Goal: Information Seeking & Learning: Check status

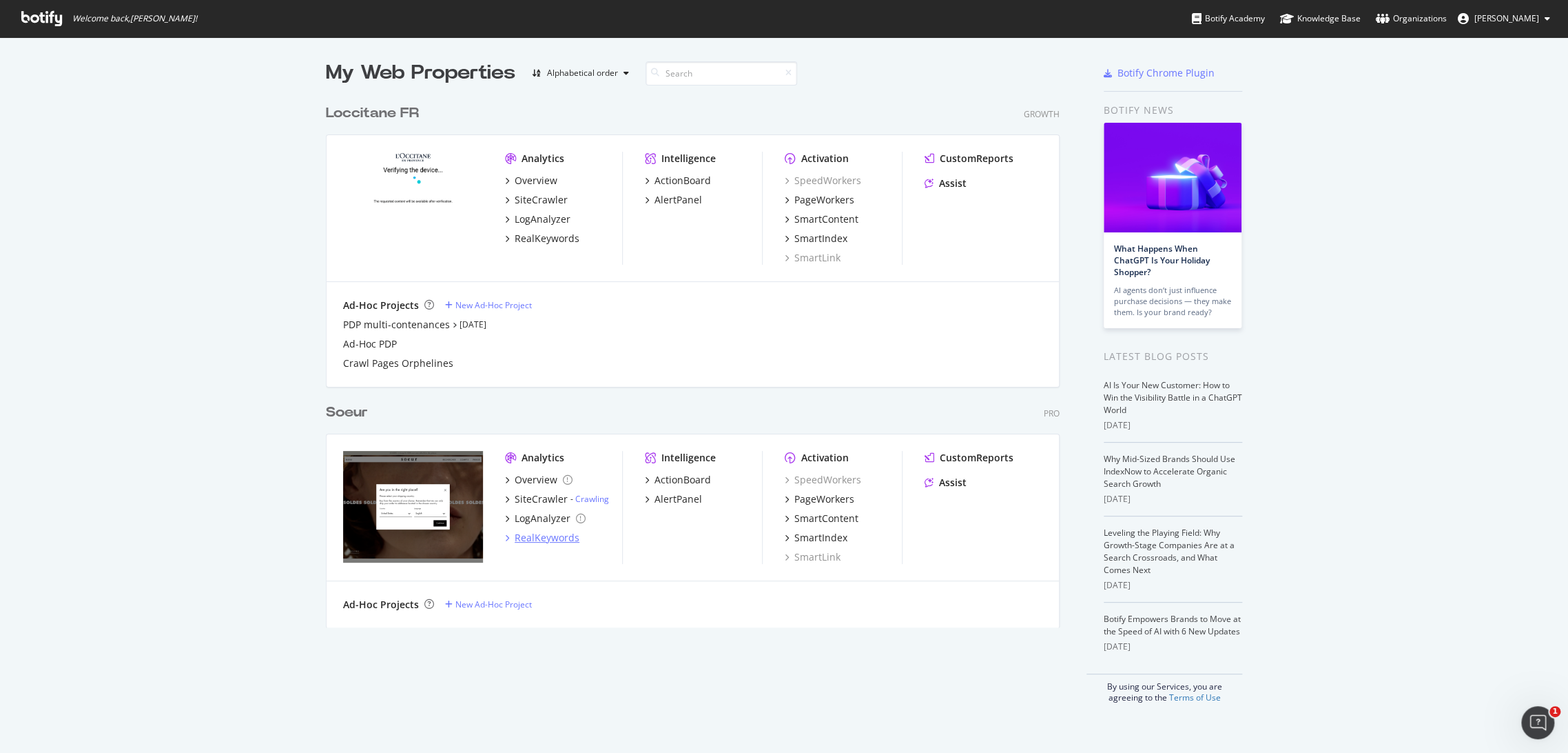
click at [524, 540] on div "RealKeywords" at bounding box center [547, 537] width 65 height 13
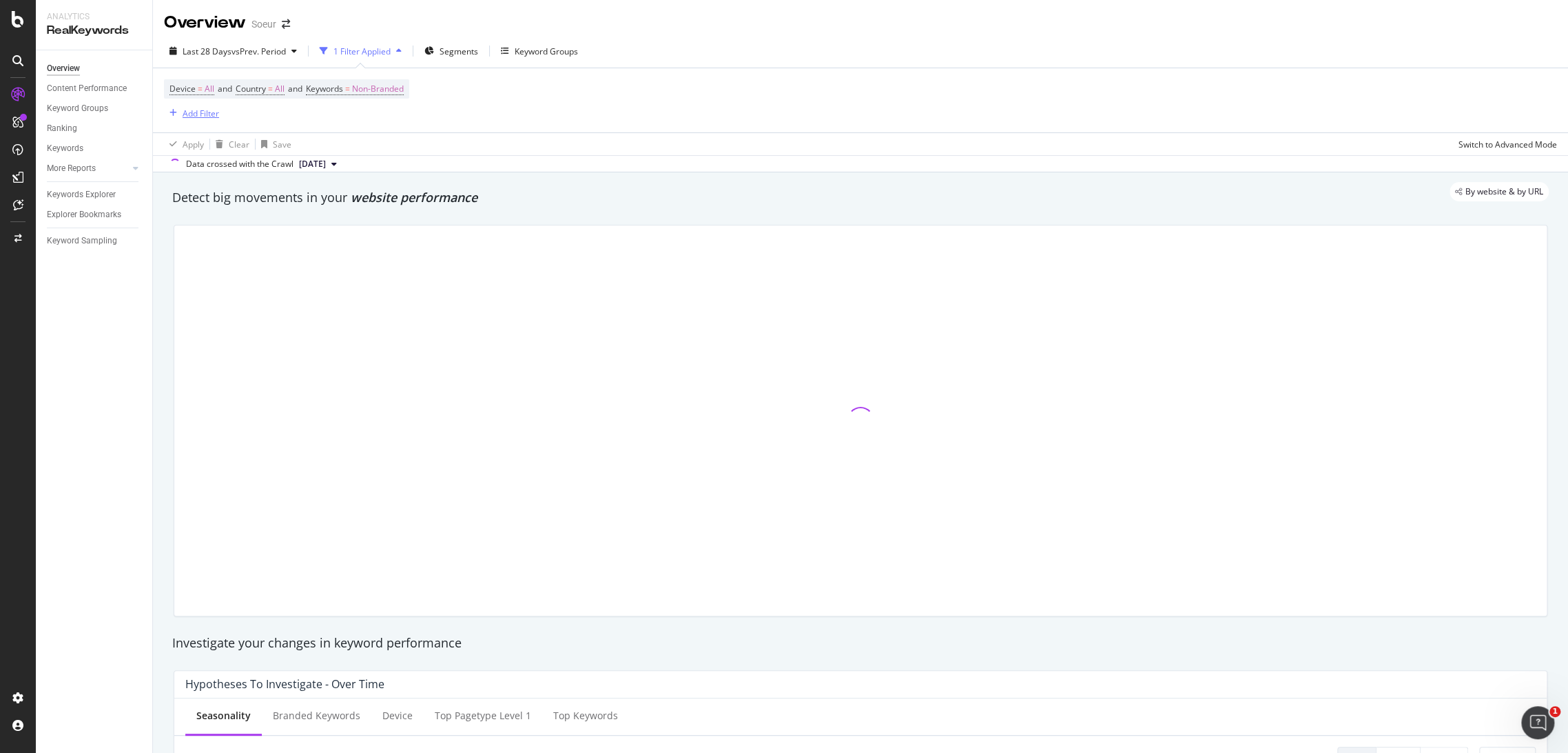
click at [177, 114] on div "button" at bounding box center [173, 112] width 19 height 8
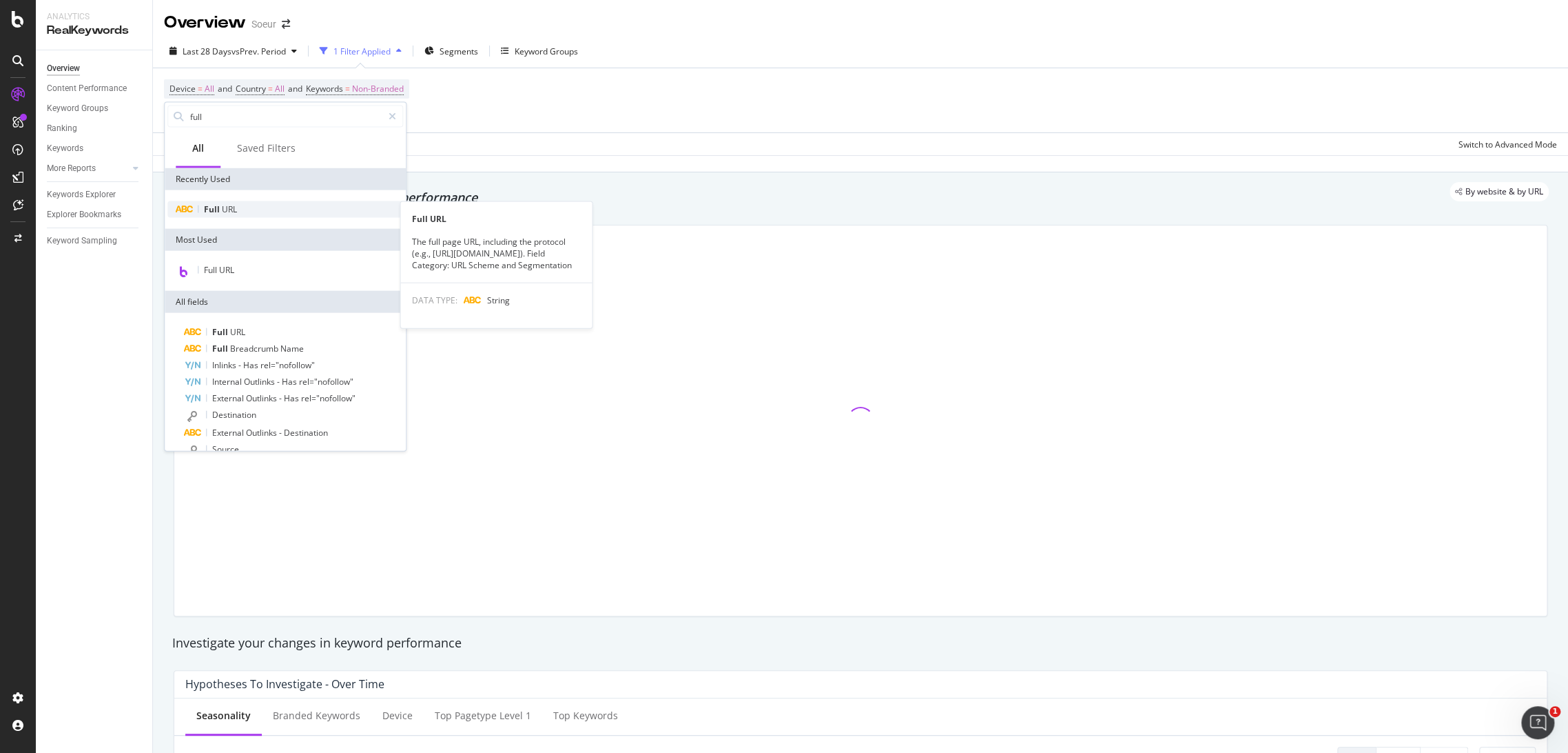
type input "full"
click at [248, 211] on div "Full URL" at bounding box center [285, 210] width 236 height 16
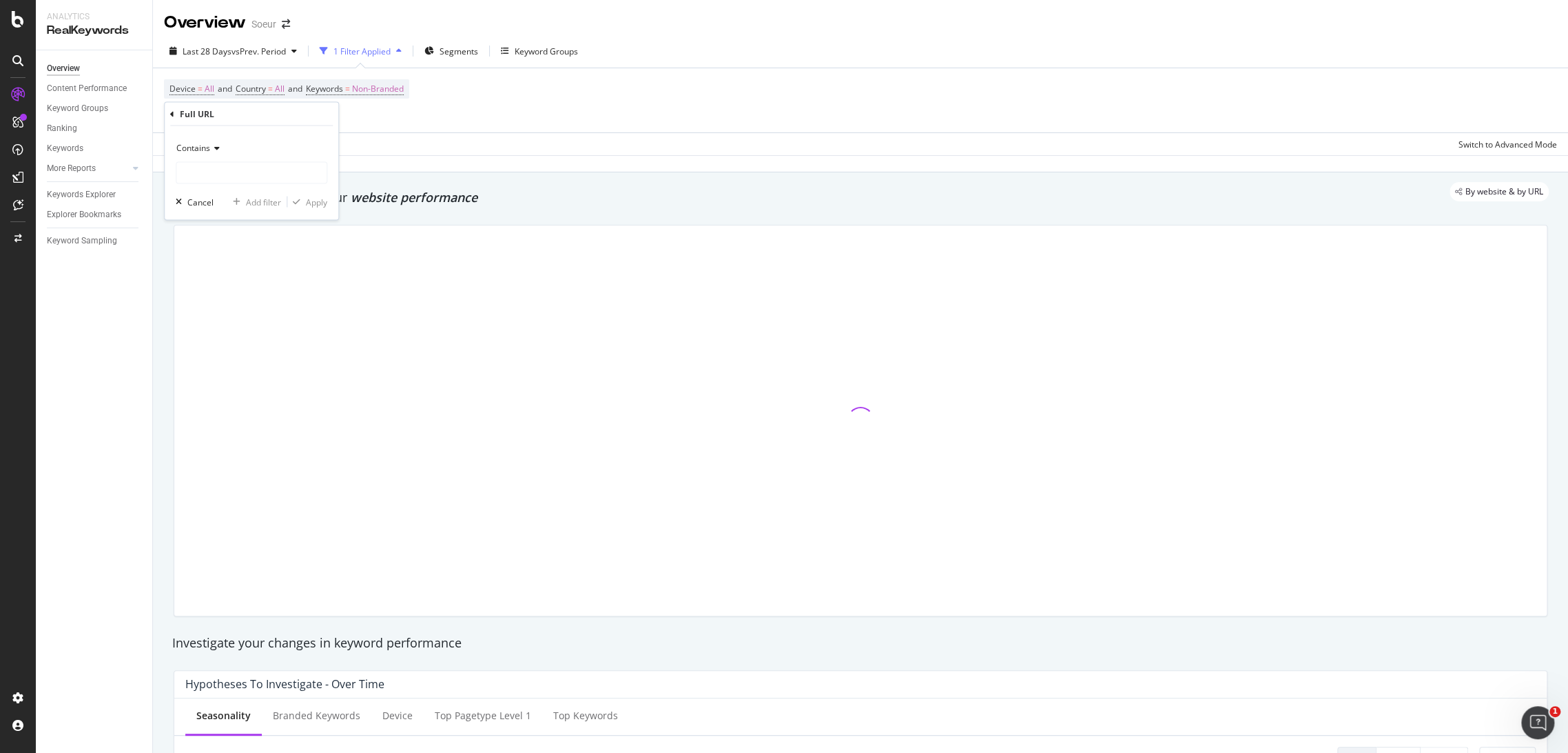
click at [219, 135] on div "Contains Cancel Add filter Apply" at bounding box center [251, 173] width 174 height 94
click at [215, 144] on icon at bounding box center [215, 147] width 10 height 8
click at [212, 175] on span "Equal to" at bounding box center [197, 176] width 31 height 12
click at [233, 171] on input "text" at bounding box center [251, 172] width 150 height 22
paste input "[URL][DOMAIN_NAME]"
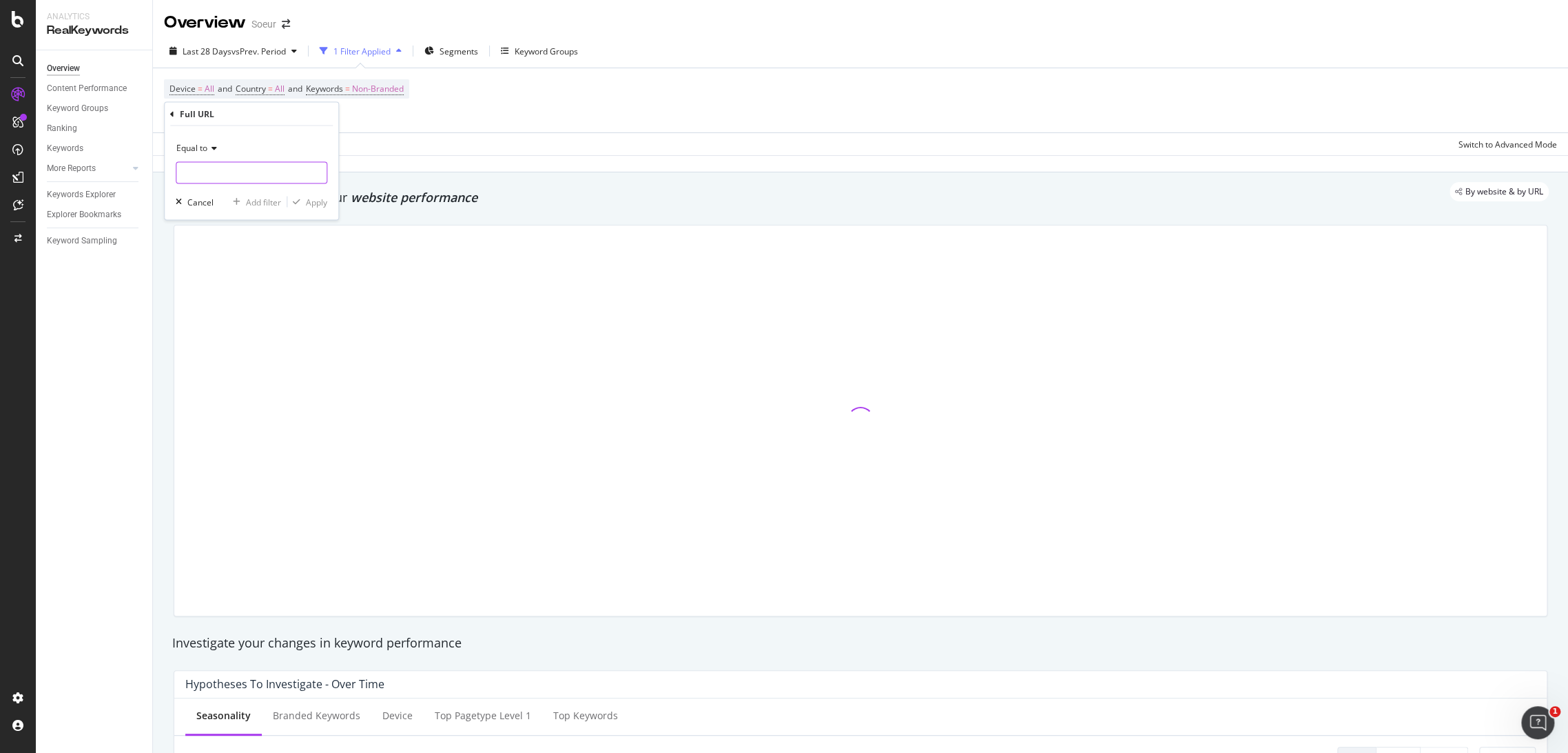
type input "[URL][DOMAIN_NAME]"
click at [324, 201] on div "Apply" at bounding box center [316, 202] width 22 height 12
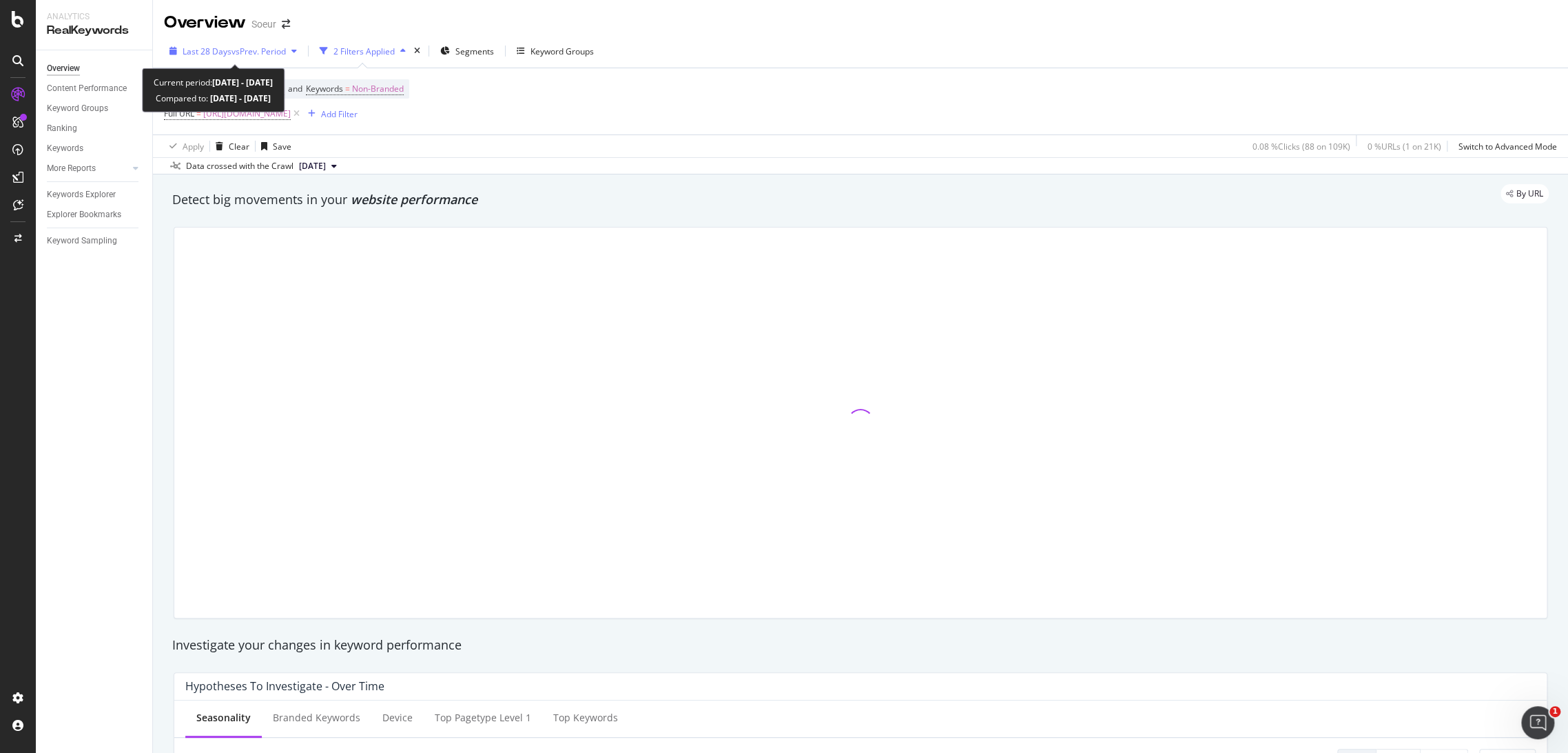
click at [217, 58] on div "Last 28 Days vs Prev. Period" at bounding box center [233, 51] width 138 height 21
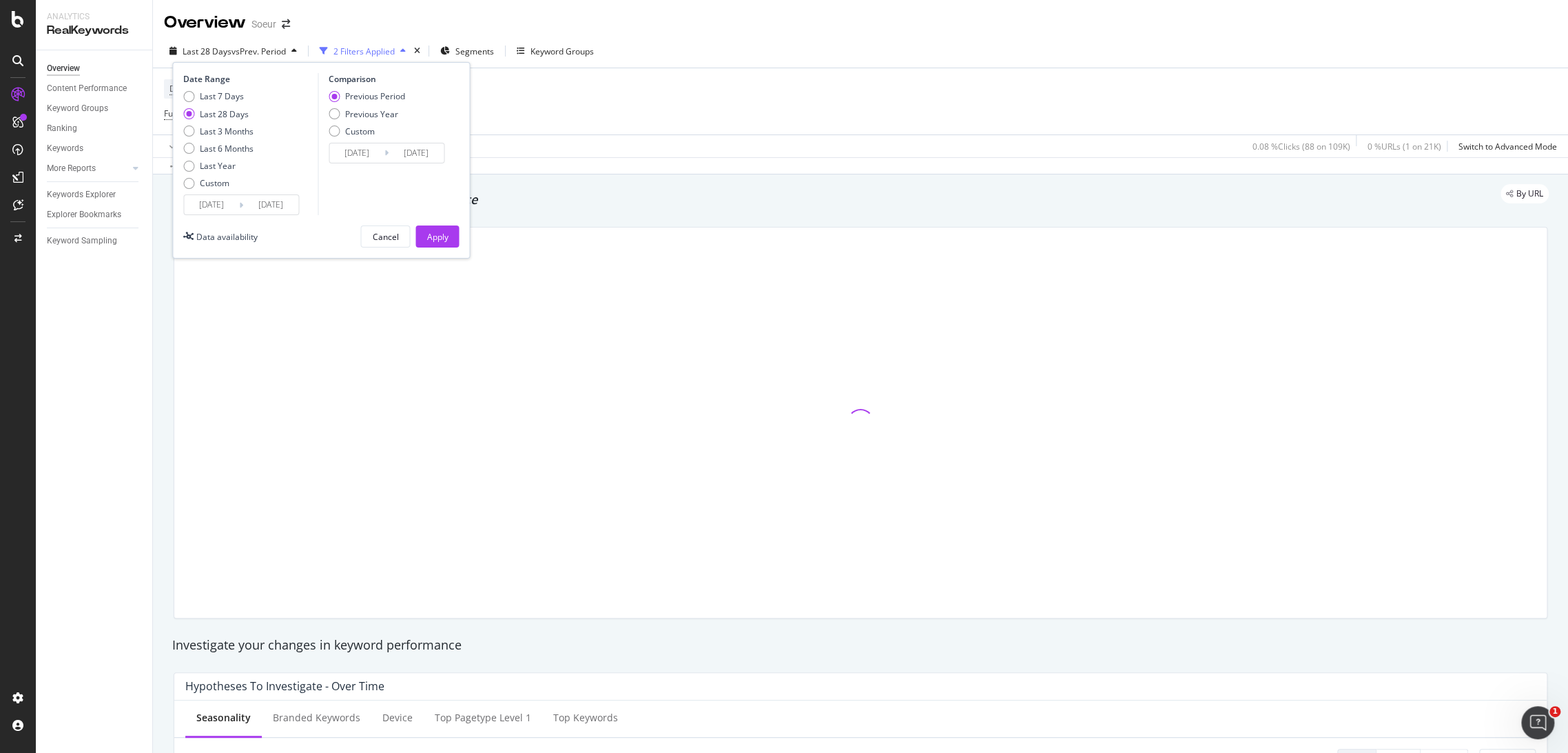
click at [218, 204] on input "[DATE]" at bounding box center [212, 205] width 55 height 19
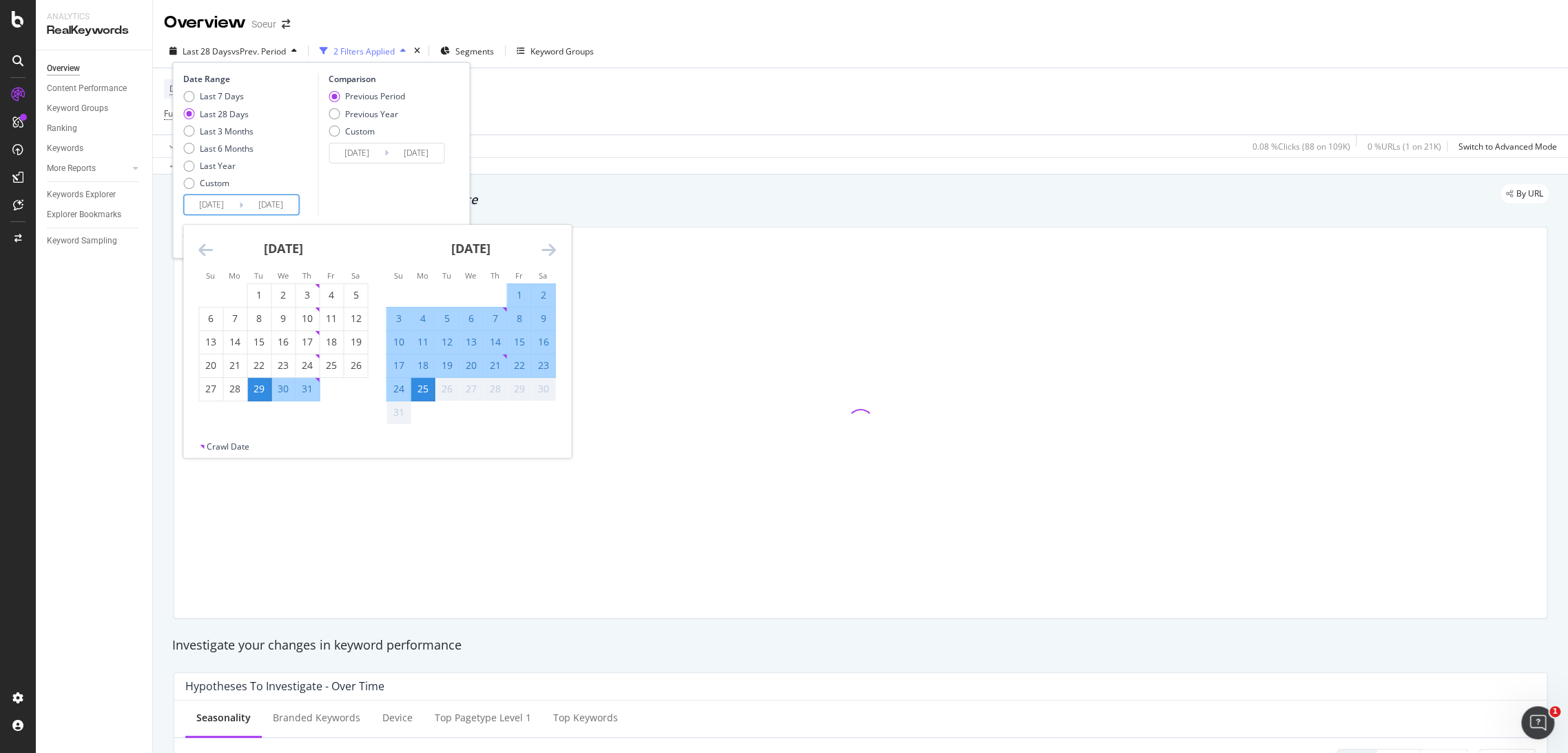
click at [207, 249] on icon "Move backward to switch to the previous month." at bounding box center [205, 249] width 14 height 16
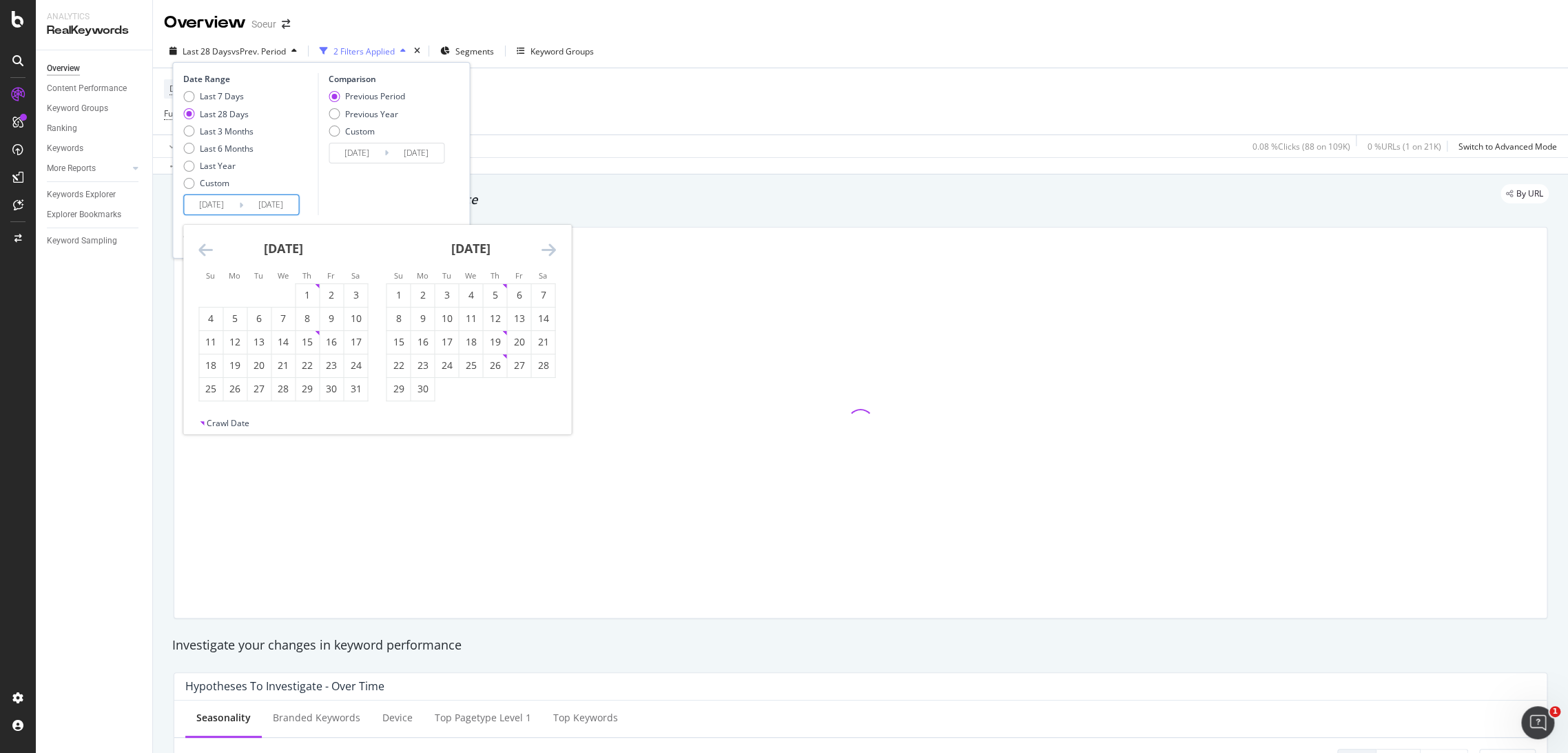
click at [207, 249] on icon "Move backward to switch to the previous month." at bounding box center [205, 249] width 14 height 16
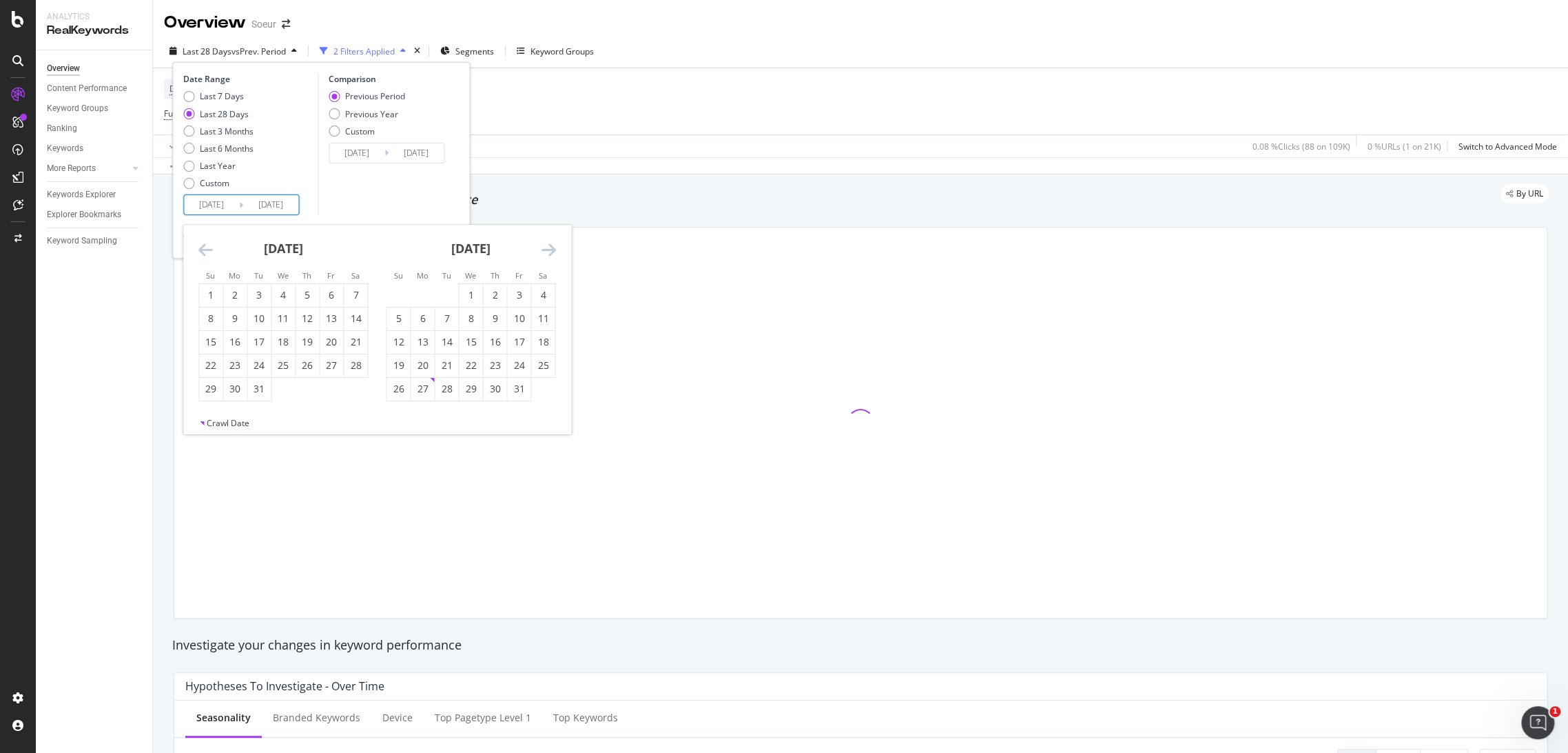
click at [207, 249] on icon "Move backward to switch to the previous month." at bounding box center [205, 249] width 14 height 16
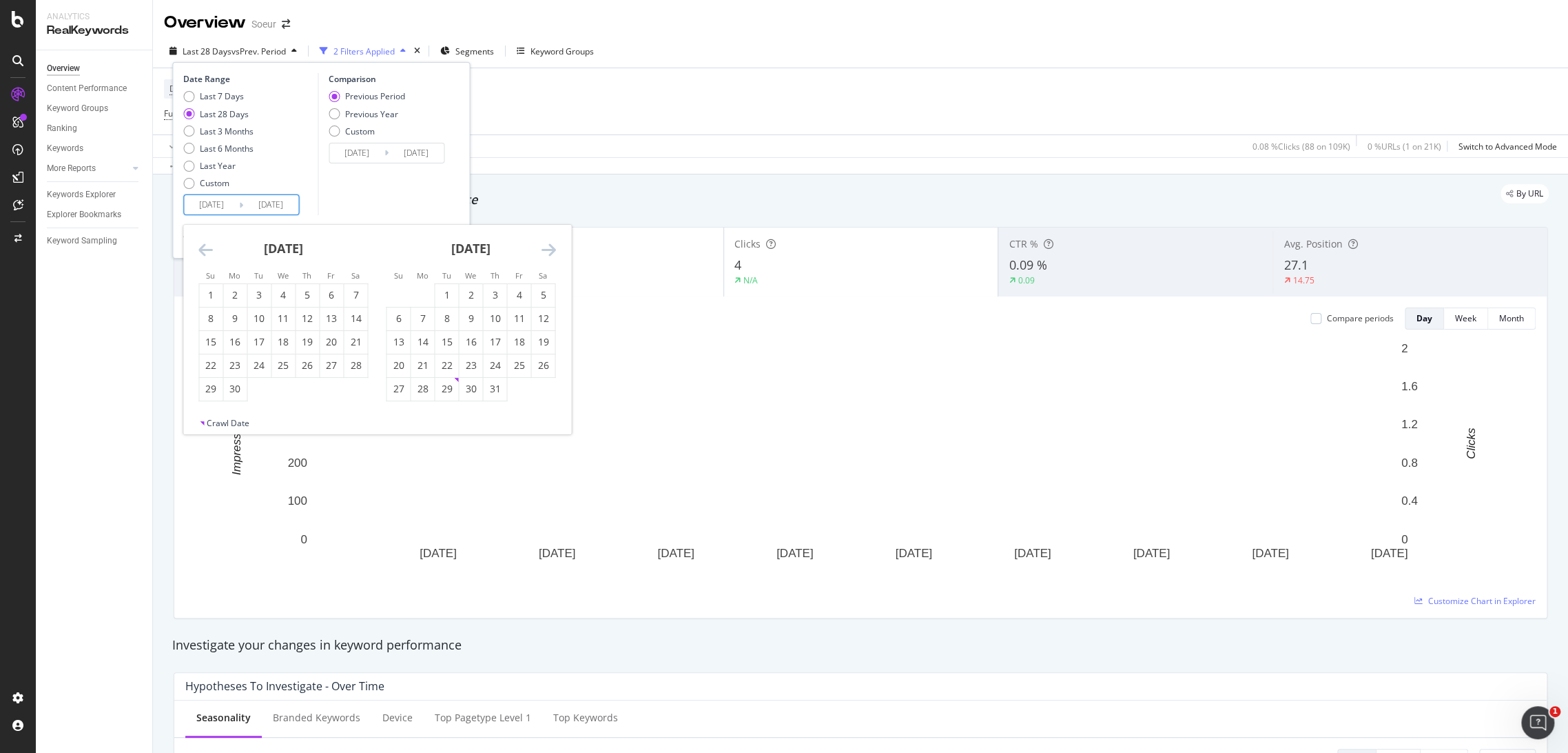
click at [207, 249] on icon "Move backward to switch to the previous month." at bounding box center [205, 249] width 14 height 16
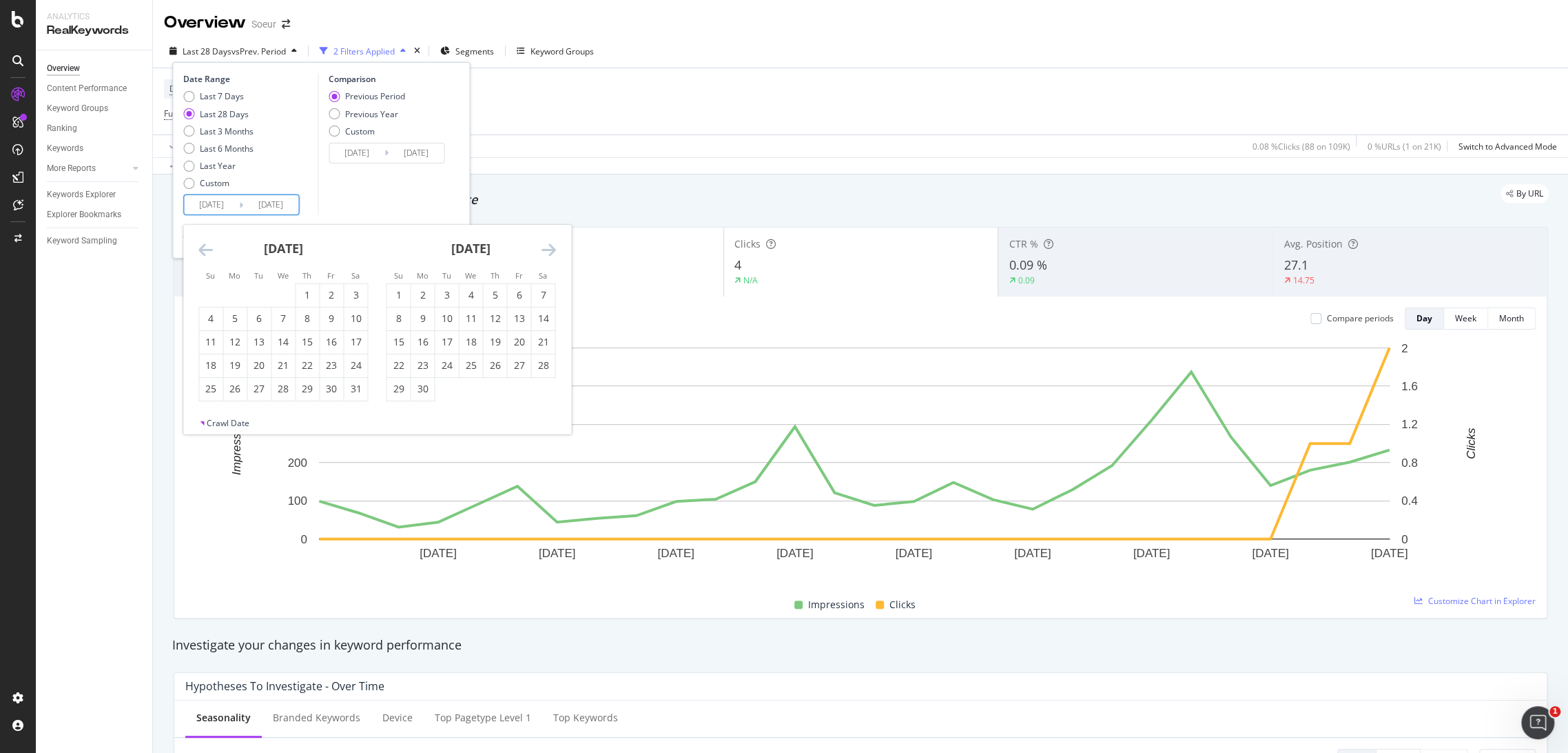
click at [207, 249] on icon "Move backward to switch to the previous month." at bounding box center [205, 249] width 14 height 16
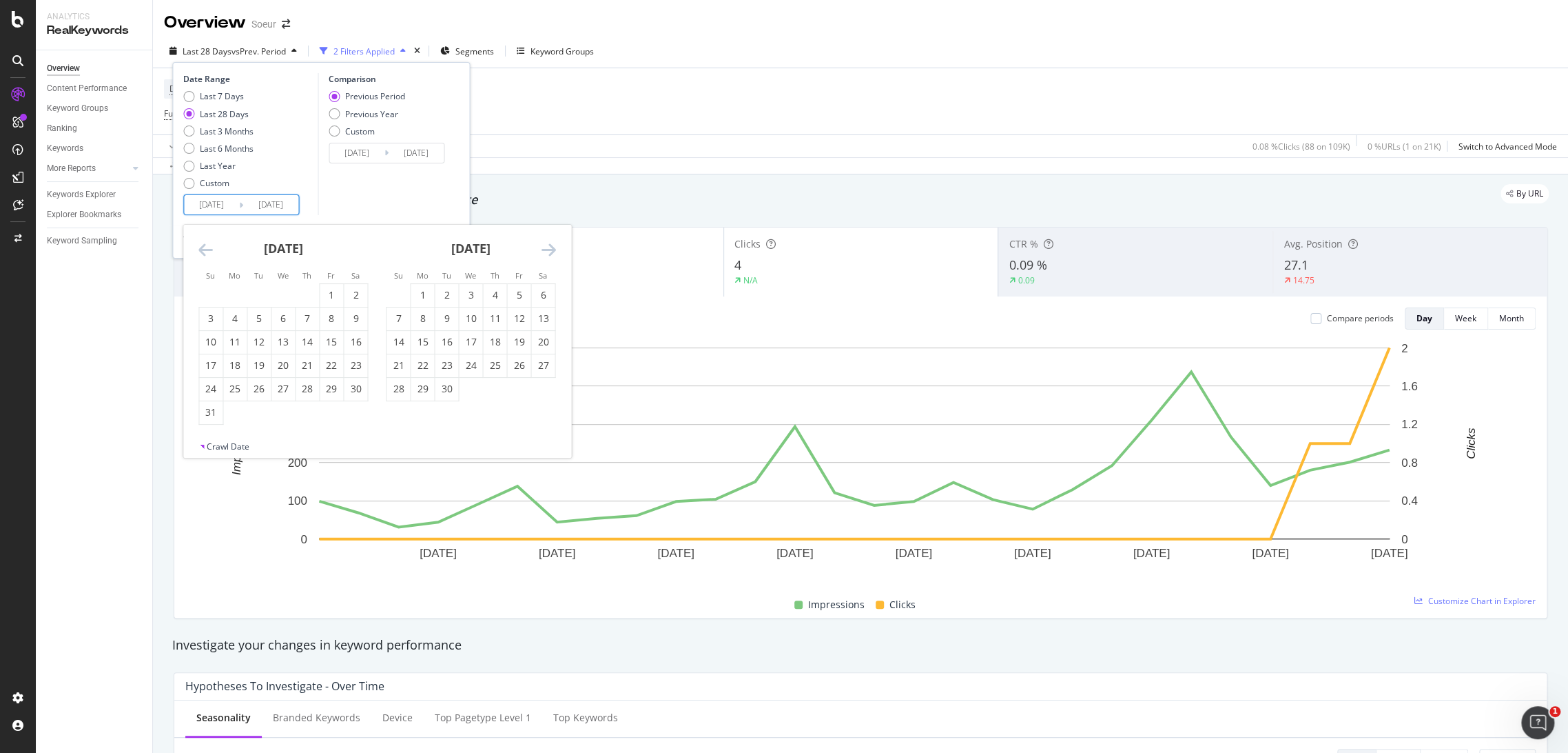
click at [207, 249] on icon "Move backward to switch to the previous month." at bounding box center [205, 249] width 14 height 16
click at [516, 296] on div "1" at bounding box center [518, 295] width 23 height 13
type input "[DATE]"
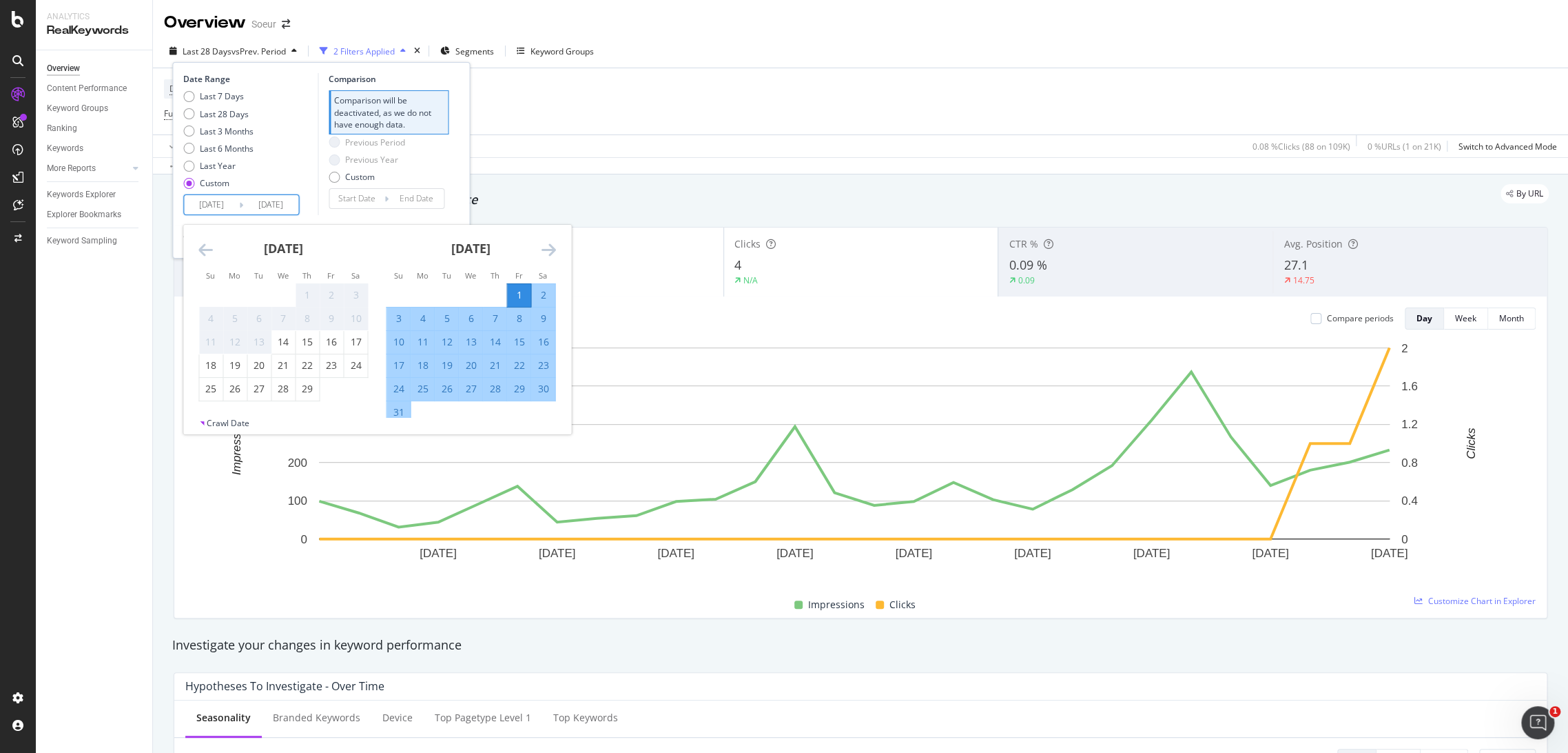
click at [451, 177] on div "Date Range Last 7 Days Last 28 Days Last 3 Months Last 6 Months Last Year Custo…" at bounding box center [321, 144] width 275 height 142
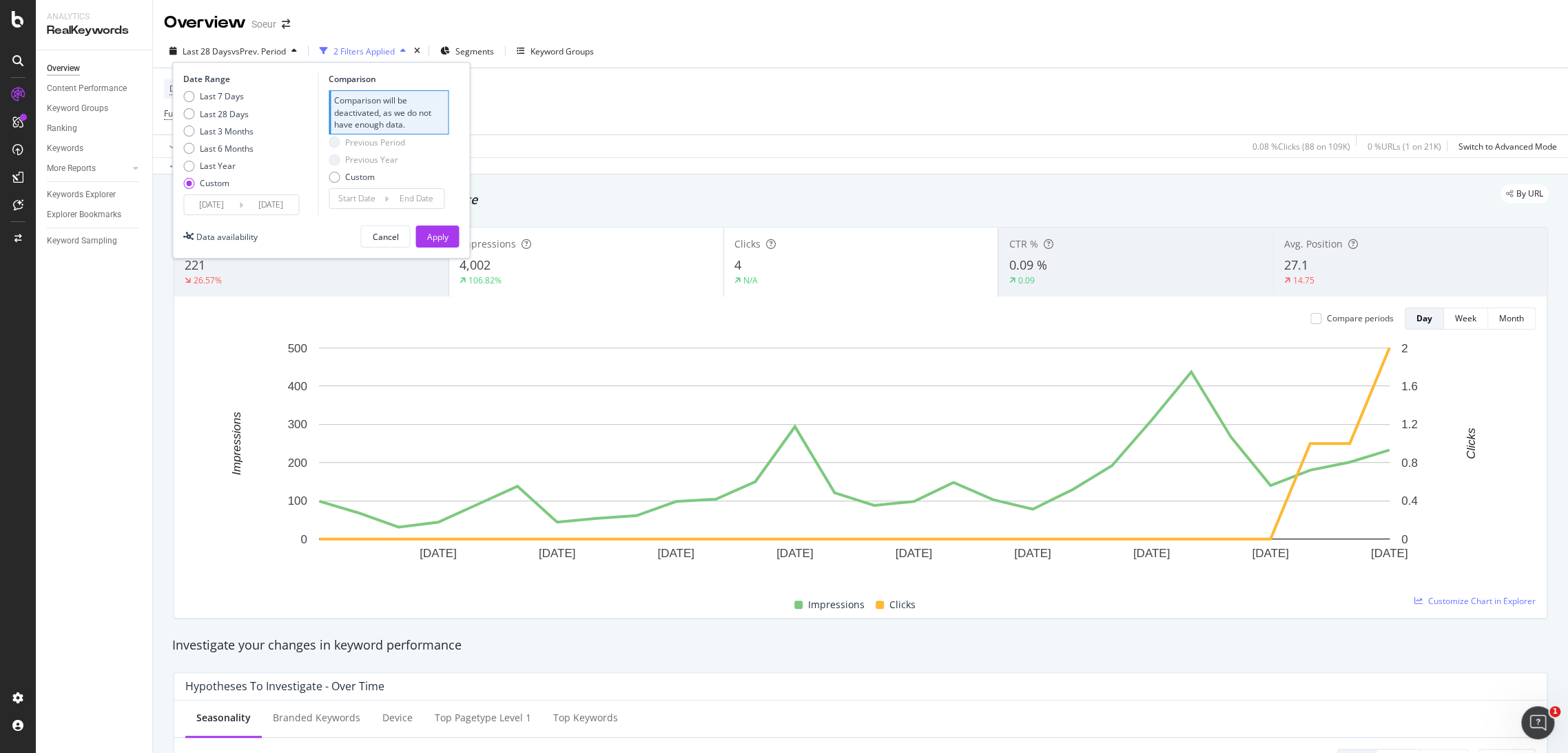
click at [445, 248] on div "Date Range Last 7 Days Last 28 Days Last 3 Months Last 6 Months Last Year Custo…" at bounding box center [321, 160] width 298 height 196
click at [445, 238] on div "Apply" at bounding box center [437, 237] width 22 height 12
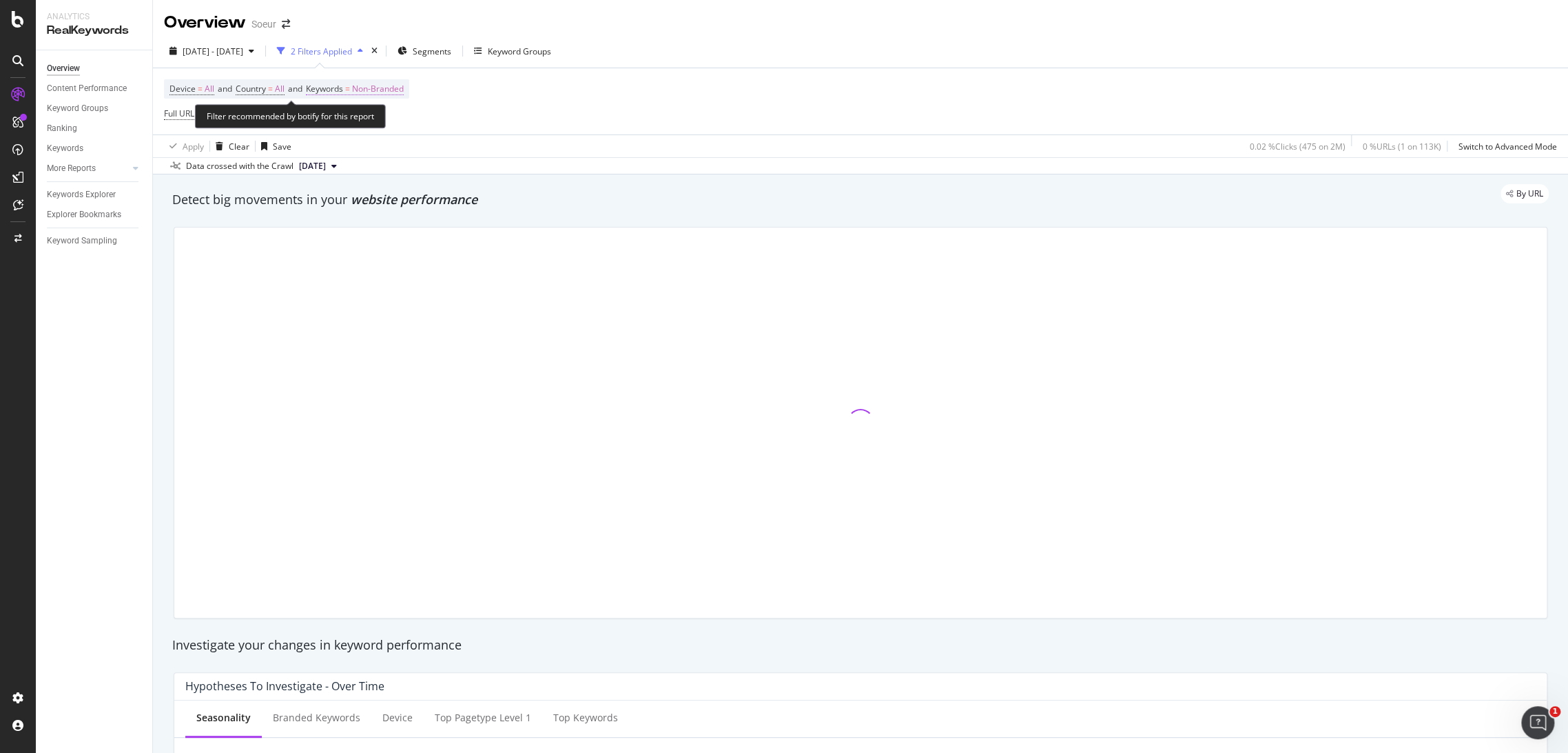
click at [396, 88] on span "Non-Branded" at bounding box center [378, 89] width 52 height 19
click at [374, 123] on span "Non-Branded" at bounding box center [355, 121] width 57 height 12
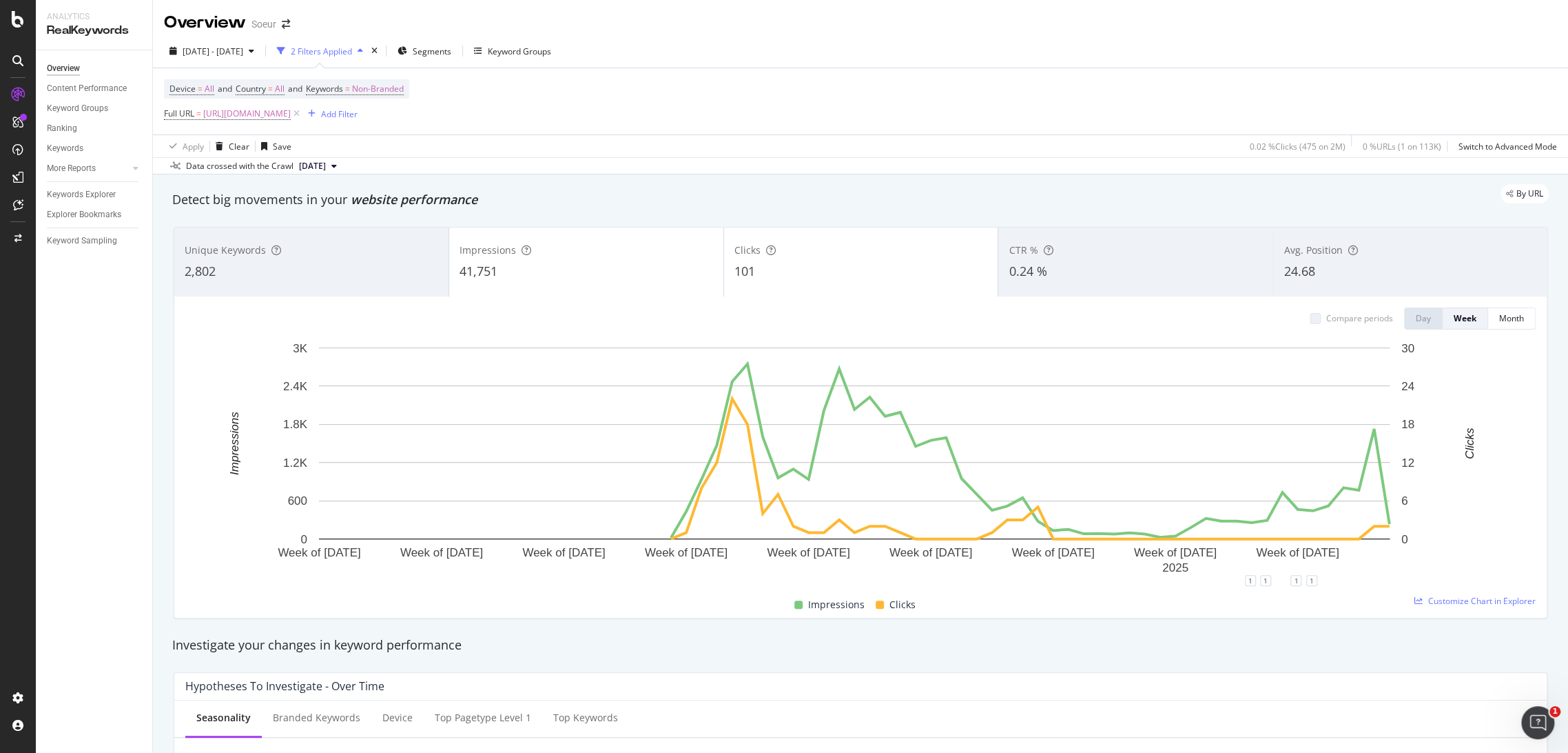
click at [748, 198] on div "By URL" at bounding box center [854, 194] width 1390 height 19
click at [343, 91] on span "Keywords" at bounding box center [325, 88] width 37 height 12
click at [349, 120] on span "Non-Branded" at bounding box center [355, 121] width 57 height 12
click at [358, 219] on div "All" at bounding box center [407, 228] width 162 height 20
click at [477, 144] on div "All Cancel Add filter Apply" at bounding box center [402, 134] width 174 height 69
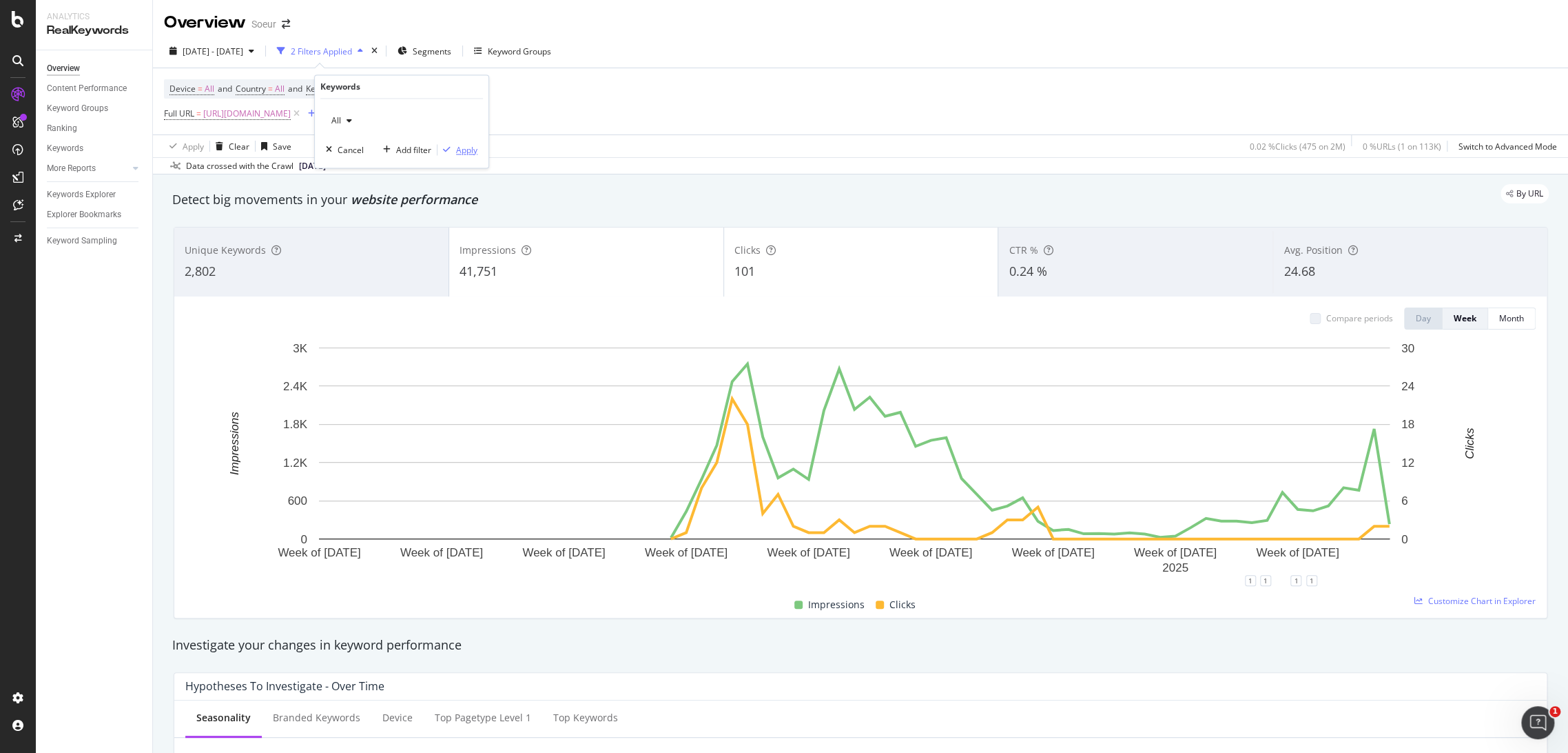
click at [466, 147] on div "Apply" at bounding box center [467, 150] width 22 height 12
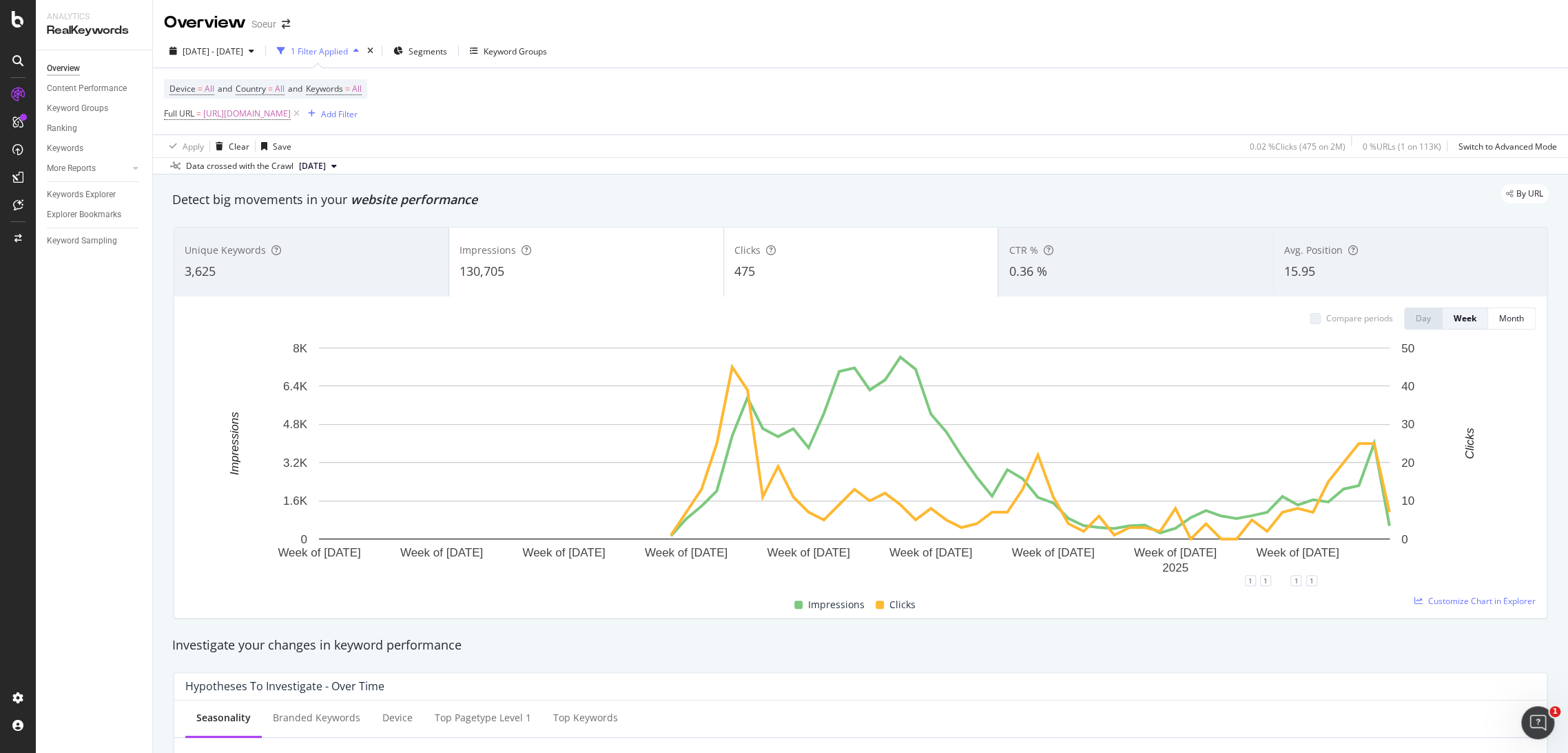
click at [617, 255] on div "Impressions" at bounding box center [586, 250] width 254 height 13
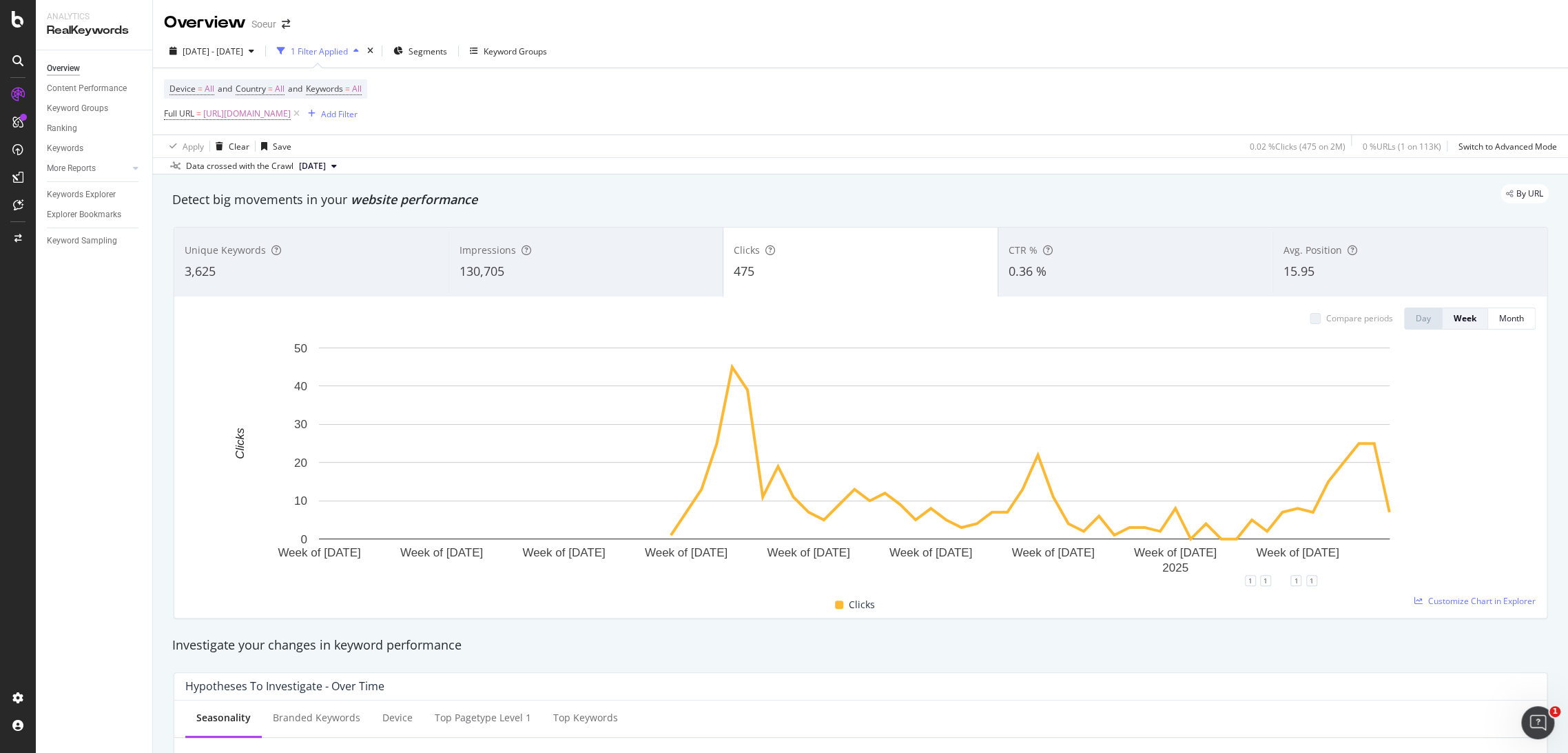
click at [1397, 253] on div "Avg. Position" at bounding box center [1410, 250] width 253 height 13
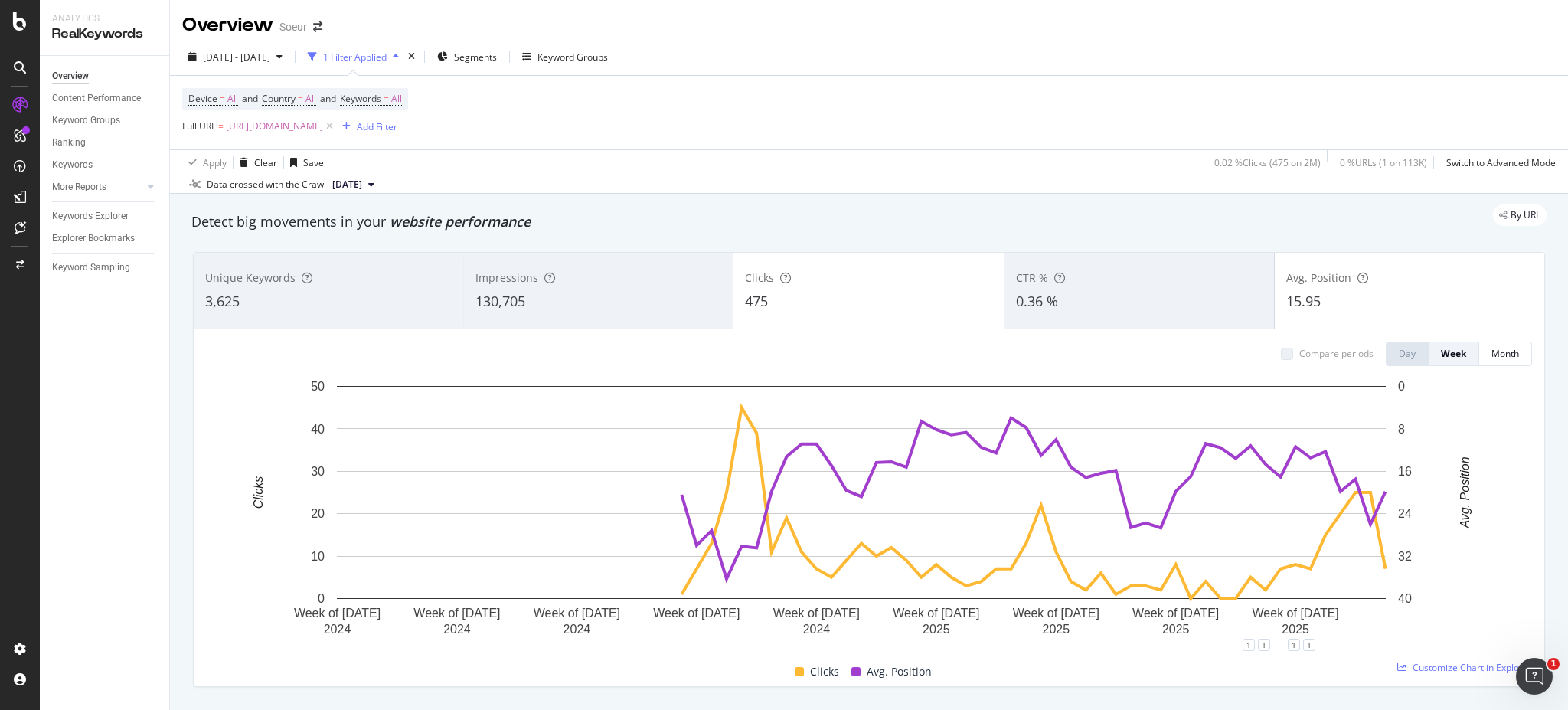
click at [1360, 297] on div "15.95" at bounding box center [1409, 302] width 247 height 20
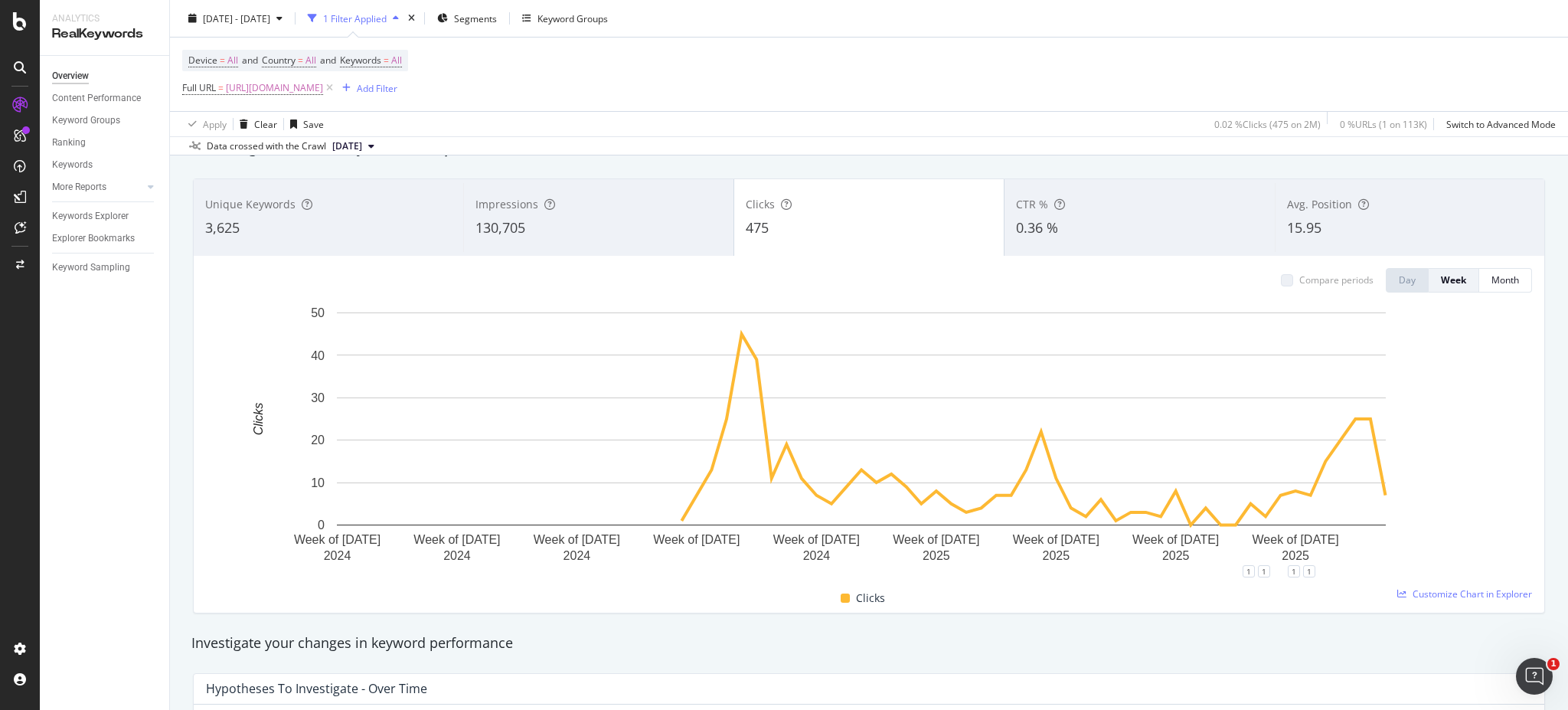
scroll to position [66, 0]
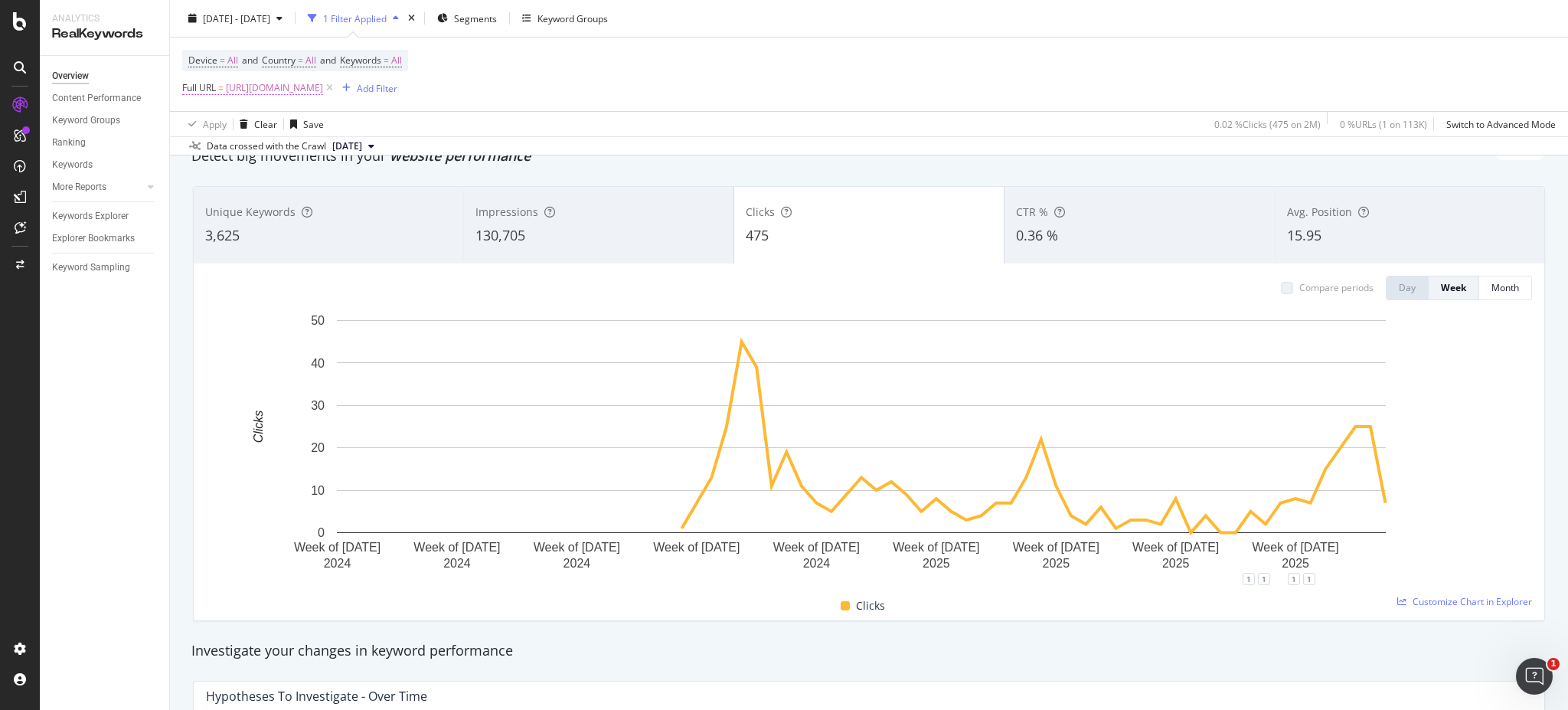
click at [323, 89] on span "[URL][DOMAIN_NAME]" at bounding box center [274, 88] width 97 height 22
click at [278, 154] on input "[URL][DOMAIN_NAME]" at bounding box center [269, 150] width 145 height 24
click at [1063, 136] on div "Data crossed with the Crawl [DATE]" at bounding box center [868, 145] width 1398 height 18
click at [1284, 218] on div "Avg. Position 15.95" at bounding box center [1409, 224] width 269 height 69
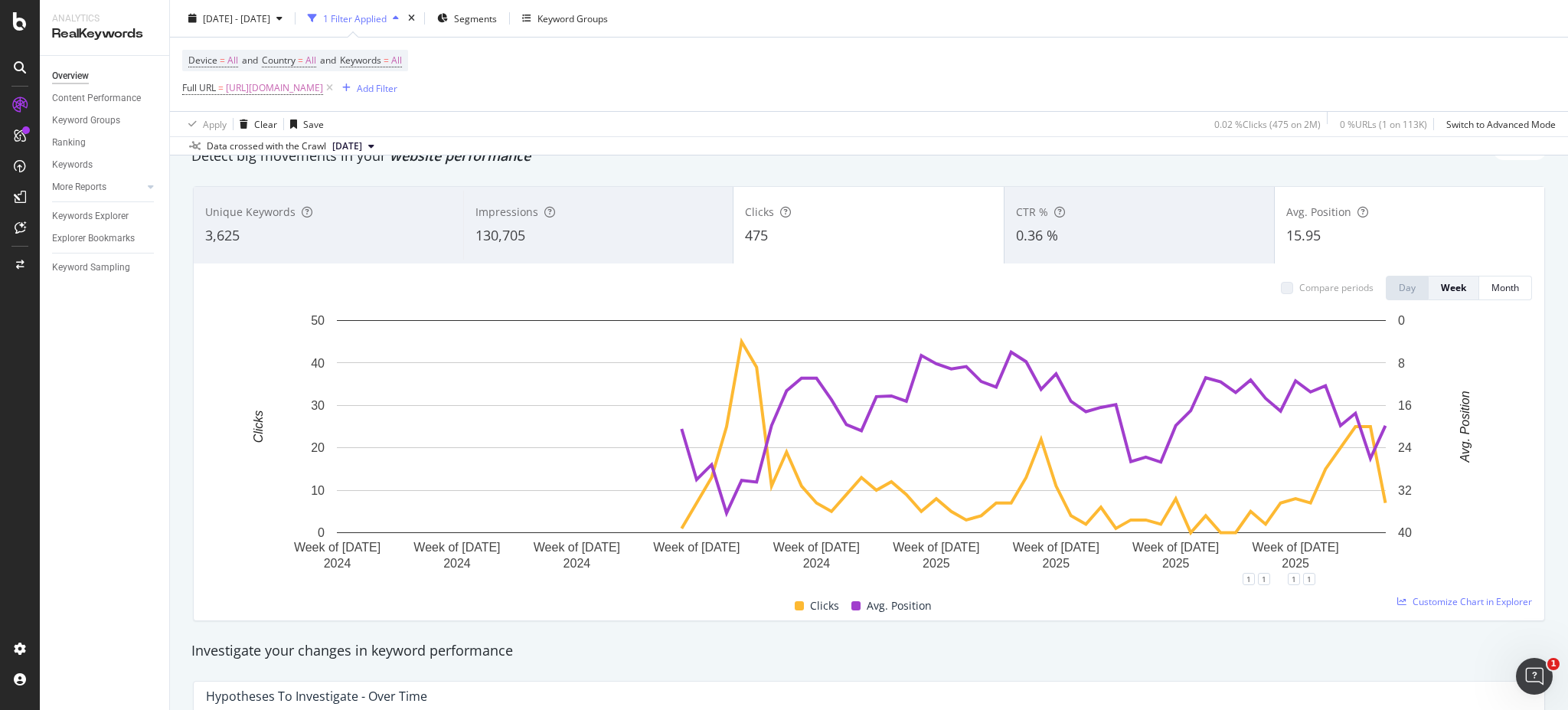
click at [789, 264] on div "Compare periods Day Week Month Week of [DATE] Week of [DATE] Week of [DATE] Wee…" at bounding box center [869, 441] width 1350 height 357
click at [584, 245] on div "Impressions 130,705" at bounding box center [598, 224] width 269 height 69
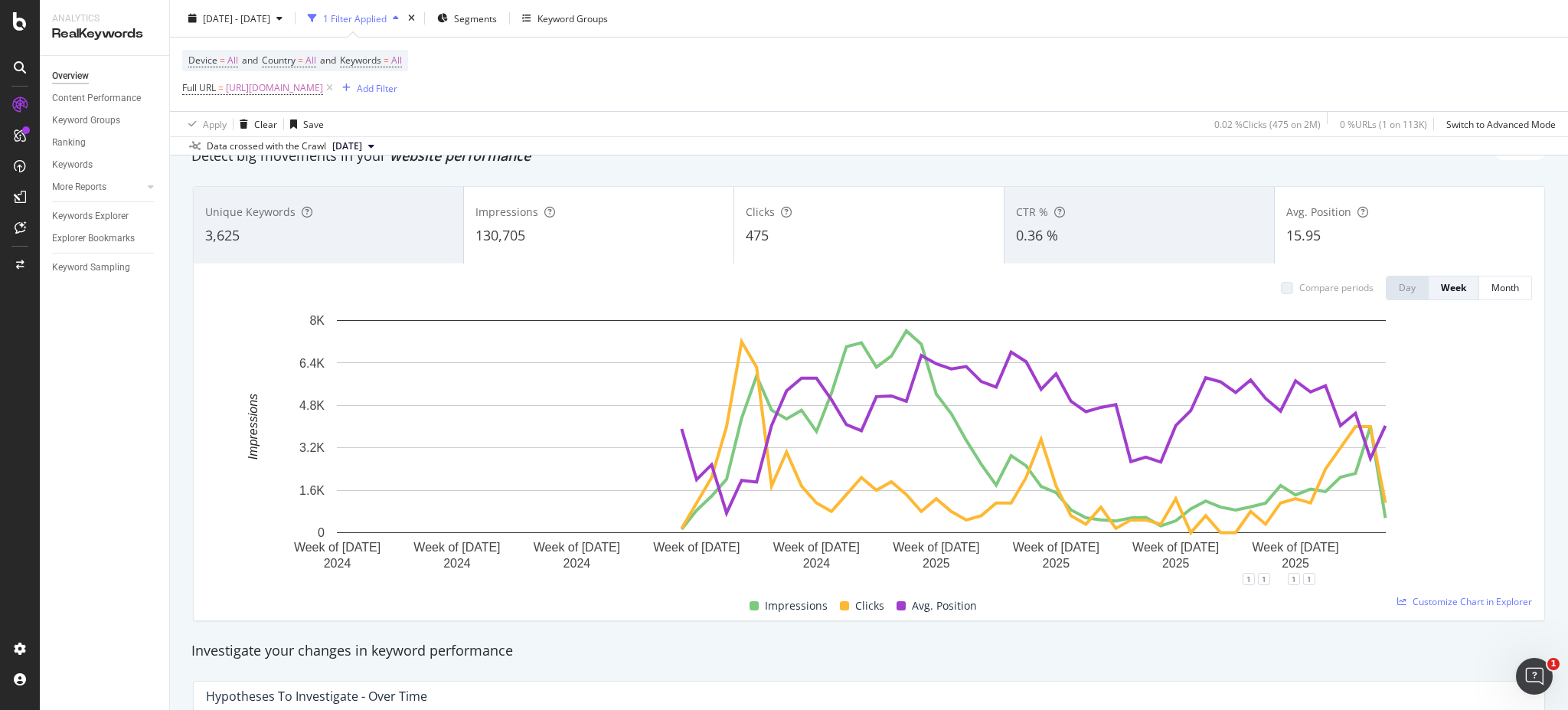
click at [854, 236] on div "475" at bounding box center [869, 236] width 247 height 20
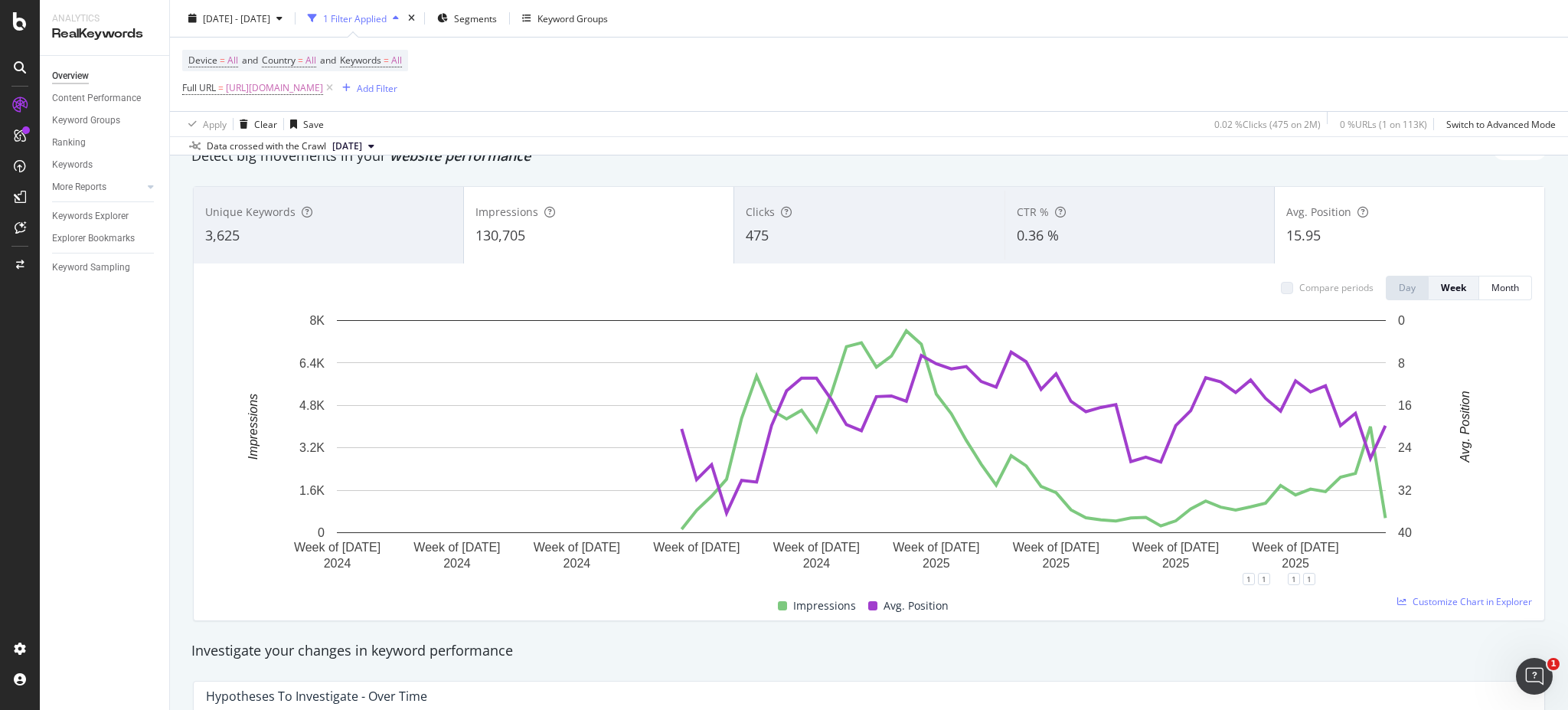
click at [1289, 226] on span "15.95" at bounding box center [1303, 235] width 34 height 18
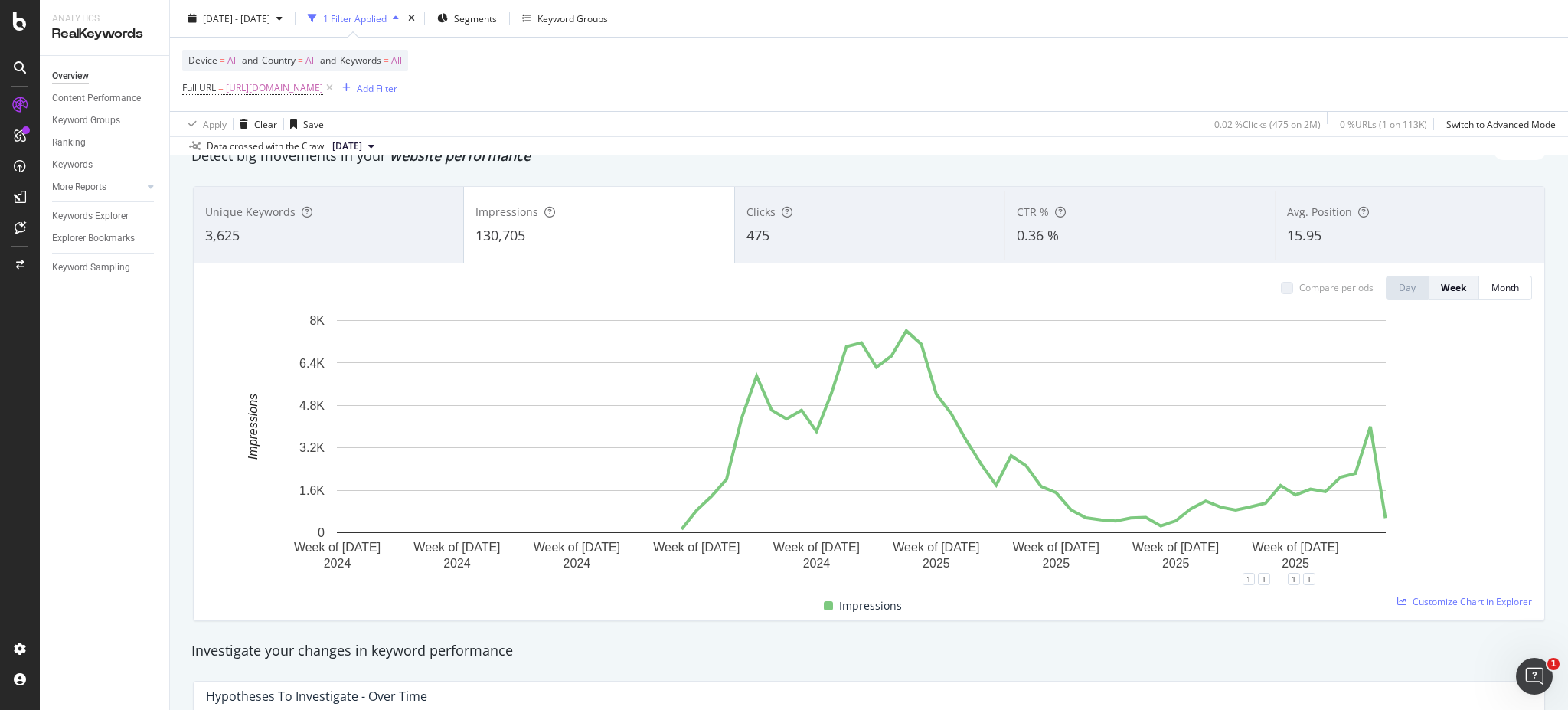
click at [823, 227] on div "475" at bounding box center [870, 236] width 247 height 20
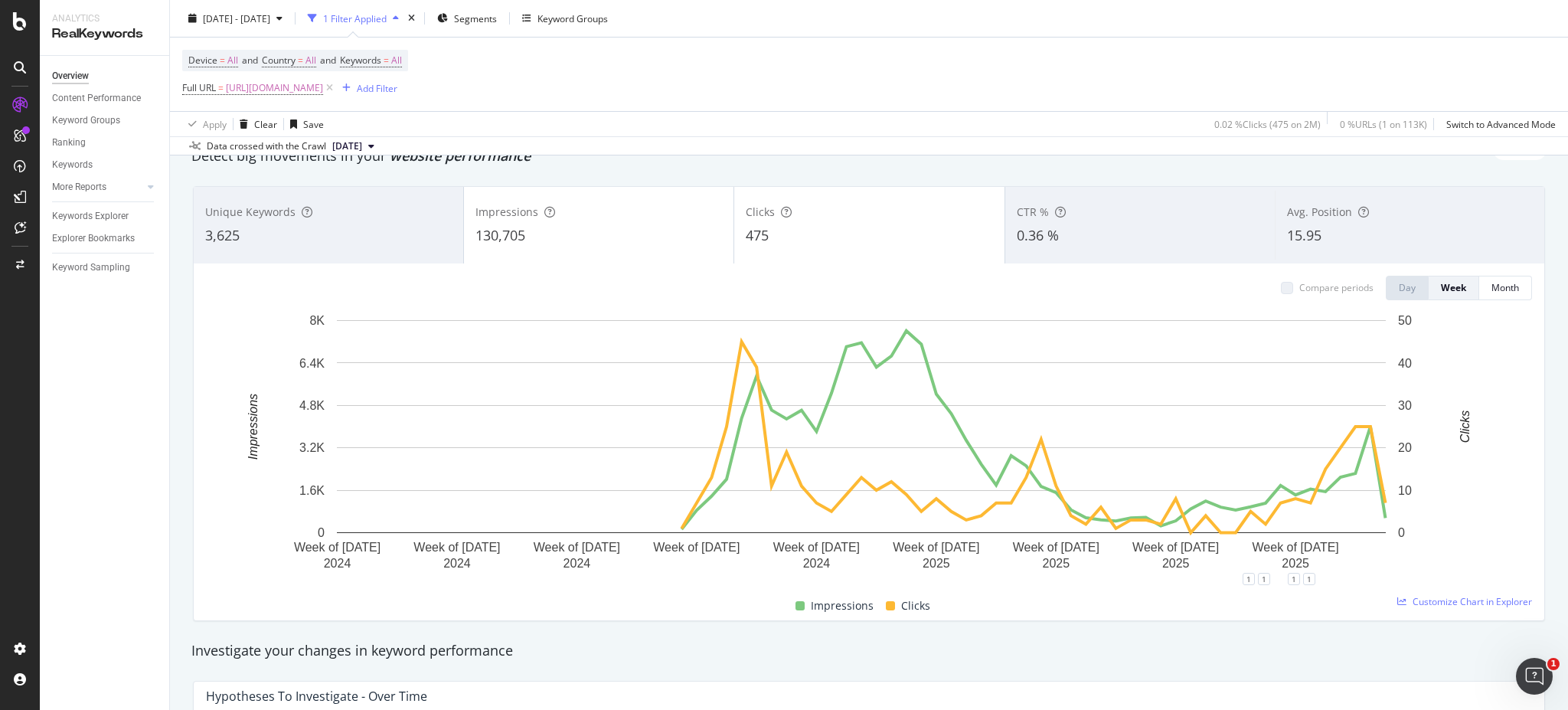
click at [635, 230] on div "130,705" at bounding box center [599, 236] width 247 height 20
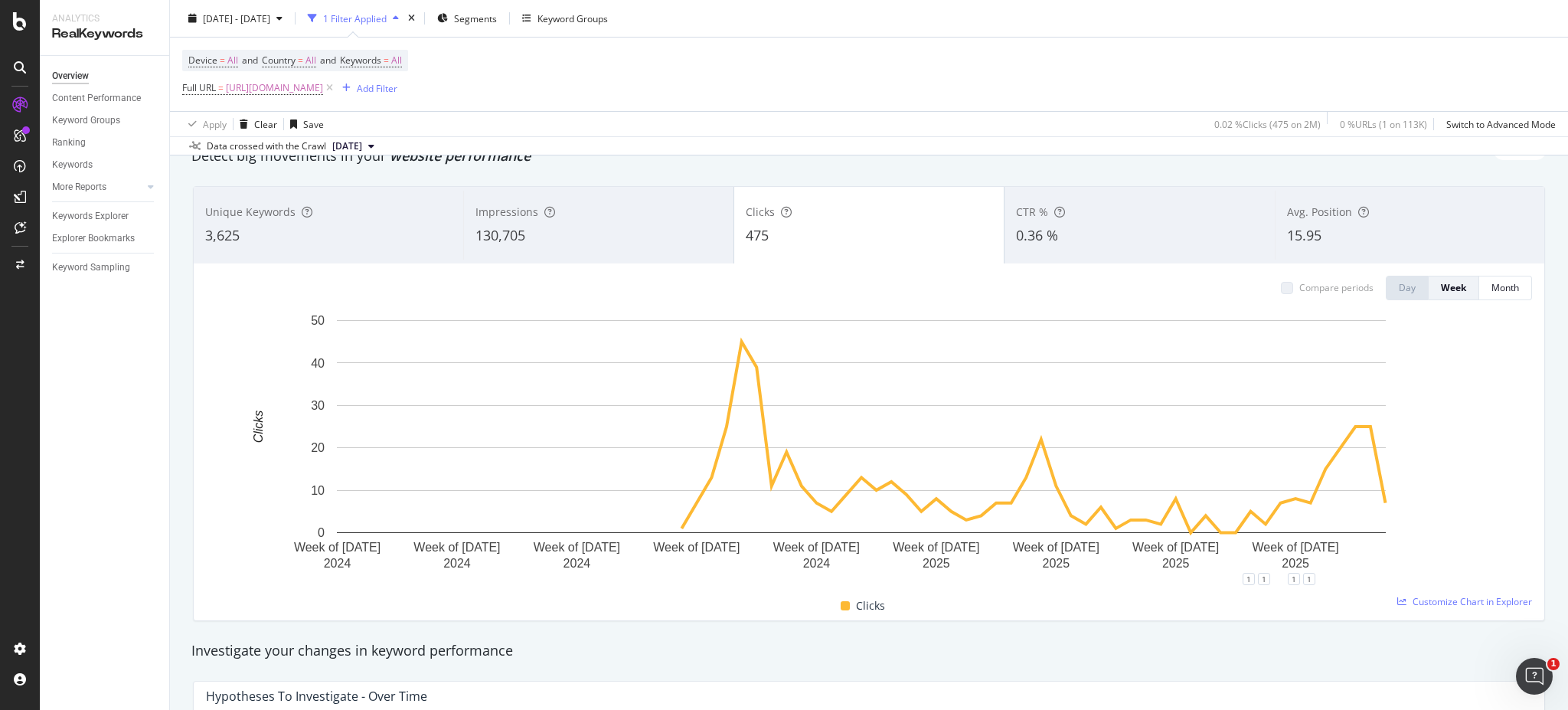
click at [1398, 238] on div "15.95" at bounding box center [1410, 236] width 246 height 20
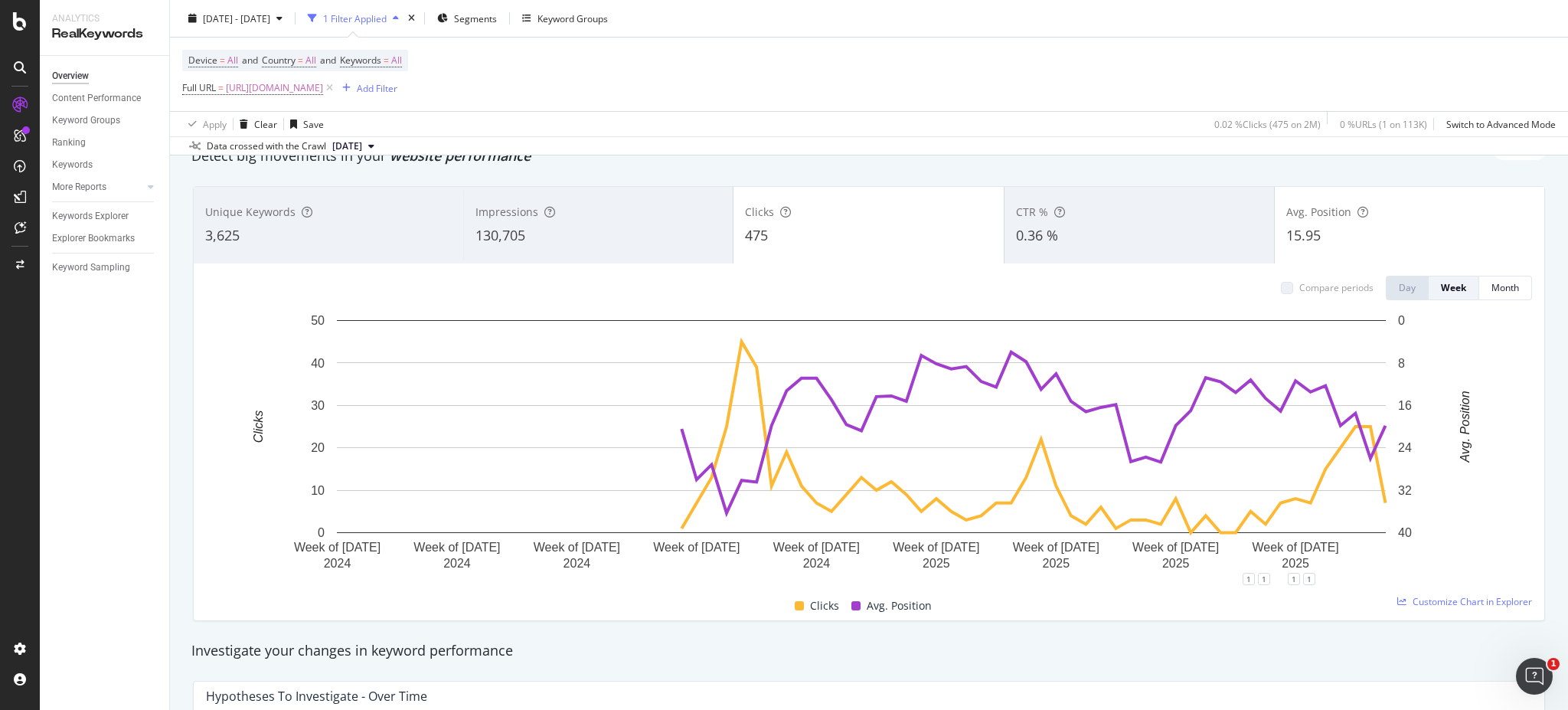
click at [882, 242] on div "475" at bounding box center [868, 236] width 247 height 20
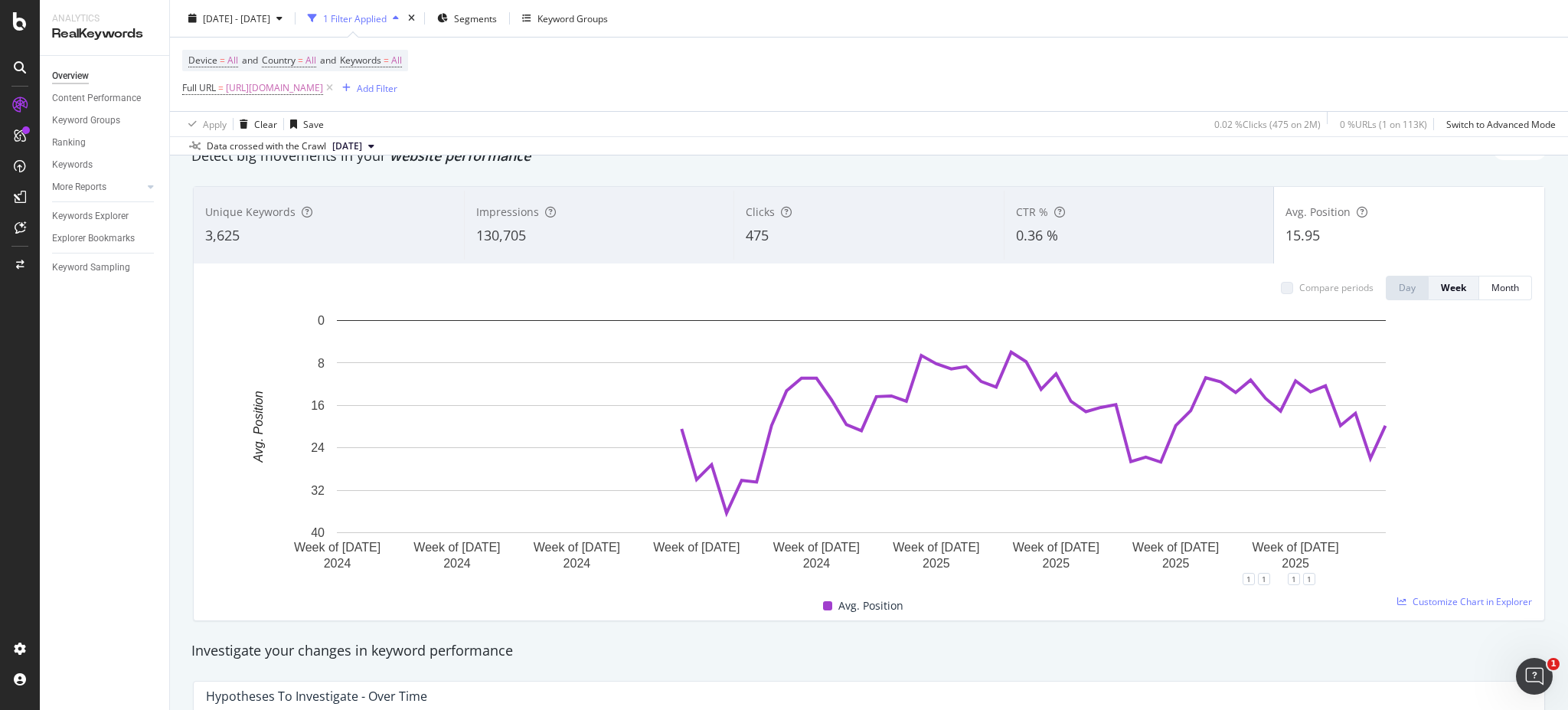
click at [517, 231] on span "130,705" at bounding box center [501, 235] width 50 height 18
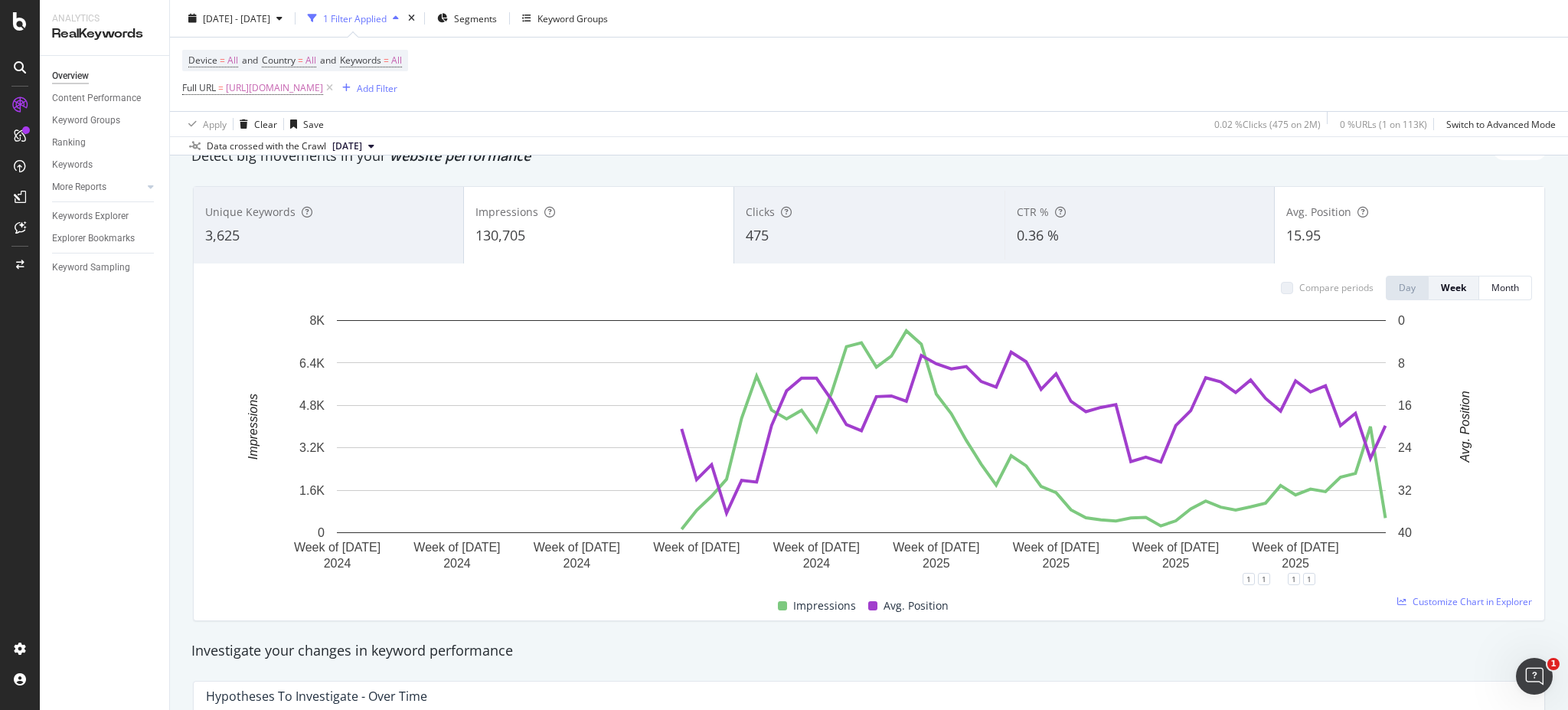
click at [557, 242] on div "130,705" at bounding box center [599, 236] width 247 height 20
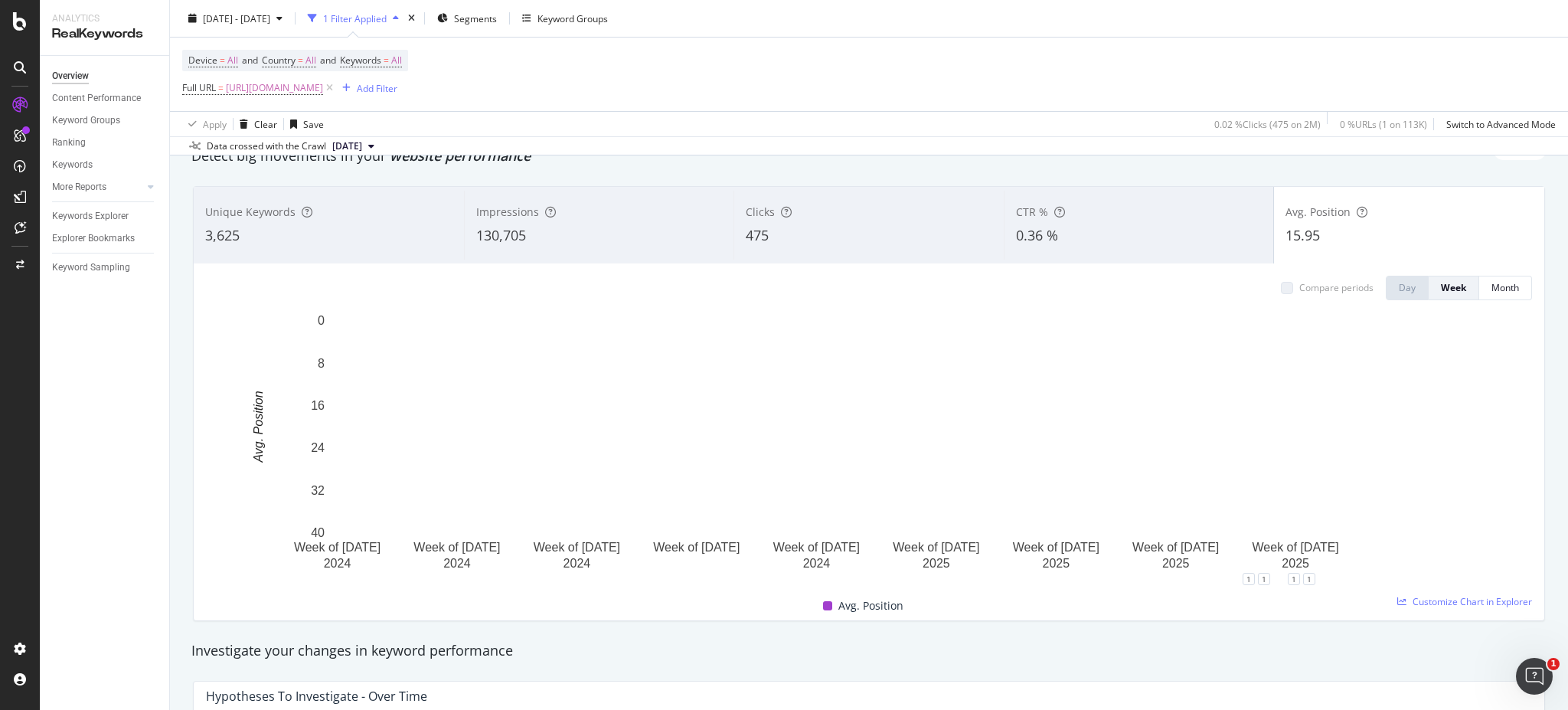
click at [299, 221] on div "Unique Keywords 3,625" at bounding box center [328, 224] width 270 height 69
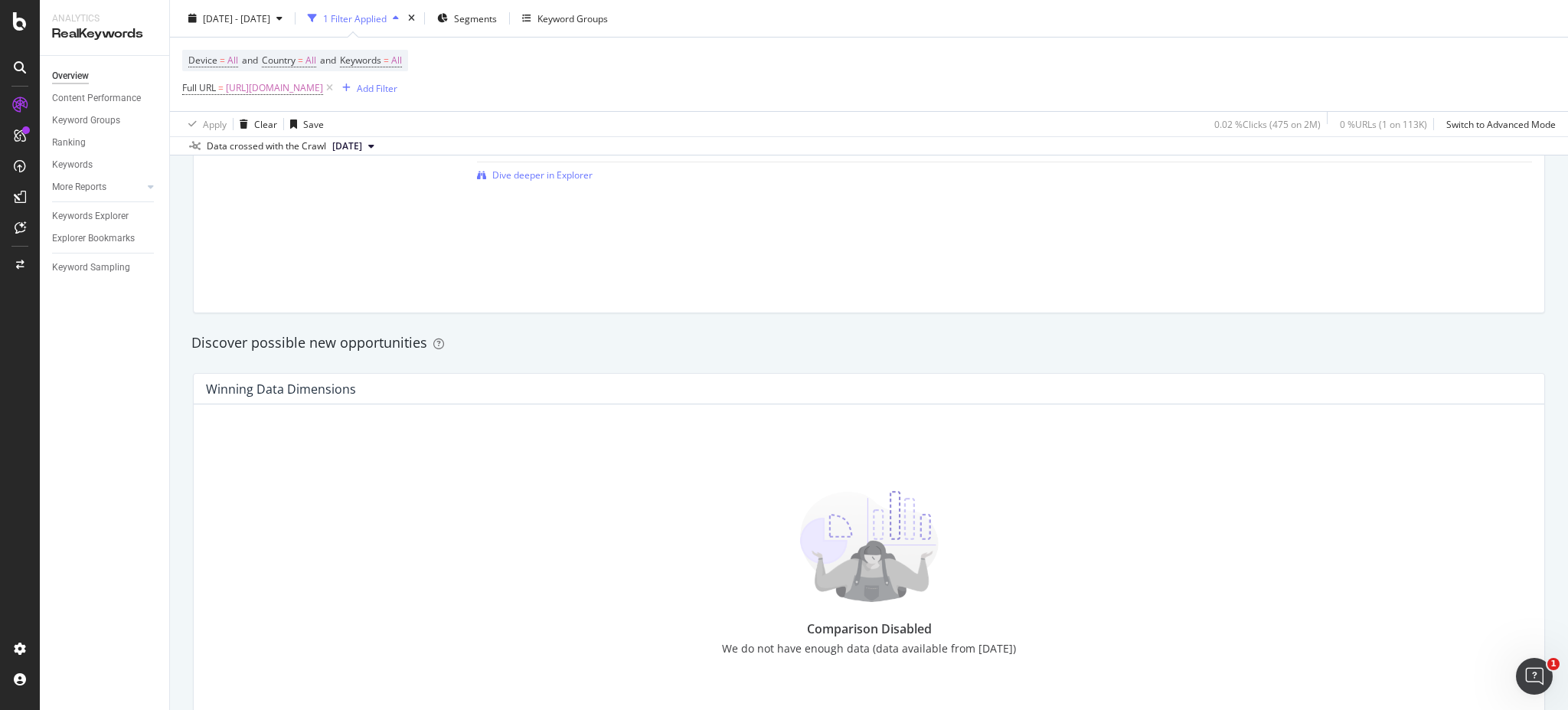
scroll to position [753, 0]
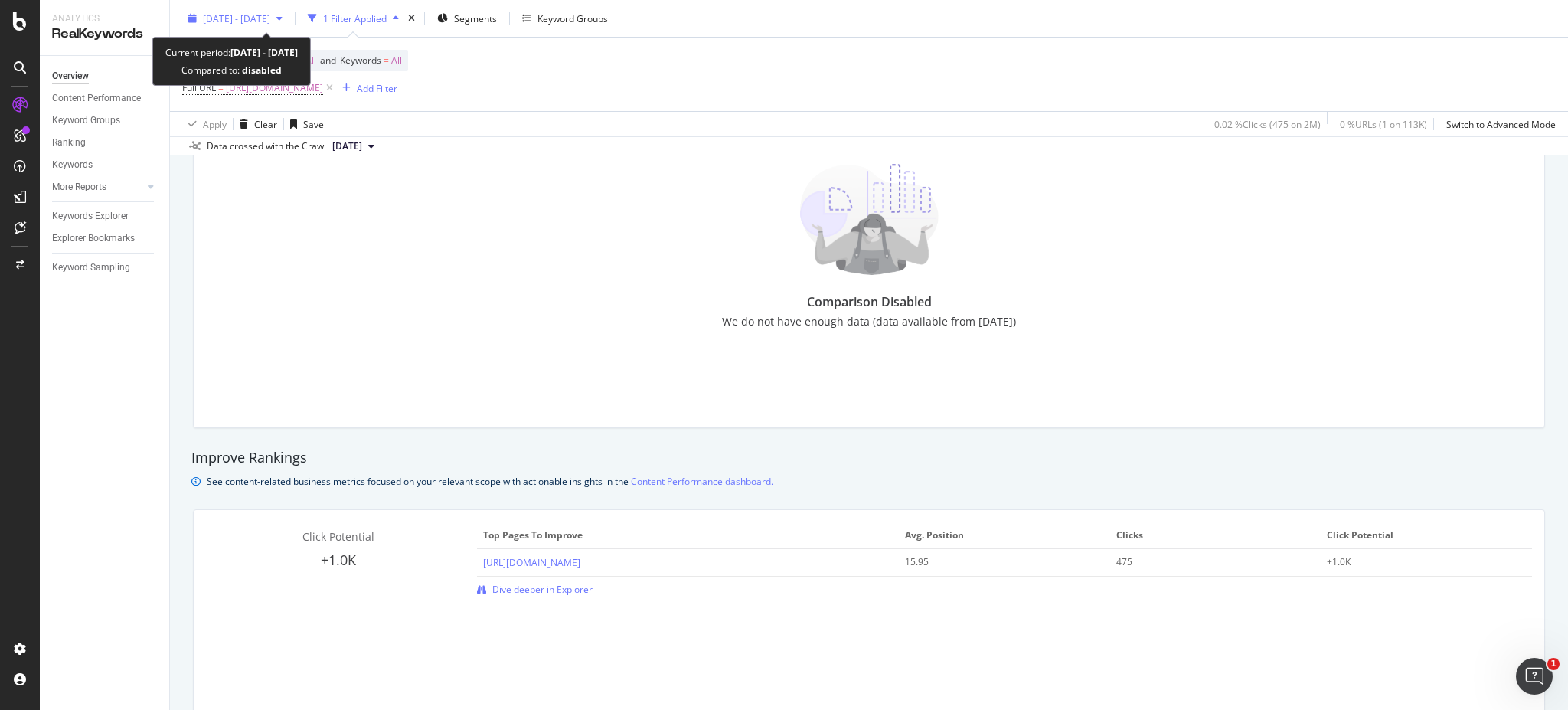
click at [281, 7] on div "[DATE] - [DATE]" at bounding box center [235, 18] width 106 height 23
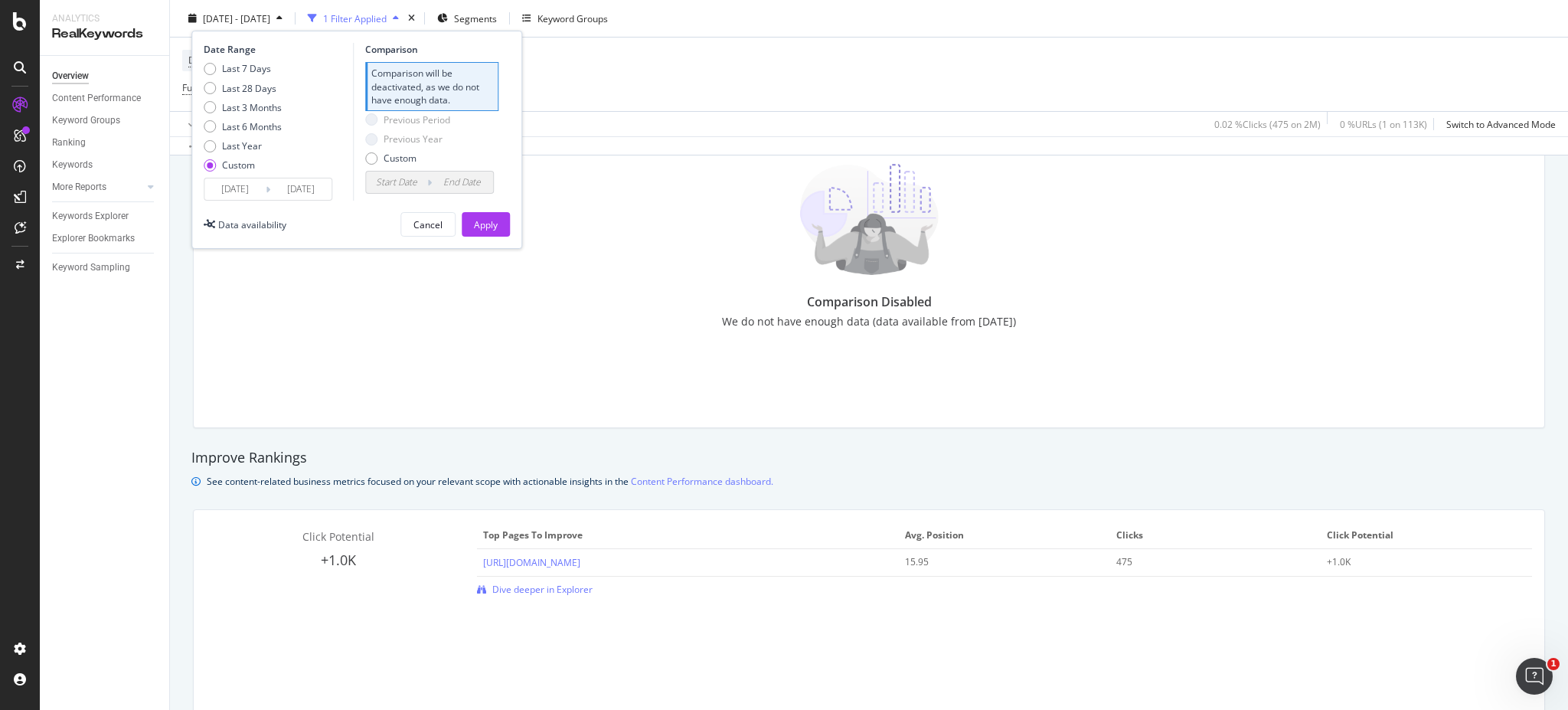
click at [1033, 459] on div "Improve Rankings" at bounding box center [869, 458] width 1355 height 20
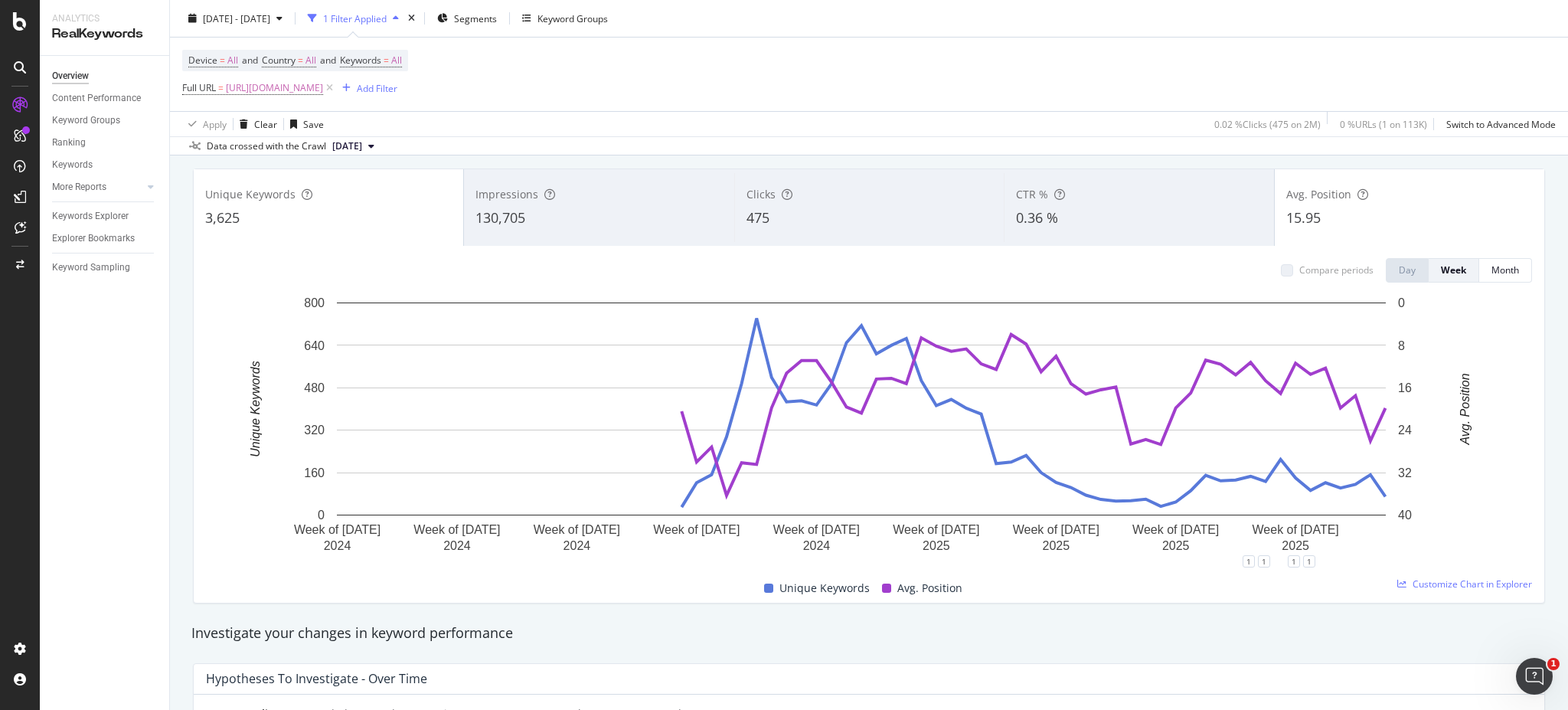
scroll to position [0, 0]
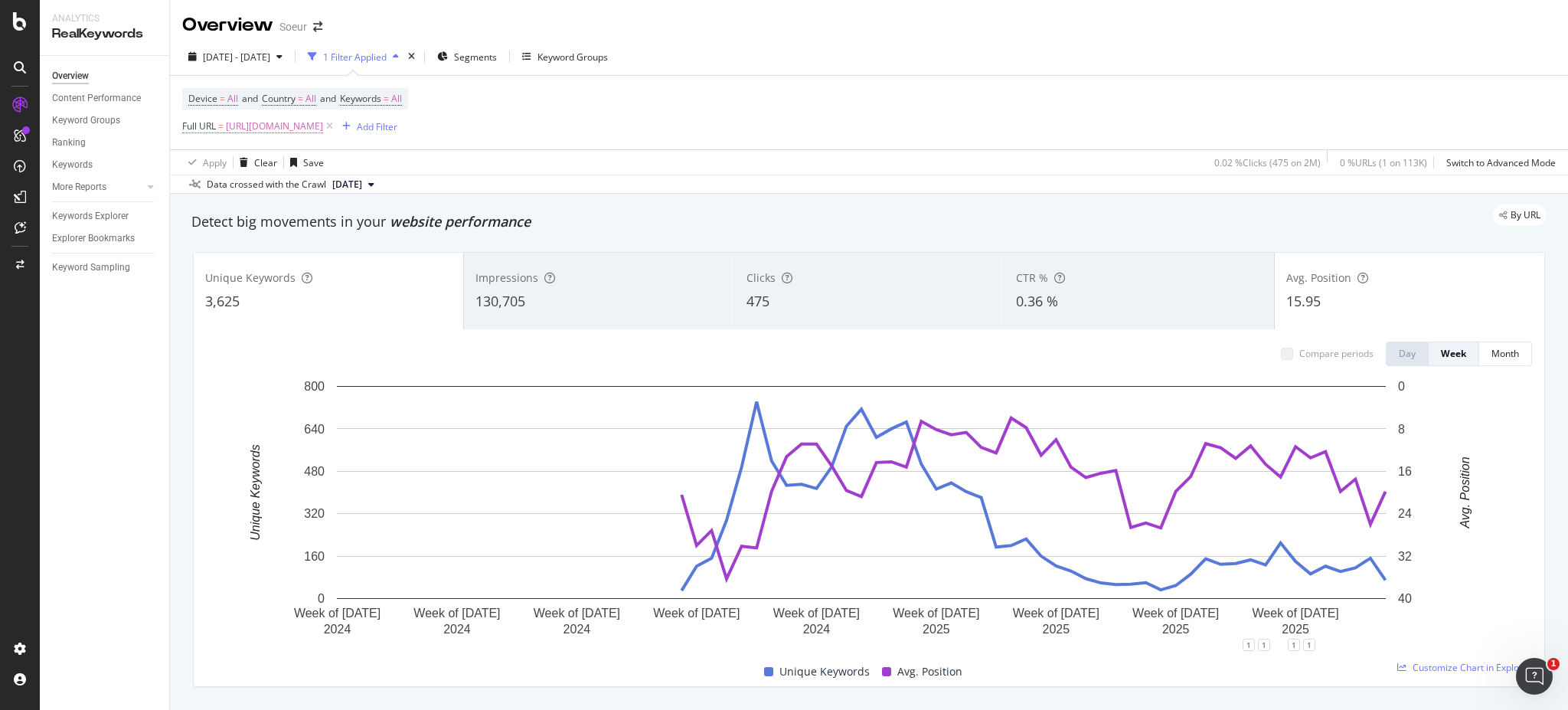
click at [323, 134] on span "[URL][DOMAIN_NAME]" at bounding box center [274, 126] width 97 height 22
click at [288, 179] on input "[URL][DOMAIN_NAME]" at bounding box center [269, 189] width 145 height 24
paste input "-vestes"
type input "[URL][DOMAIN_NAME]"
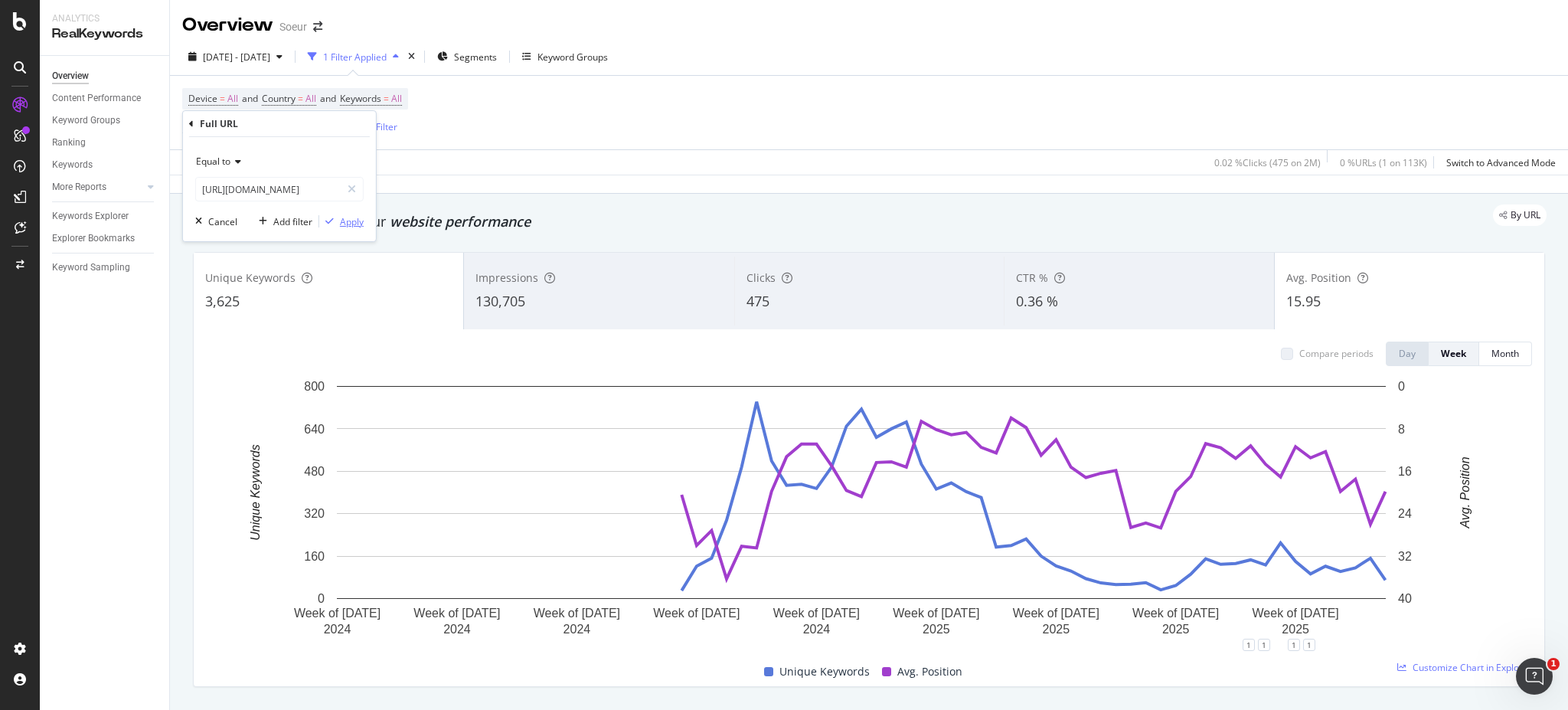
click at [353, 226] on div "Apply" at bounding box center [352, 222] width 24 height 13
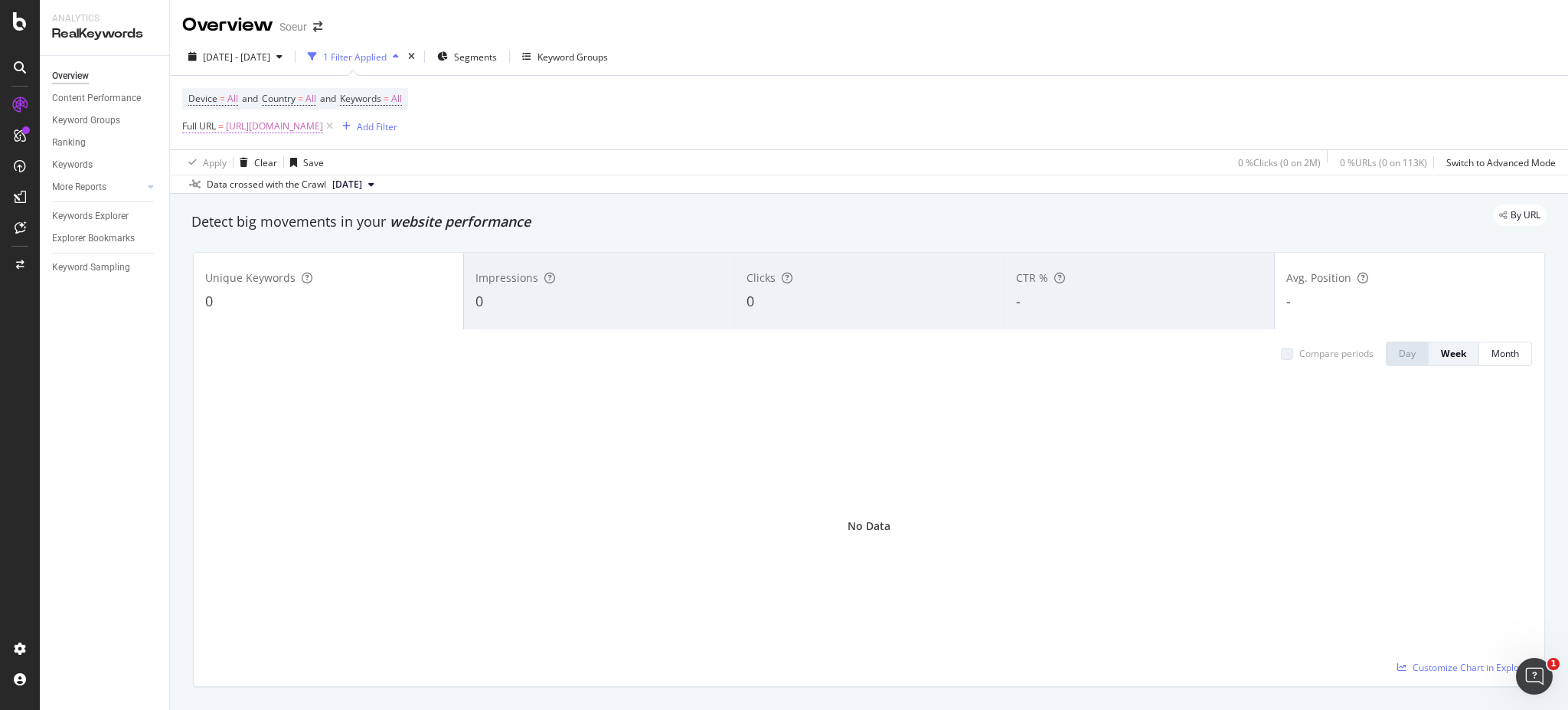
click at [323, 131] on span "[URL][DOMAIN_NAME]" at bounding box center [274, 126] width 97 height 22
click at [826, 205] on div "By URL" at bounding box center [861, 215] width 1370 height 22
click at [341, 288] on div "Unique Keywords 0" at bounding box center [328, 290] width 269 height 69
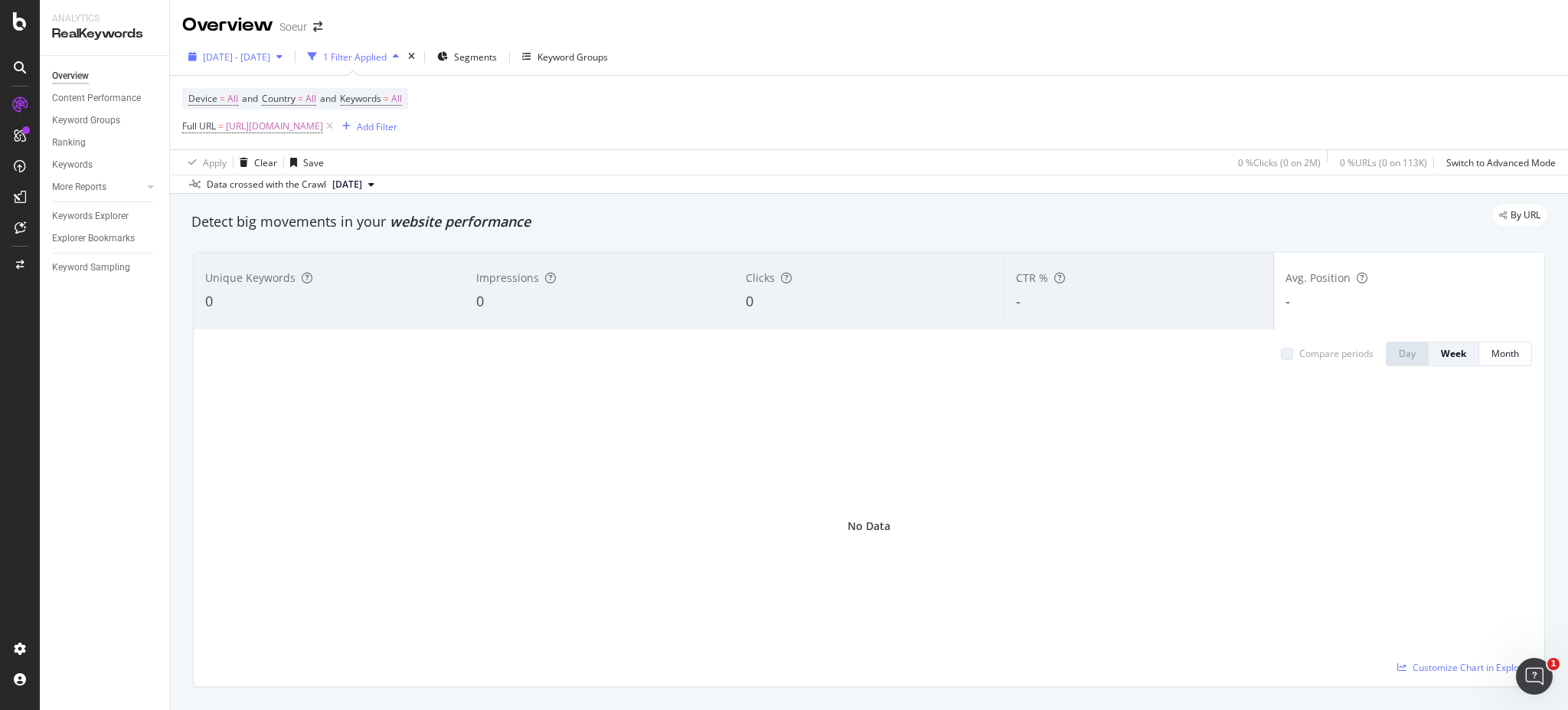
click at [288, 67] on div "[DATE] - [DATE]" at bounding box center [235, 57] width 106 height 23
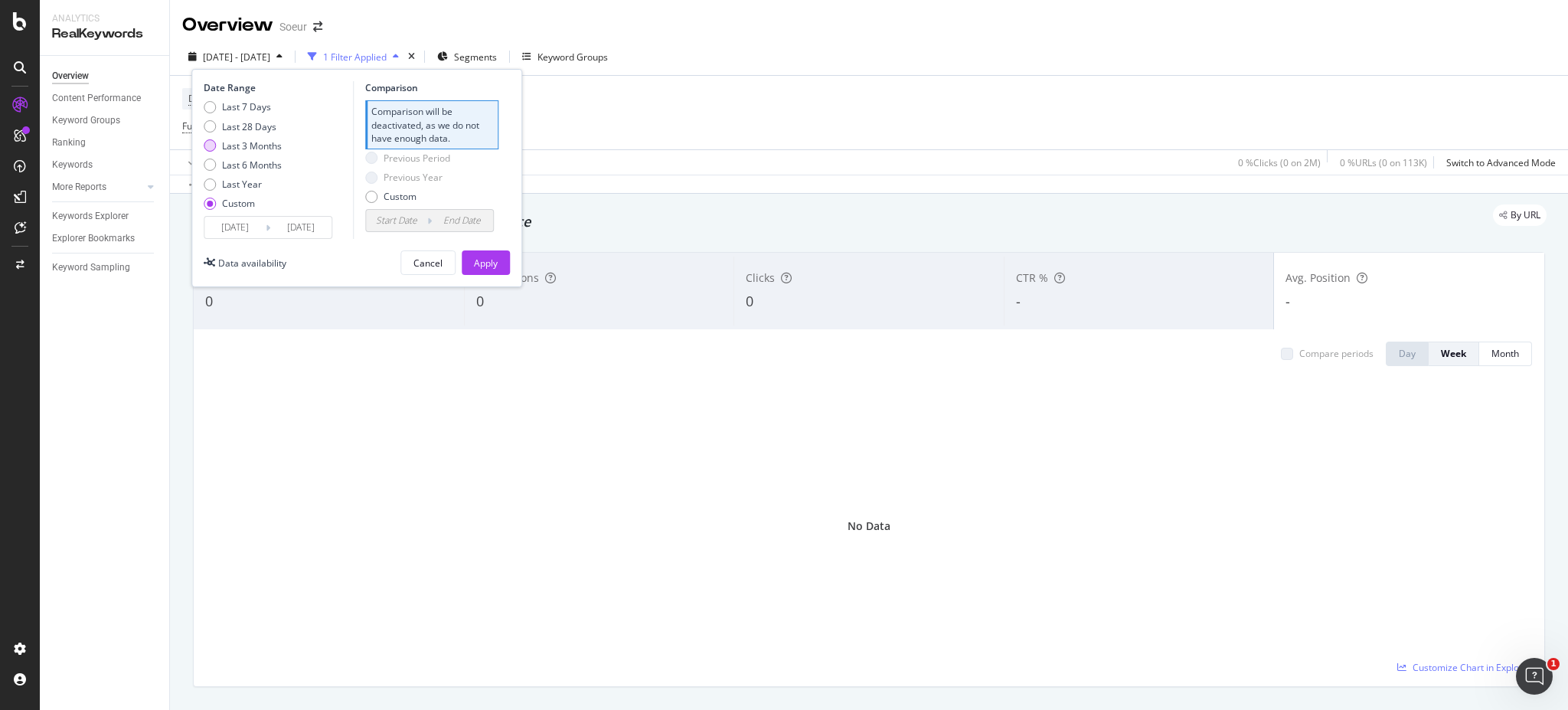
click at [219, 144] on div "Last 3 Months" at bounding box center [243, 146] width 78 height 13
type input "[DATE]"
click at [475, 263] on div "Apply" at bounding box center [486, 263] width 24 height 13
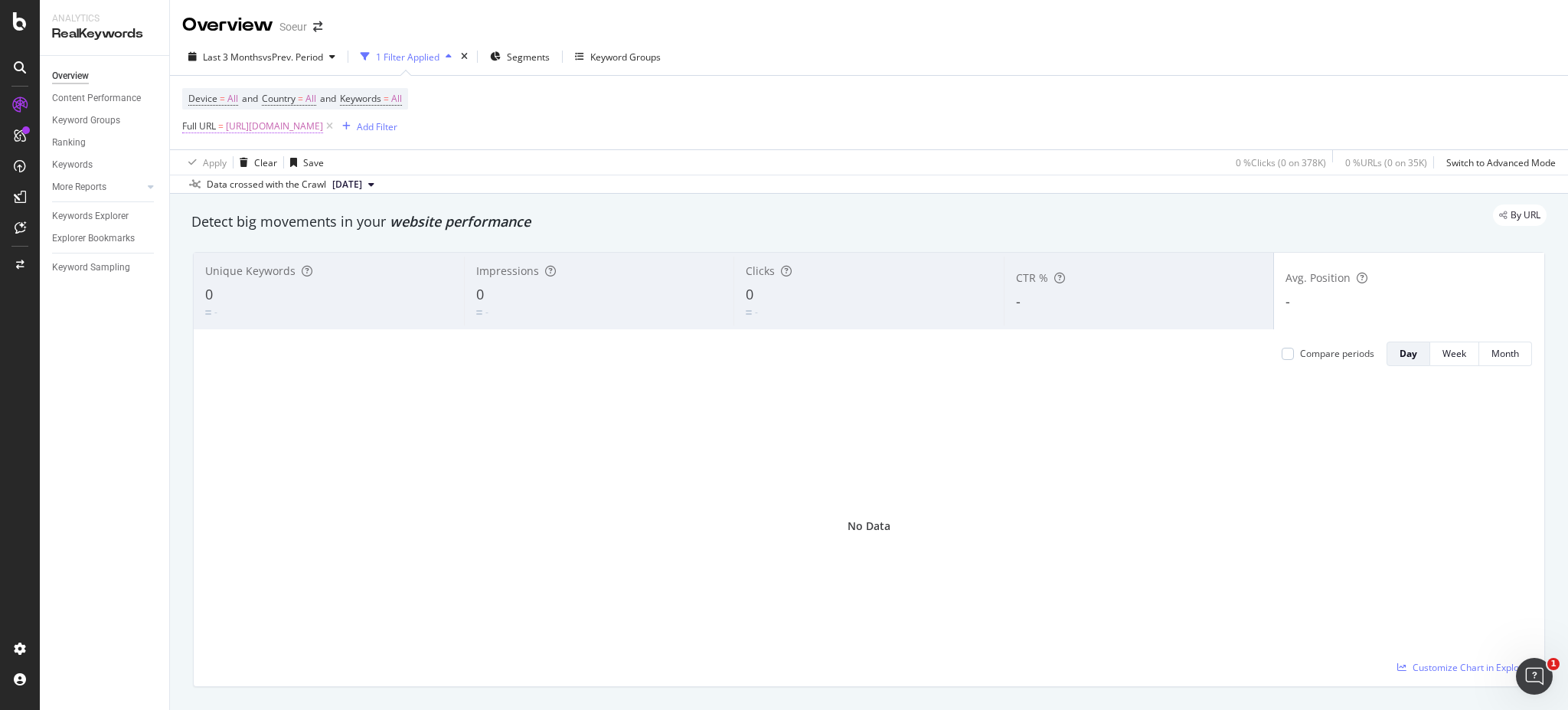
click at [323, 131] on span "[URL][DOMAIN_NAME]" at bounding box center [274, 126] width 97 height 22
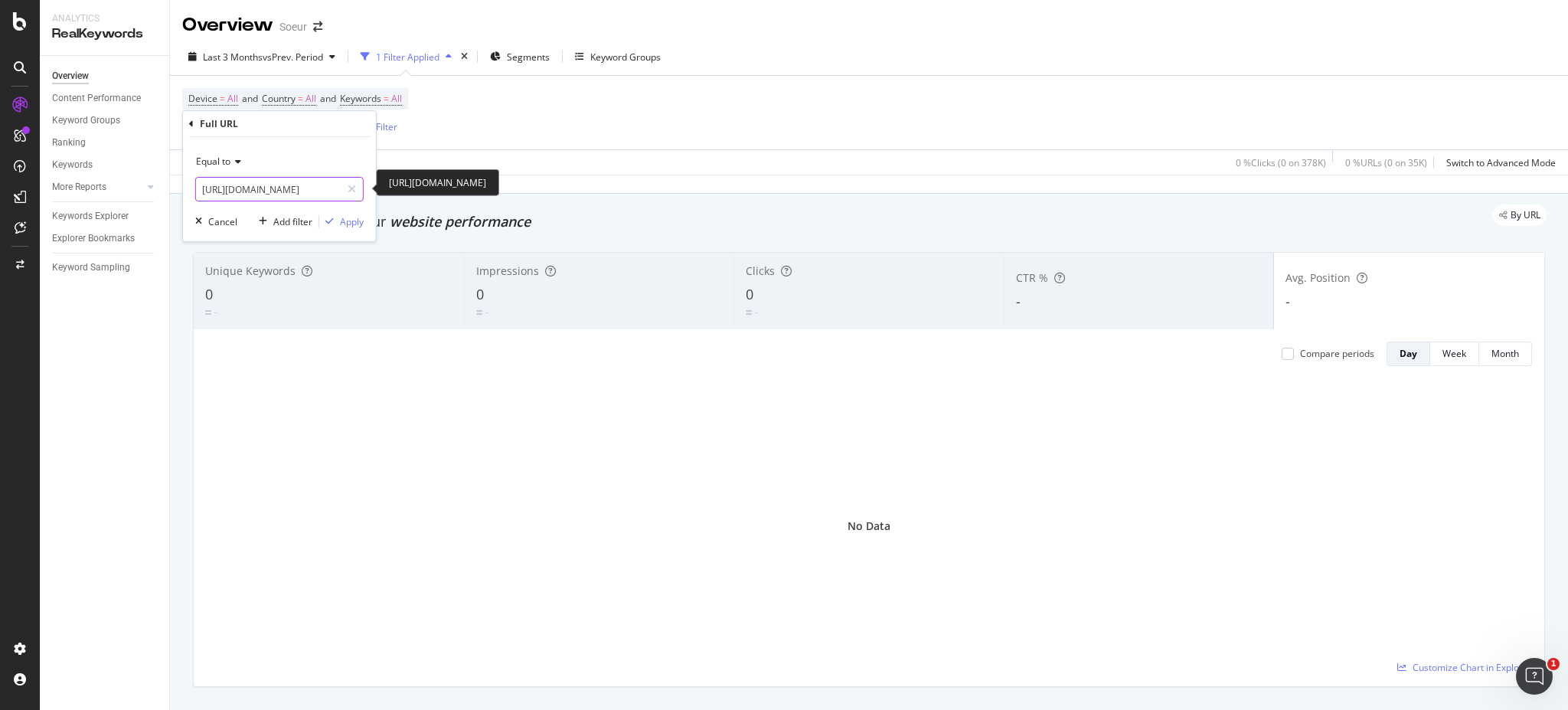
click at [290, 199] on input "[URL][DOMAIN_NAME]" at bounding box center [269, 189] width 145 height 24
paste input "haut-de-gamme"
type input "[URL][DOMAIN_NAME]"
click at [342, 225] on div "Apply" at bounding box center [352, 222] width 24 height 13
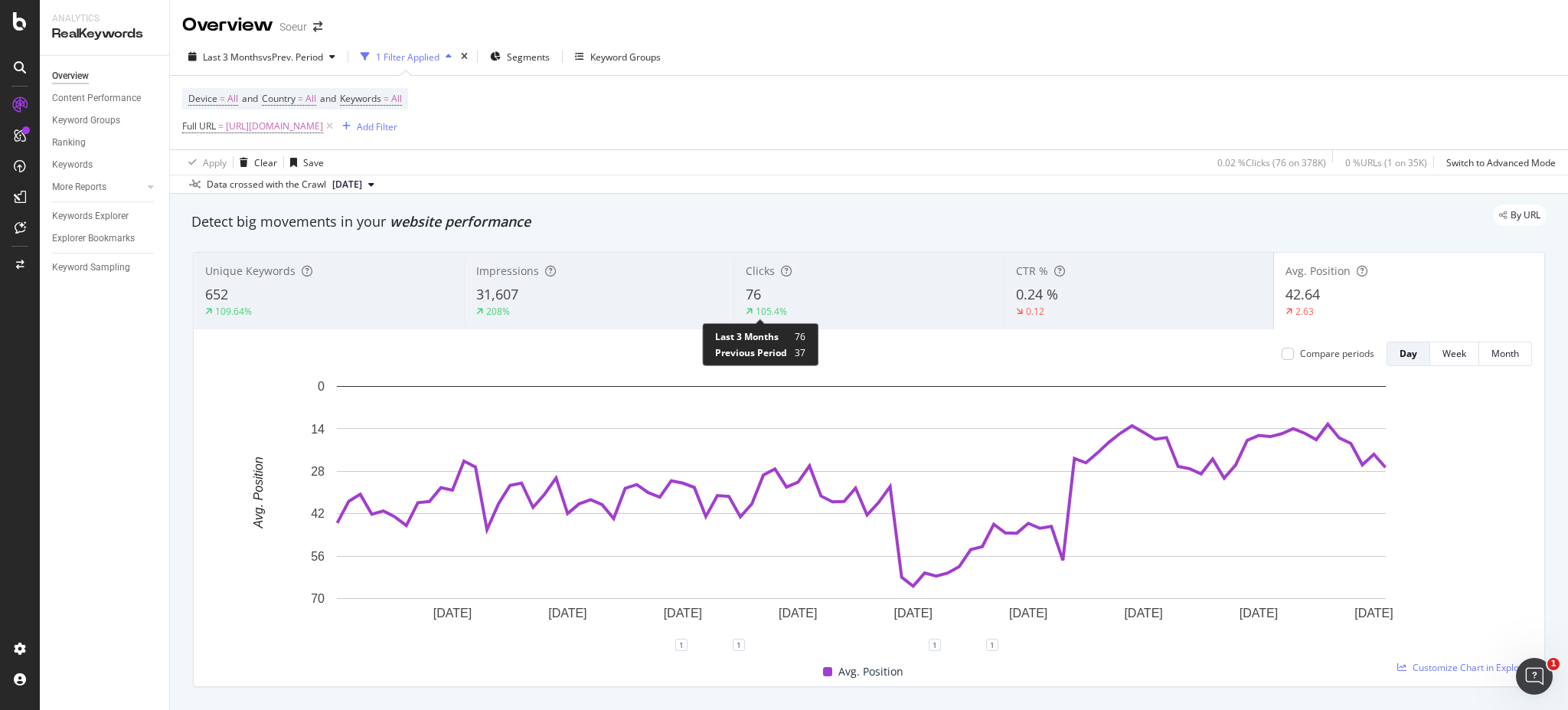
click at [757, 310] on div "105.4%" at bounding box center [772, 311] width 32 height 13
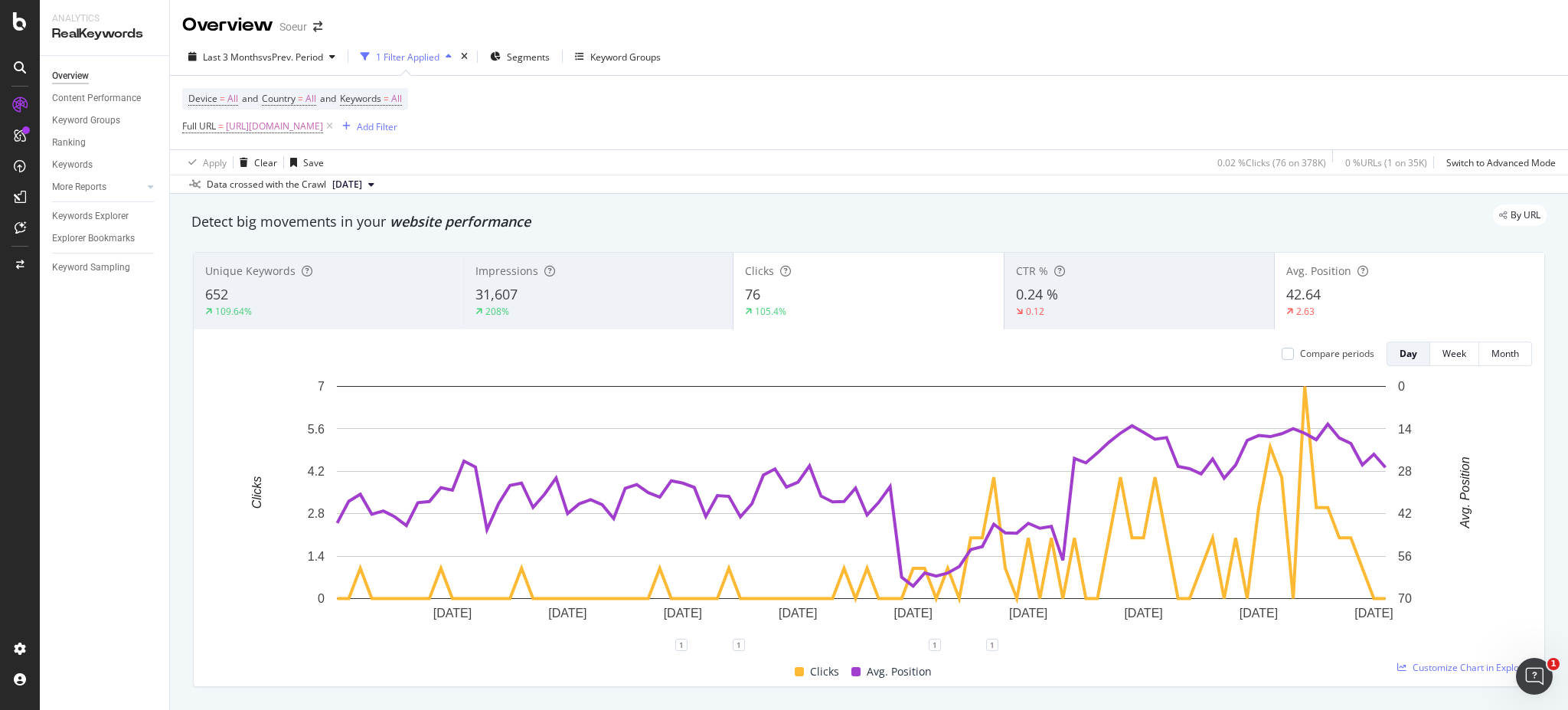
click at [1318, 311] on div "2.63" at bounding box center [1409, 311] width 247 height 14
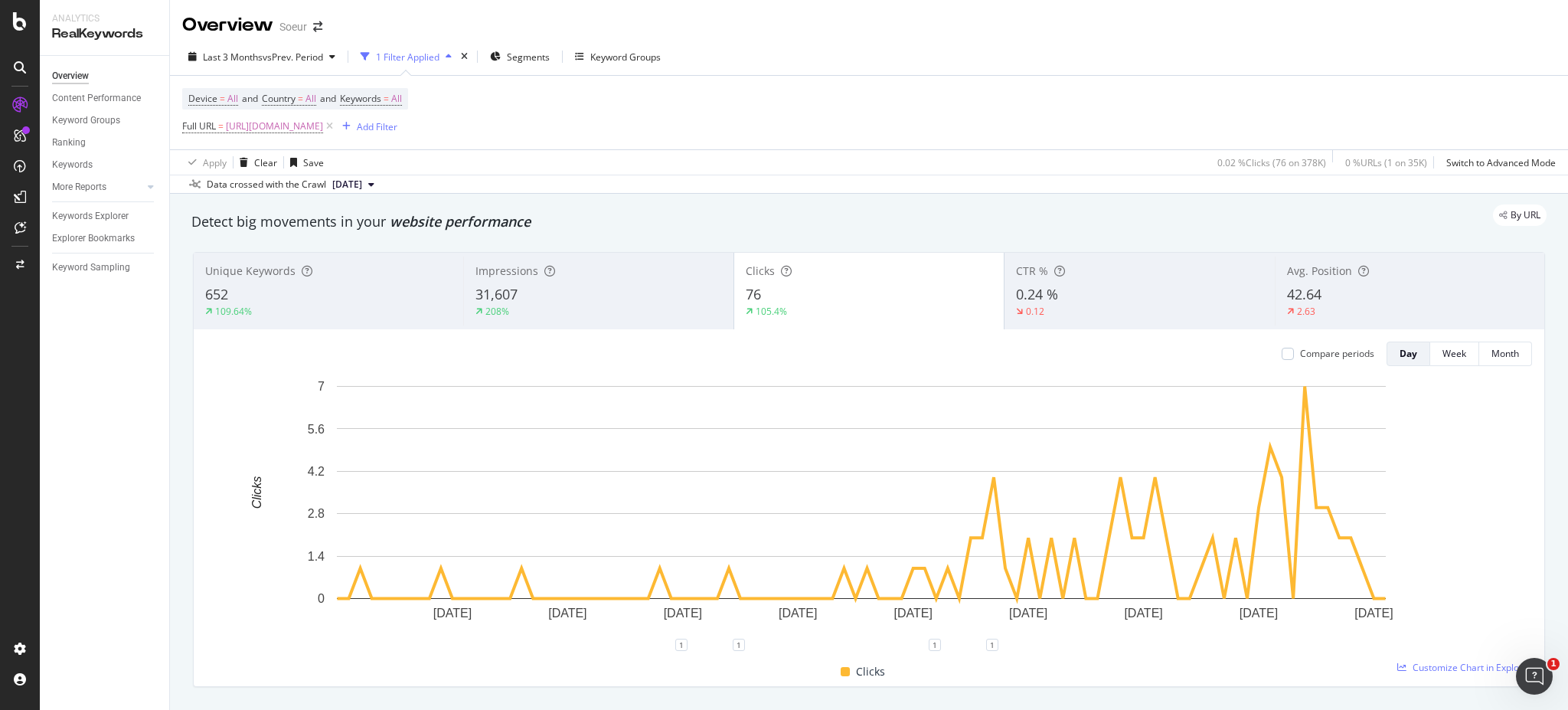
click at [640, 302] on div "31,607" at bounding box center [599, 295] width 246 height 20
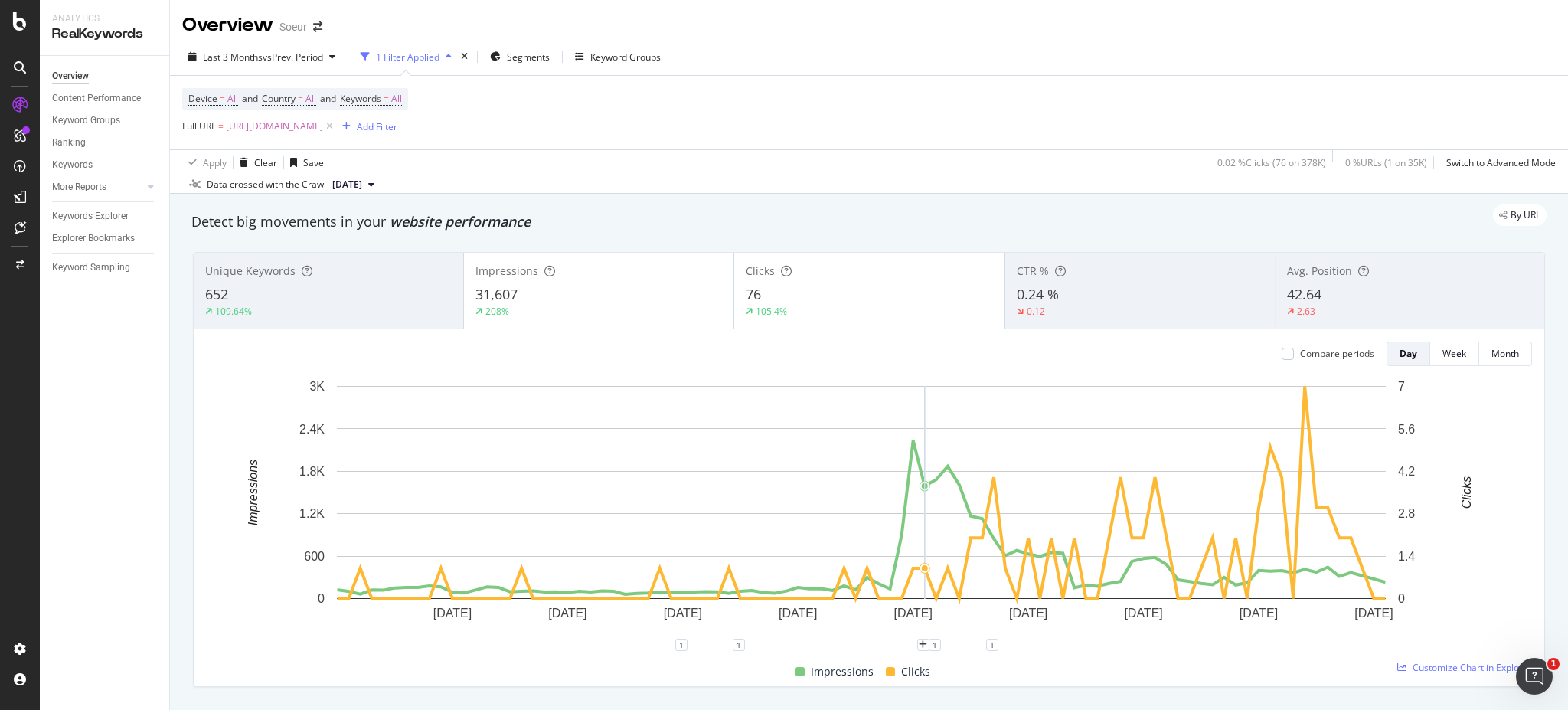
click at [926, 471] on rect "A chart." at bounding box center [861, 492] width 1049 height 213
click at [655, 299] on div "31,607" at bounding box center [599, 295] width 247 height 20
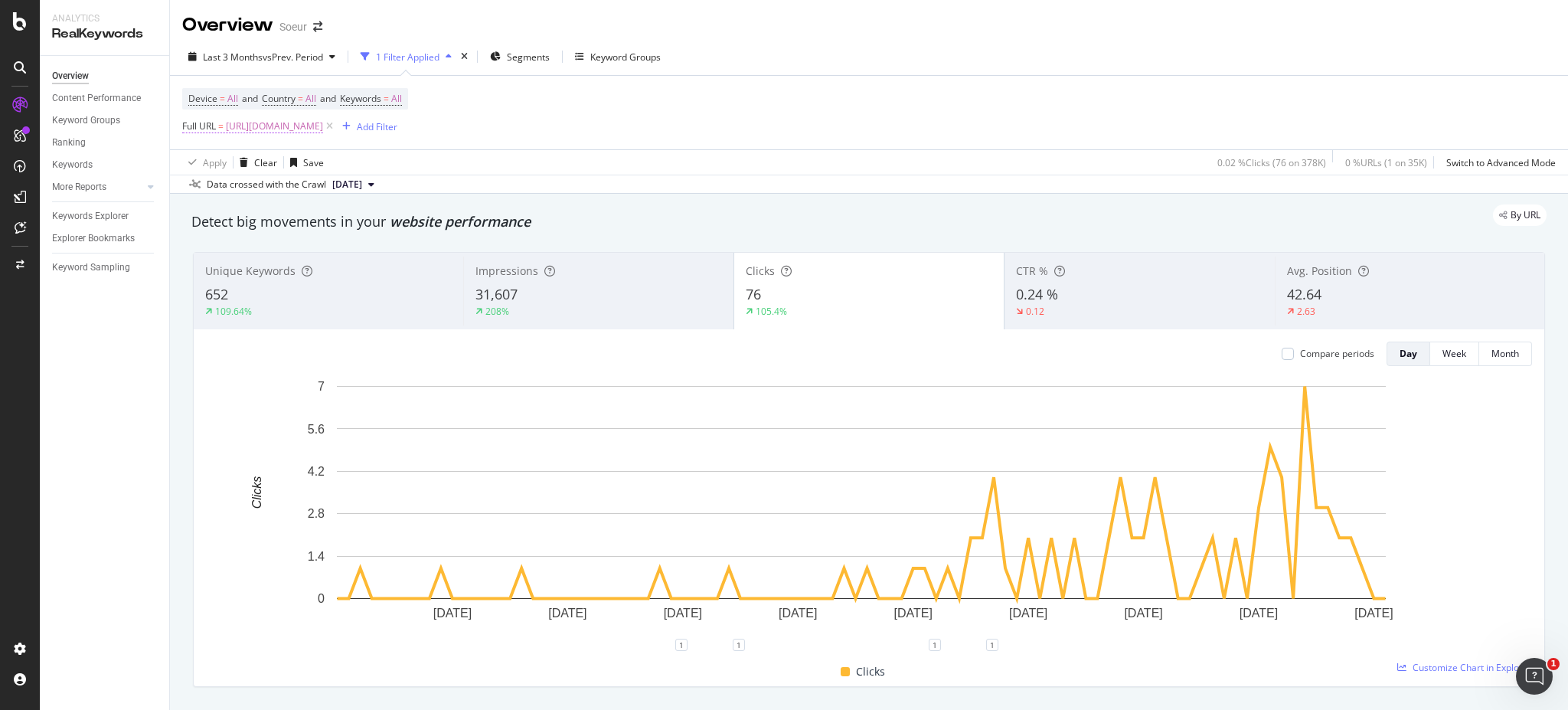
click at [323, 127] on span "[URL][DOMAIN_NAME]" at bounding box center [274, 126] width 97 height 22
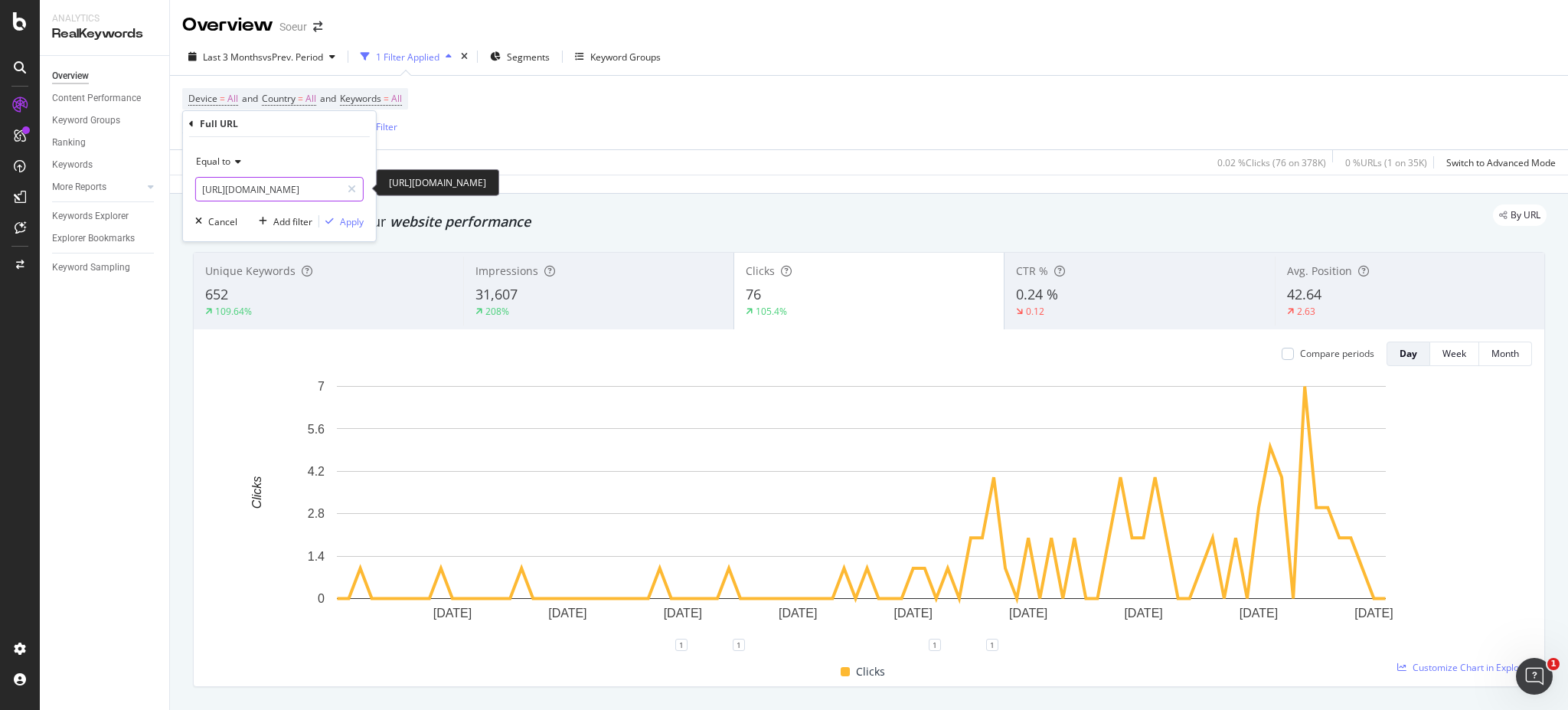
click at [285, 180] on input "[URL][DOMAIN_NAME]" at bounding box center [269, 189] width 145 height 24
paste input "vestes"
type input "[URL][DOMAIN_NAME]"
click at [333, 211] on div "Equal to [URL][DOMAIN_NAME] [URL][DOMAIN_NAME] Cancel Add filter Apply" at bounding box center [279, 189] width 193 height 104
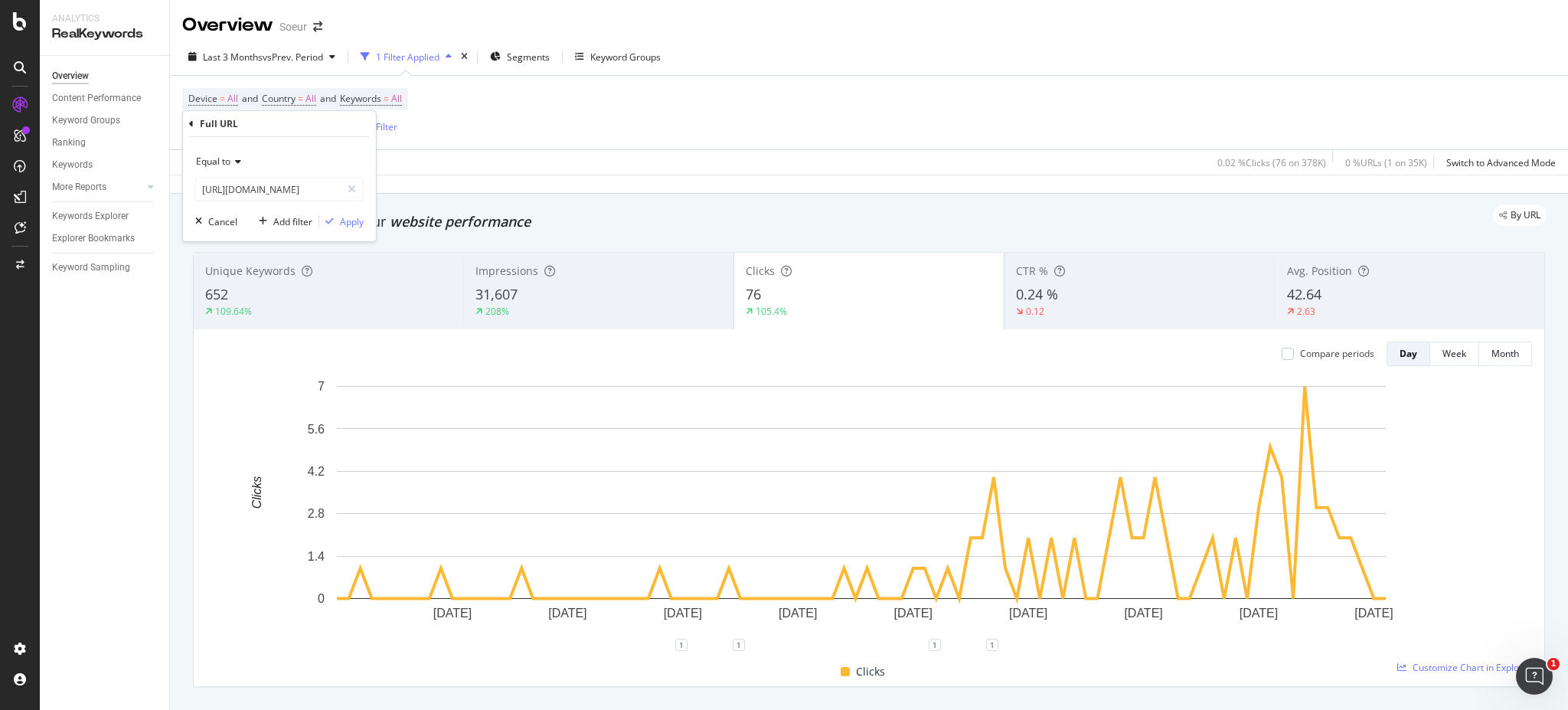
scroll to position [0, 0]
click at [338, 220] on div "button" at bounding box center [329, 221] width 21 height 9
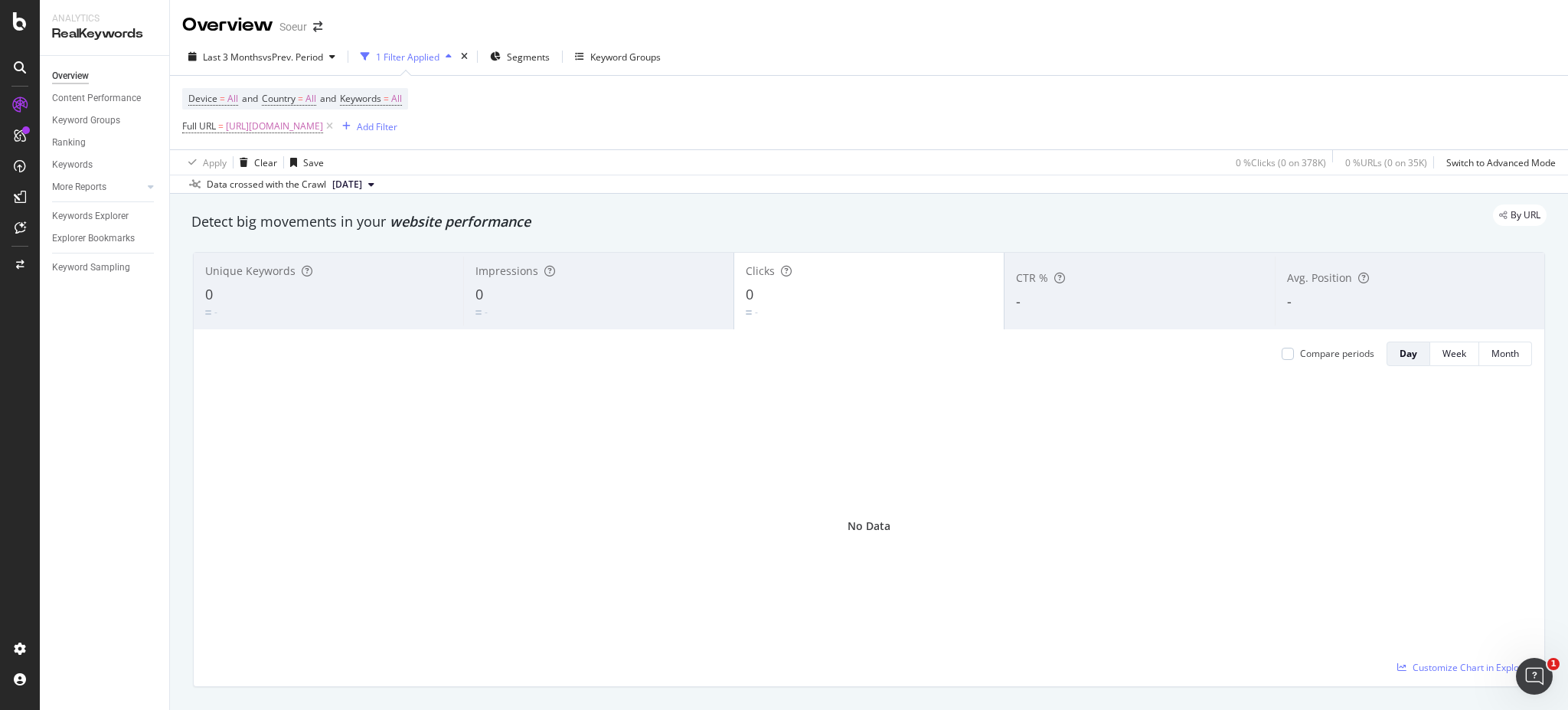
click at [446, 56] on div "button" at bounding box center [449, 57] width 18 height 9
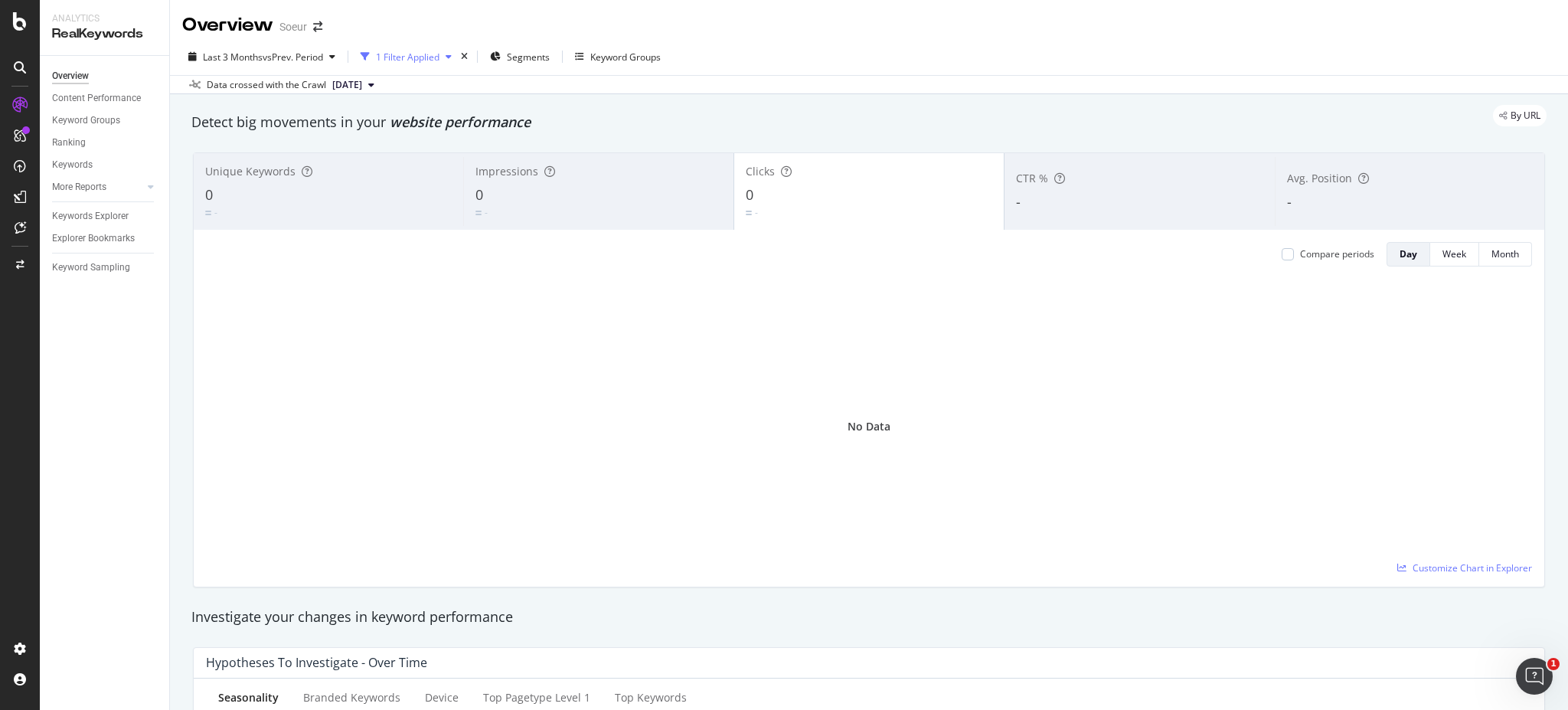
click at [444, 56] on div "button" at bounding box center [449, 57] width 18 height 9
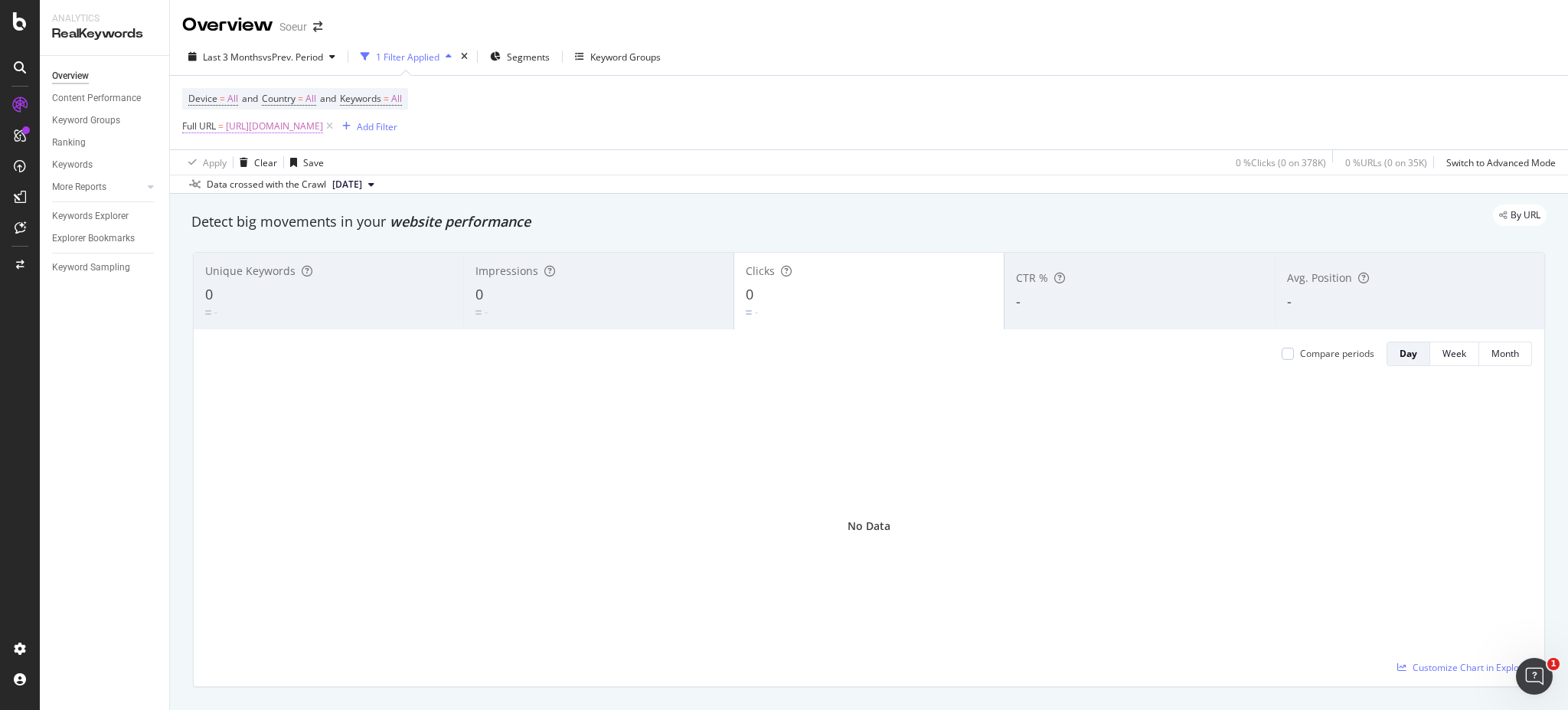
click at [323, 131] on span "[URL][DOMAIN_NAME]" at bounding box center [274, 126] width 97 height 22
click at [254, 159] on div "Equal to" at bounding box center [279, 161] width 169 height 24
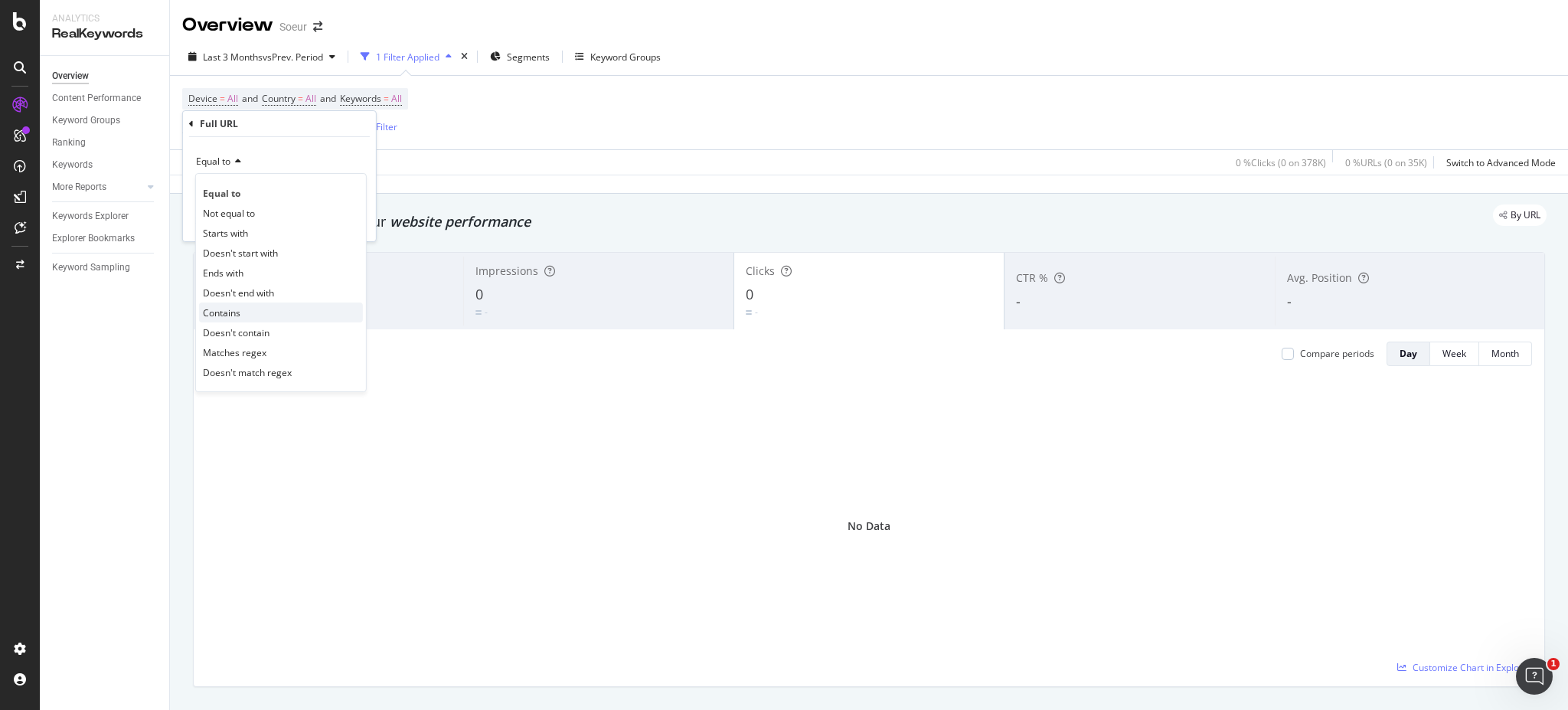
click at [252, 317] on div "Contains" at bounding box center [280, 313] width 164 height 20
click at [289, 189] on input "text" at bounding box center [279, 189] width 167 height 24
type input "manteaux-vestes"
click at [345, 215] on div "Apply" at bounding box center [352, 222] width 24 height 13
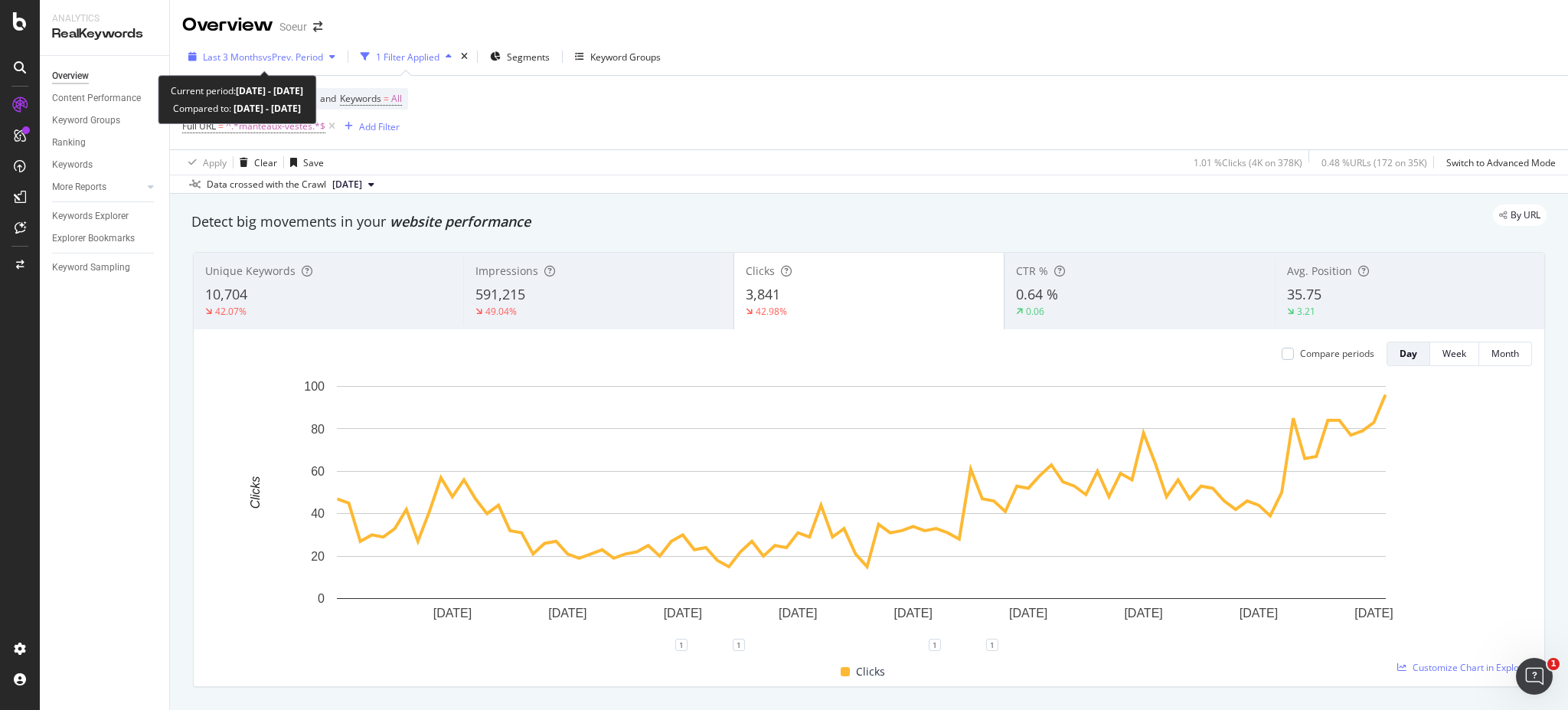
click at [266, 47] on div "Last 3 Months vs Prev. Period" at bounding box center [262, 57] width 160 height 23
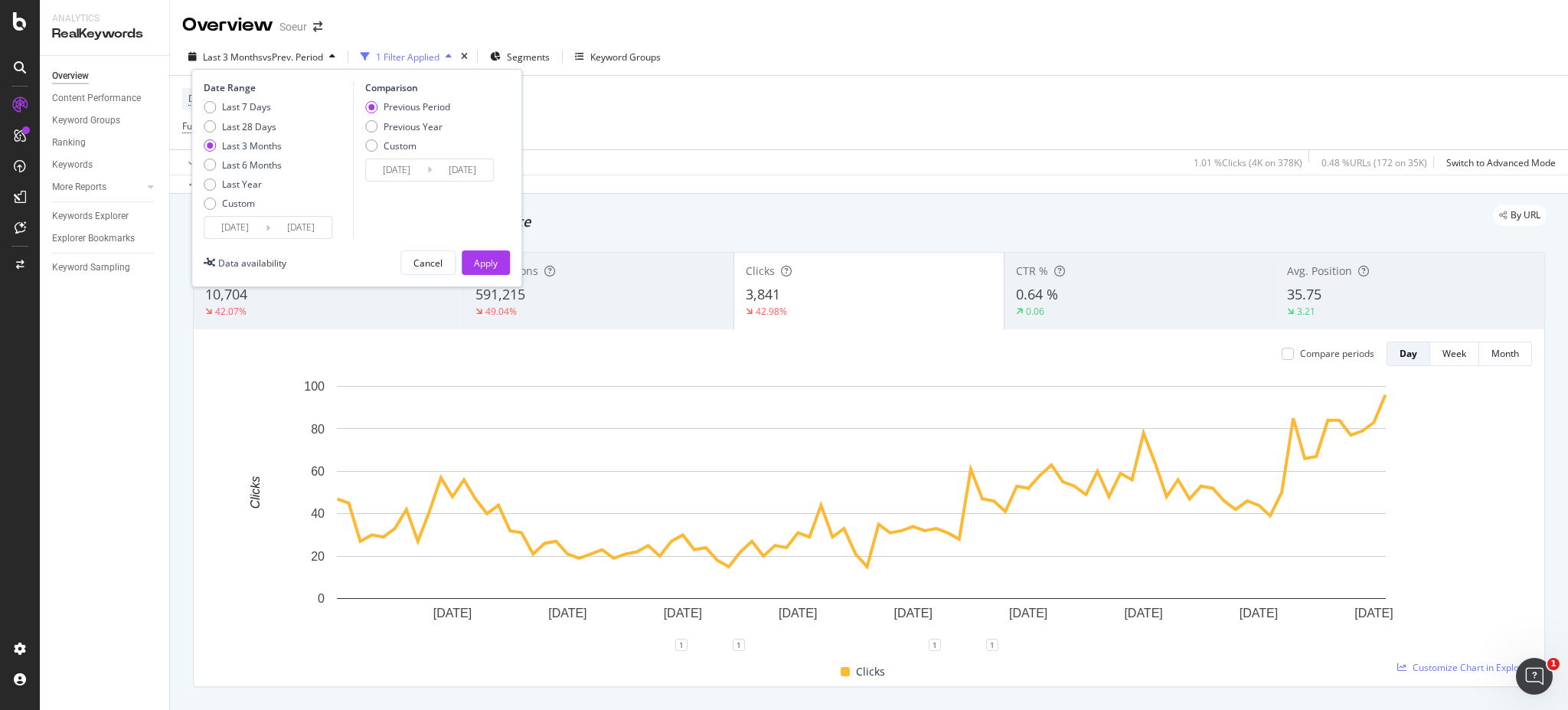
click at [237, 220] on input "[DATE]" at bounding box center [235, 228] width 62 height 22
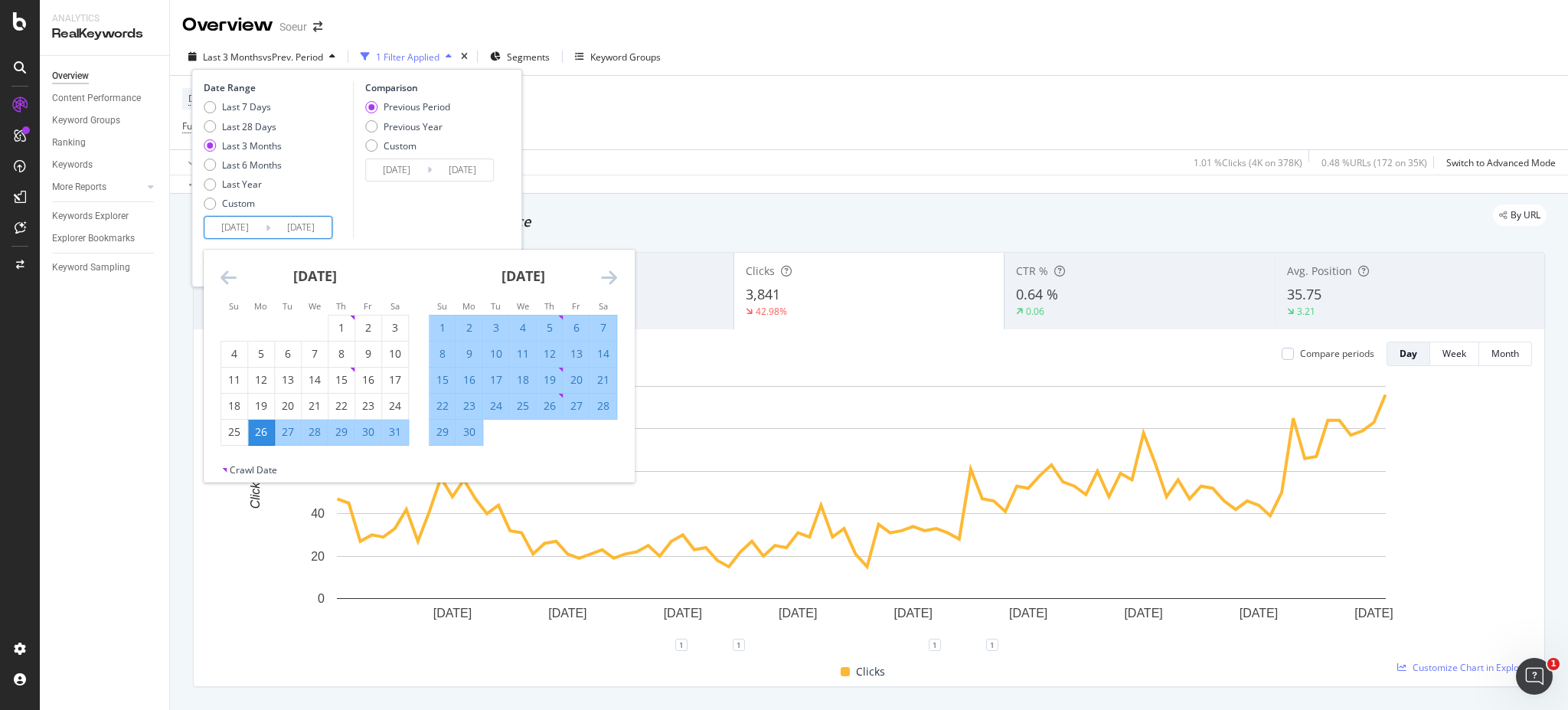
click at [220, 272] on icon "Move backward to switch to the previous month." at bounding box center [228, 277] width 16 height 18
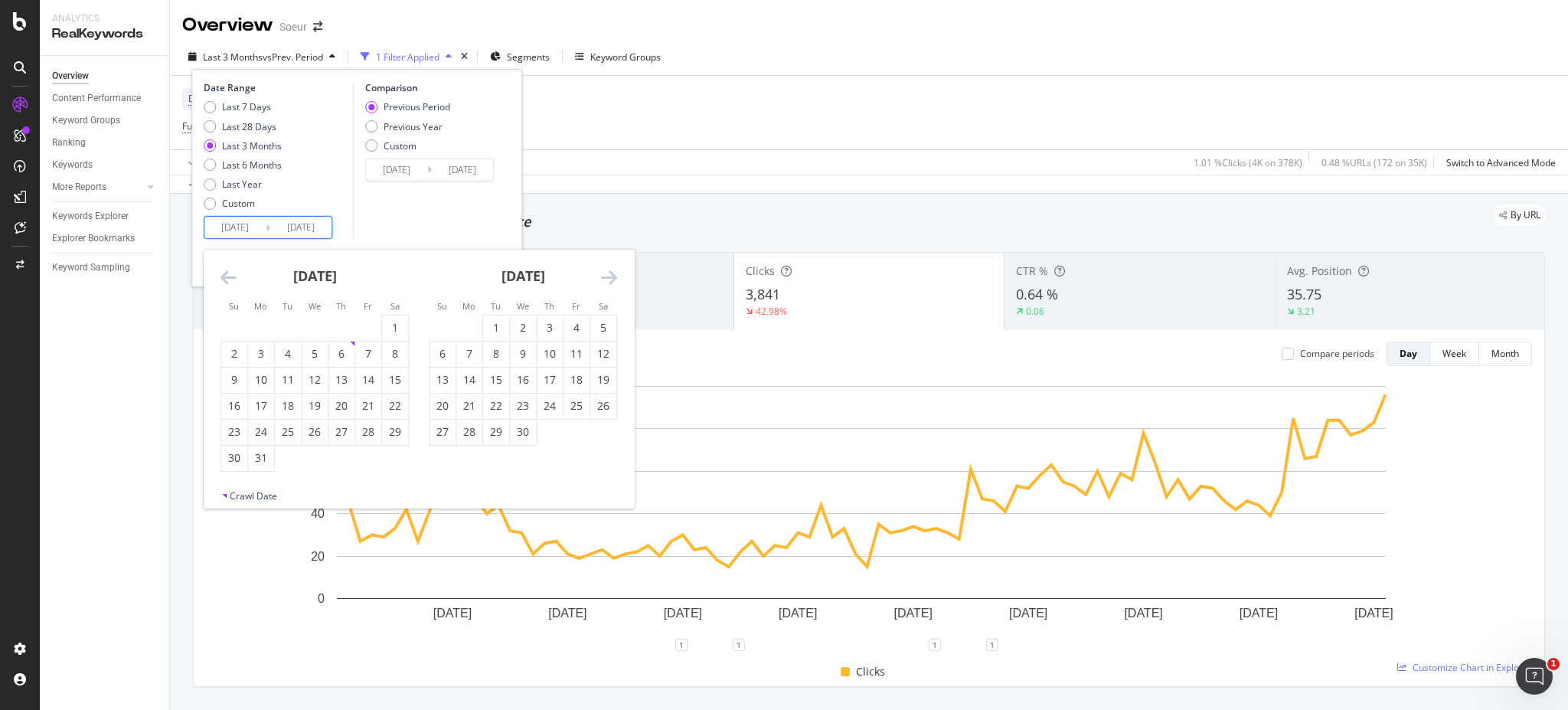
click at [220, 272] on icon "Move backward to switch to the previous month." at bounding box center [228, 277] width 16 height 18
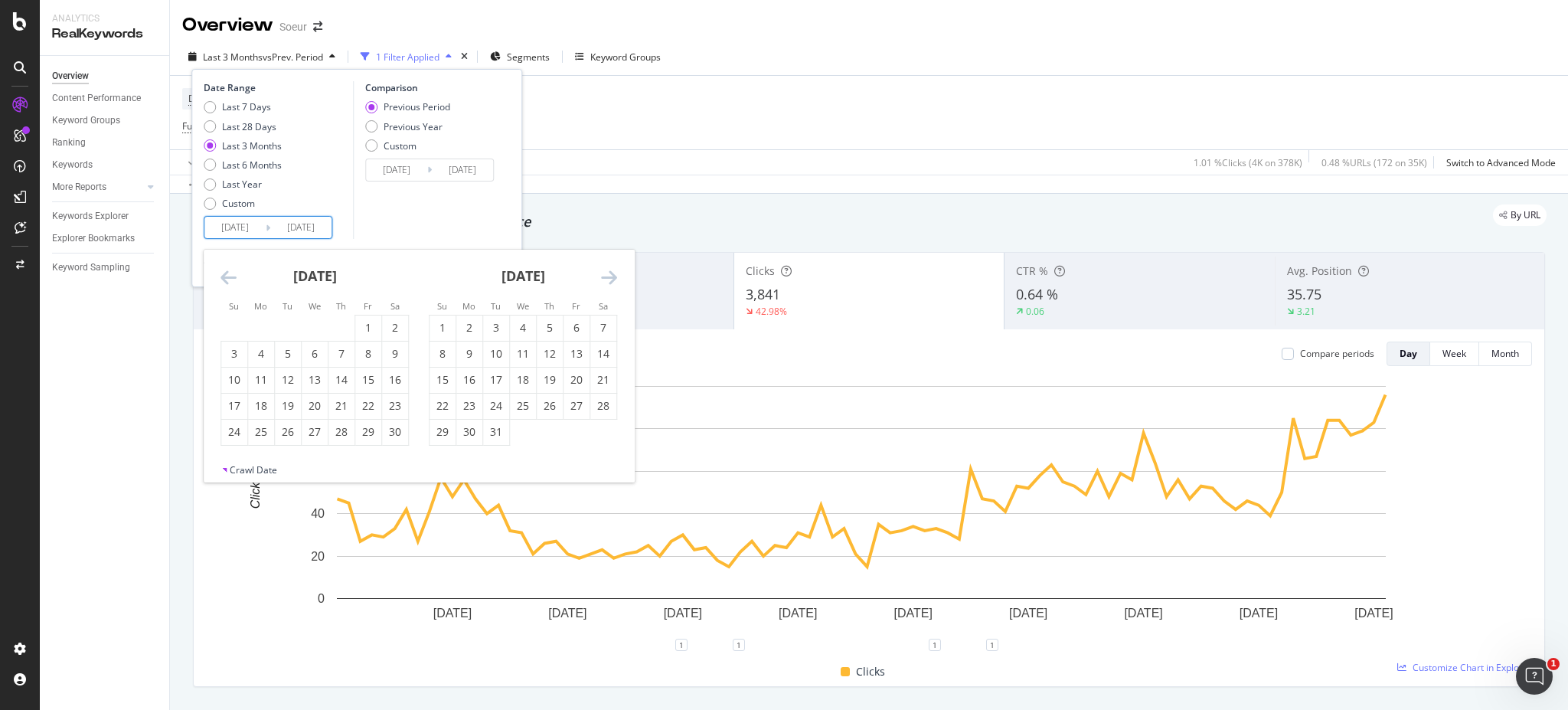
click at [220, 272] on icon "Move backward to switch to the previous month." at bounding box center [228, 277] width 16 height 18
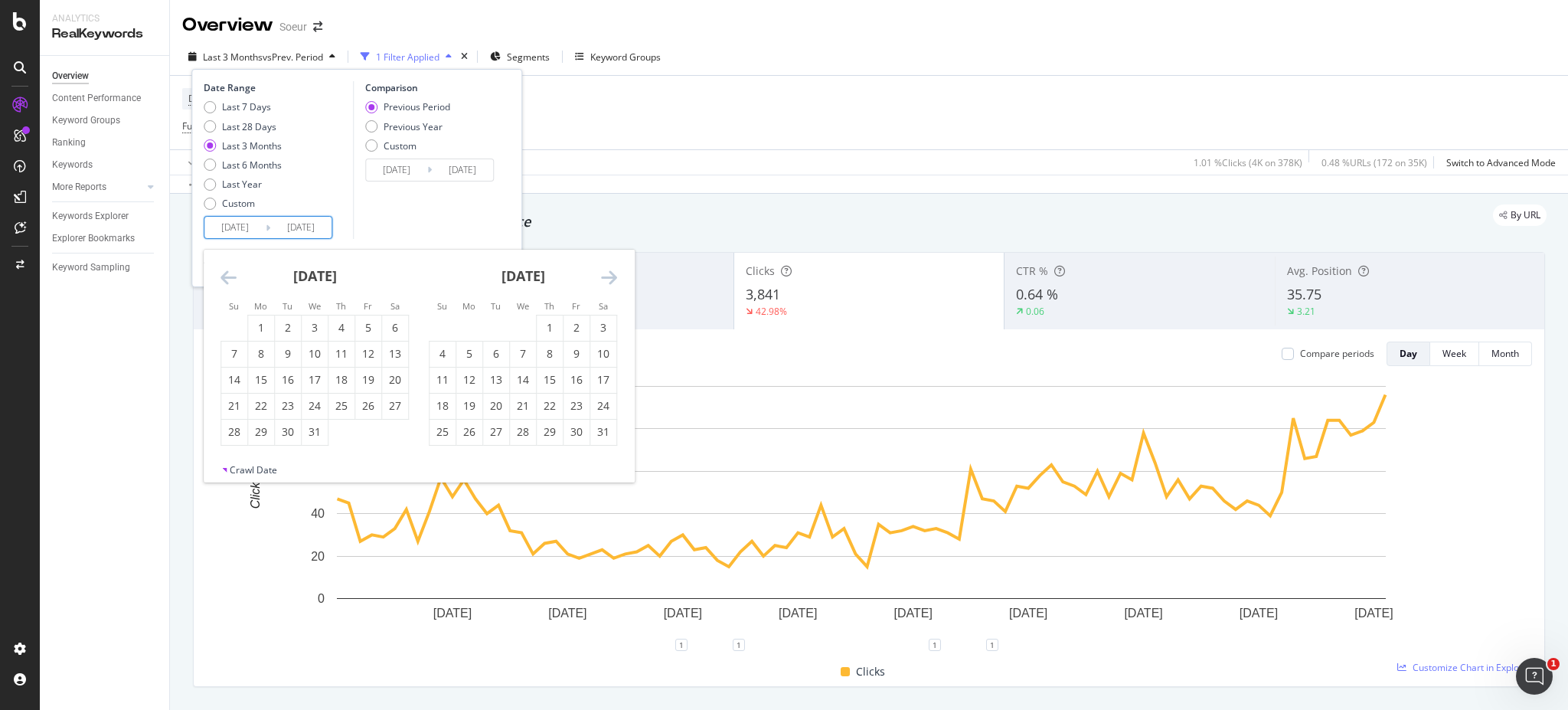
click at [220, 272] on icon "Move backward to switch to the previous month." at bounding box center [228, 277] width 16 height 18
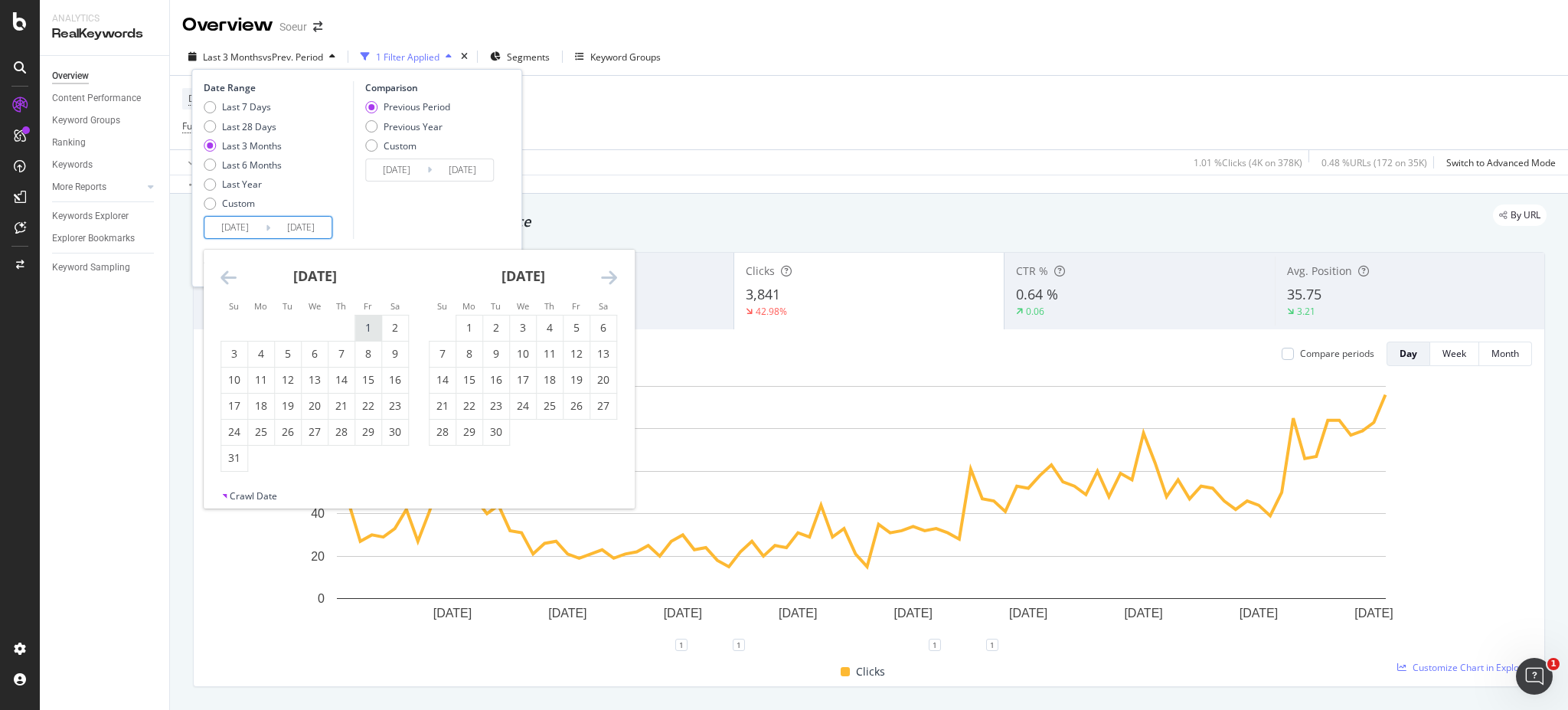
click at [376, 324] on div "1" at bounding box center [367, 328] width 26 height 15
type input "[DATE]"
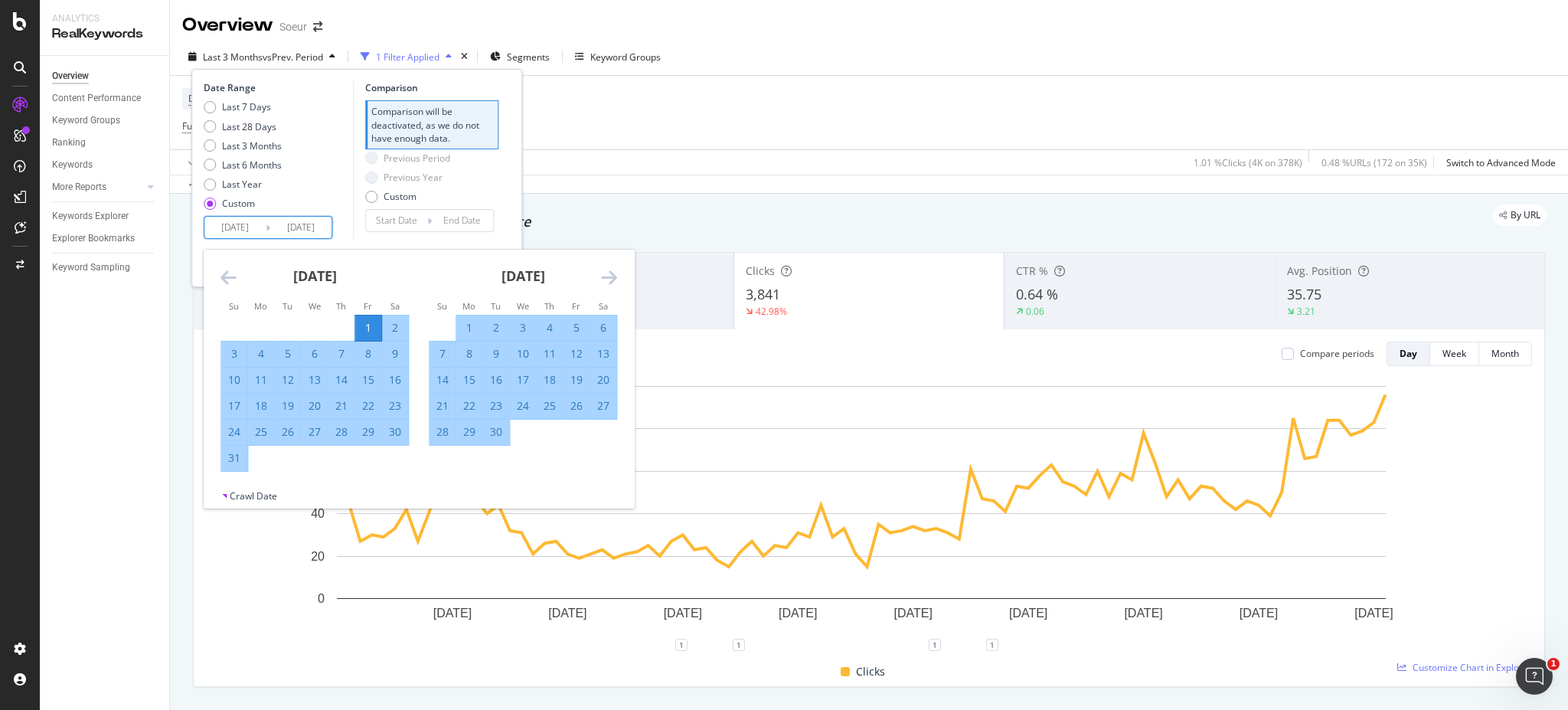
click at [382, 229] on input "Start Date" at bounding box center [397, 220] width 62 height 22
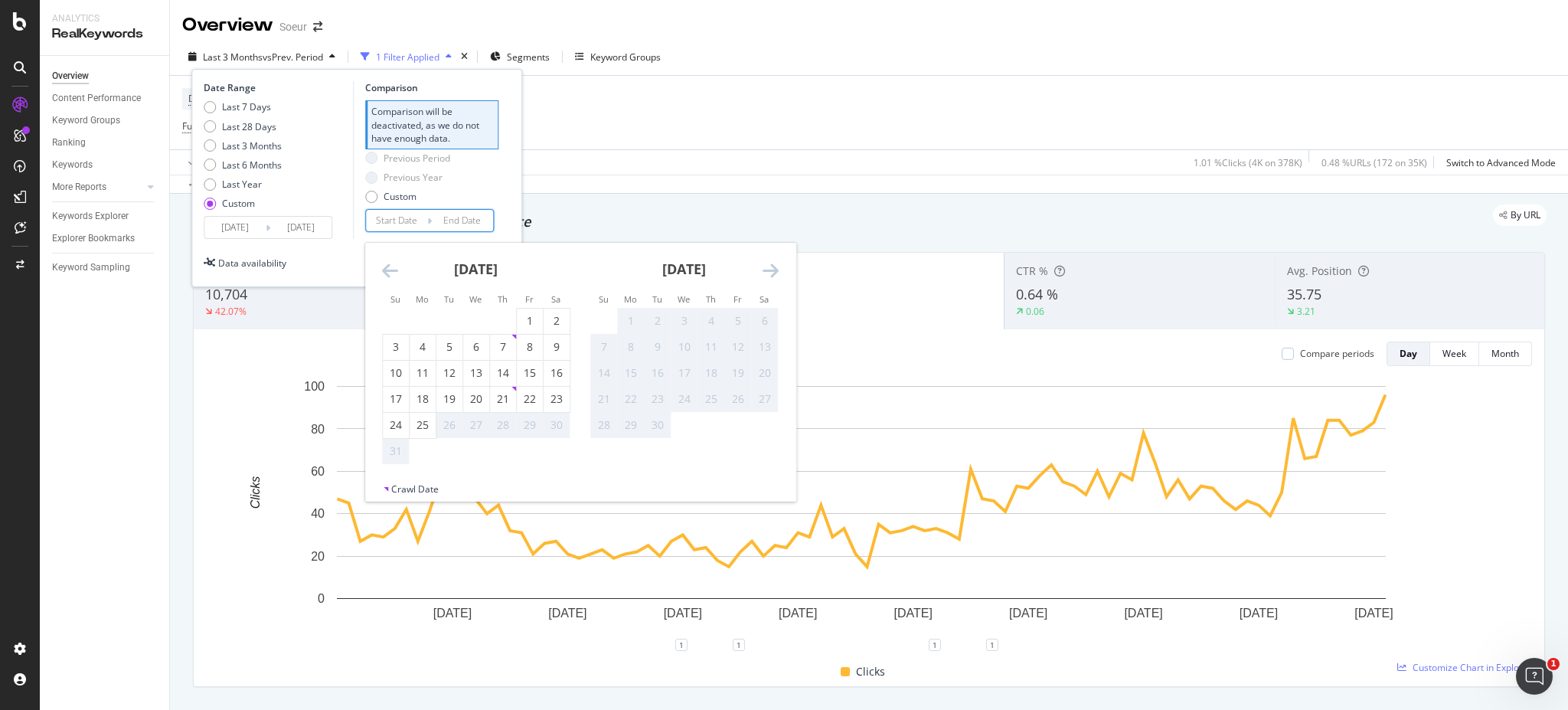
click at [325, 255] on div "Data availability Cancel Apply" at bounding box center [357, 262] width 306 height 24
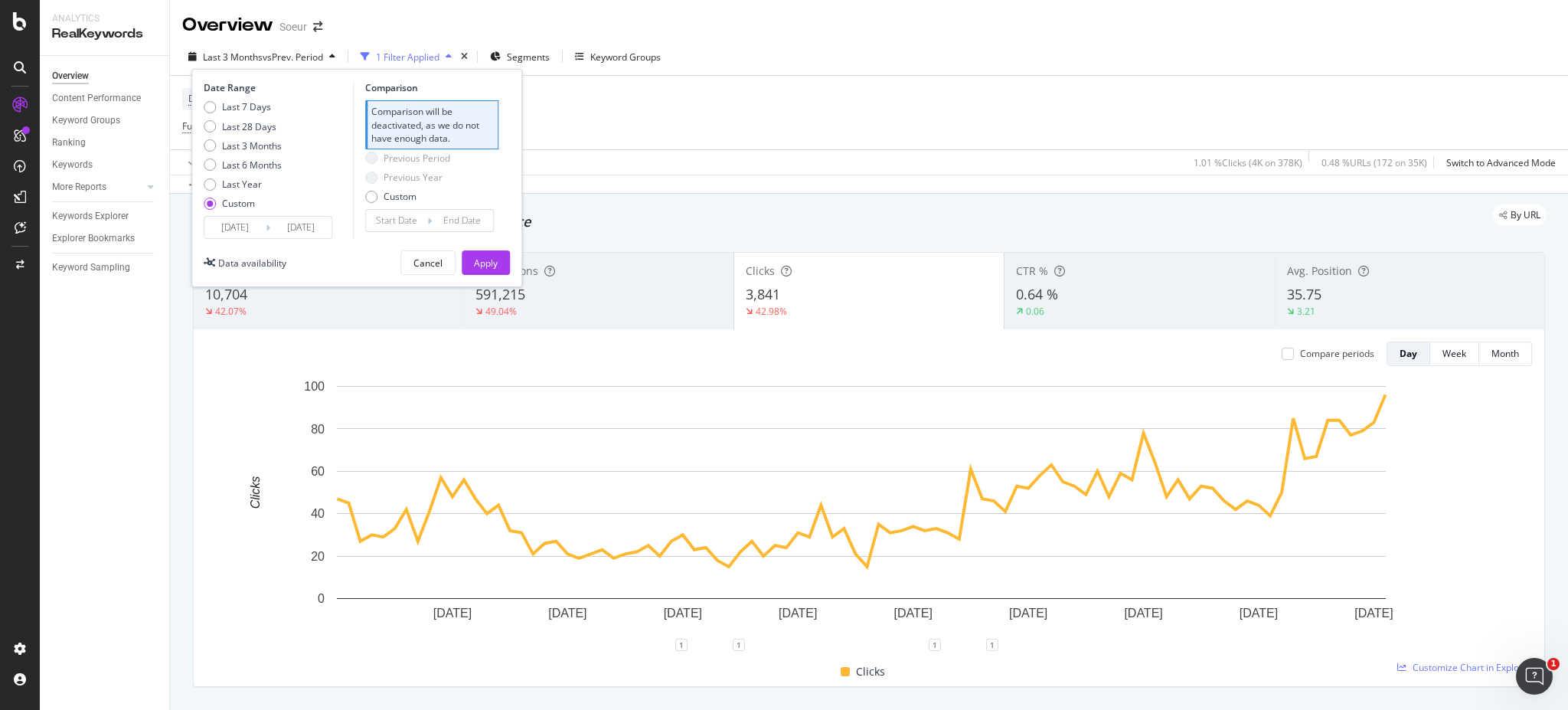
click at [504, 260] on button "Apply" at bounding box center [486, 262] width 48 height 24
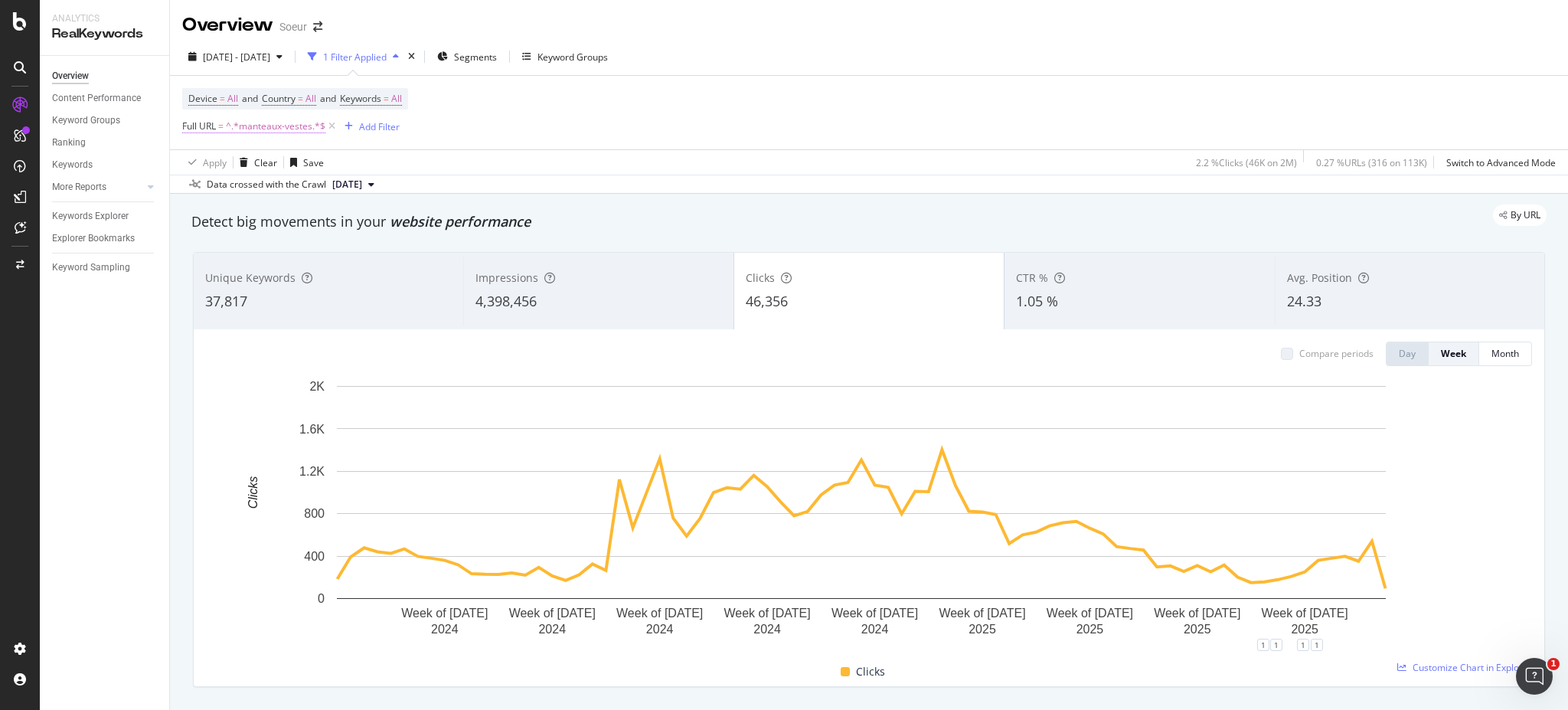
click at [248, 131] on span "^.*manteaux-vestes.*$" at bounding box center [276, 126] width 100 height 22
click at [247, 191] on input "manteaux-vestes" at bounding box center [269, 189] width 145 height 24
paste input "[URL][DOMAIN_NAME]"
type input "[URL][DOMAIN_NAME]"
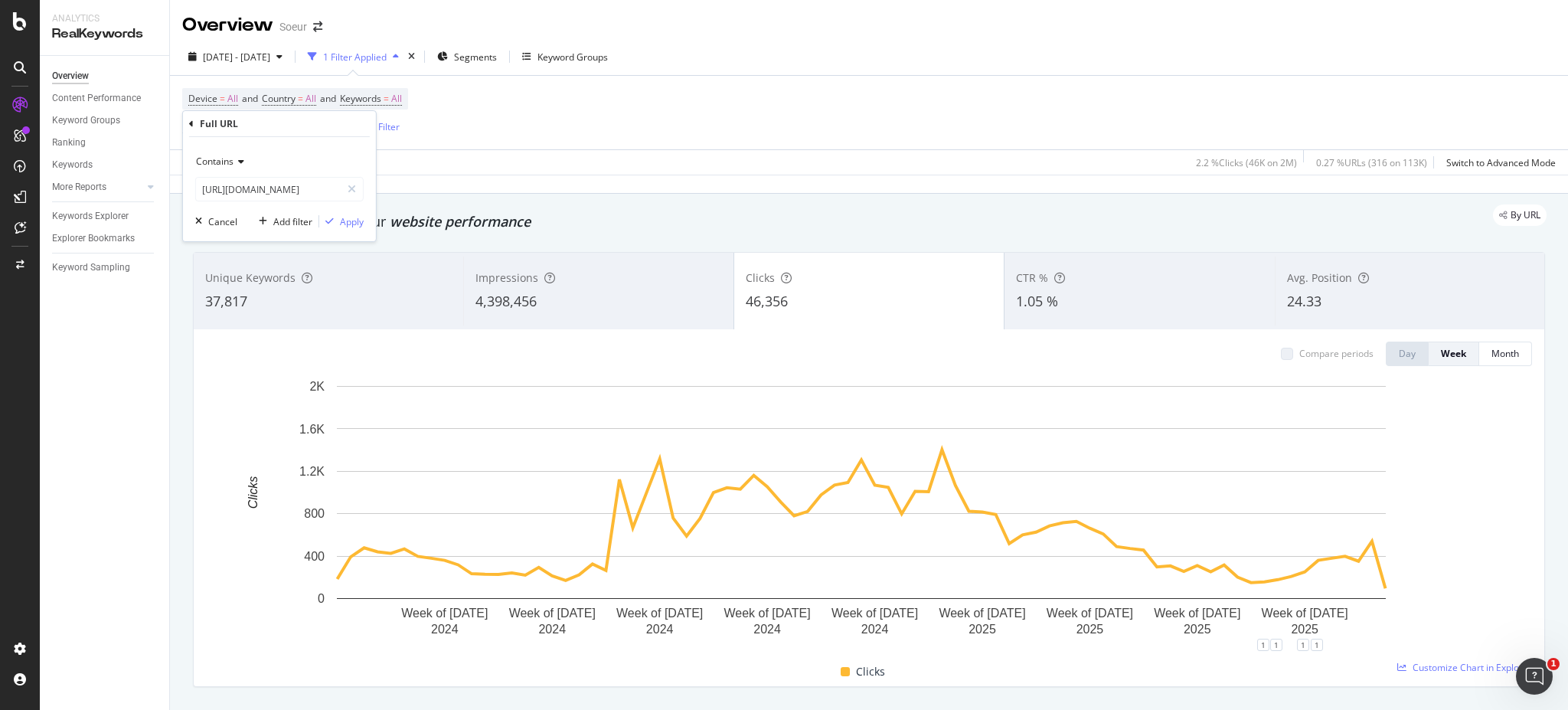
click at [230, 167] on div "Contains" at bounding box center [279, 161] width 169 height 24
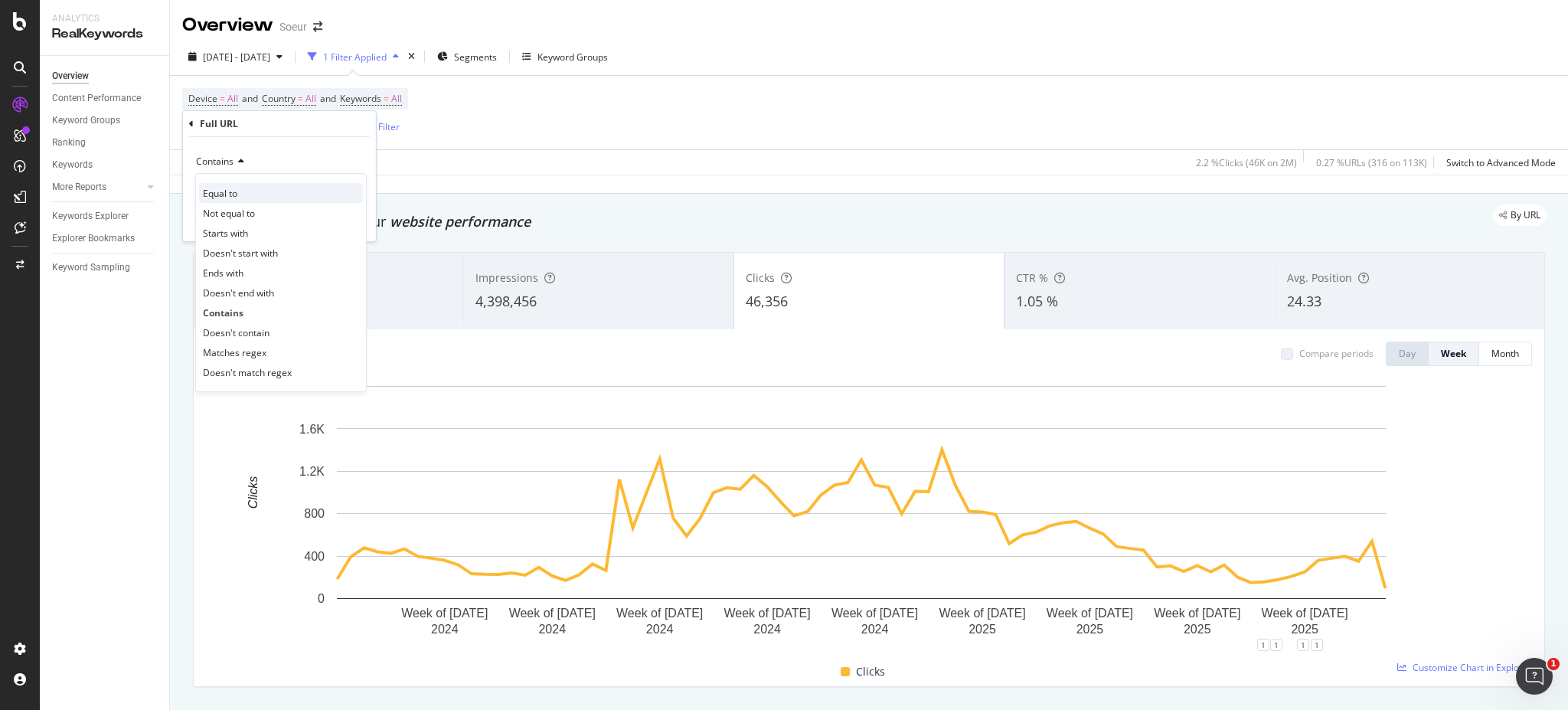
click at [237, 190] on div "Equal to" at bounding box center [280, 193] width 164 height 20
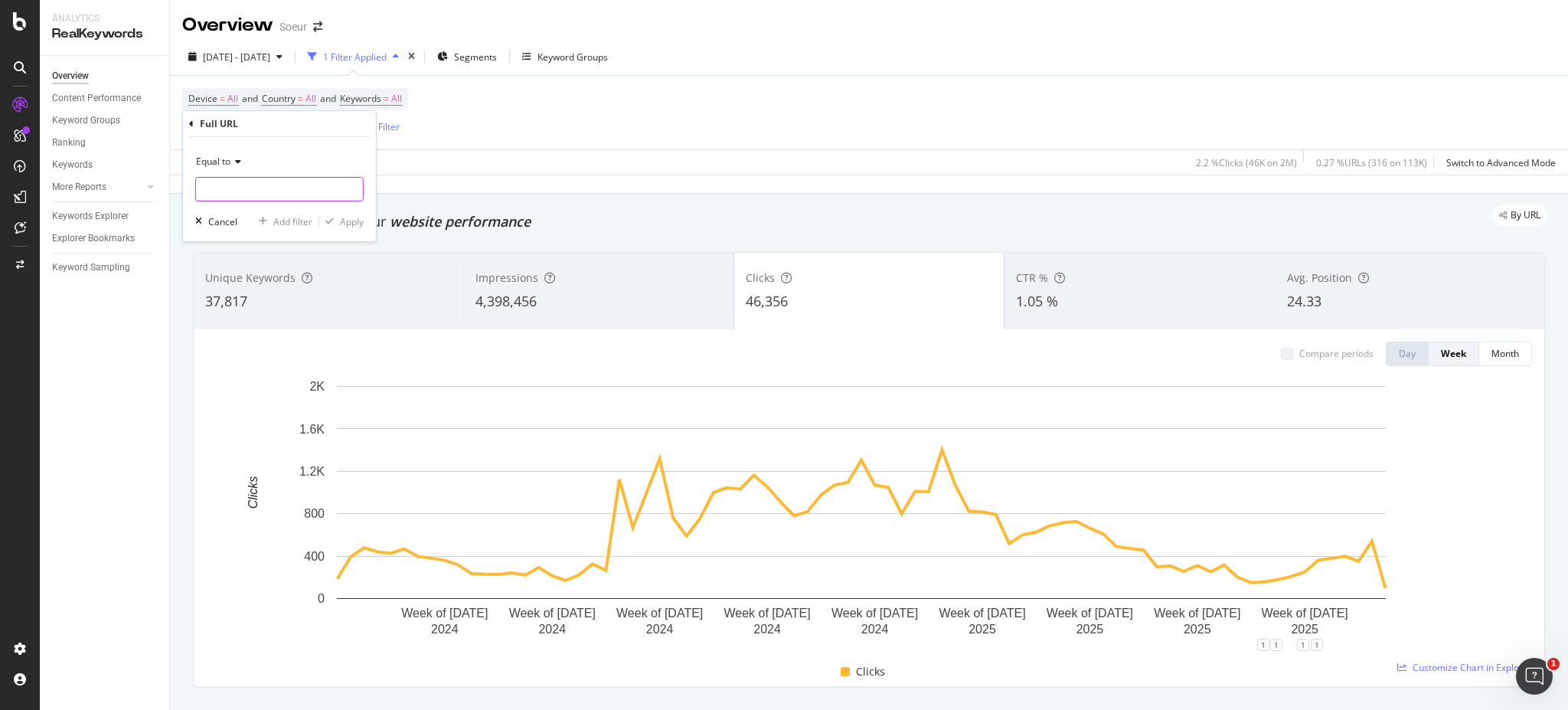
click at [311, 200] on input "text" at bounding box center [279, 189] width 167 height 24
paste input "[URL][DOMAIN_NAME]"
type input "[URL][DOMAIN_NAME]"
click at [332, 221] on icon "button" at bounding box center [329, 221] width 8 height 9
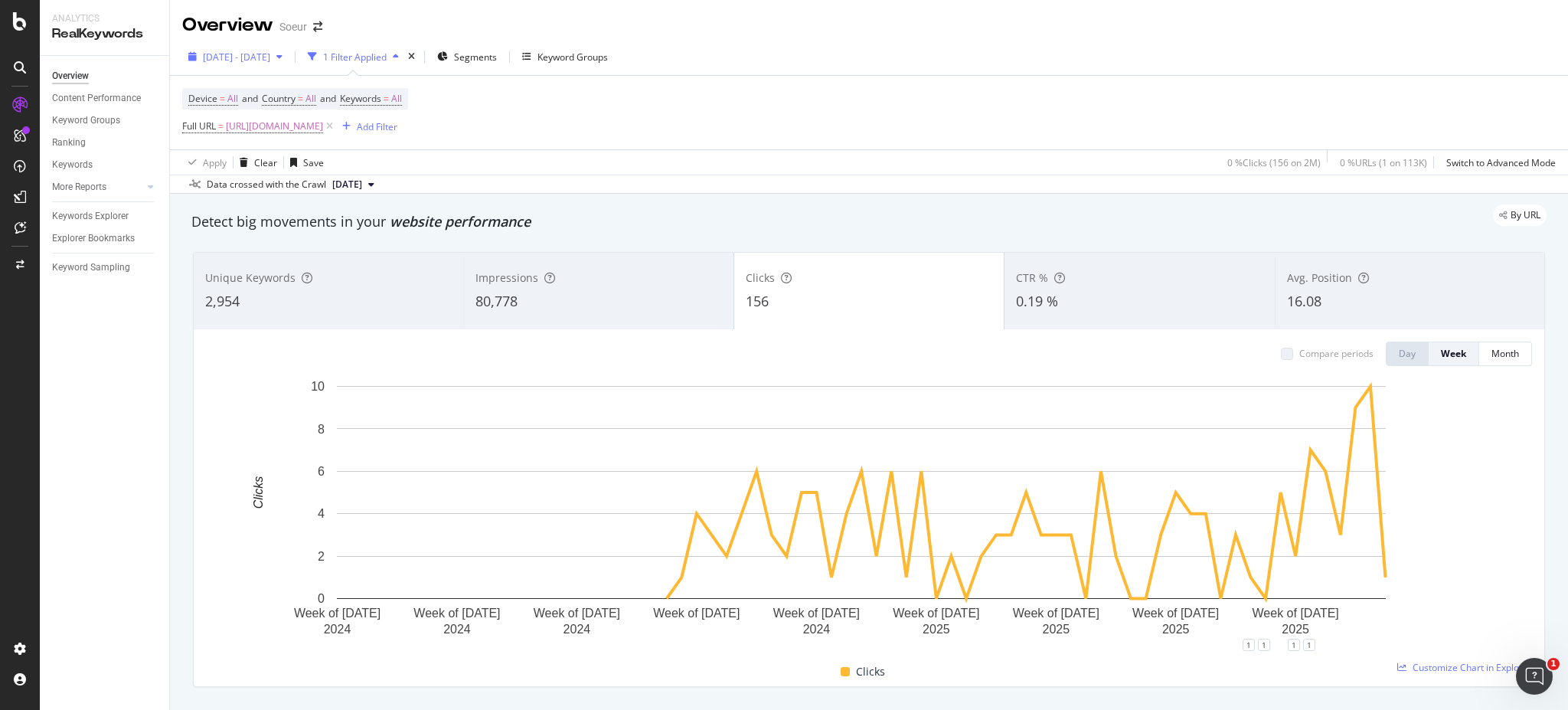
click at [259, 66] on div "[DATE] - [DATE]" at bounding box center [235, 57] width 106 height 23
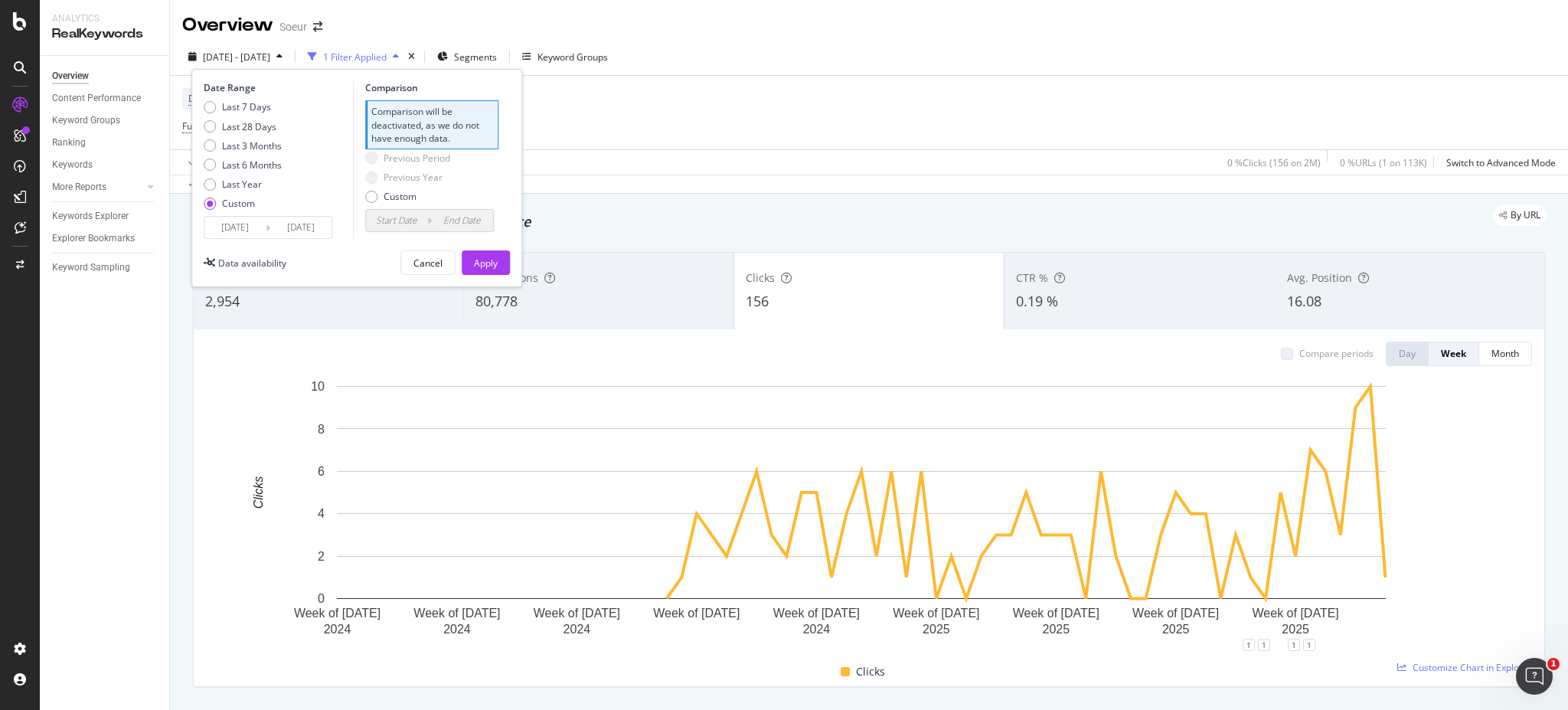
click at [240, 231] on input "[DATE]" at bounding box center [235, 228] width 62 height 22
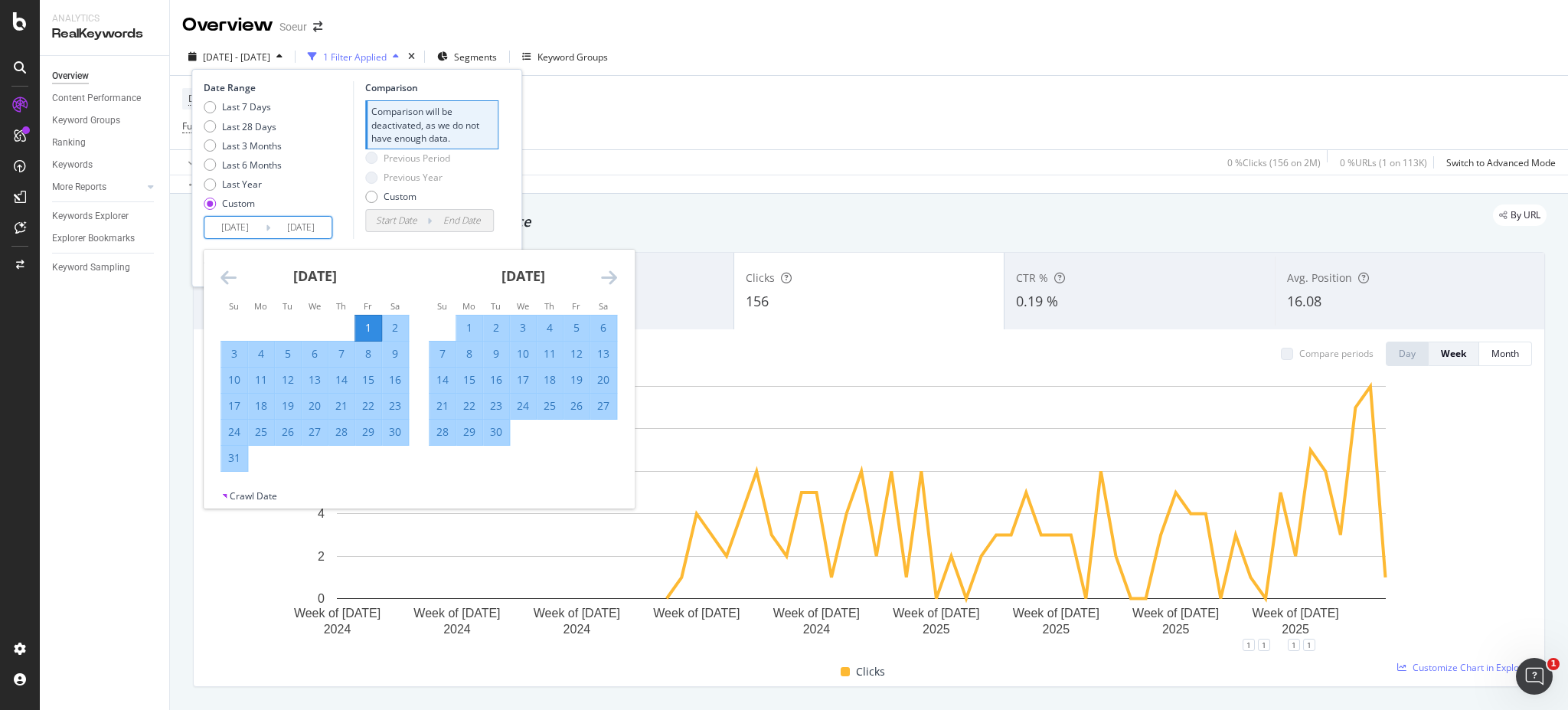
click at [602, 275] on icon "Move forward to switch to the next month." at bounding box center [609, 277] width 16 height 18
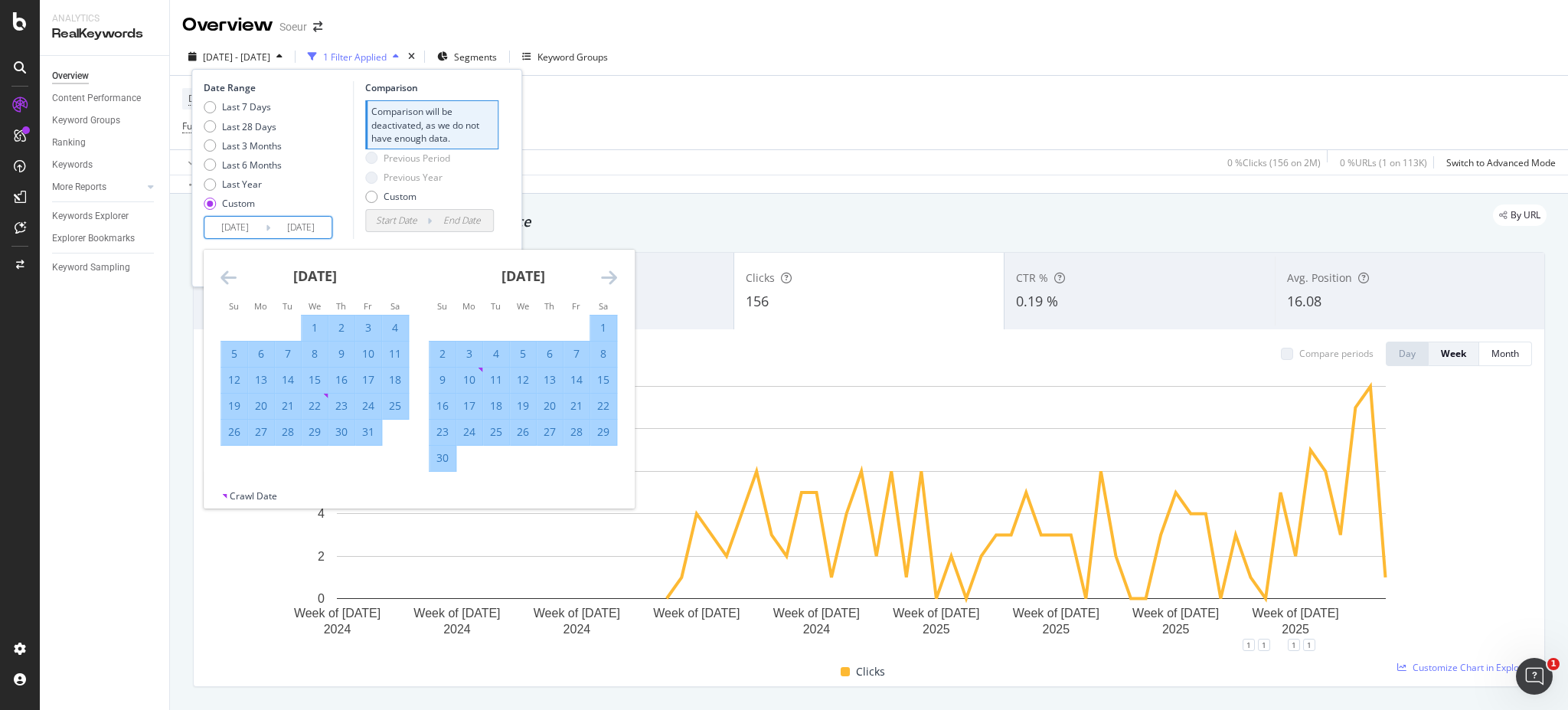
click at [602, 275] on icon "Move forward to switch to the next month." at bounding box center [609, 277] width 16 height 18
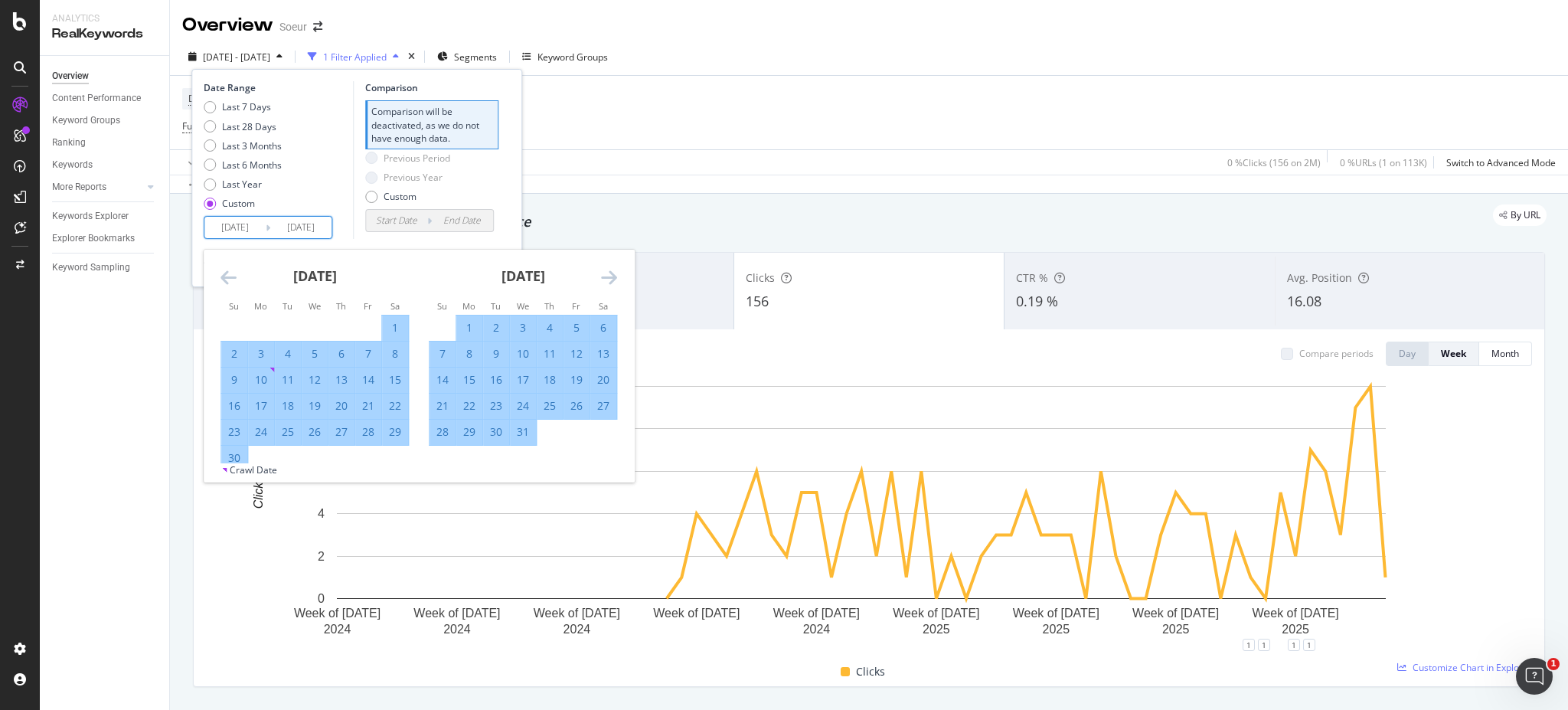
click at [602, 275] on icon "Move forward to switch to the next month." at bounding box center [609, 277] width 16 height 18
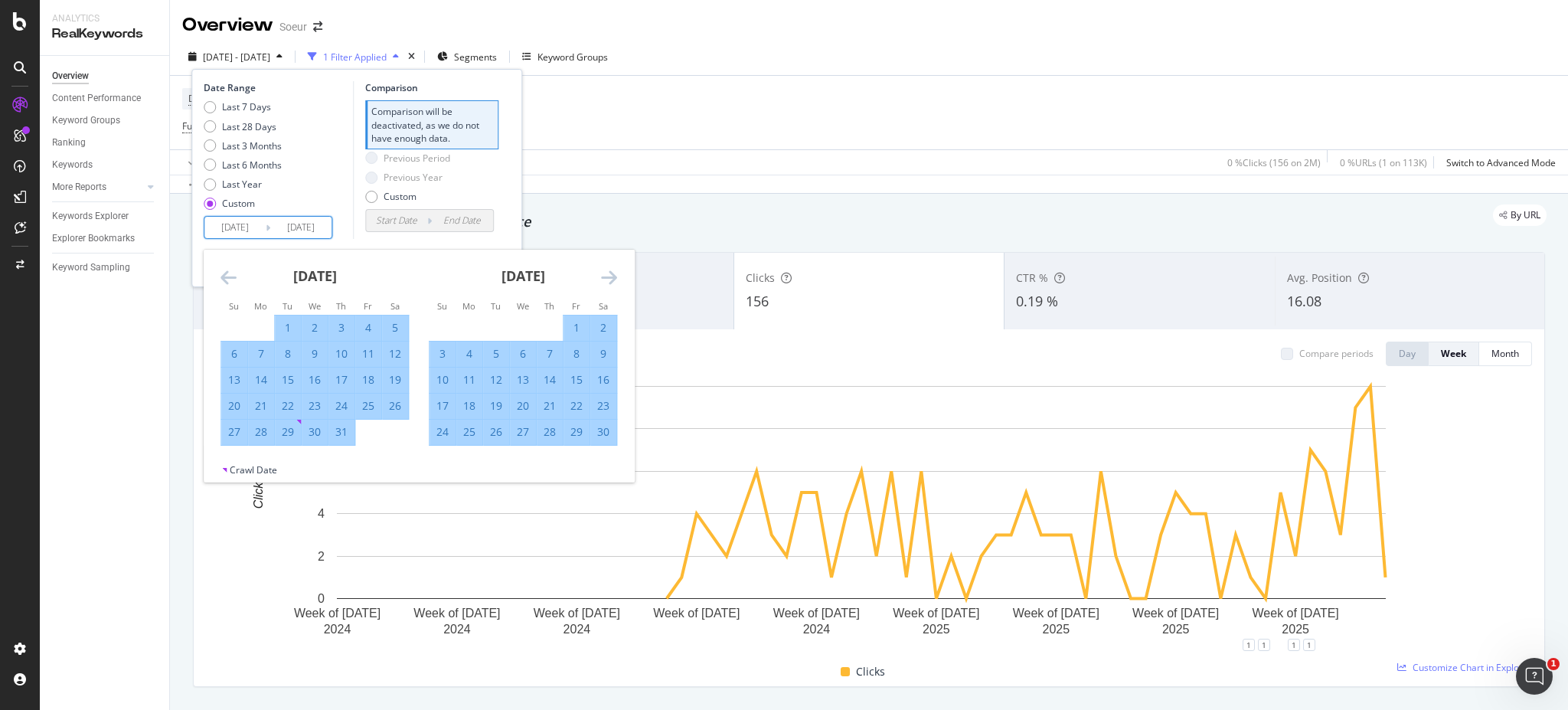
click at [602, 275] on icon "Move forward to switch to the next month." at bounding box center [609, 277] width 16 height 18
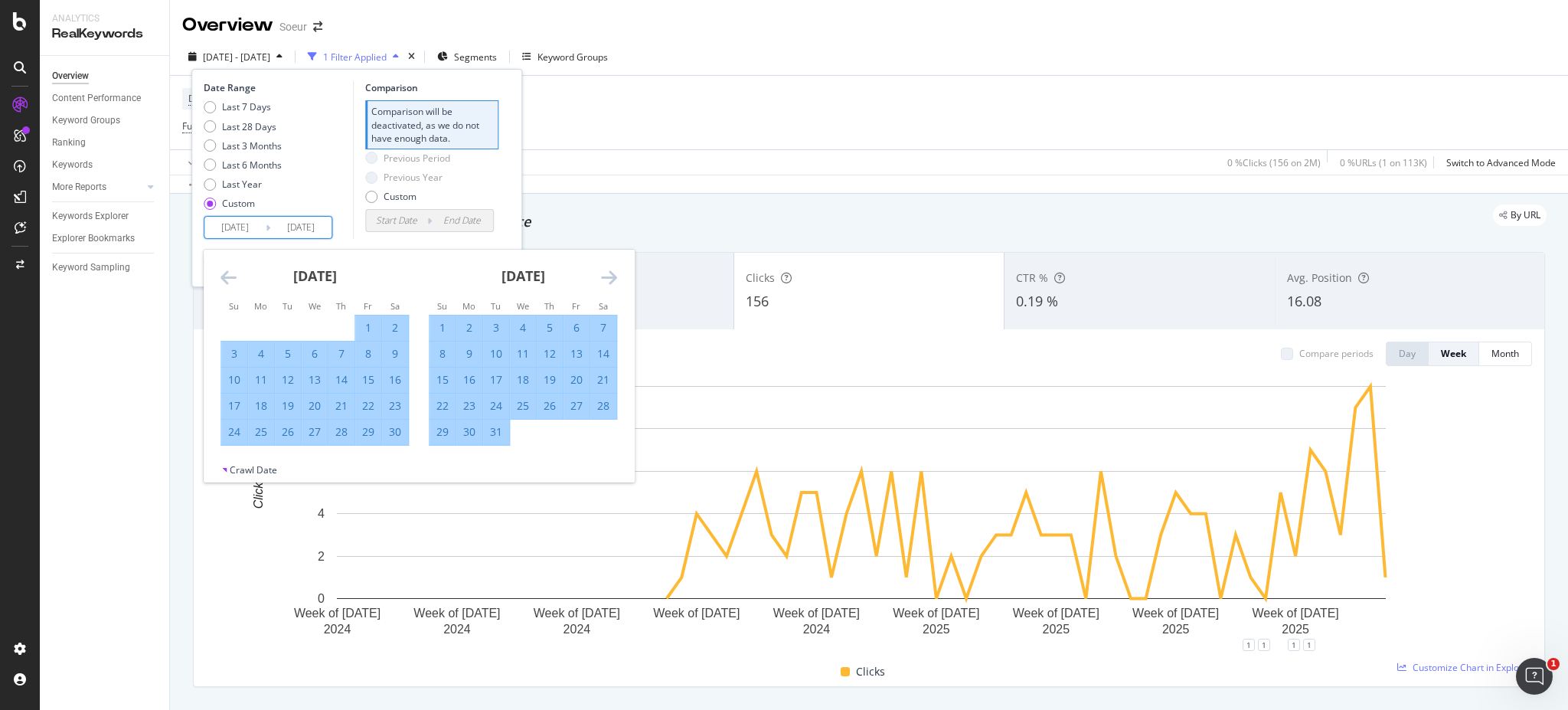
click at [226, 276] on icon "Move backward to switch to the previous month." at bounding box center [228, 277] width 16 height 18
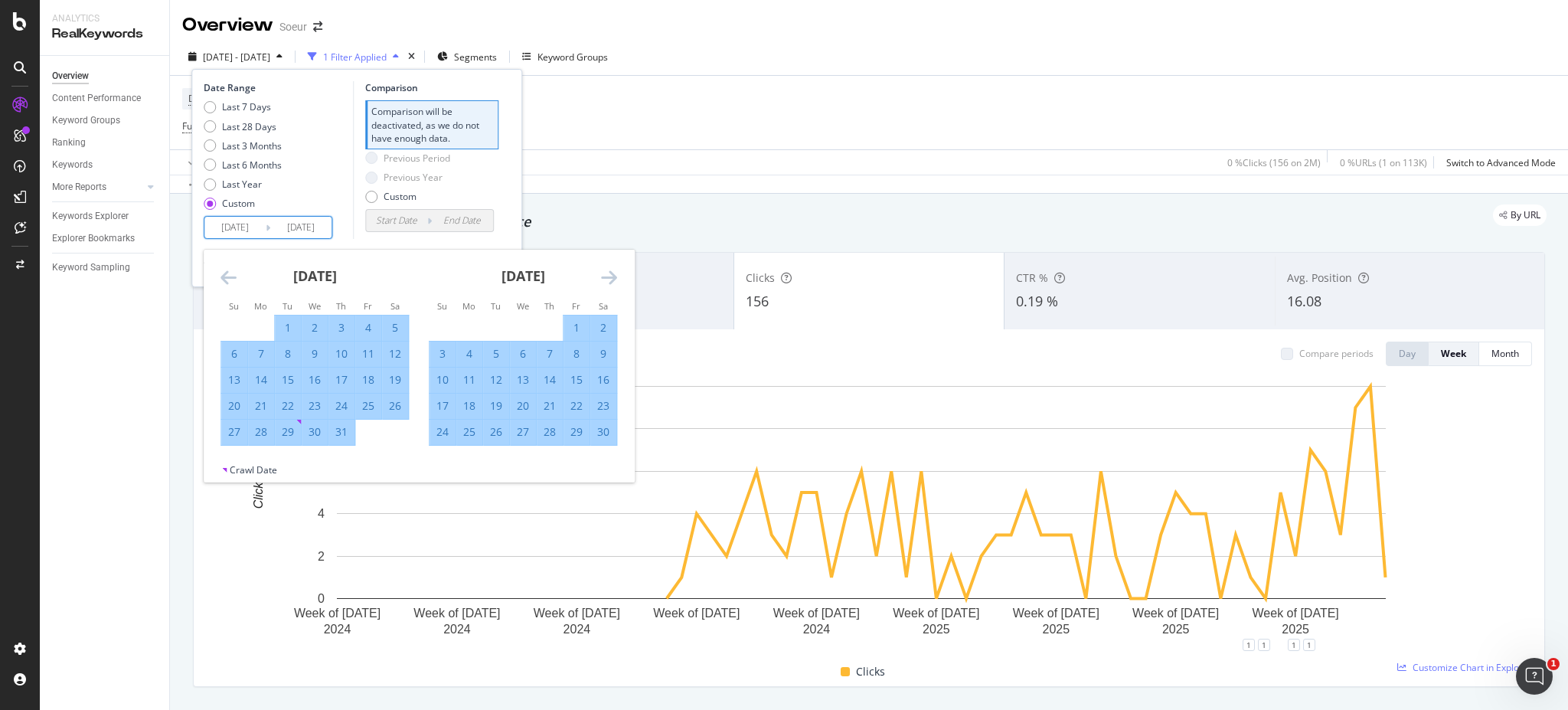
click at [227, 276] on icon "Move backward to switch to the previous month." at bounding box center [228, 277] width 16 height 18
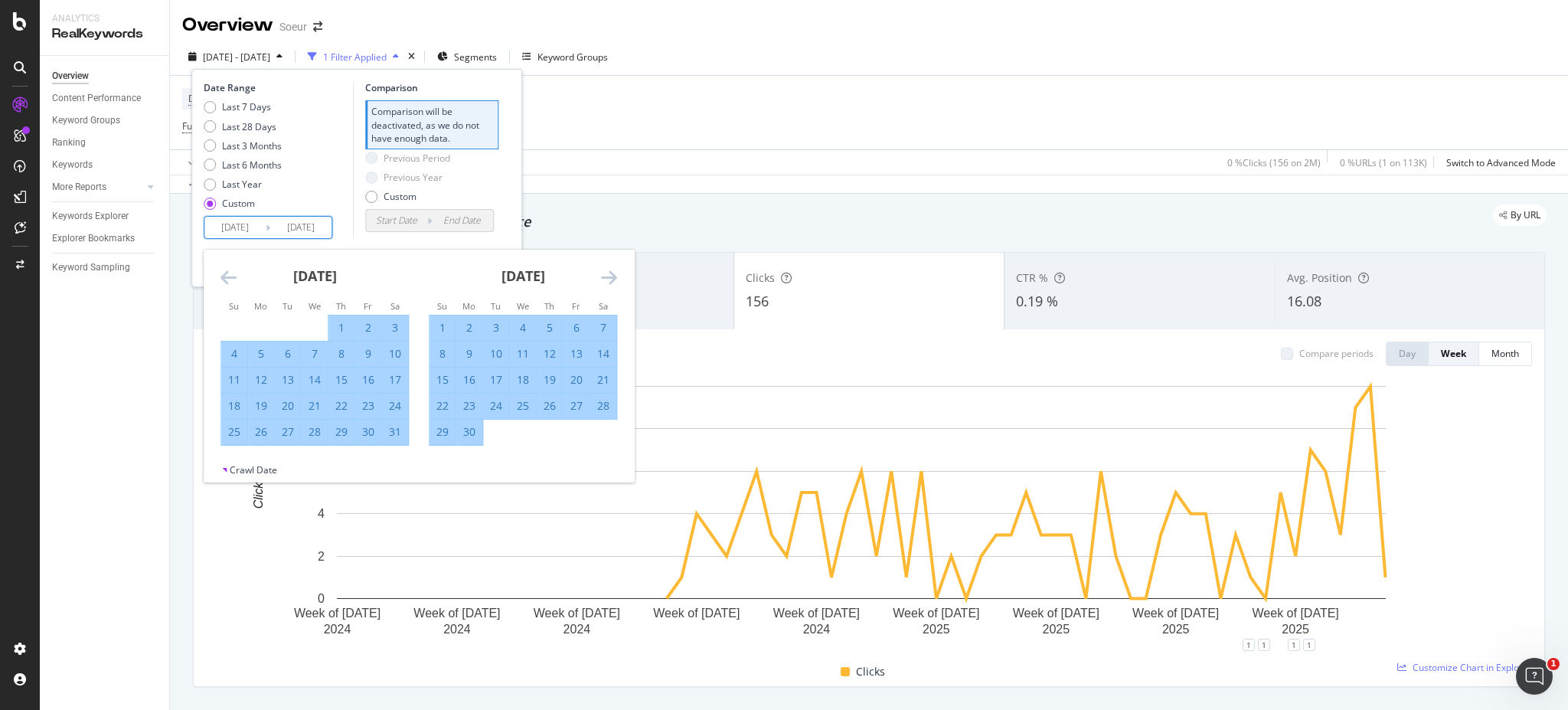
click at [333, 322] on div "1" at bounding box center [341, 328] width 26 height 15
type input "[DATE]"
click at [614, 274] on icon "Move forward to switch to the next month." at bounding box center [609, 277] width 16 height 18
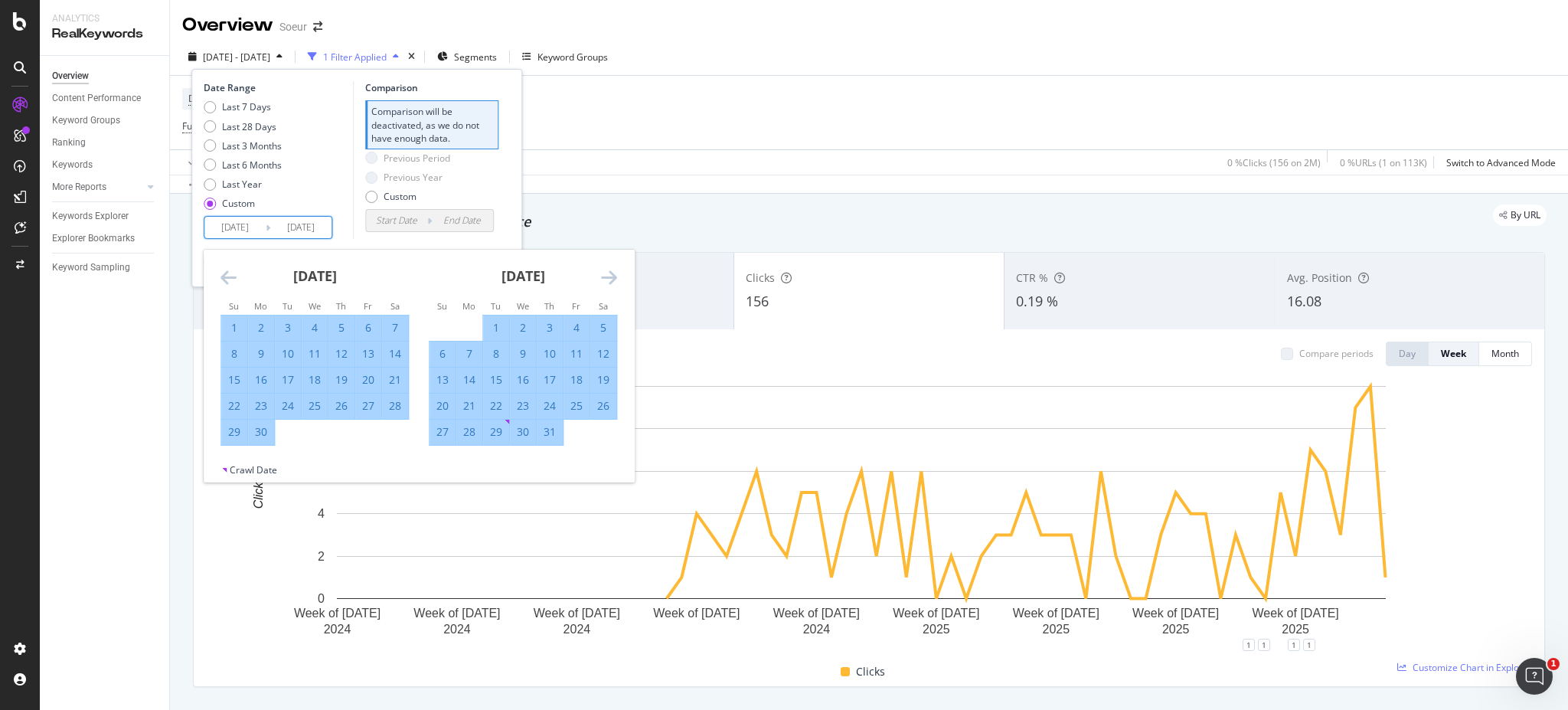
click at [614, 274] on icon "Move forward to switch to the next month." at bounding box center [609, 277] width 16 height 18
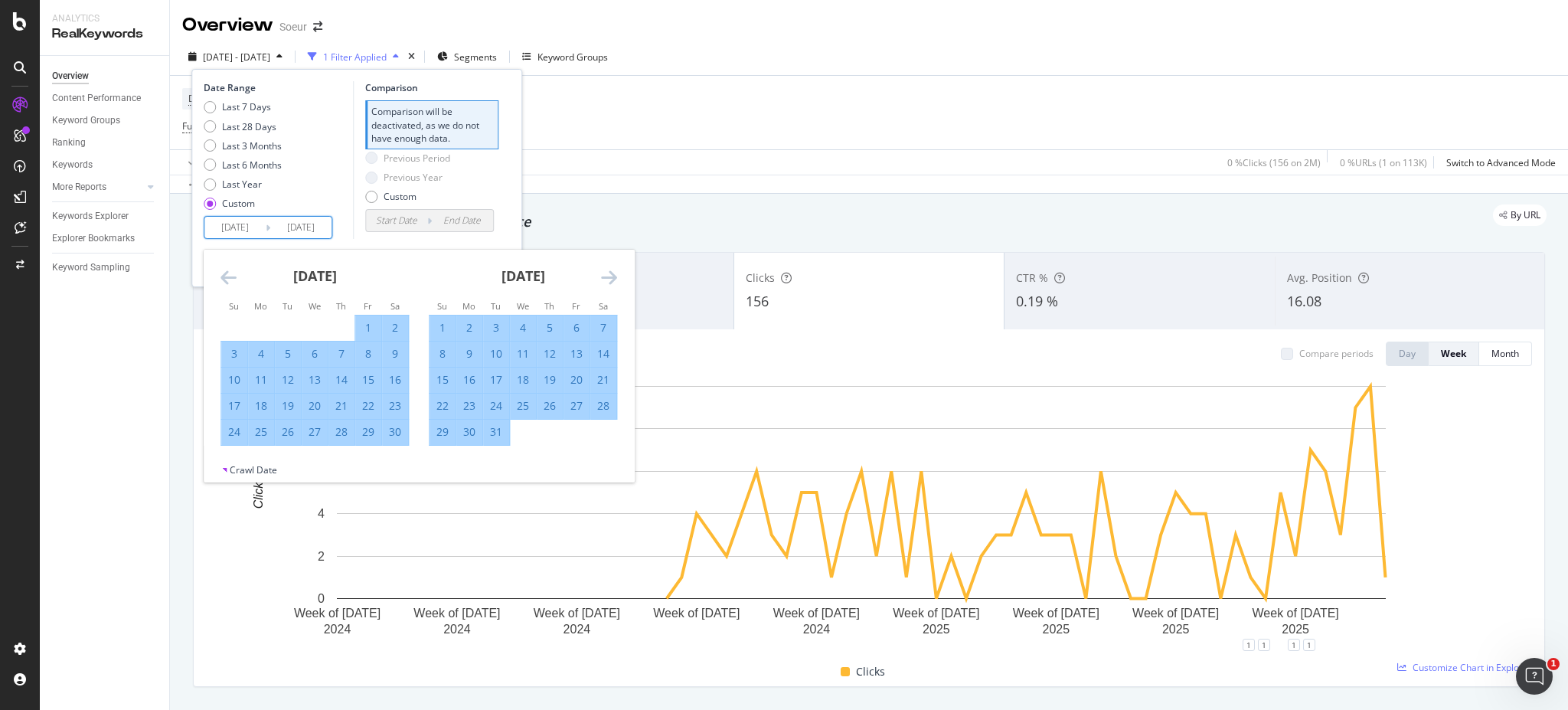
click at [614, 274] on icon "Move forward to switch to the next month." at bounding box center [609, 277] width 16 height 18
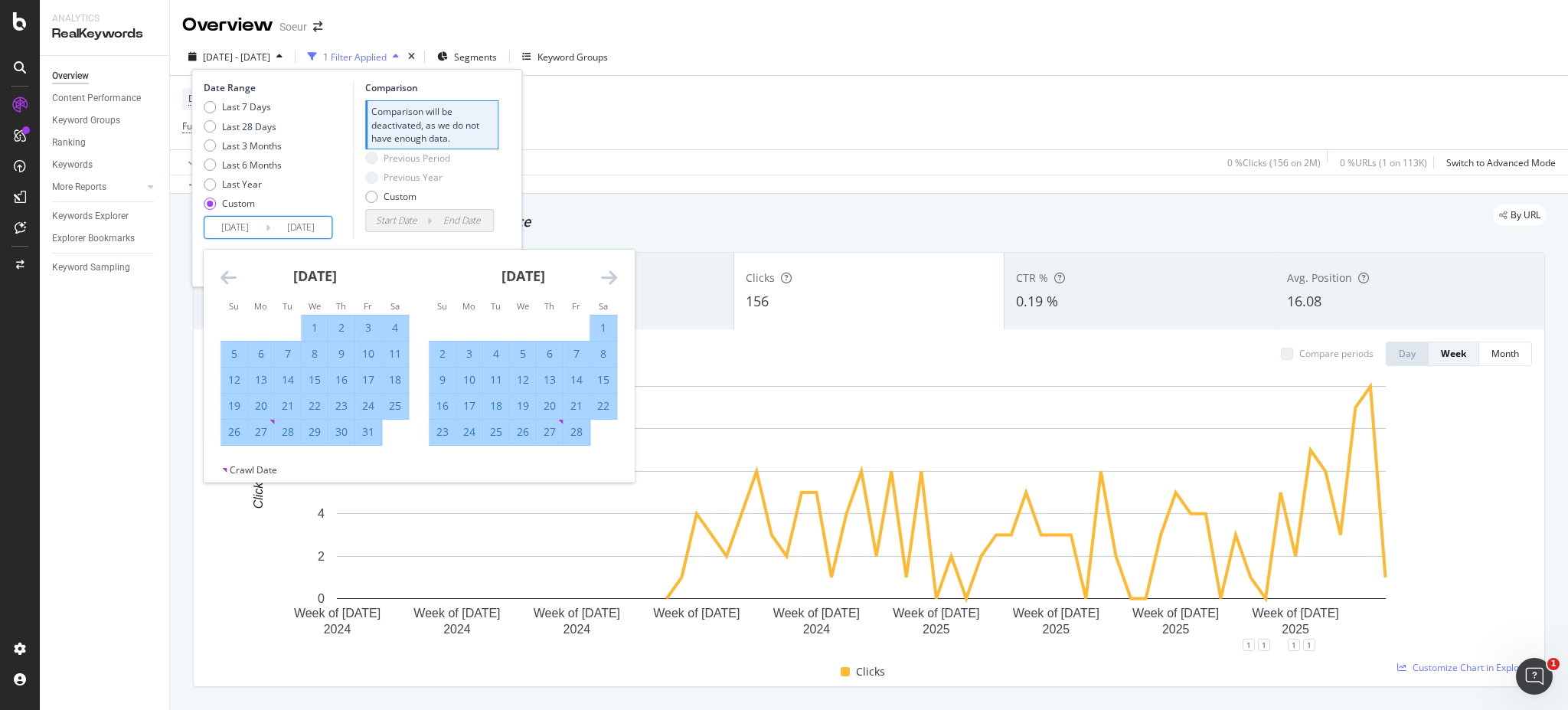
click at [614, 274] on icon "Move forward to switch to the next month." at bounding box center [609, 277] width 16 height 18
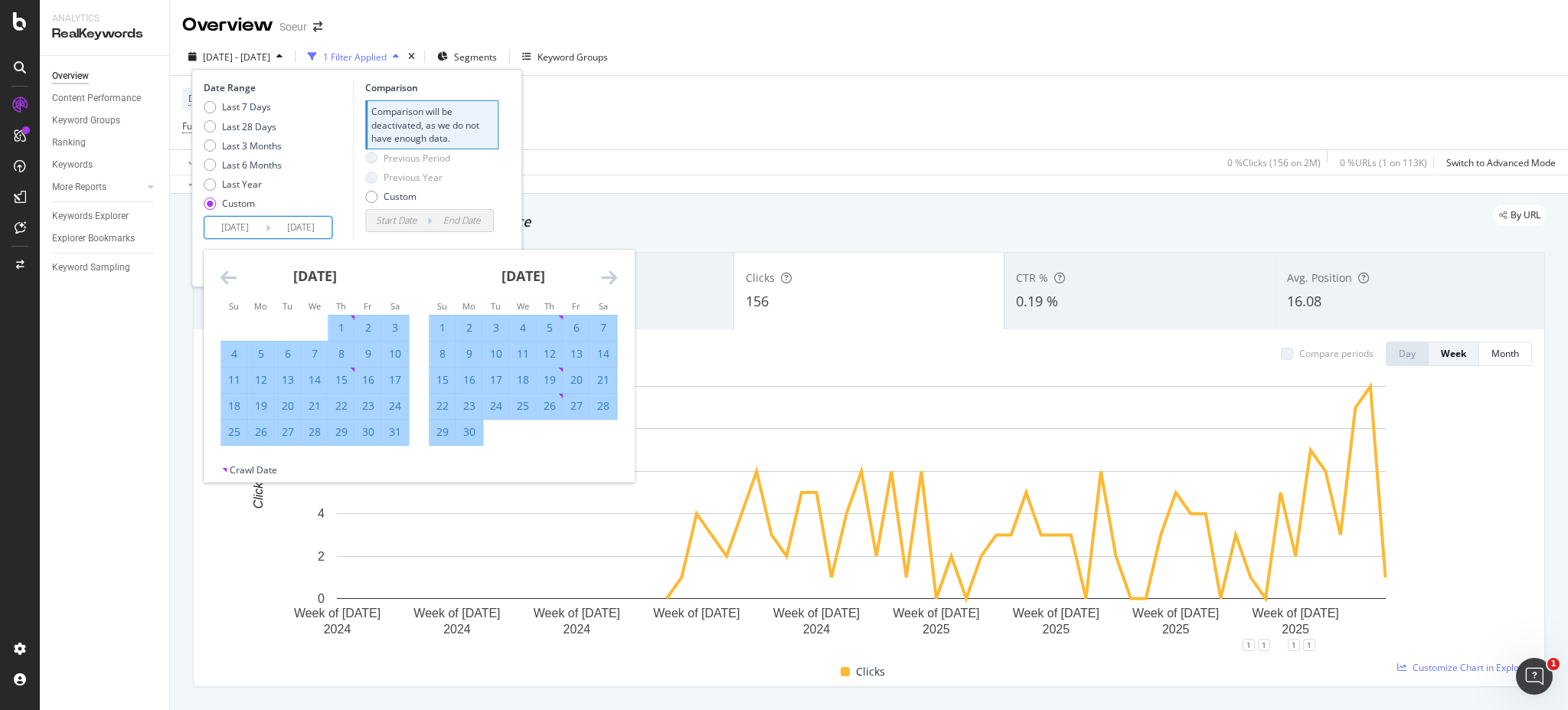
click at [614, 274] on icon "Move forward to switch to the next month." at bounding box center [609, 277] width 16 height 18
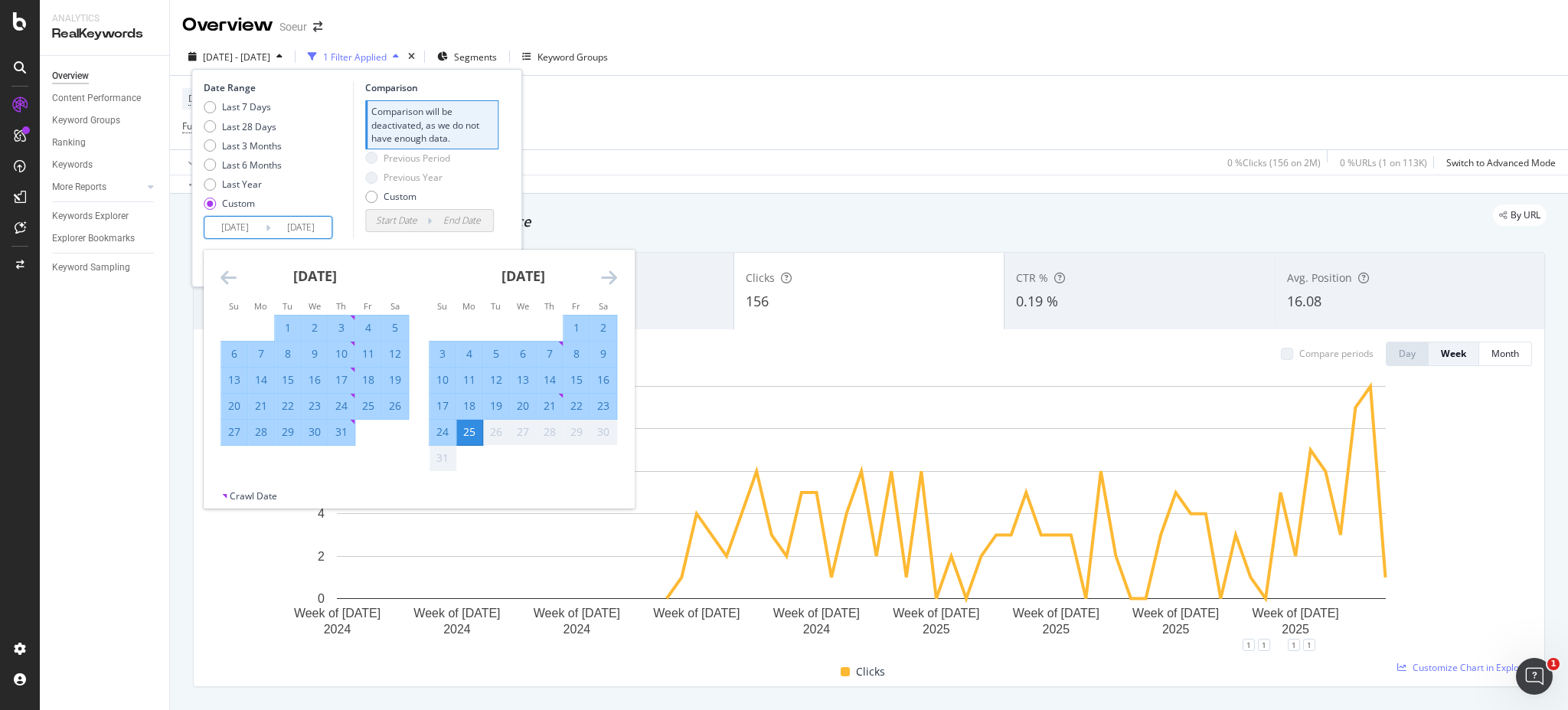
click at [437, 433] on div "24" at bounding box center [442, 431] width 26 height 15
type input "[DATE]"
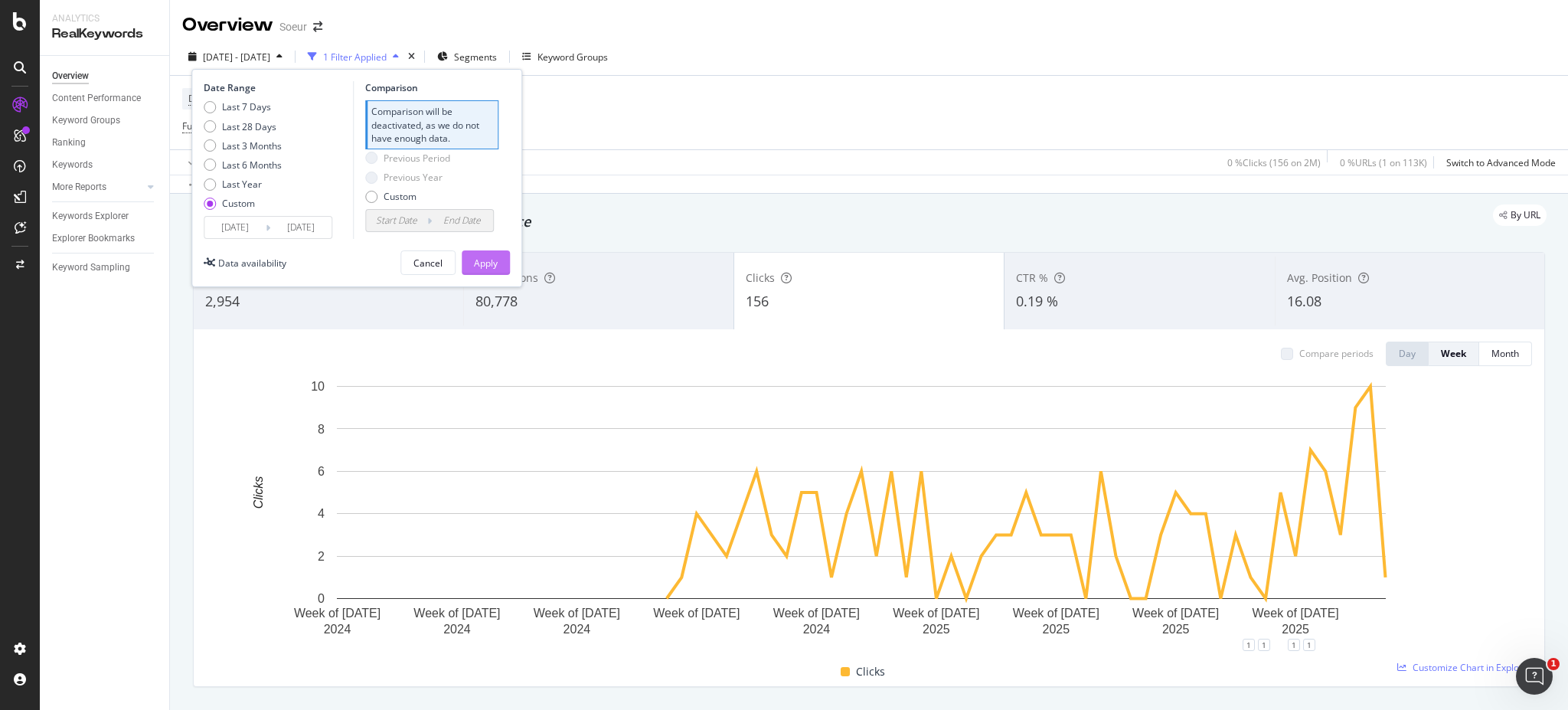
click at [480, 267] on div "Apply" at bounding box center [486, 263] width 24 height 13
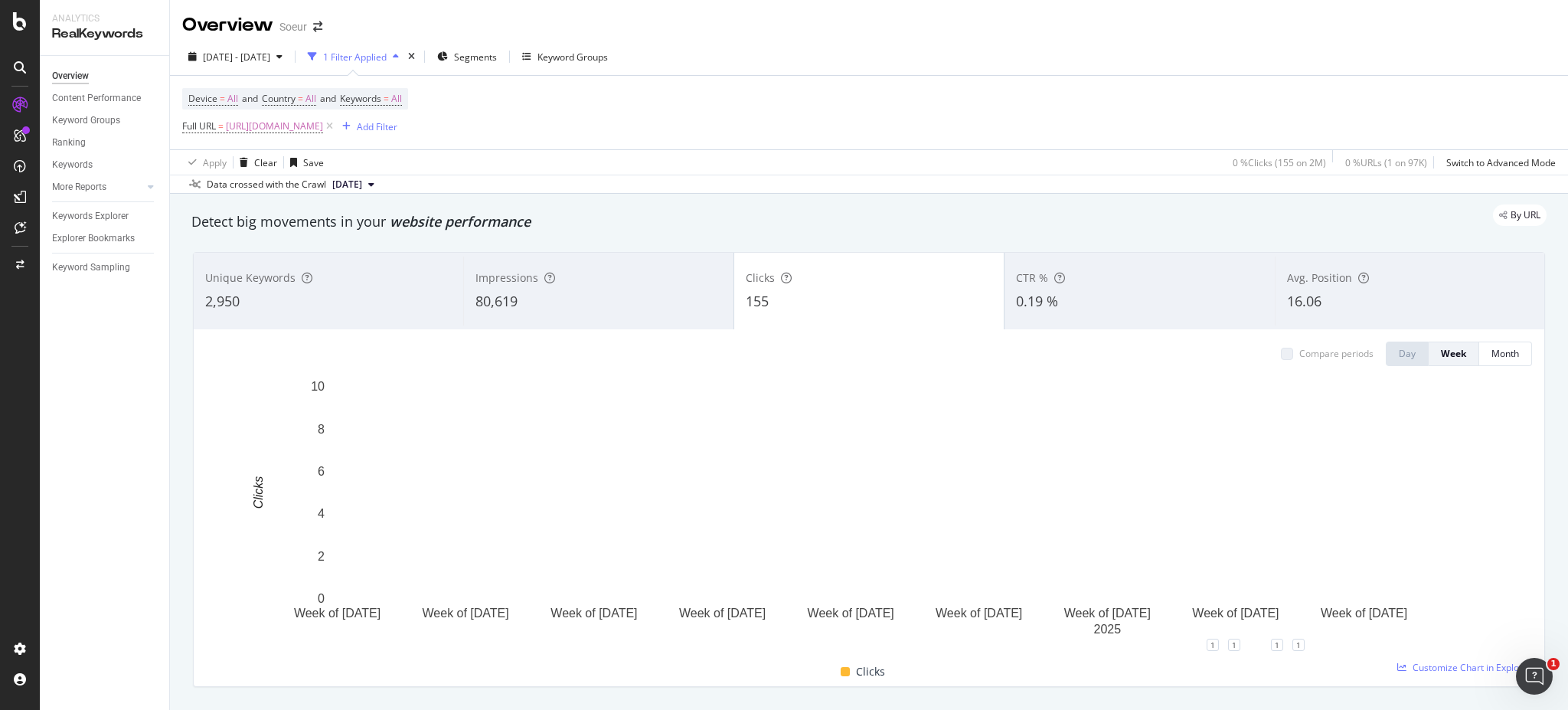
click at [1358, 283] on div at bounding box center [1363, 278] width 11 height 15
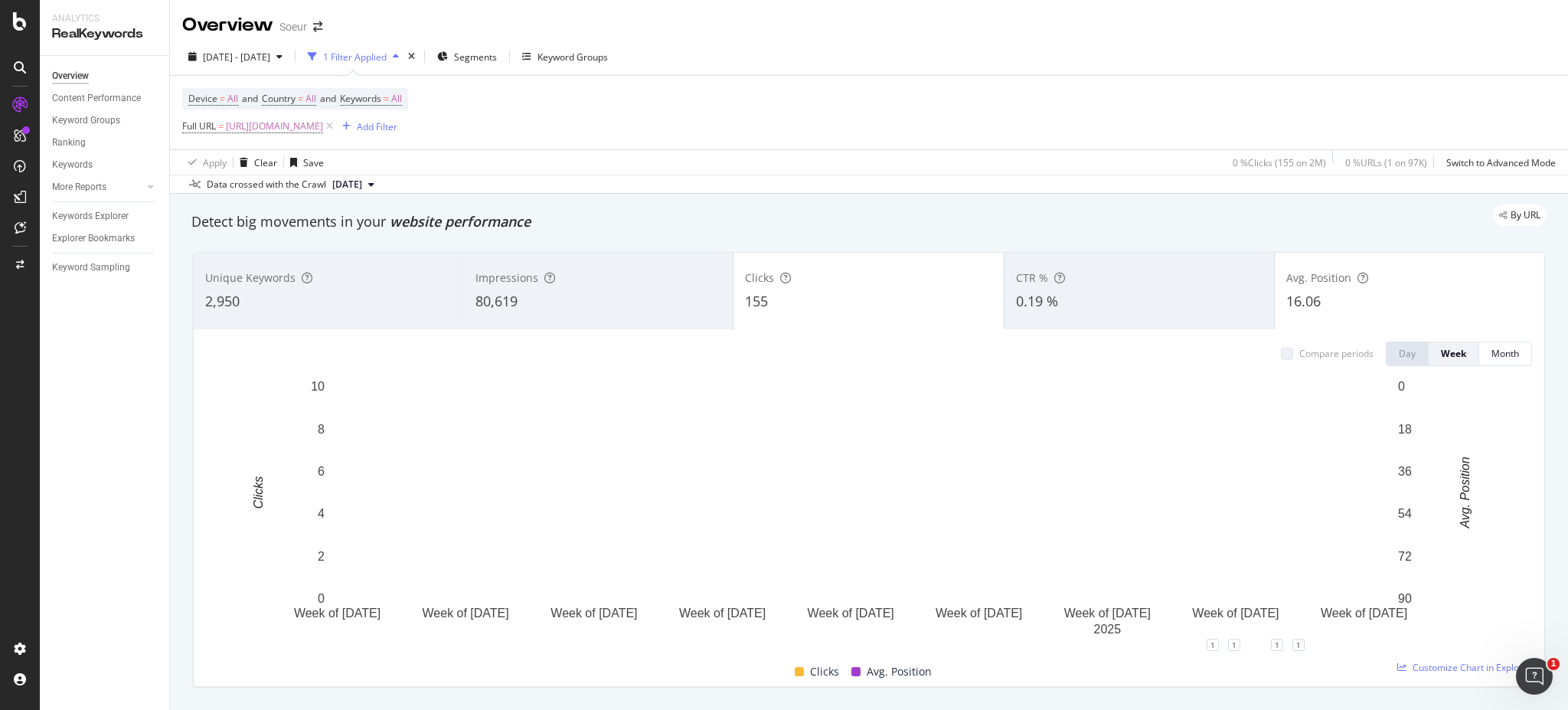
click at [1339, 308] on div "16.06" at bounding box center [1409, 302] width 247 height 20
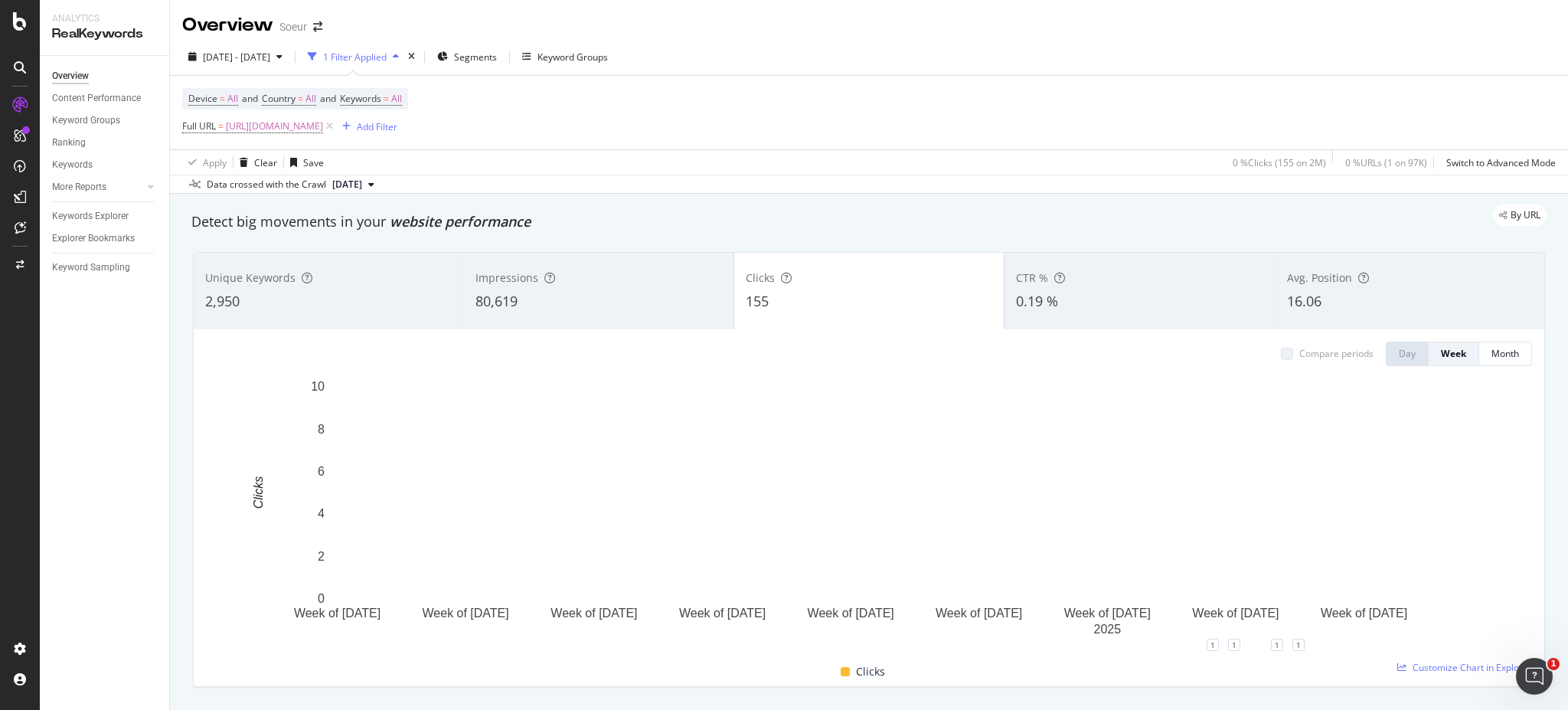
click at [616, 299] on div "80,619" at bounding box center [599, 302] width 246 height 20
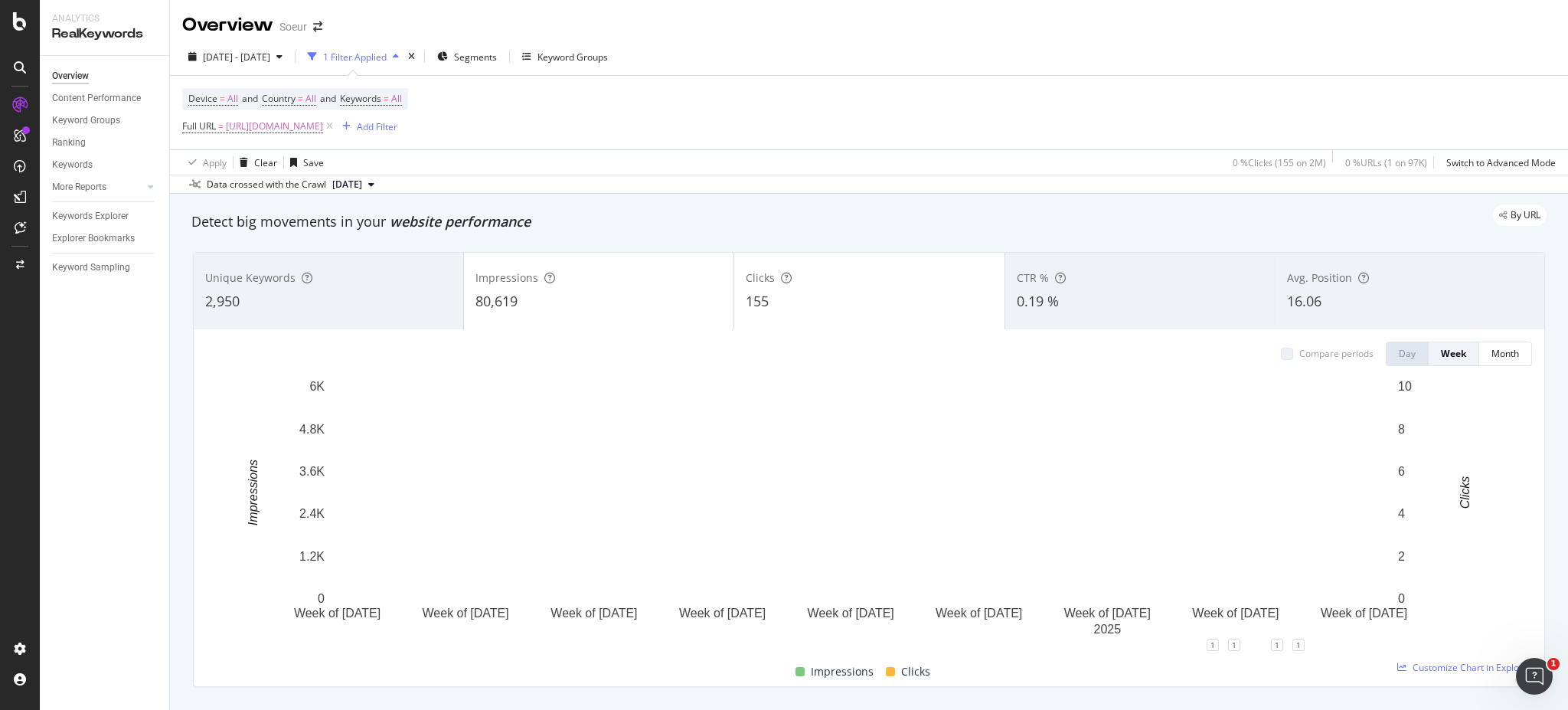
click at [622, 298] on div "80,619" at bounding box center [599, 302] width 247 height 20
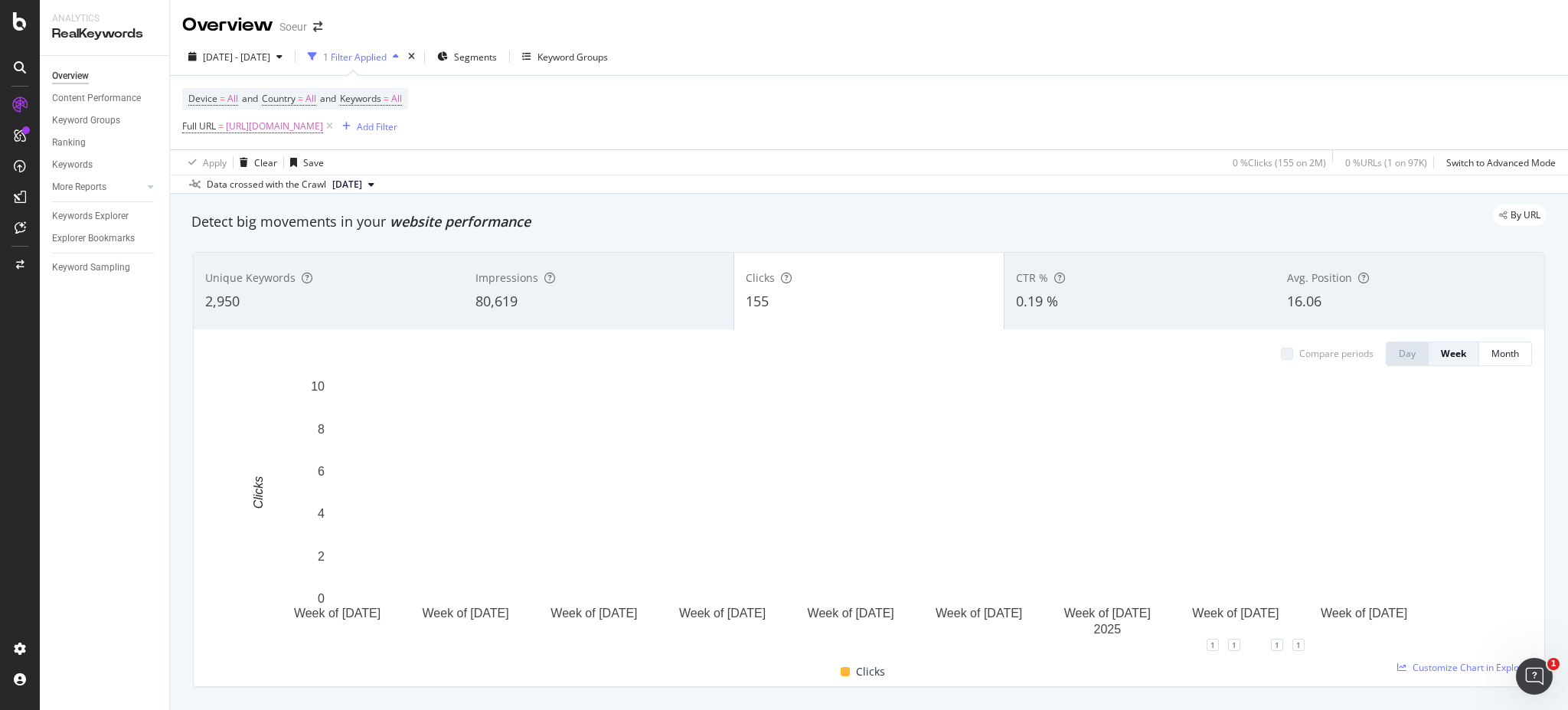
click at [535, 273] on div "Impressions" at bounding box center [599, 278] width 246 height 15
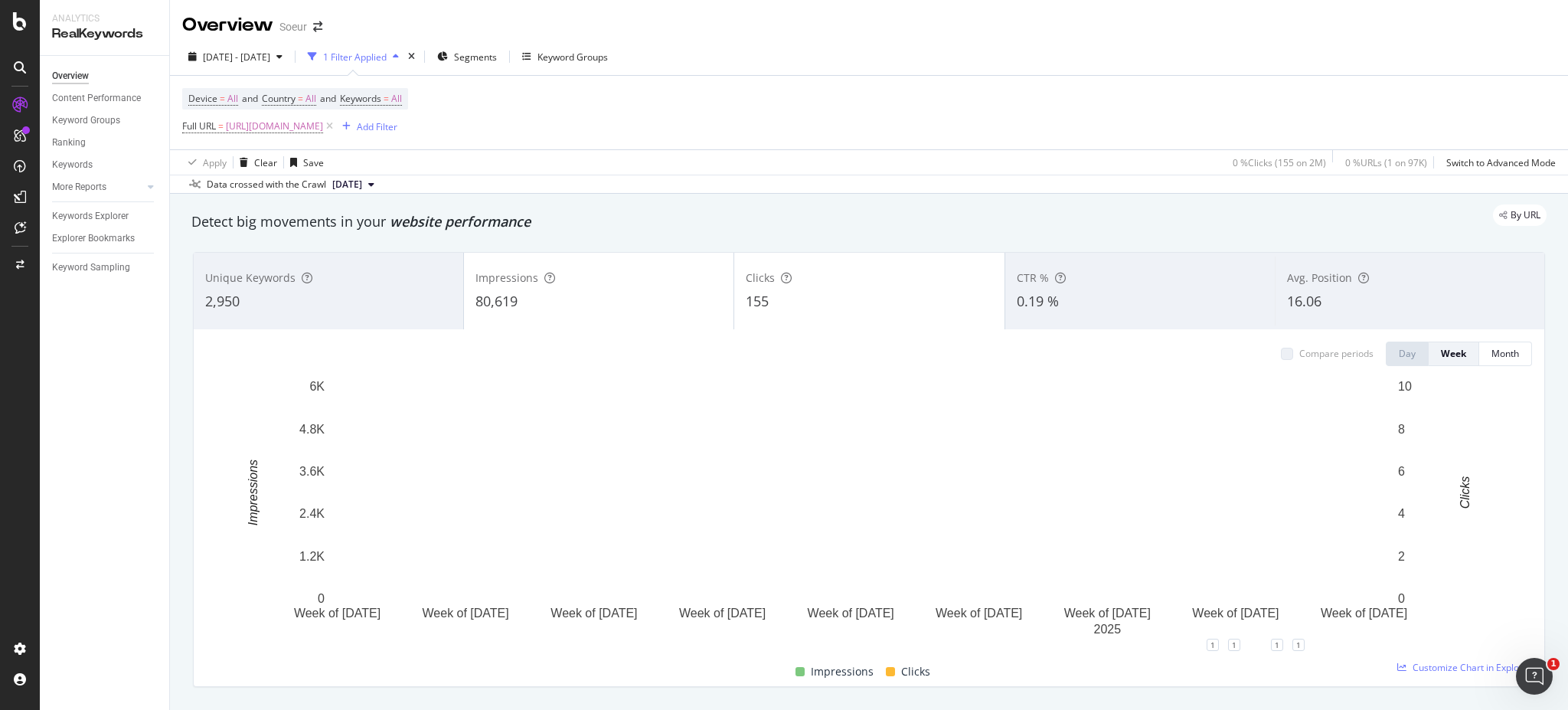
click at [631, 303] on div "80,619" at bounding box center [599, 302] width 247 height 20
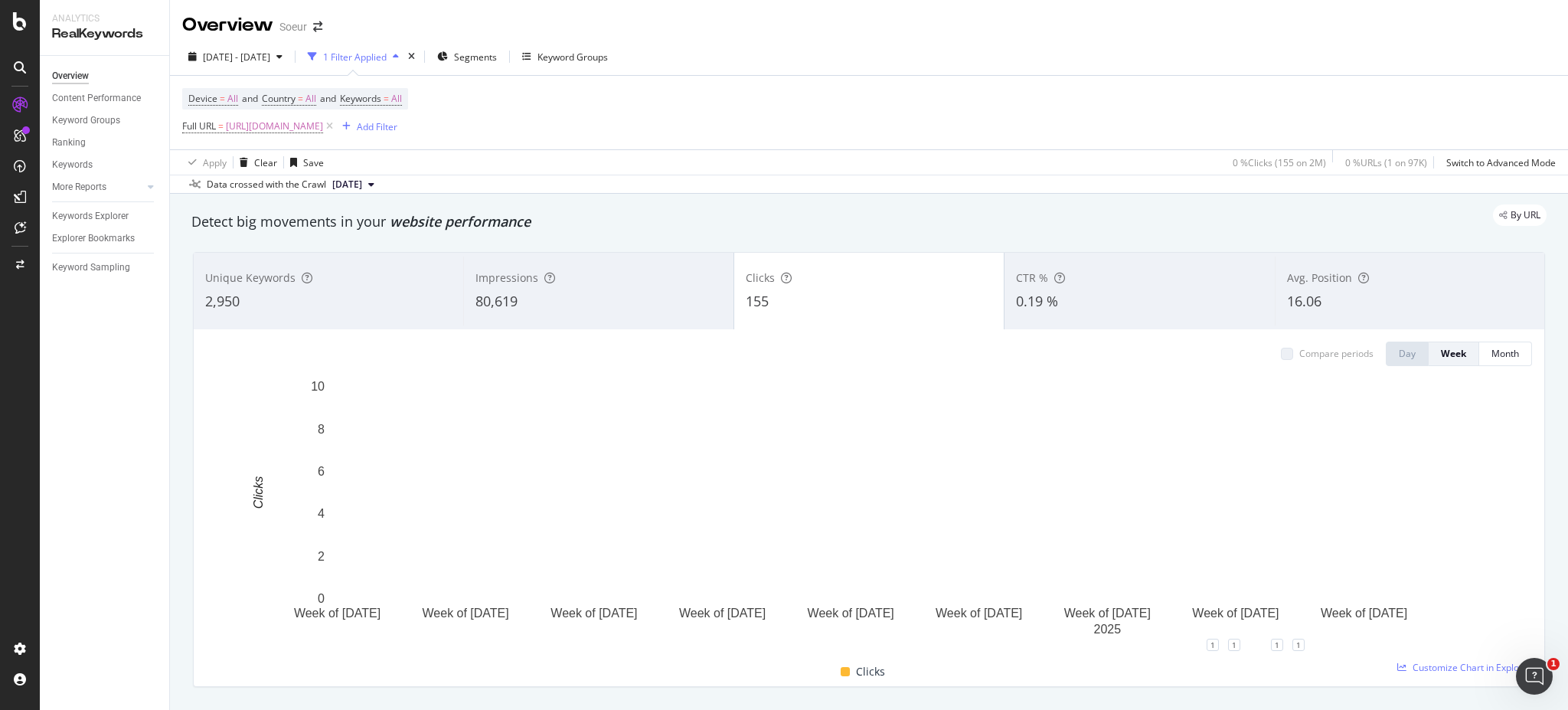
click at [360, 308] on div "2,950" at bounding box center [328, 302] width 247 height 20
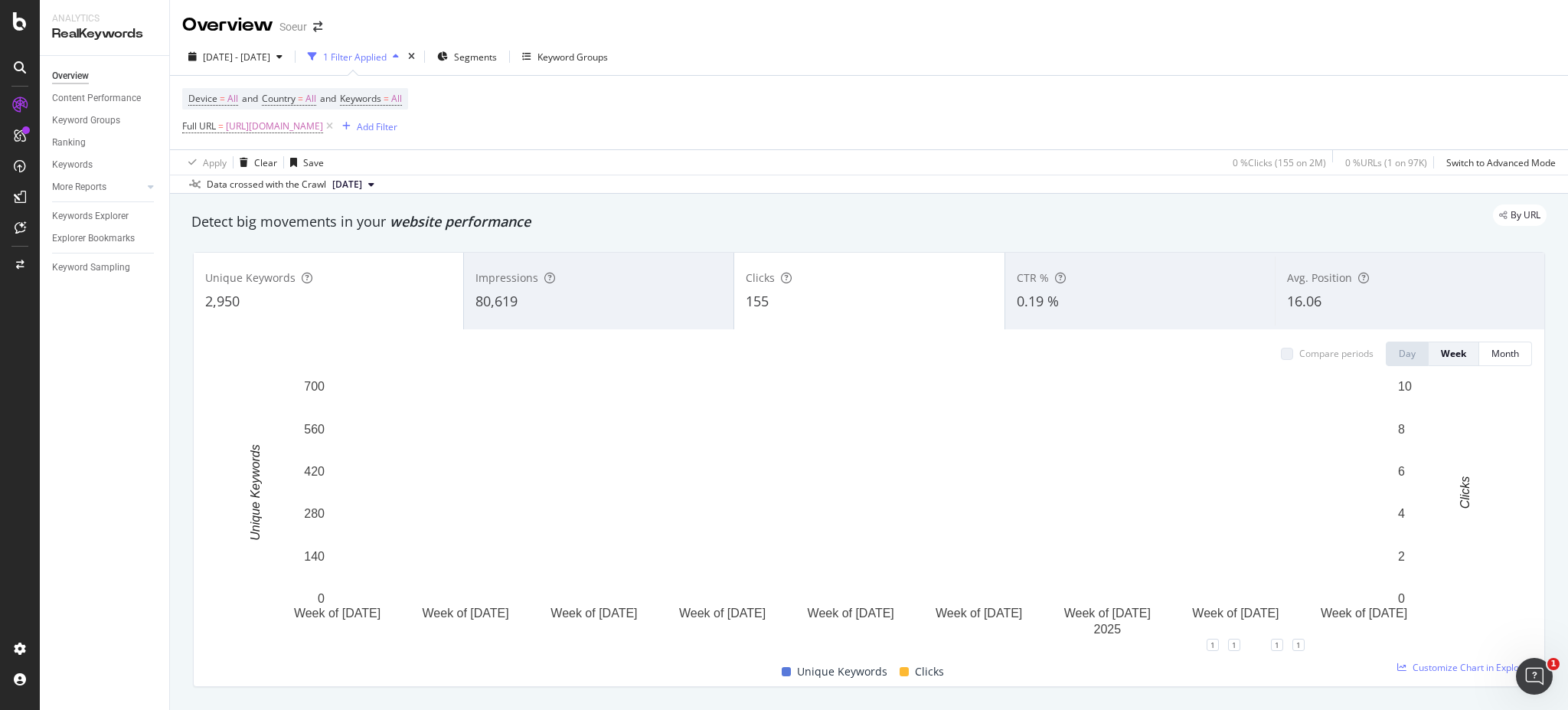
click at [419, 308] on div "2,950" at bounding box center [328, 302] width 247 height 20
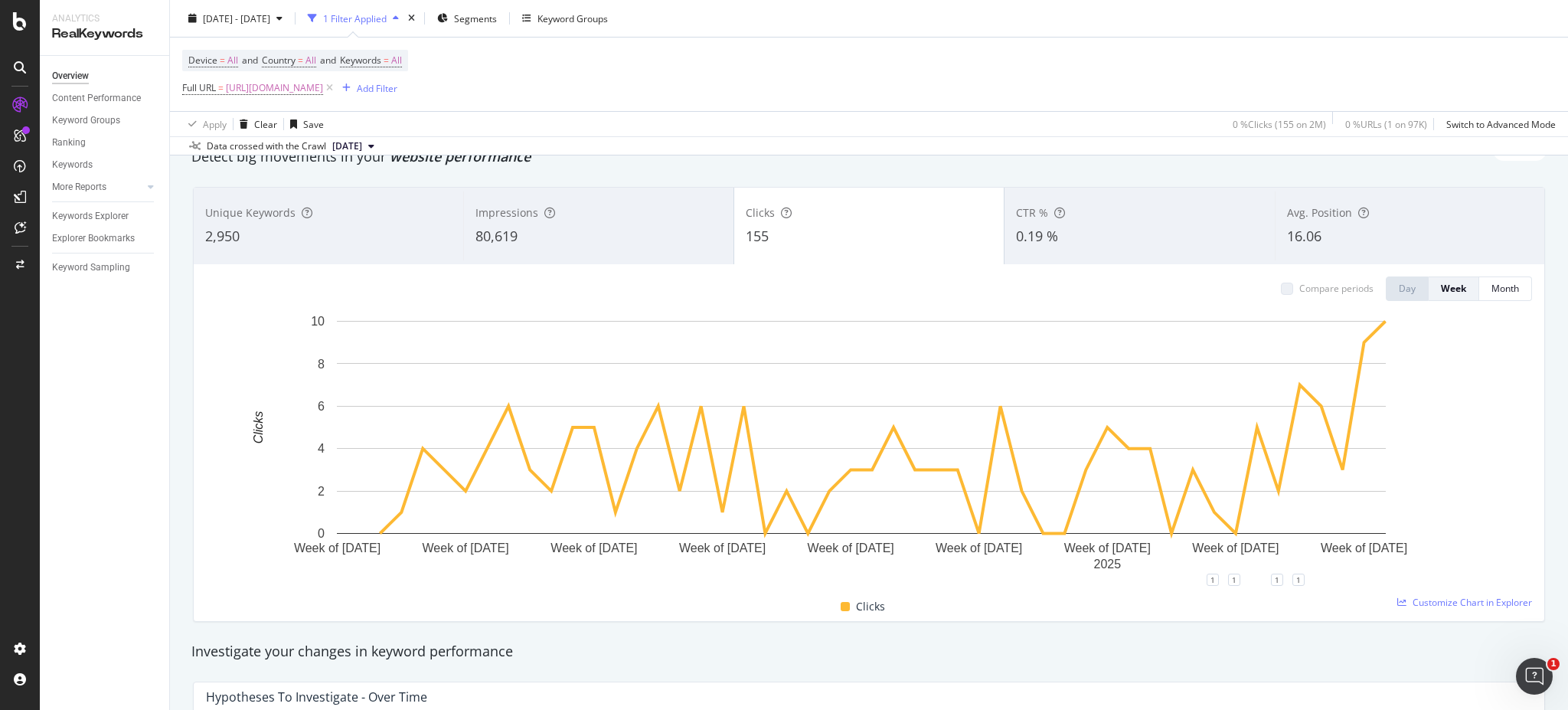
scroll to position [67, 0]
click at [323, 84] on span "[URL][DOMAIN_NAME]" at bounding box center [274, 88] width 97 height 22
click at [292, 160] on input "[URL][DOMAIN_NAME]" at bounding box center [269, 150] width 145 height 24
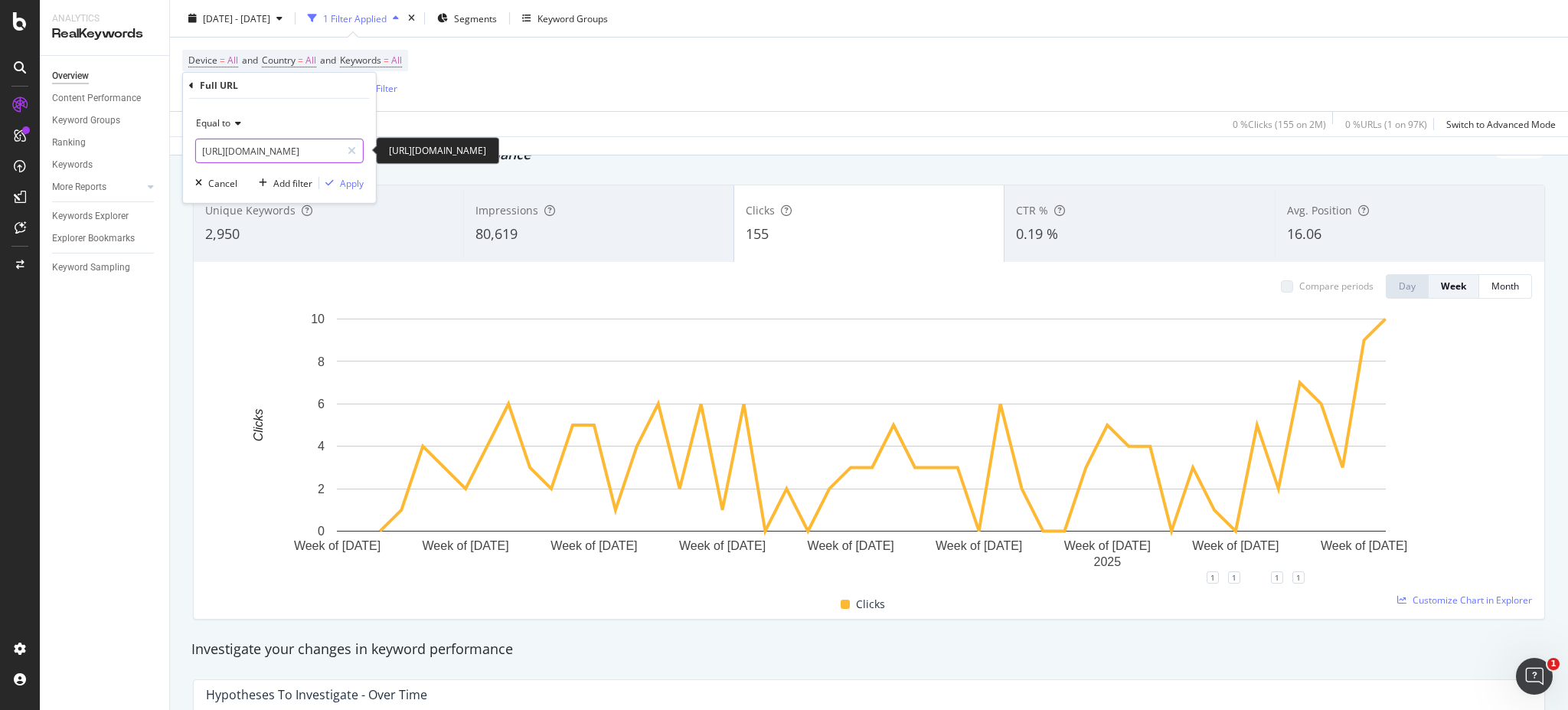
paste input "-gilets"
type input "[URL][DOMAIN_NAME]"
click at [338, 181] on div "button" at bounding box center [329, 183] width 21 height 9
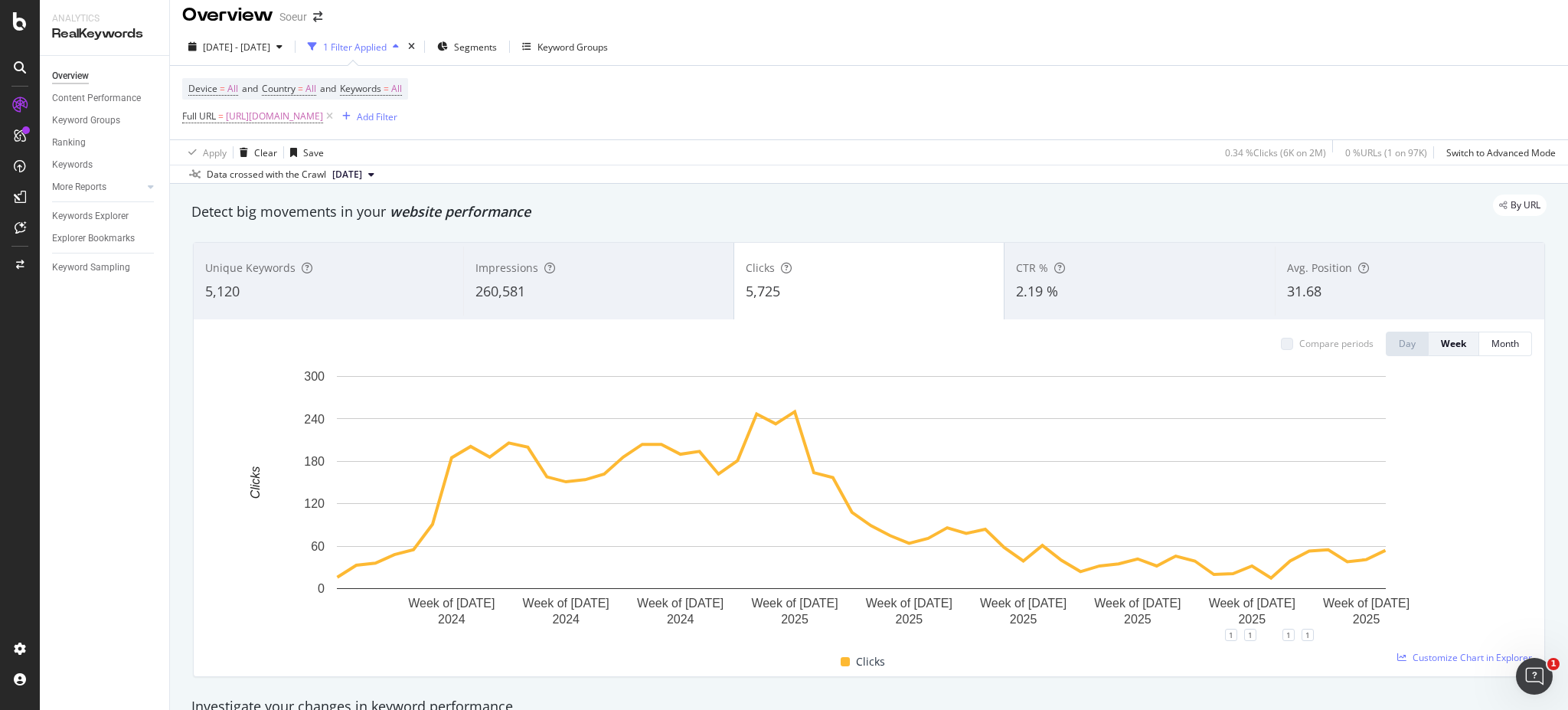
scroll to position [32, 0]
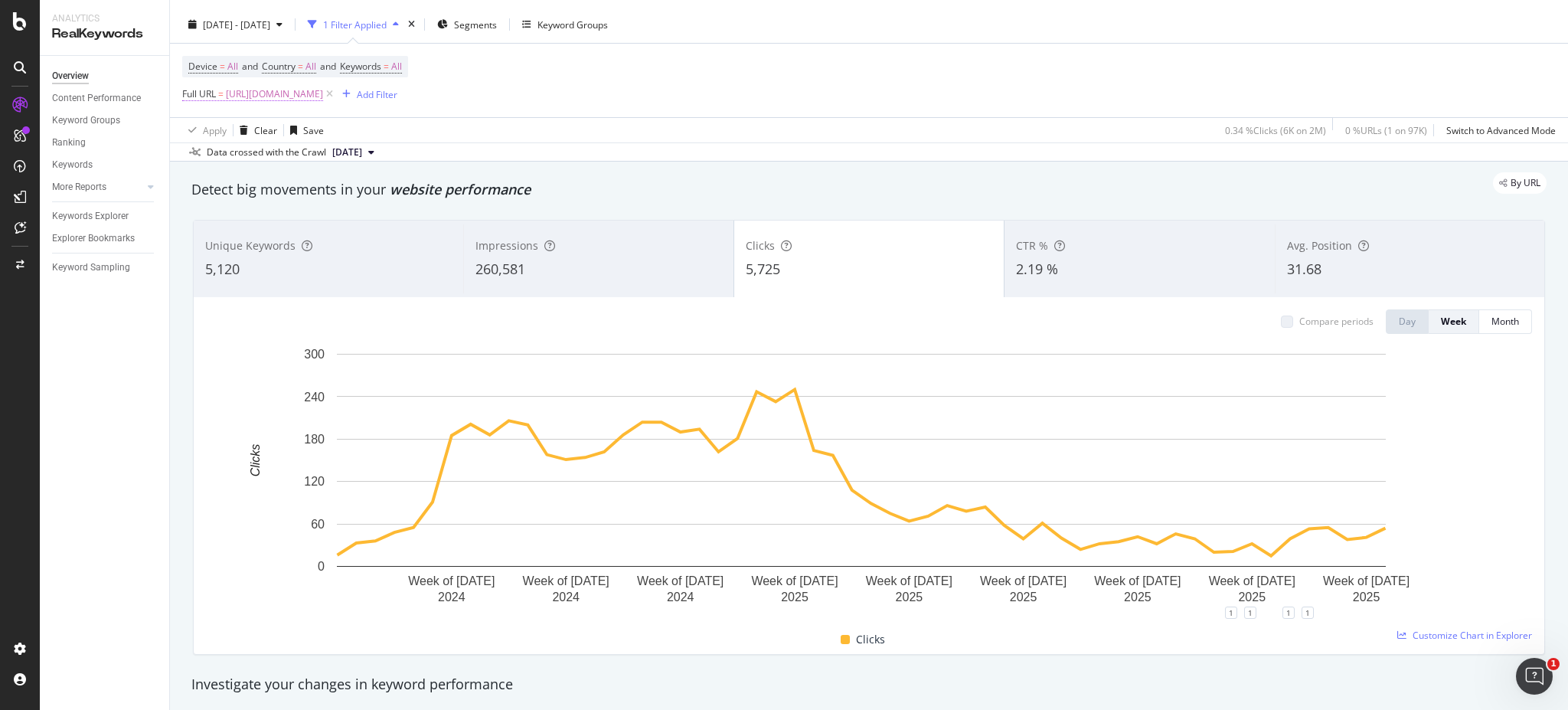
click at [313, 91] on span "[URL][DOMAIN_NAME]" at bounding box center [274, 94] width 97 height 22
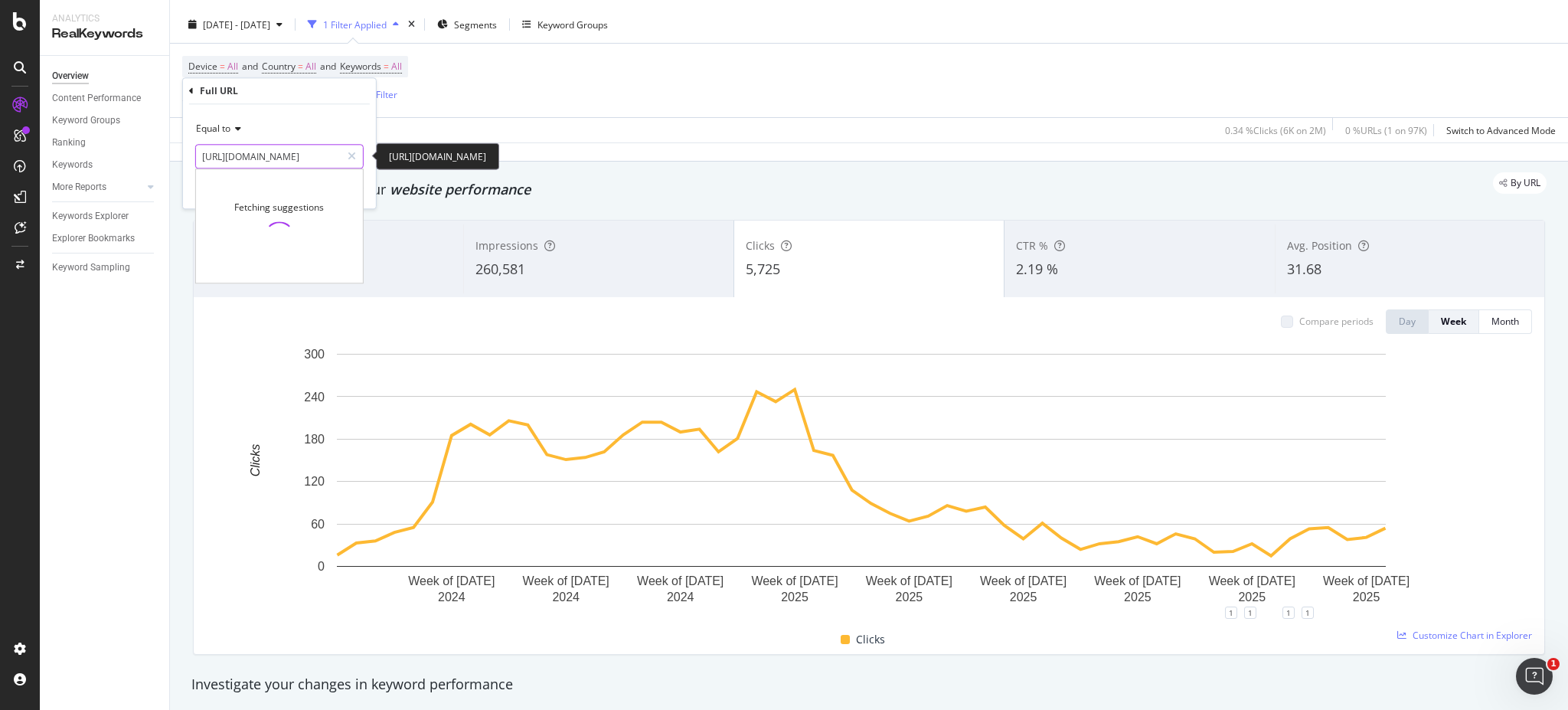
click at [308, 158] on input "[URL][DOMAIN_NAME]" at bounding box center [269, 155] width 145 height 24
paste input "sans-manches-femme"
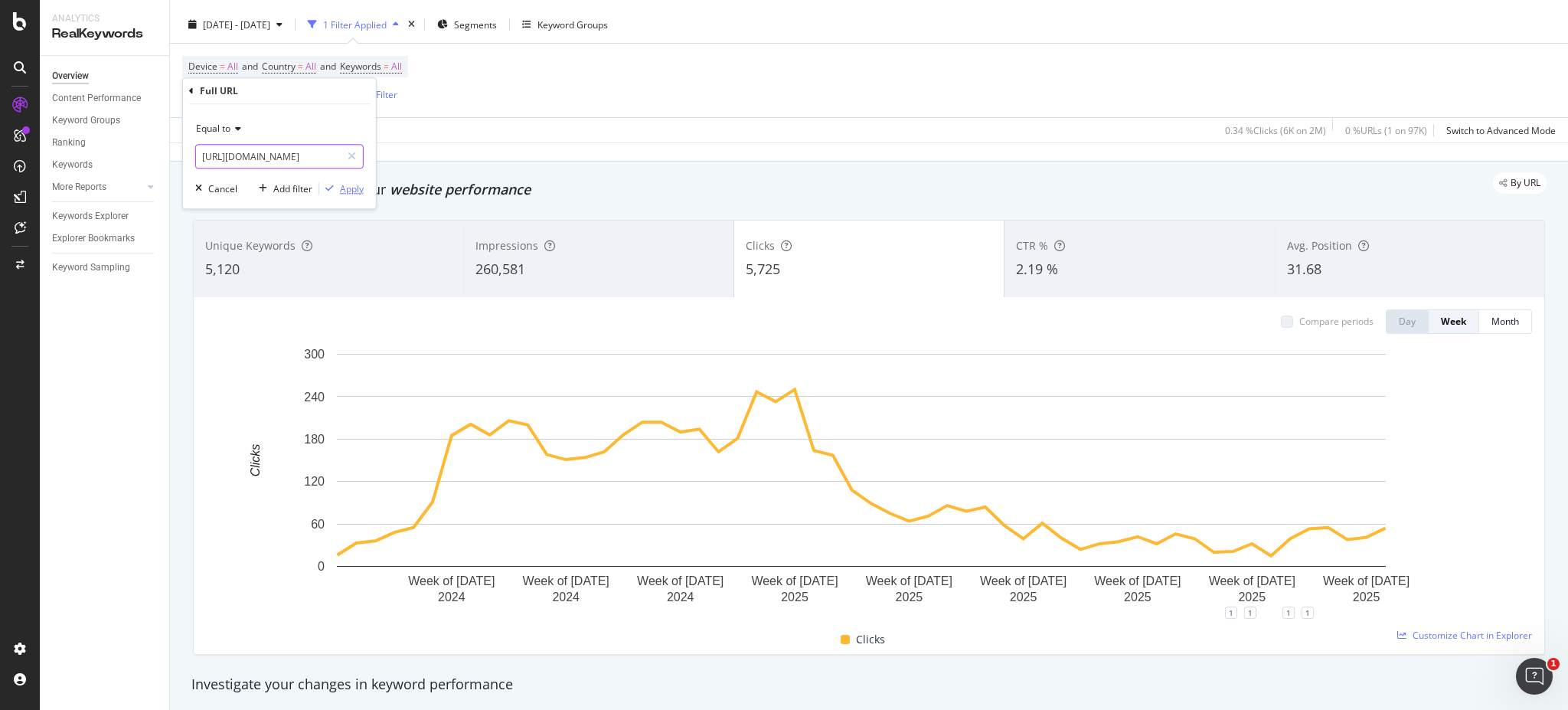
scroll to position [0, 124]
type input "[URL][DOMAIN_NAME]"
click at [344, 185] on div "Apply" at bounding box center [352, 189] width 24 height 13
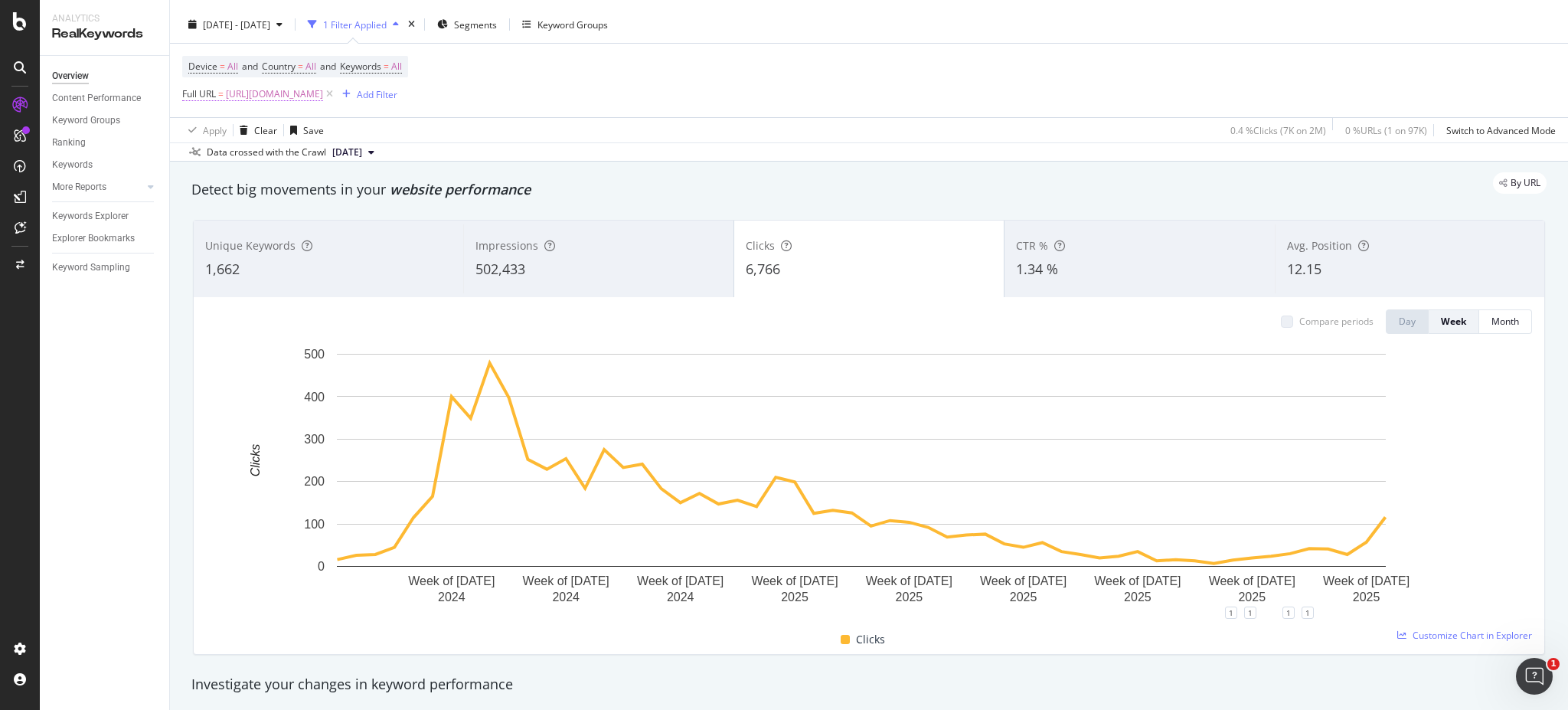
click at [323, 100] on span "[URL][DOMAIN_NAME]" at bounding box center [274, 94] width 97 height 22
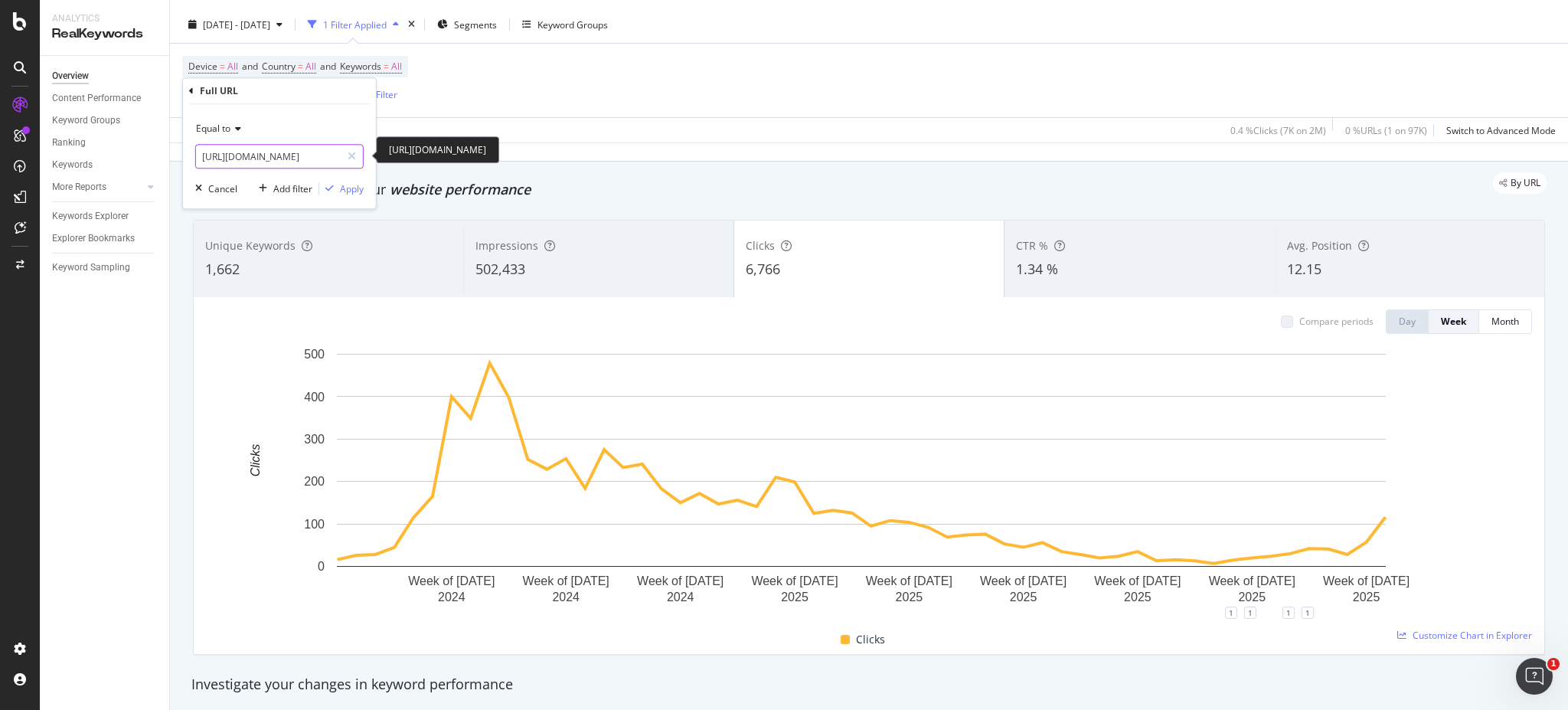
click at [320, 151] on input "[URL][DOMAIN_NAME]" at bounding box center [269, 155] width 145 height 24
paste input "manteaux"
type input "[URL][DOMAIN_NAME]"
click at [353, 190] on div "Apply" at bounding box center [352, 189] width 24 height 13
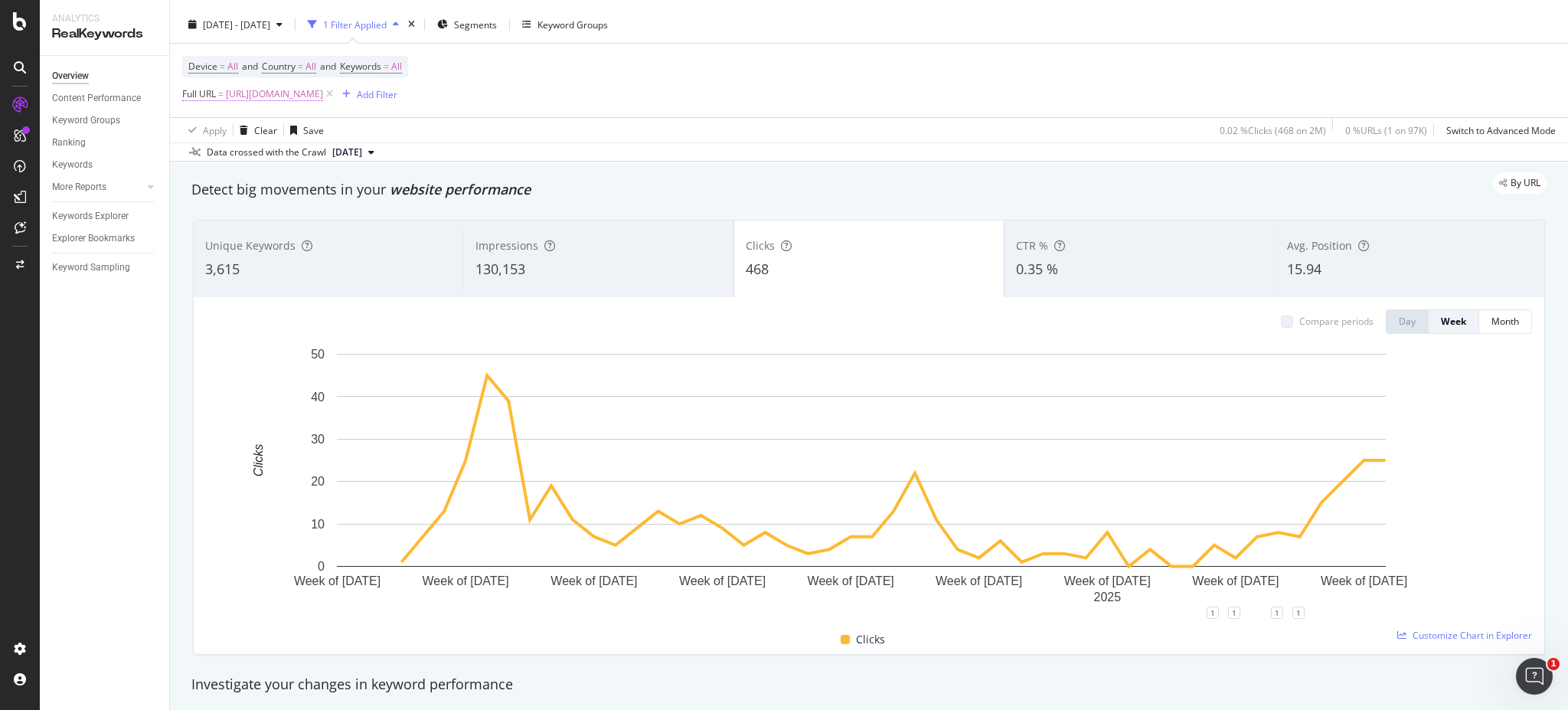
click at [323, 94] on span "[URL][DOMAIN_NAME]" at bounding box center [274, 94] width 97 height 22
click at [292, 157] on input "[URL][DOMAIN_NAME]" at bounding box center [269, 155] width 145 height 24
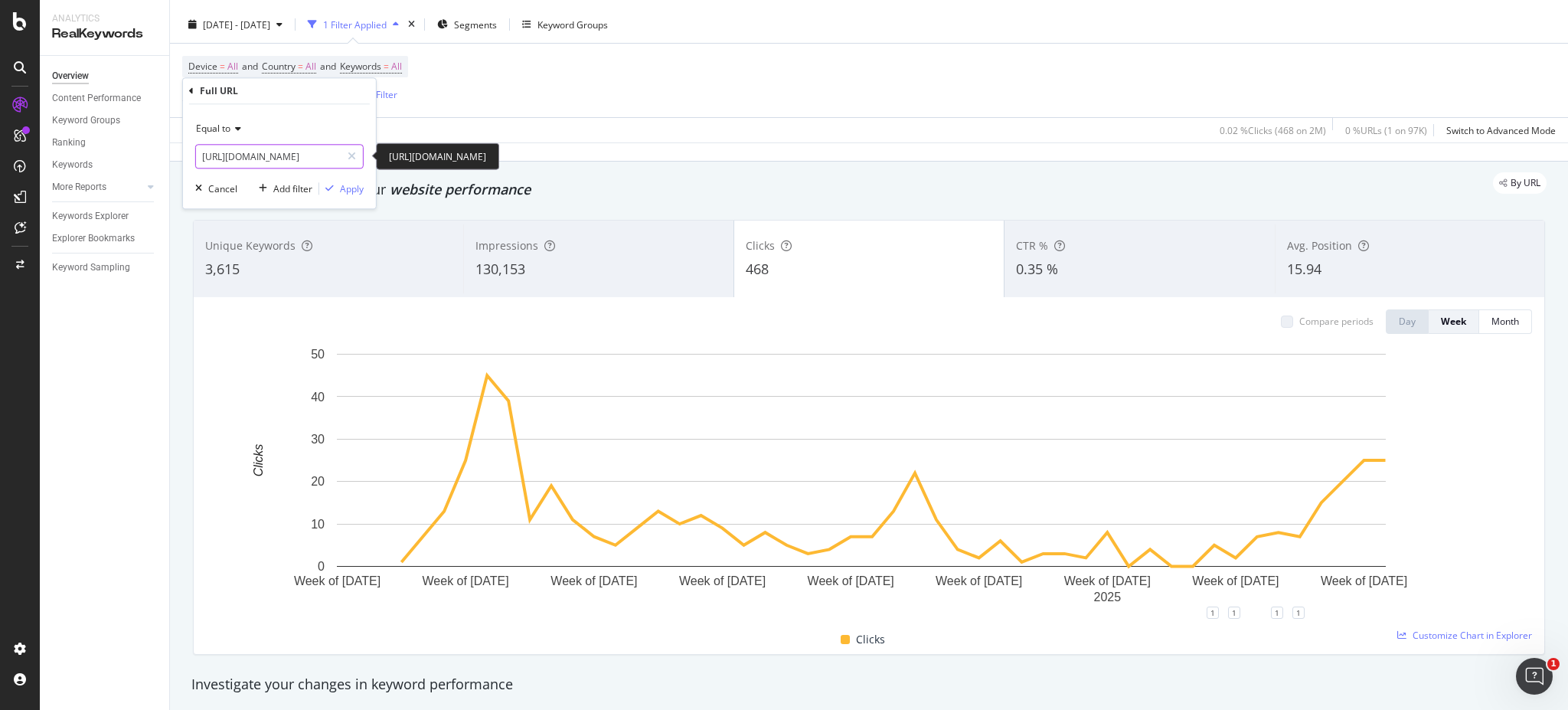
paste input "-vestes"
type input "[URL][DOMAIN_NAME]"
click at [349, 187] on div "Apply" at bounding box center [352, 189] width 24 height 13
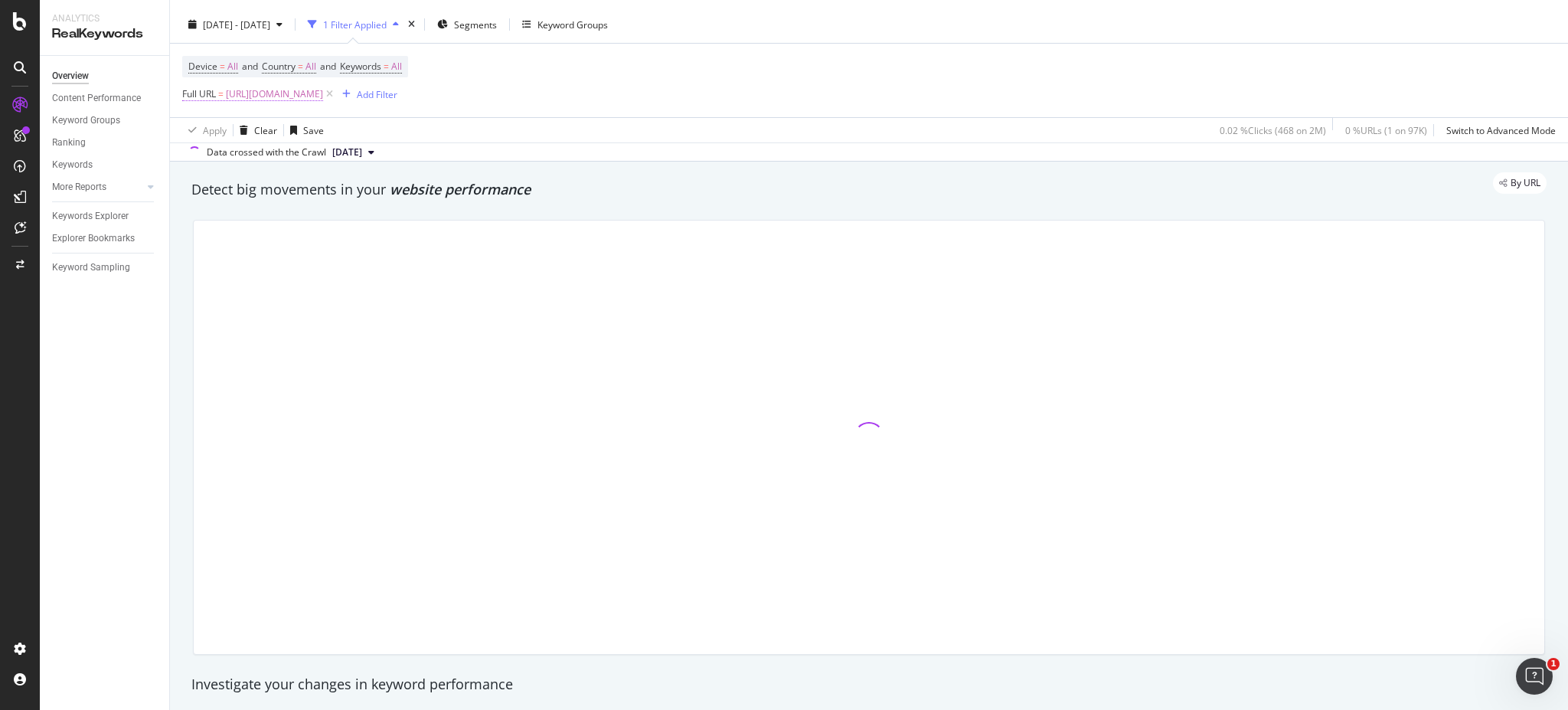
click at [323, 89] on span "[URL][DOMAIN_NAME]" at bounding box center [274, 94] width 97 height 22
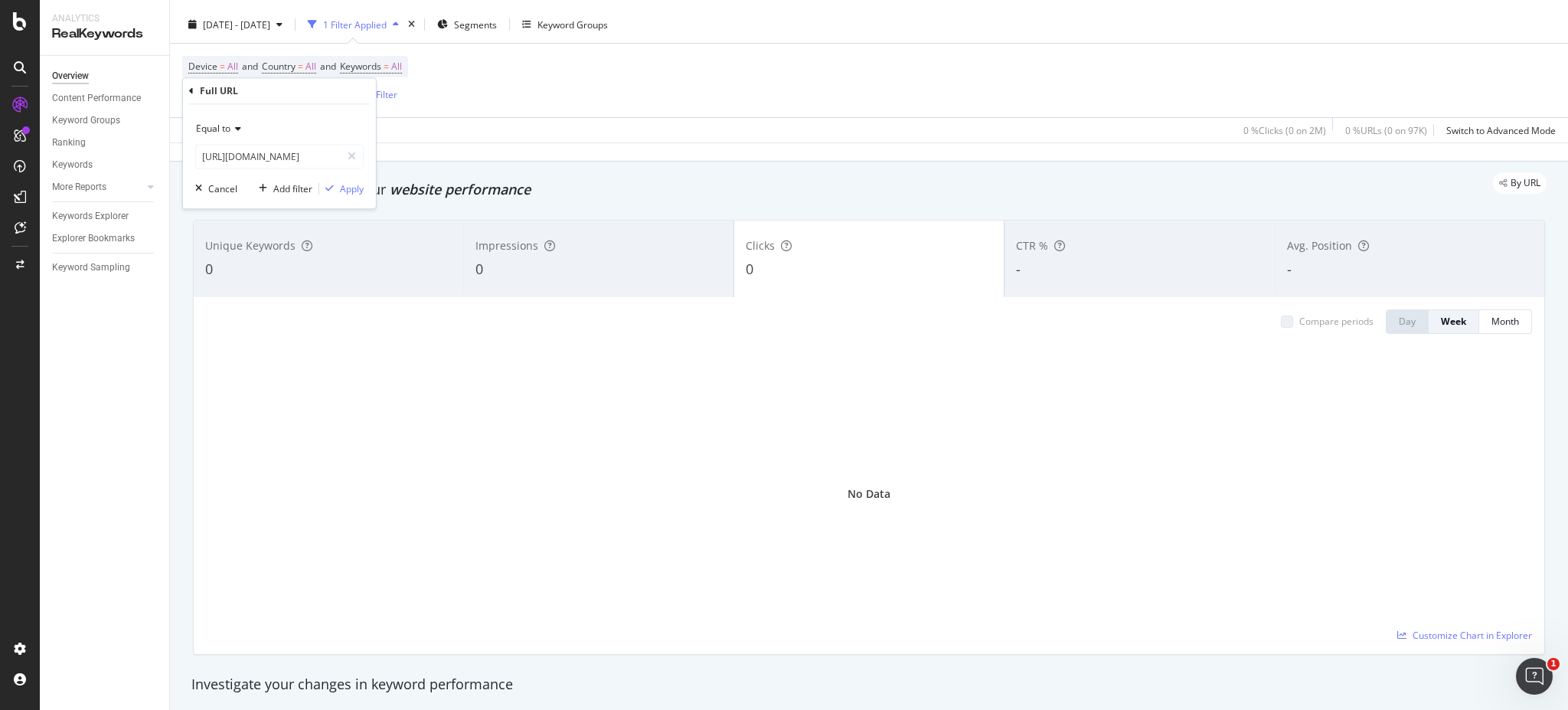
click at [443, 120] on div "Apply Clear Save 0 % Clicks ( 0 on 2M ) 0 % URLs ( 0 on 97K ) Switch to Advance…" at bounding box center [868, 130] width 1398 height 25
click at [323, 97] on span "[URL][DOMAIN_NAME]" at bounding box center [274, 94] width 97 height 22
click at [320, 161] on input "[URL][DOMAIN_NAME]" at bounding box center [269, 155] width 145 height 24
type input "[URL][DOMAIN_NAME]"
click at [344, 182] on div "Apply" at bounding box center [352, 189] width 24 height 13
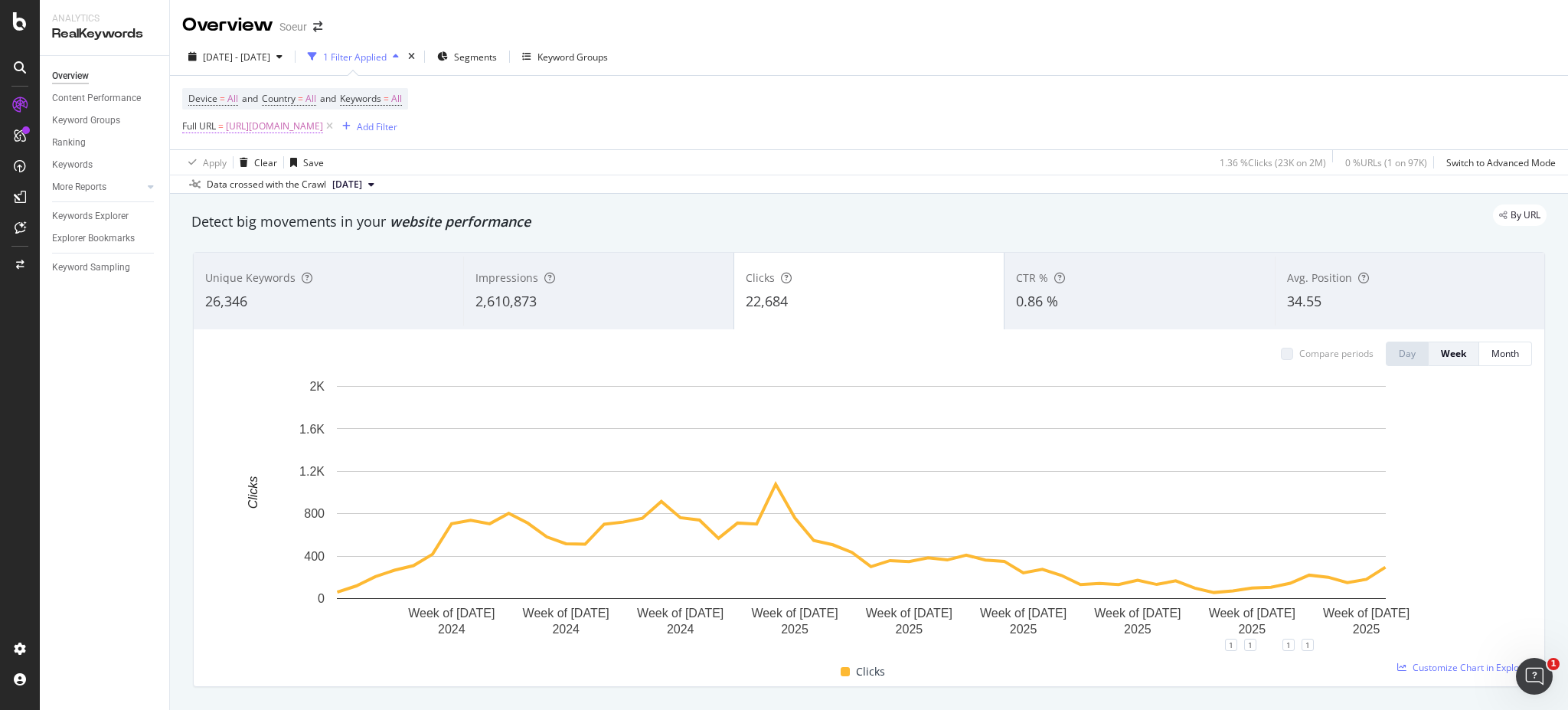
click at [323, 118] on span "[URL][DOMAIN_NAME]" at bounding box center [274, 126] width 97 height 22
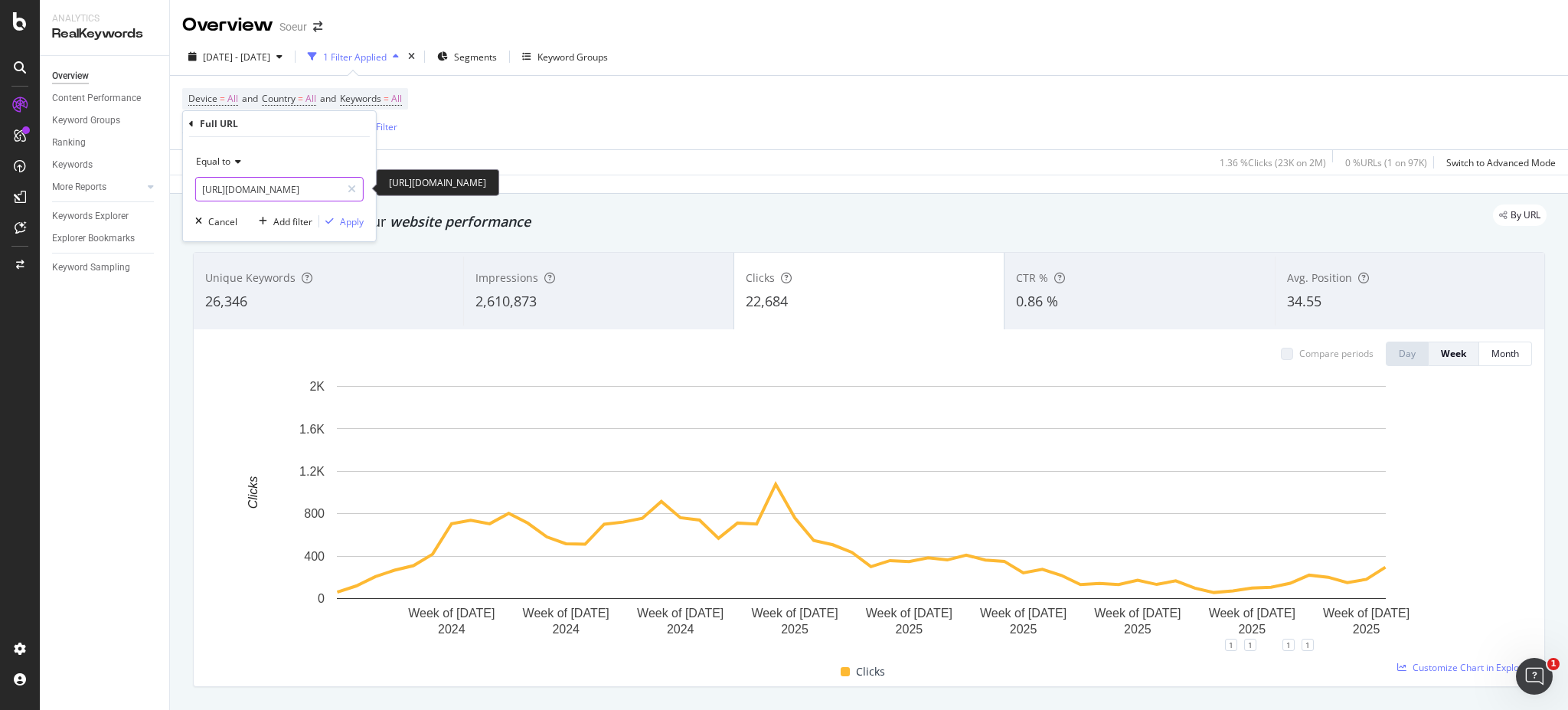
click at [265, 185] on input "[URL][DOMAIN_NAME]" at bounding box center [269, 189] width 145 height 24
paste input "haut-de-gamme"
type input "[URL][DOMAIN_NAME]"
click at [362, 217] on div "Apply" at bounding box center [352, 222] width 24 height 13
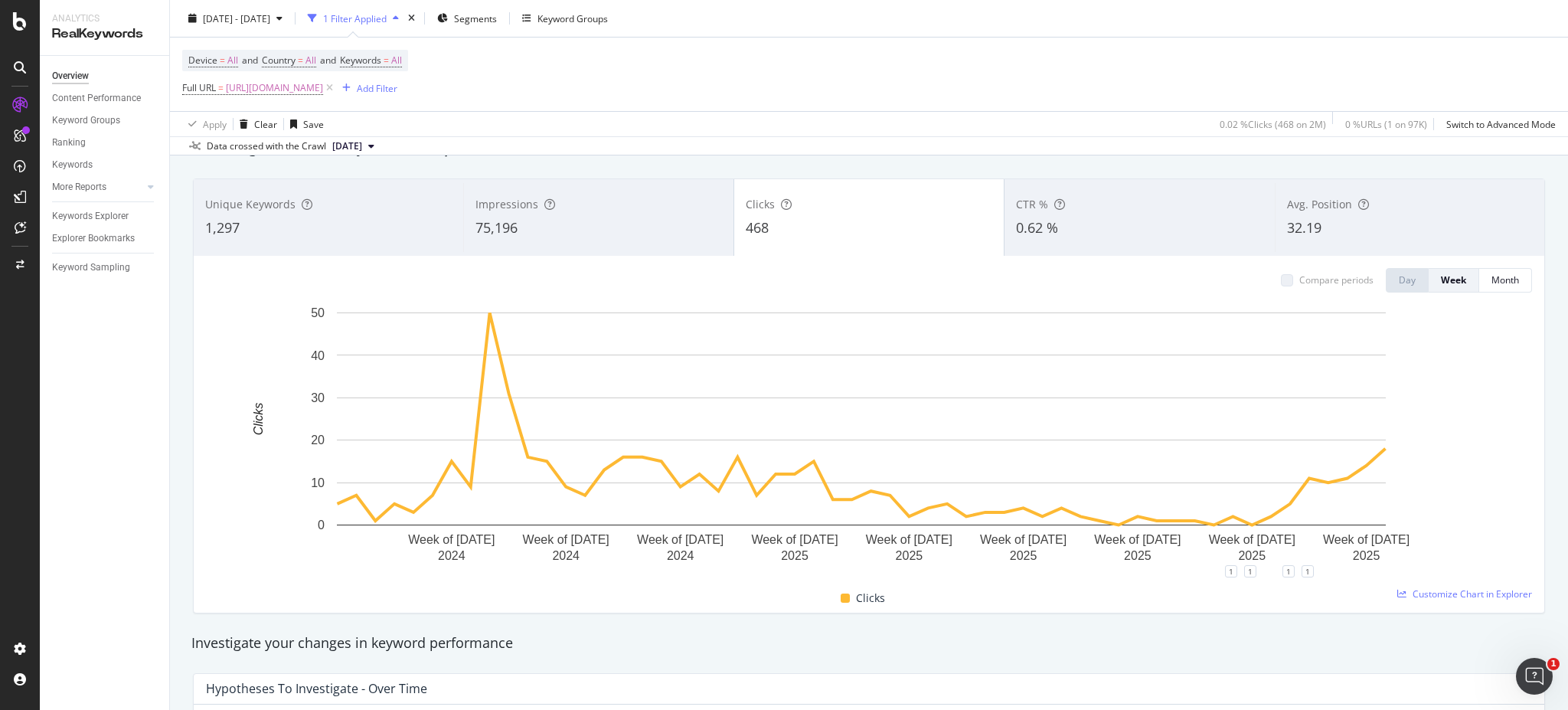
scroll to position [57, 0]
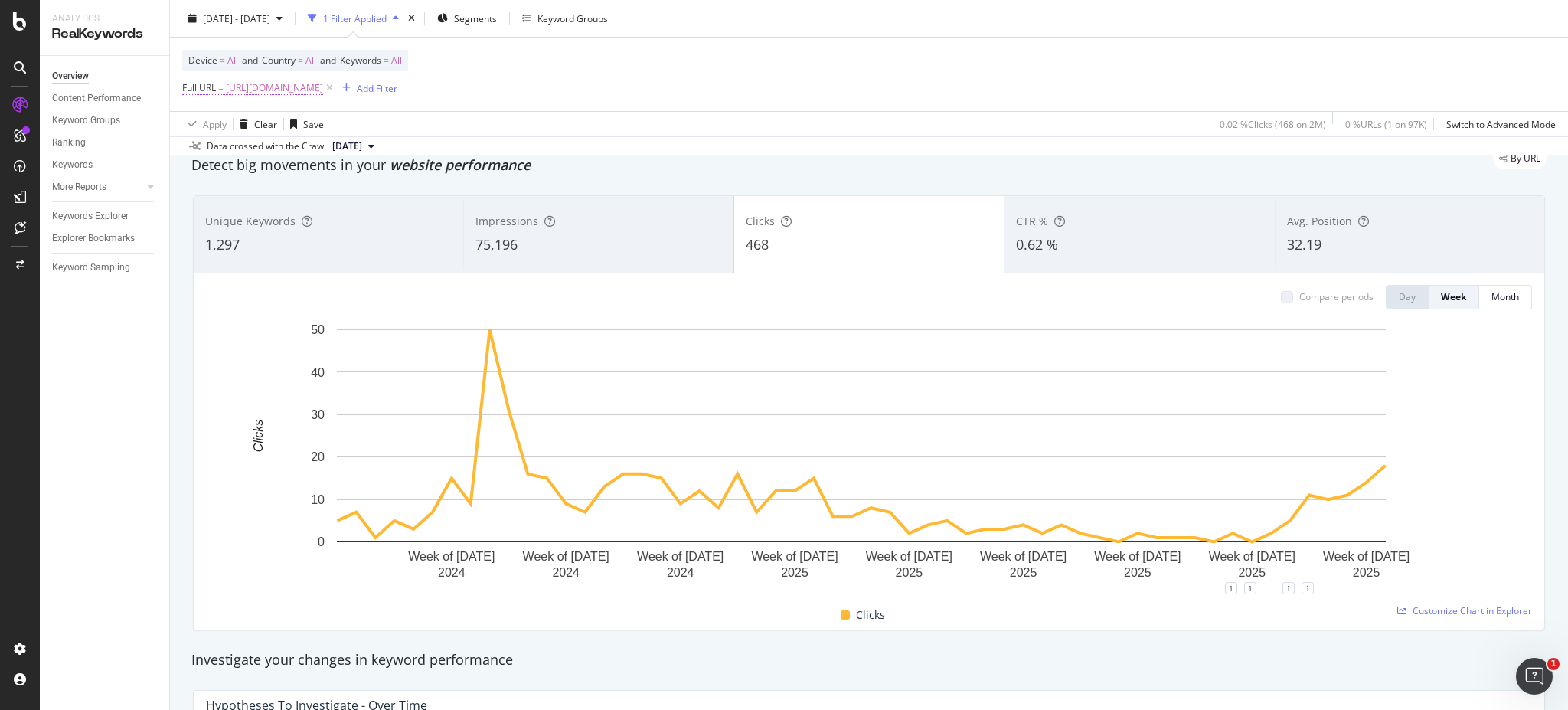
drag, startPoint x: 432, startPoint y: 110, endPoint x: 425, endPoint y: 96, distance: 15.7
click at [432, 110] on div "Device = All and Country = All and Keywords = All Full URL = [URL][DOMAIN_NAME]…" at bounding box center [869, 74] width 1373 height 73
click at [323, 96] on span "[URL][DOMAIN_NAME]" at bounding box center [274, 88] width 97 height 22
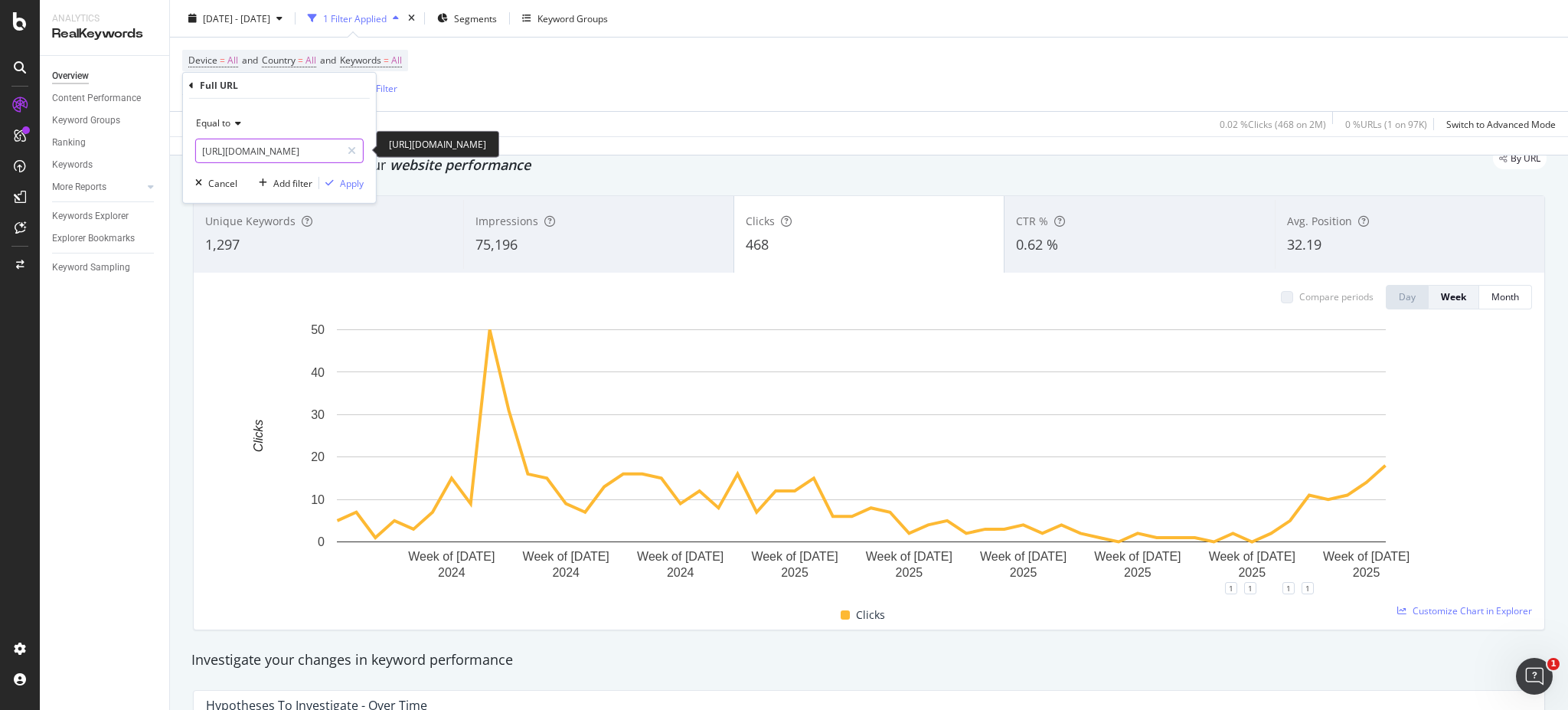
click at [278, 146] on input "[URL][DOMAIN_NAME]" at bounding box center [269, 150] width 145 height 24
paste input "pages/sacs-voir-tout"
type input "[URL][DOMAIN_NAME]"
click at [362, 191] on div "Equal to [URL][DOMAIN_NAME] [URL][DOMAIN_NAME] Cancel Add filter Apply" at bounding box center [279, 150] width 193 height 104
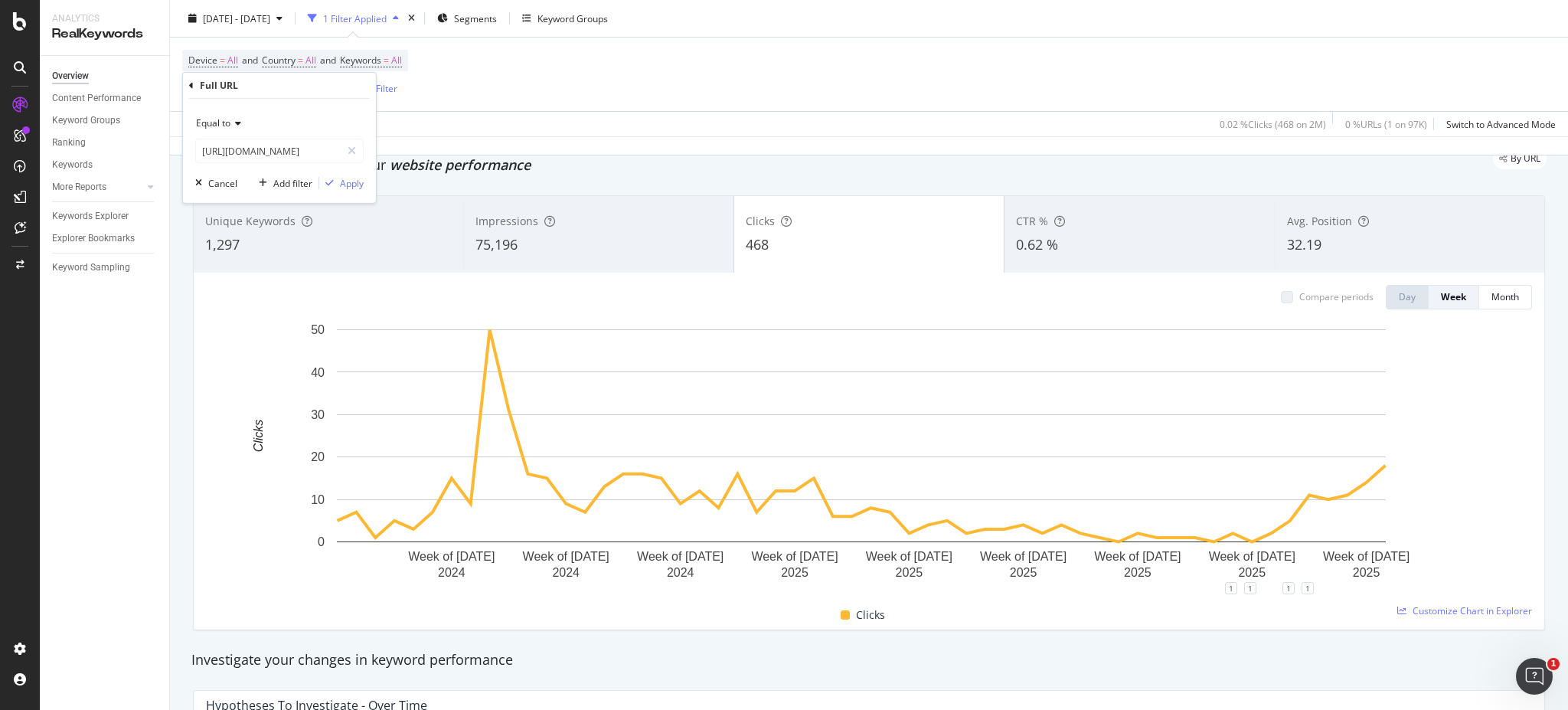
scroll to position [0, 0]
click at [358, 183] on div "Apply" at bounding box center [352, 183] width 24 height 13
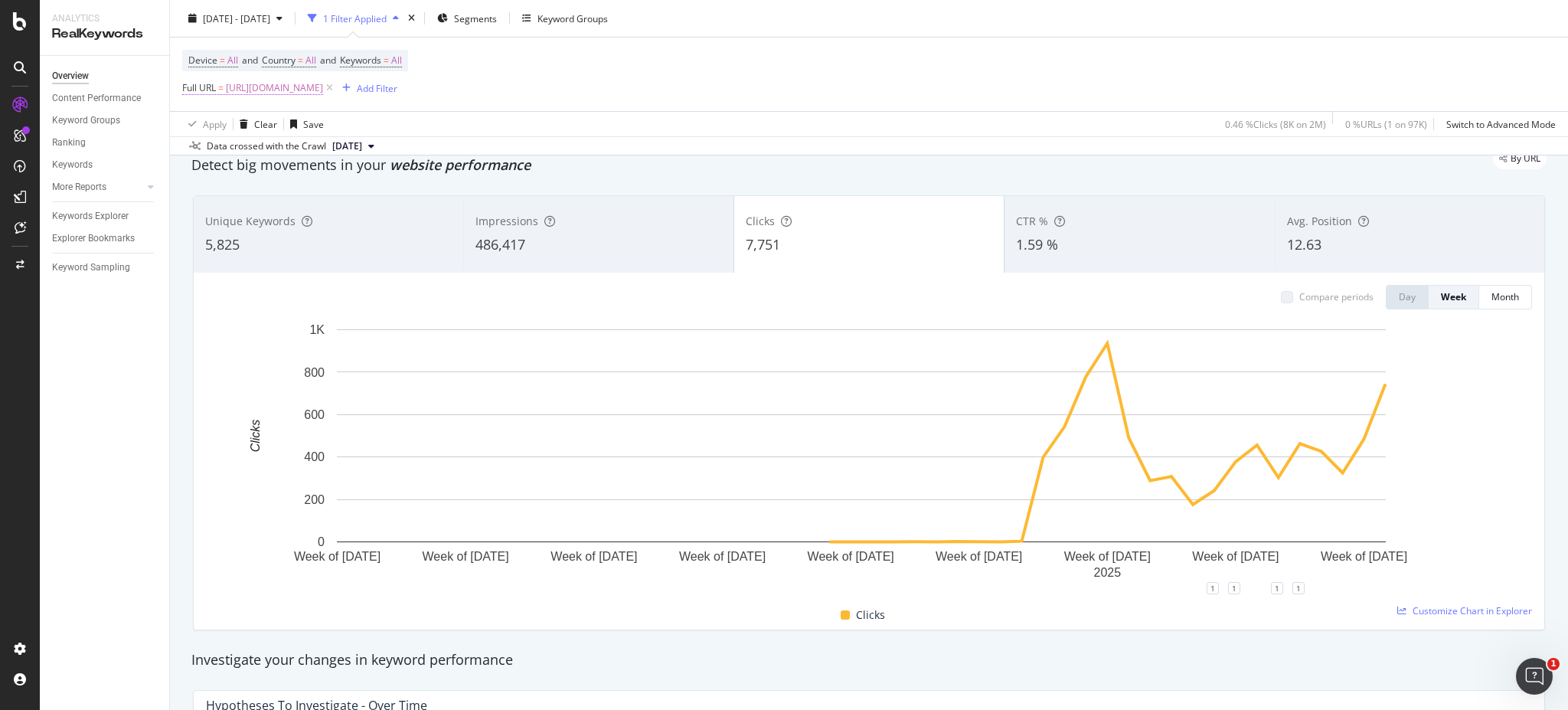
click at [323, 82] on span "[URL][DOMAIN_NAME]" at bounding box center [274, 88] width 97 height 22
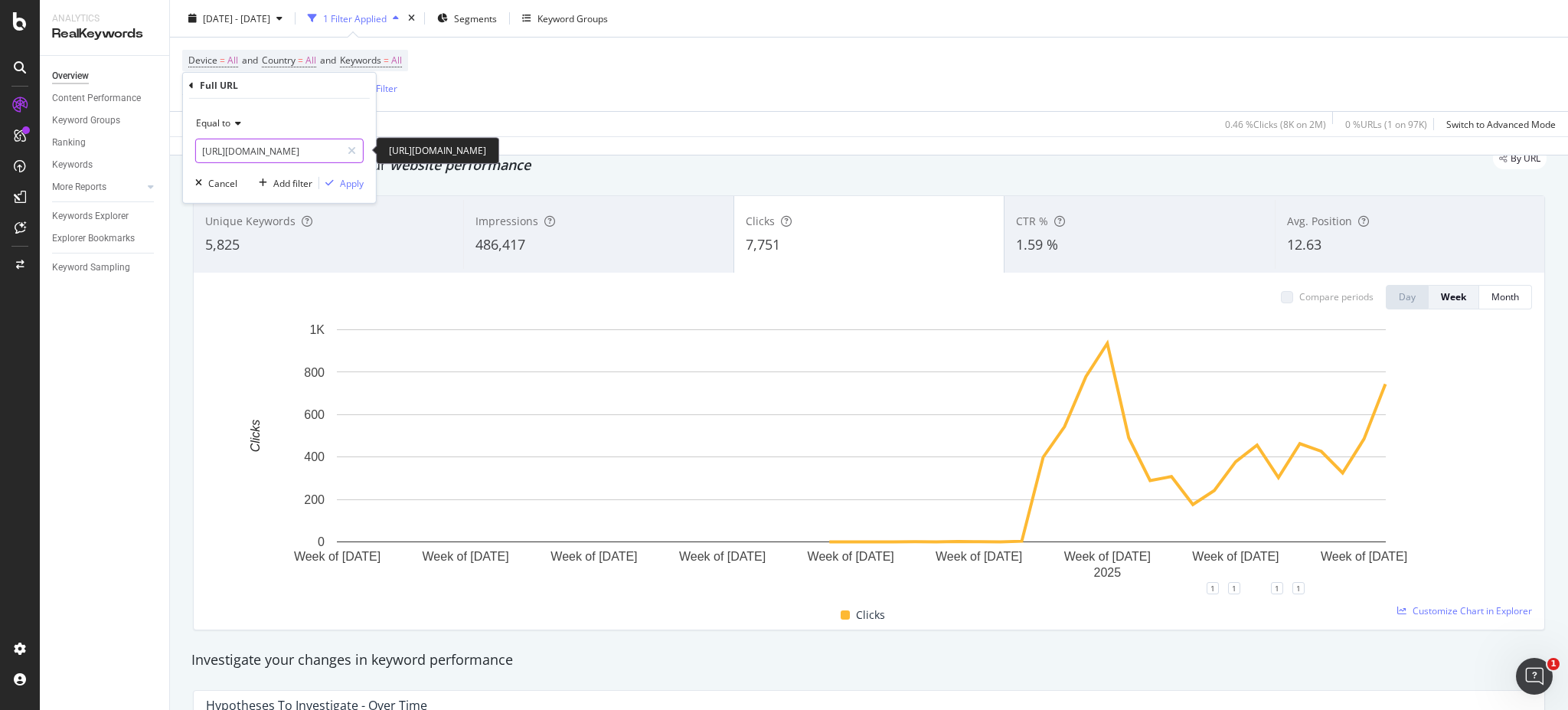
click at [308, 150] on input "[URL][DOMAIN_NAME]" at bounding box center [269, 150] width 145 height 24
paste input "collections/les-sacs"
type input "[URL][DOMAIN_NAME]"
click at [328, 183] on icon "button" at bounding box center [329, 183] width 8 height 9
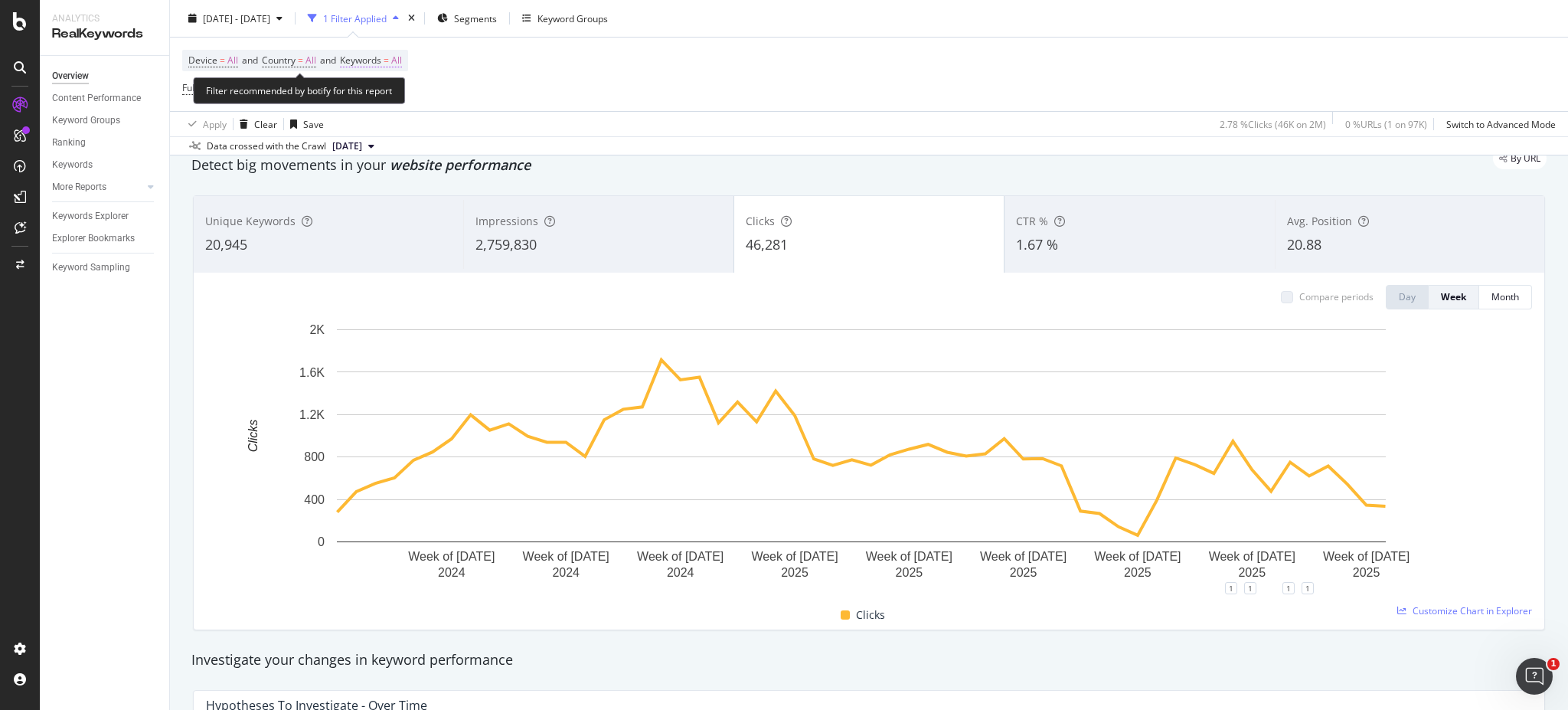
click at [382, 53] on span "Keywords" at bounding box center [361, 60] width 42 height 13
click at [382, 95] on div "button" at bounding box center [389, 96] width 18 height 9
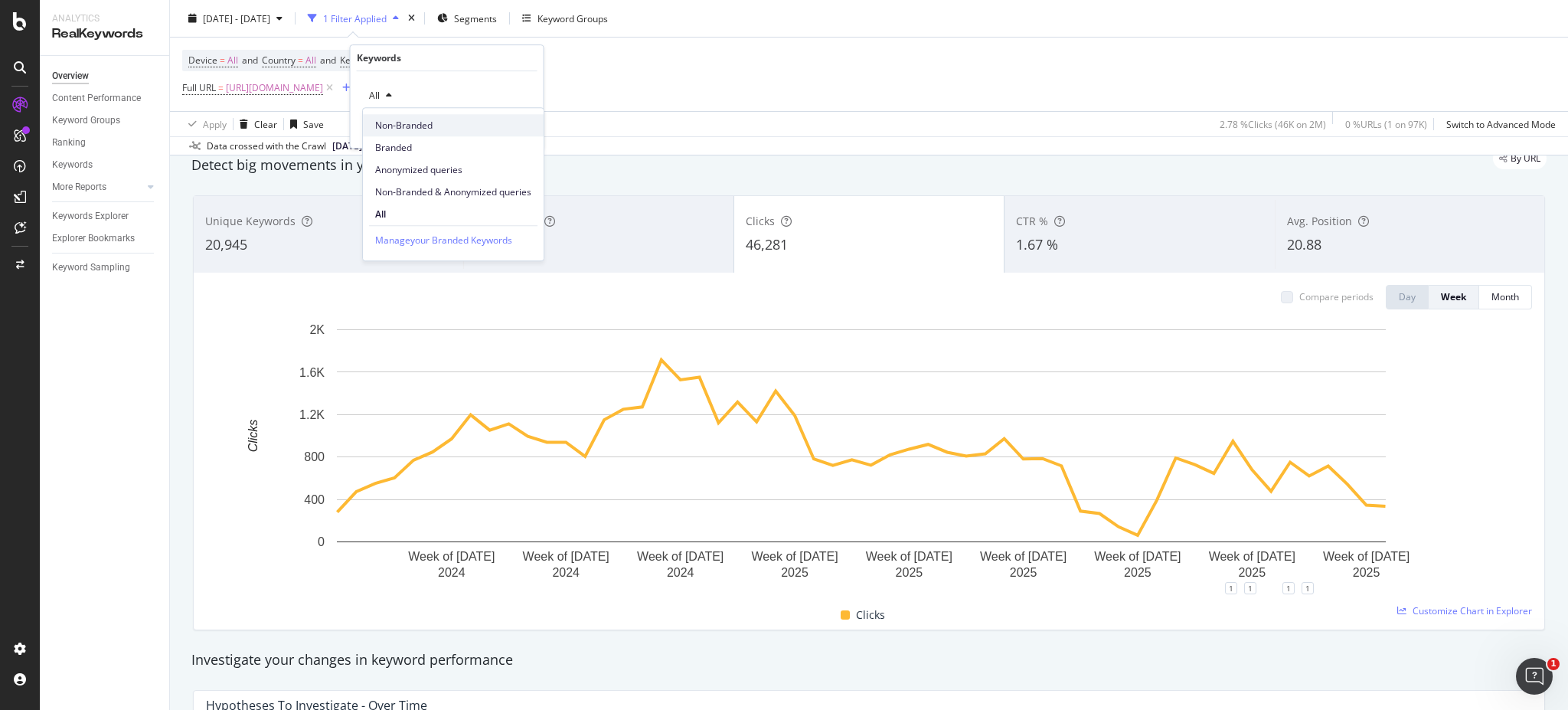
click at [433, 131] on span "Non-Branded" at bounding box center [453, 126] width 156 height 14
click at [510, 133] on div "Apply" at bounding box center [520, 128] width 24 height 13
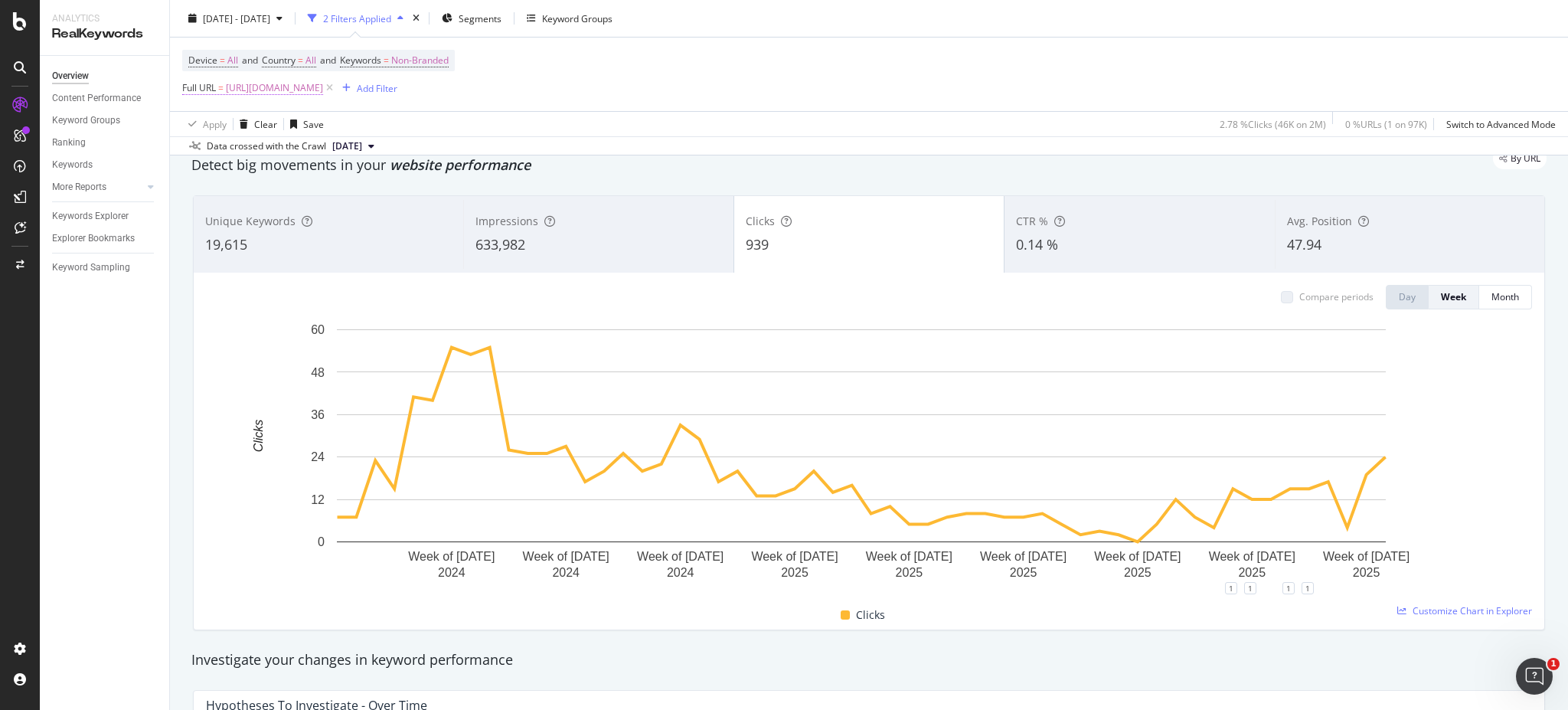
click at [323, 85] on span "[URL][DOMAIN_NAME]" at bounding box center [274, 88] width 97 height 22
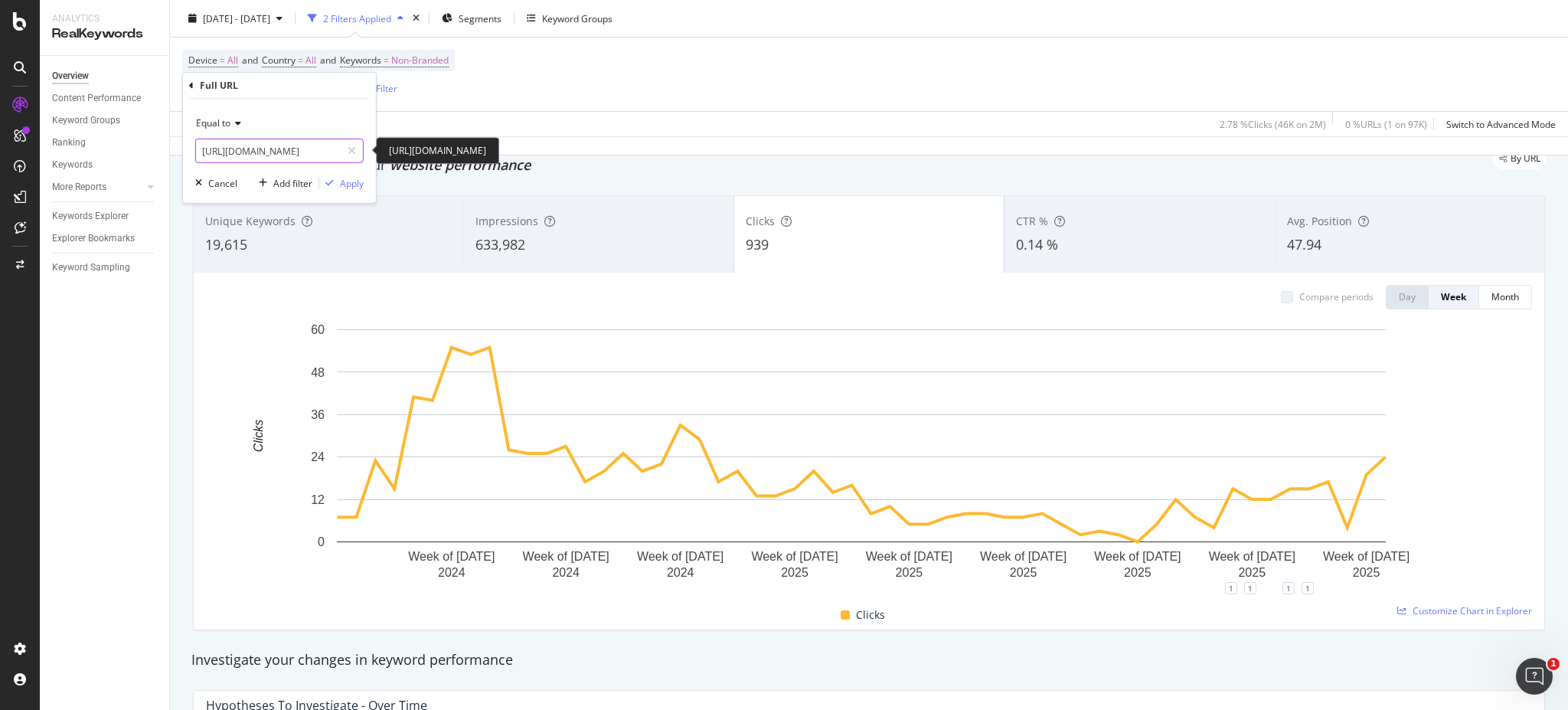
click at [316, 148] on input "[URL][DOMAIN_NAME]" at bounding box center [269, 150] width 145 height 24
paste input "pages/sacs-voir-tout"
type input "[URL][DOMAIN_NAME]"
click at [341, 177] on div "Apply" at bounding box center [352, 183] width 24 height 13
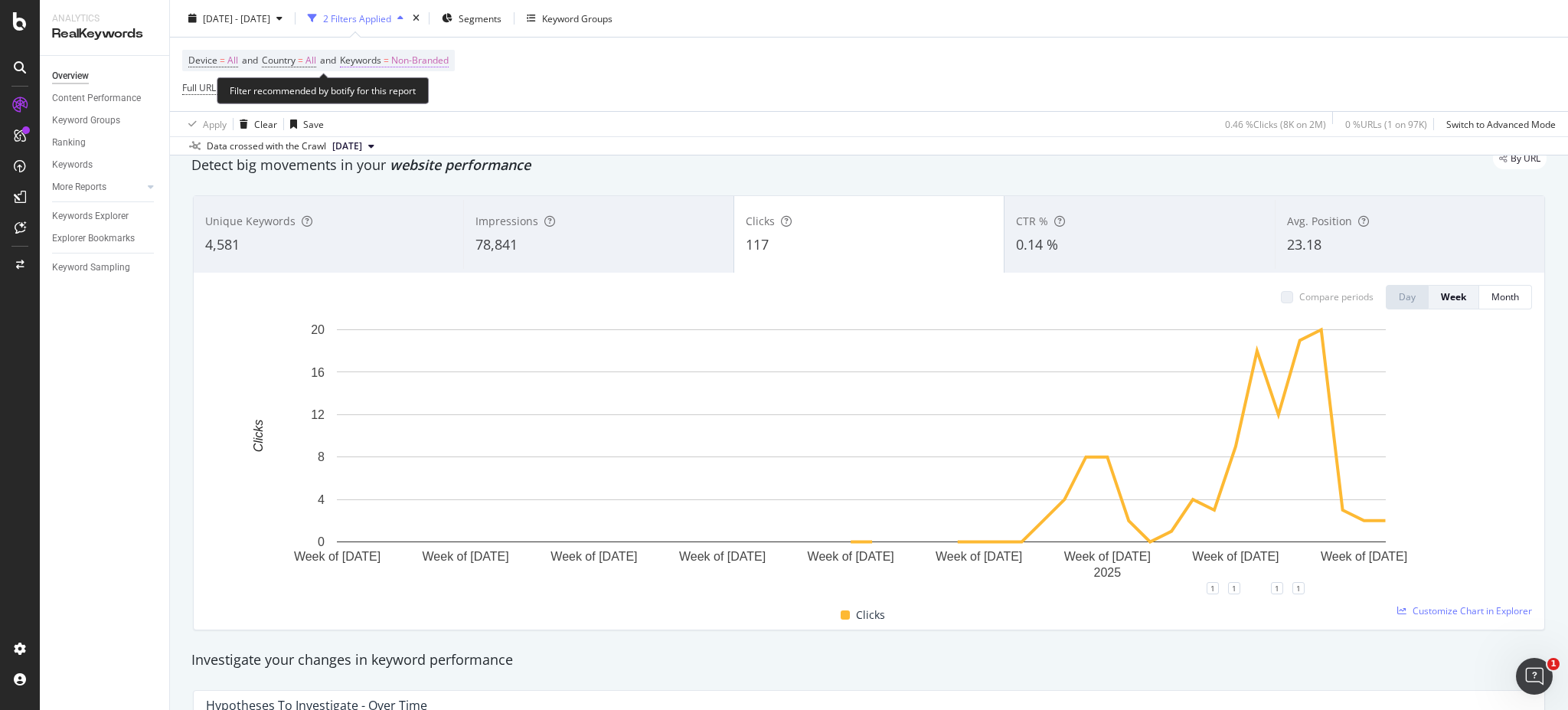
click at [422, 59] on span "Non-Branded" at bounding box center [420, 61] width 57 height 22
click at [625, 61] on div "Device = All and Country = All and Keywords = Non-Branded Full URL = [URL][DOMA…" at bounding box center [869, 74] width 1373 height 73
click at [323, 90] on span "[URL][DOMAIN_NAME]" at bounding box center [274, 88] width 97 height 22
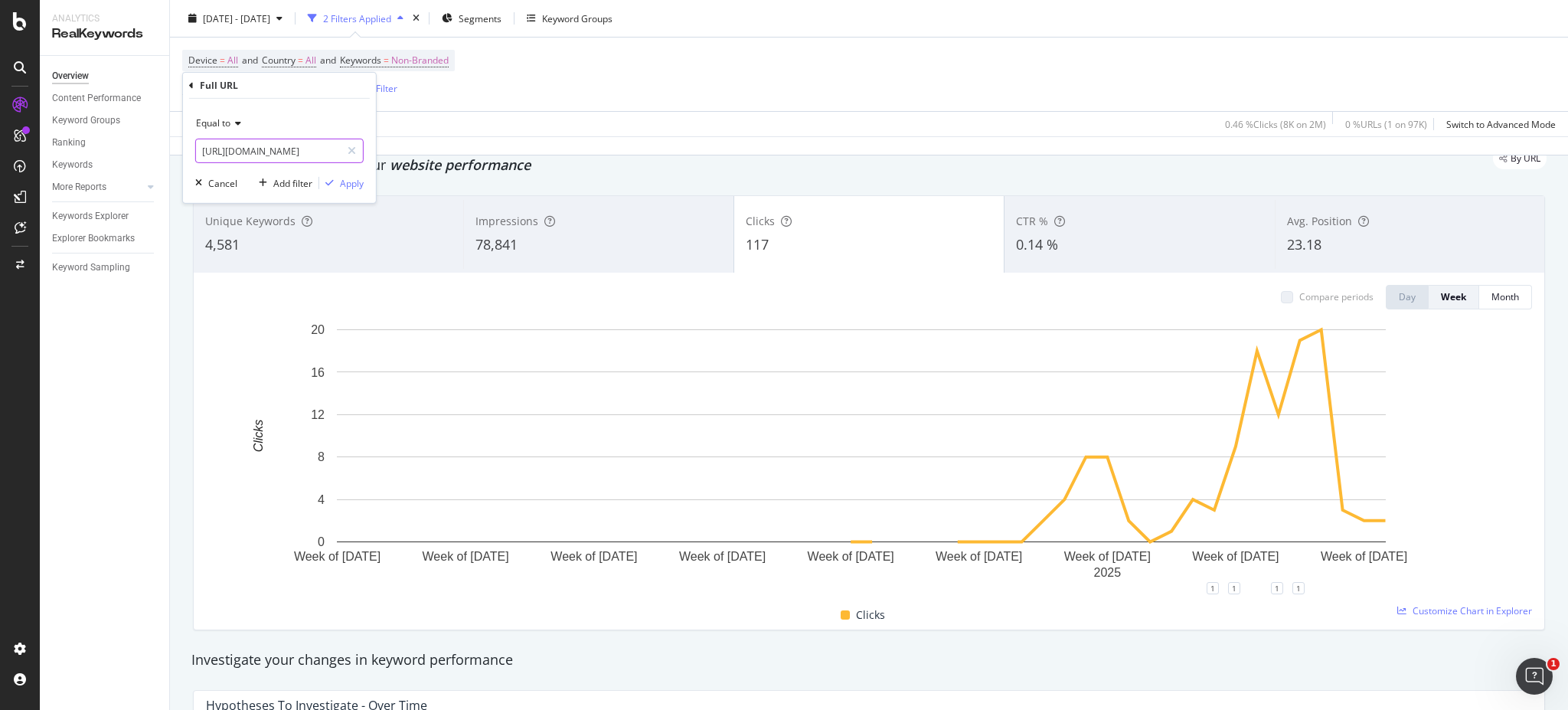
click at [288, 154] on input "[URL][DOMAIN_NAME]" at bounding box center [269, 150] width 145 height 24
paste input "collections/les-sacs"
type input "[URL][DOMAIN_NAME]"
click at [357, 185] on div "Apply" at bounding box center [352, 183] width 24 height 13
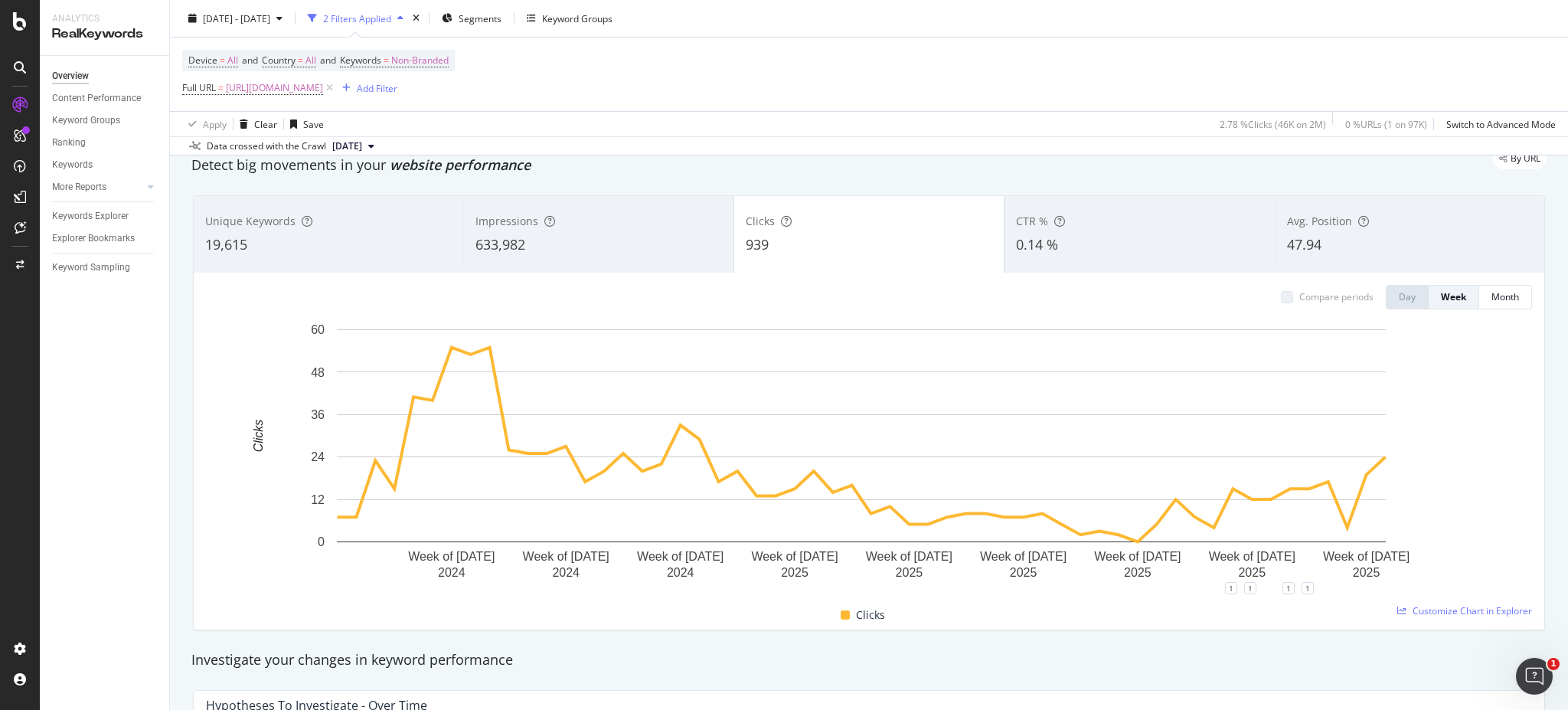
click at [455, 75] on div "Device = All and Country = All and Keywords = Non-Branded Full URL = [URL][DOMA…" at bounding box center [318, 74] width 273 height 49
click at [323, 83] on span "[URL][DOMAIN_NAME]" at bounding box center [274, 88] width 97 height 22
click at [357, 188] on div "Apply" at bounding box center [352, 183] width 24 height 13
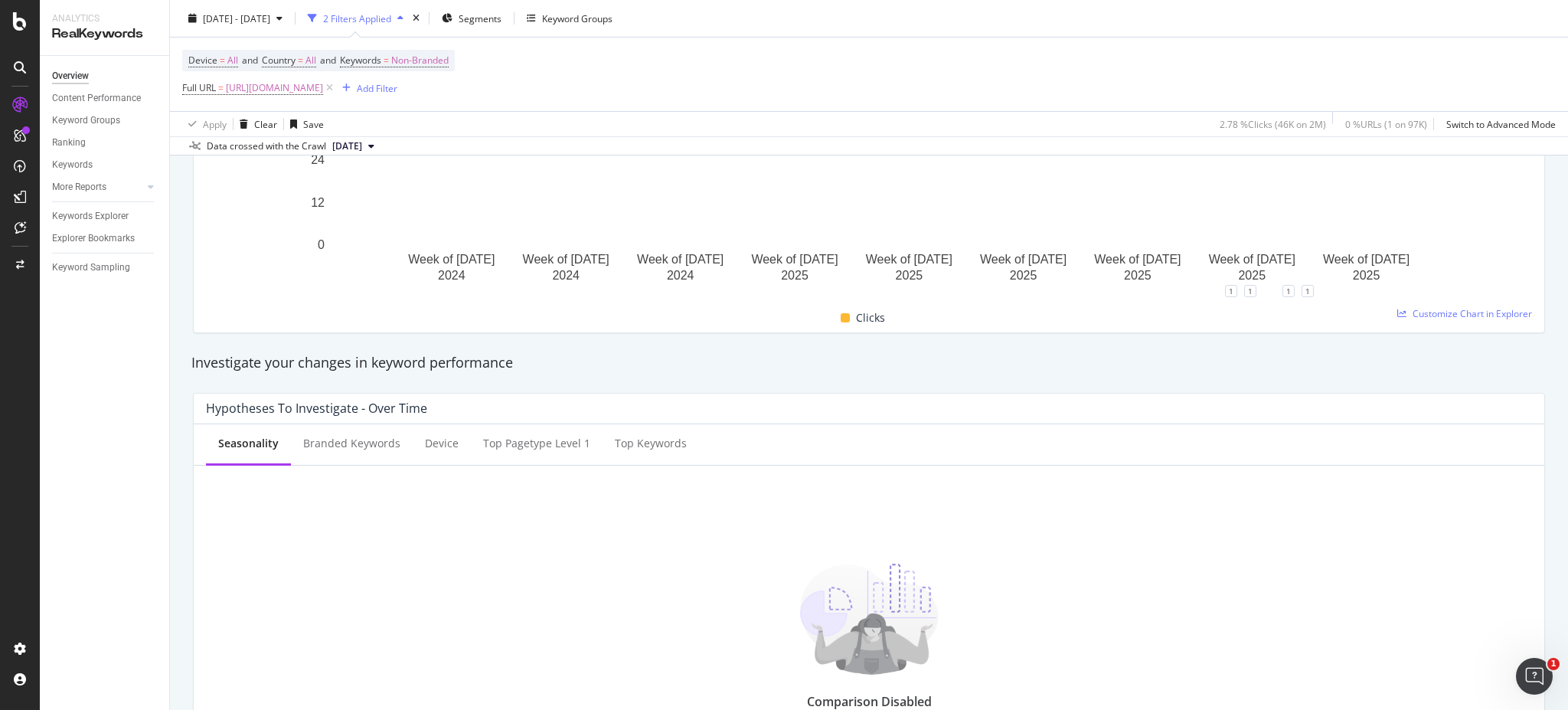
scroll to position [348, 0]
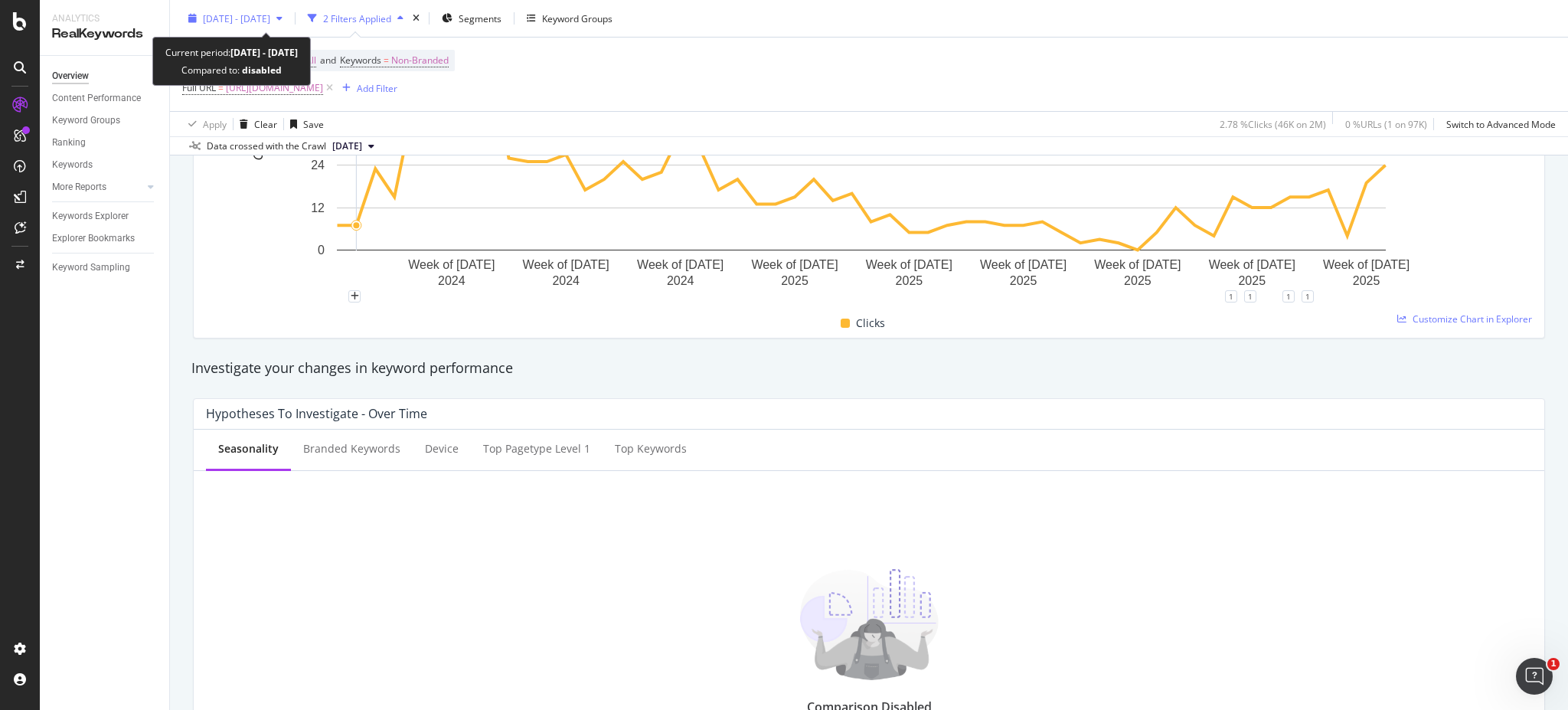
click at [261, 19] on span "[DATE] - [DATE]" at bounding box center [236, 18] width 67 height 13
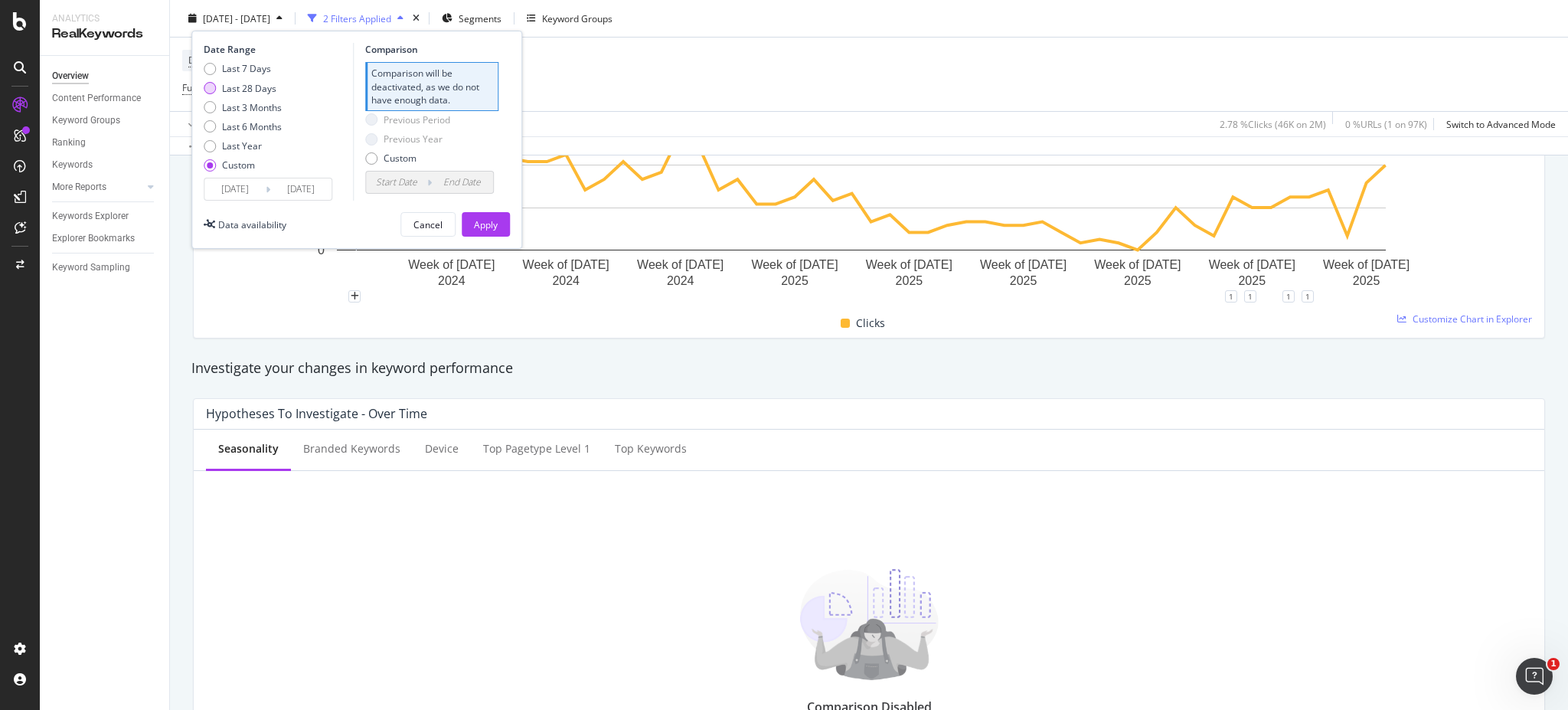
click at [255, 86] on div "Last 28 Days" at bounding box center [249, 88] width 54 height 13
type input "[DATE]"
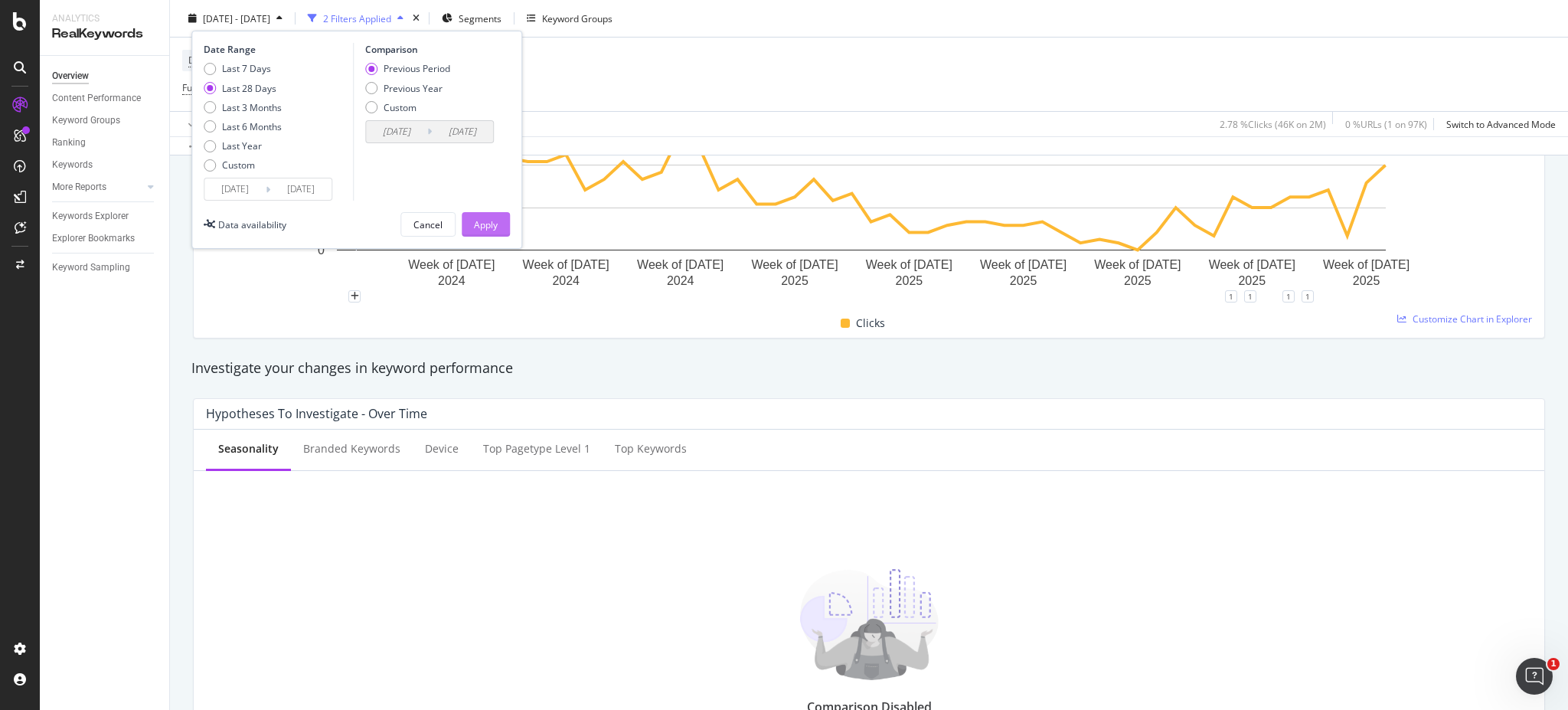
click at [487, 231] on div "Apply" at bounding box center [486, 224] width 24 height 23
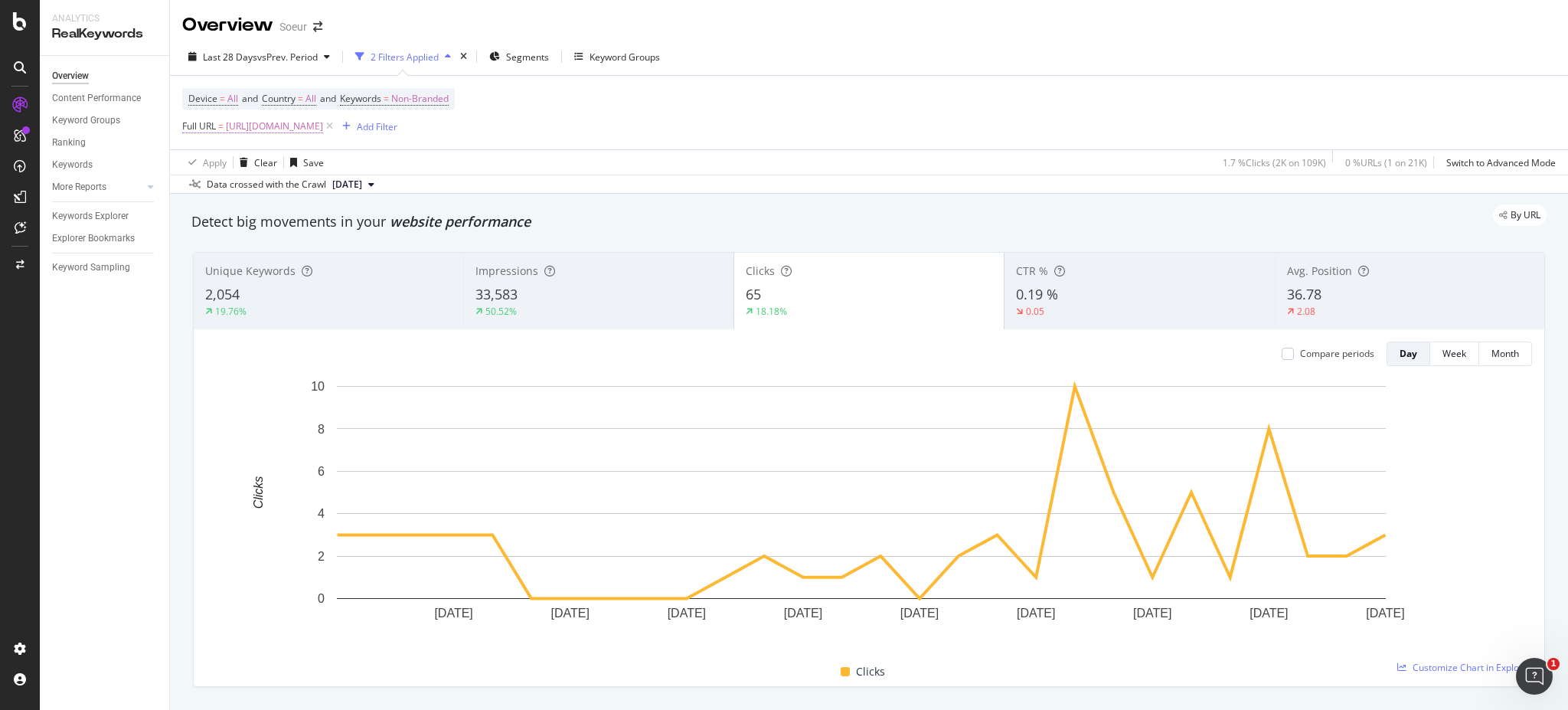
click at [323, 127] on span "[URL][DOMAIN_NAME]" at bounding box center [274, 126] width 97 height 22
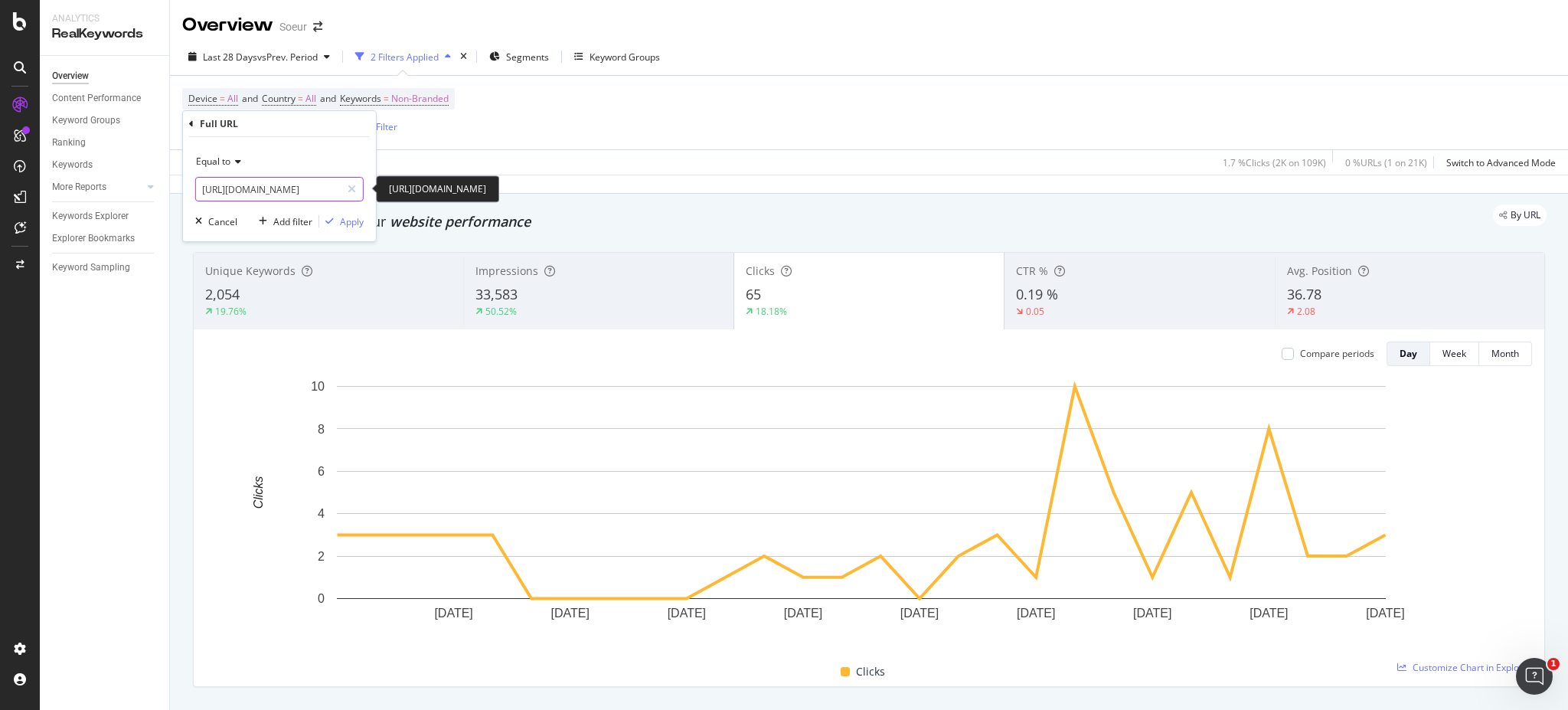
click at [293, 188] on input "[URL][DOMAIN_NAME]" at bounding box center [269, 189] width 145 height 24
paste input "pages/sacs-voir-tout"
type input "[URL][DOMAIN_NAME]"
click at [348, 222] on div "Apply" at bounding box center [352, 222] width 24 height 13
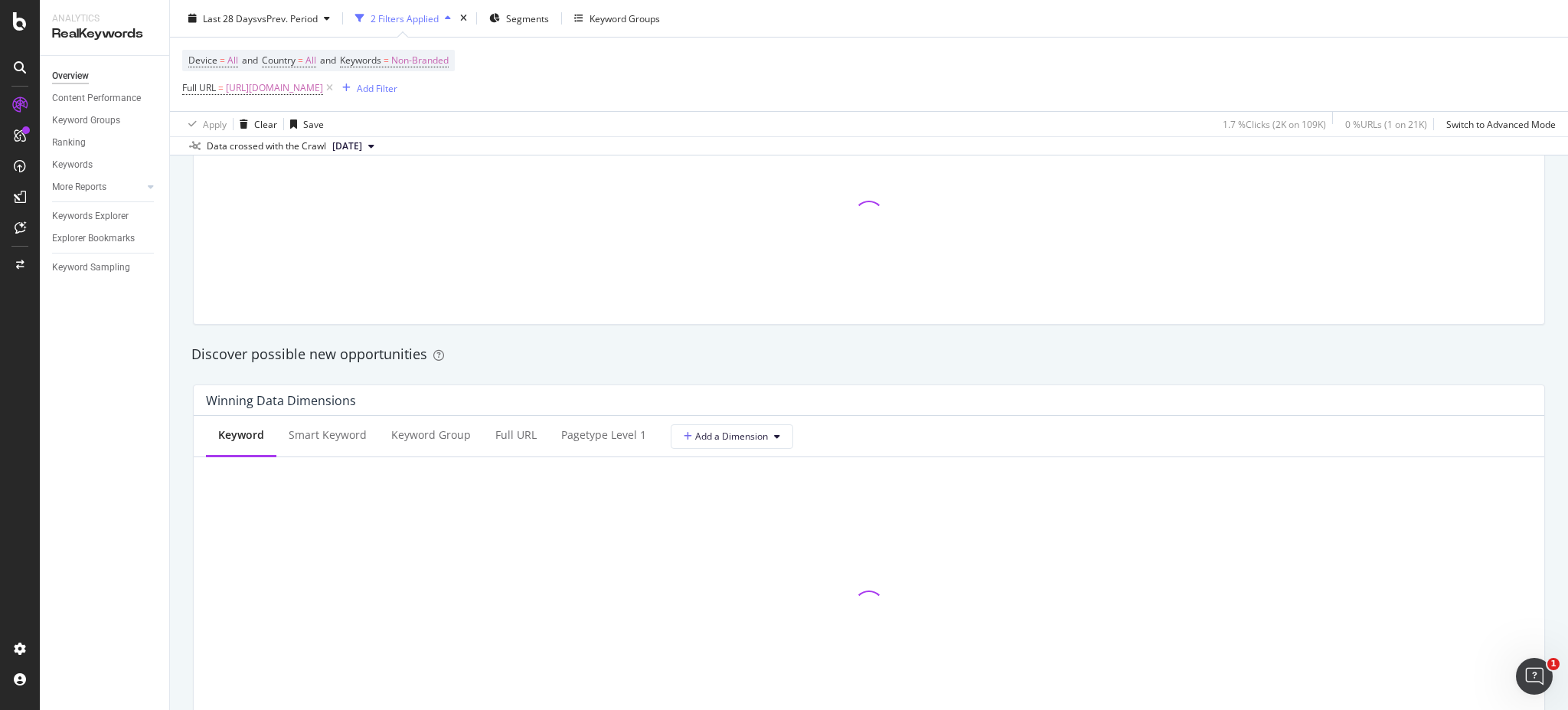
scroll to position [1225, 0]
